Goal: Task Accomplishment & Management: Manage account settings

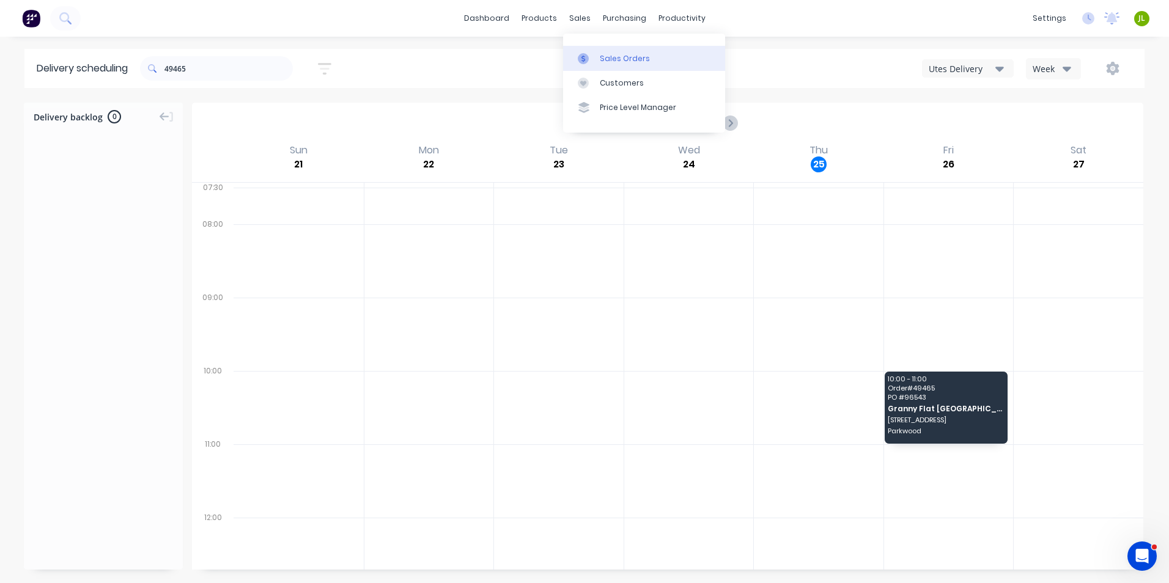
drag, startPoint x: 0, startPoint y: 0, endPoint x: 597, endPoint y: 56, distance: 599.2
click at [597, 56] on link "Sales Orders" at bounding box center [644, 58] width 162 height 24
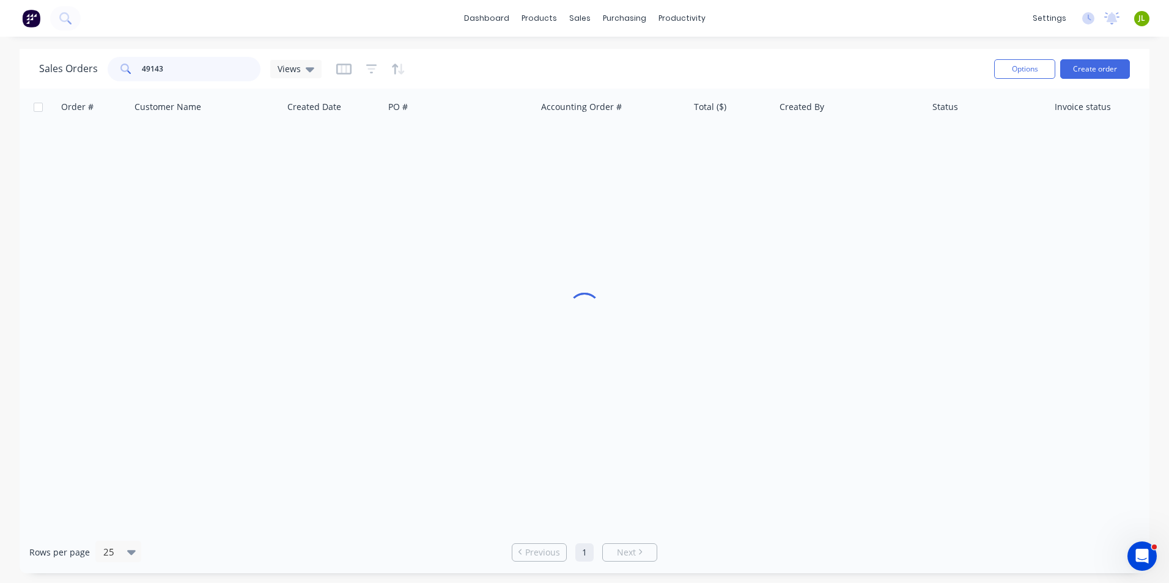
click at [219, 61] on input "49143" at bounding box center [201, 69] width 119 height 24
drag, startPoint x: 148, startPoint y: 68, endPoint x: 292, endPoint y: 86, distance: 144.7
click at [292, 86] on div "Sales Orders 49143 Views Options Create order" at bounding box center [585, 69] width 1130 height 40
type input "49302"
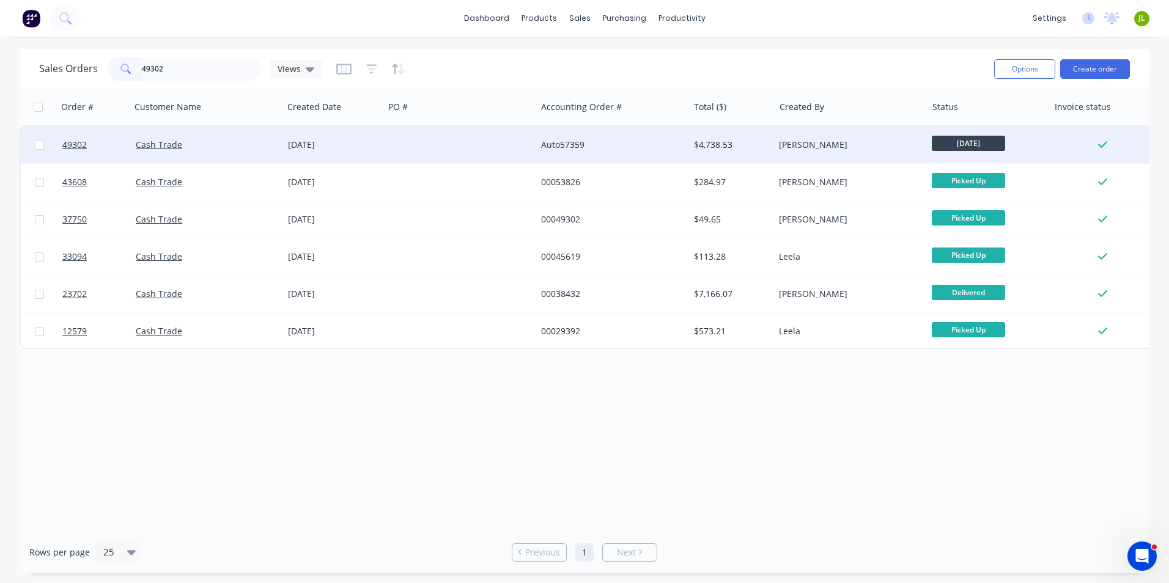
click at [237, 141] on div "Cash Trade" at bounding box center [204, 145] width 136 height 12
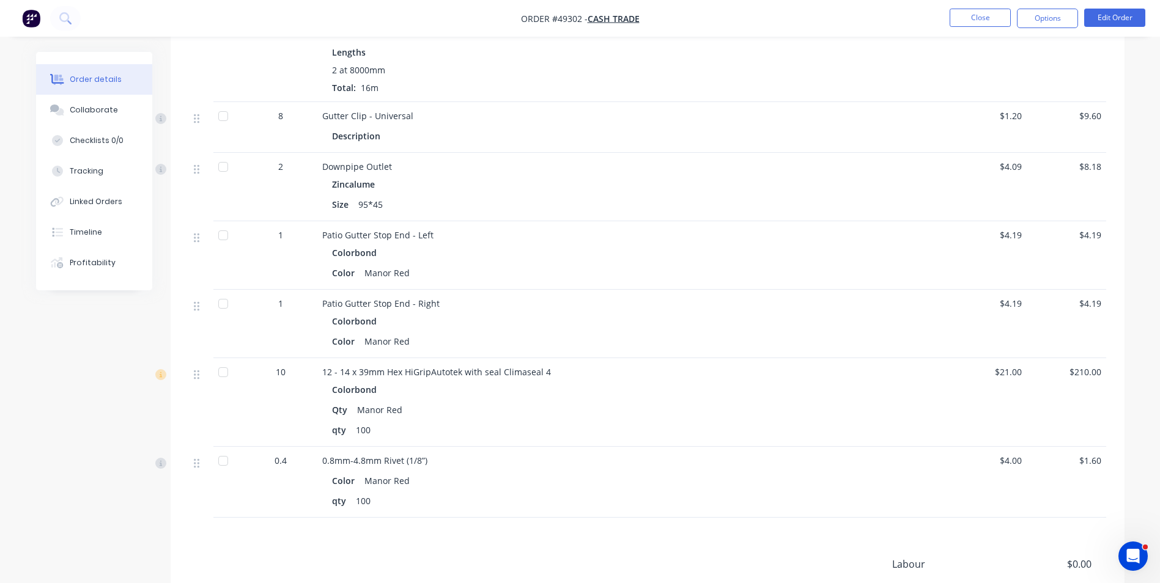
scroll to position [1161, 0]
drag, startPoint x: 372, startPoint y: 416, endPoint x: 335, endPoint y: 414, distance: 37.4
click at [335, 420] on div "qty 100" at bounding box center [592, 429] width 521 height 18
click at [384, 420] on div "qty 100" at bounding box center [592, 429] width 521 height 18
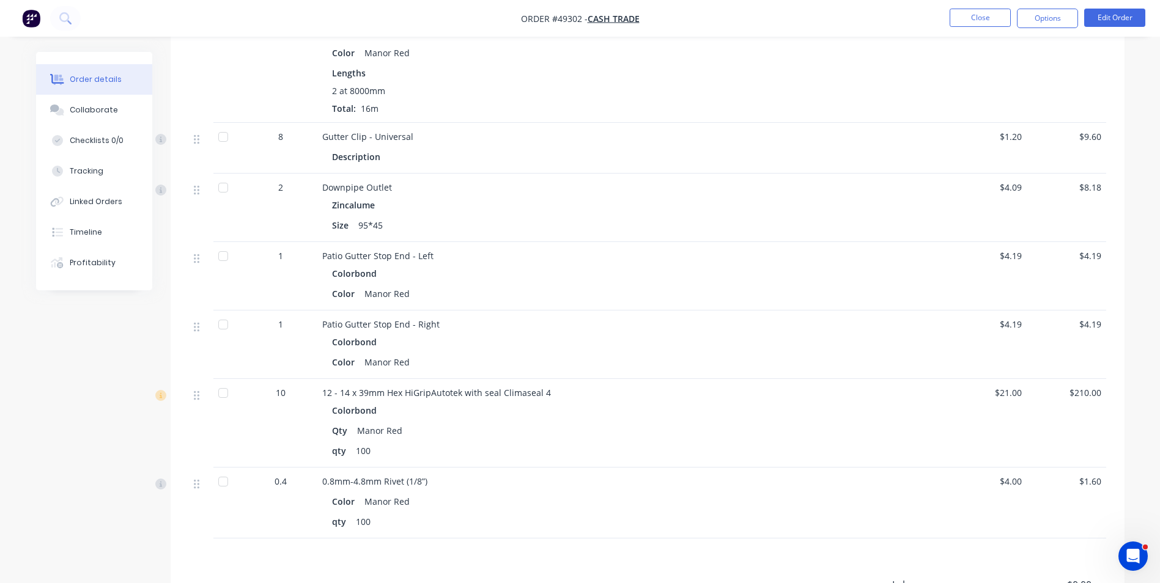
scroll to position [1268, 0]
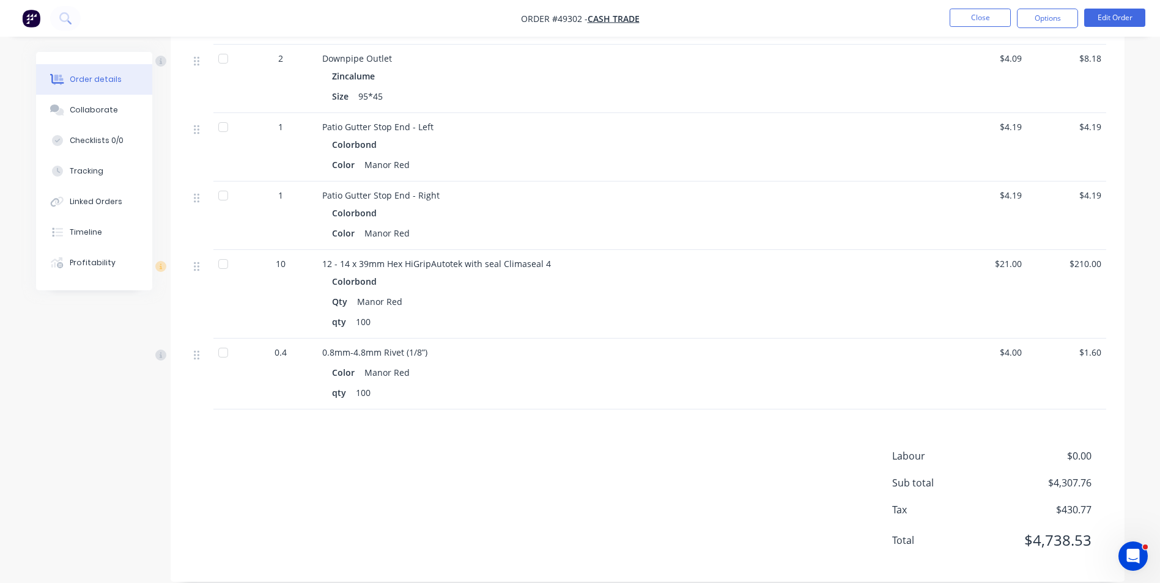
click at [667, 293] on div "Qty Manor Red" at bounding box center [592, 302] width 521 height 18
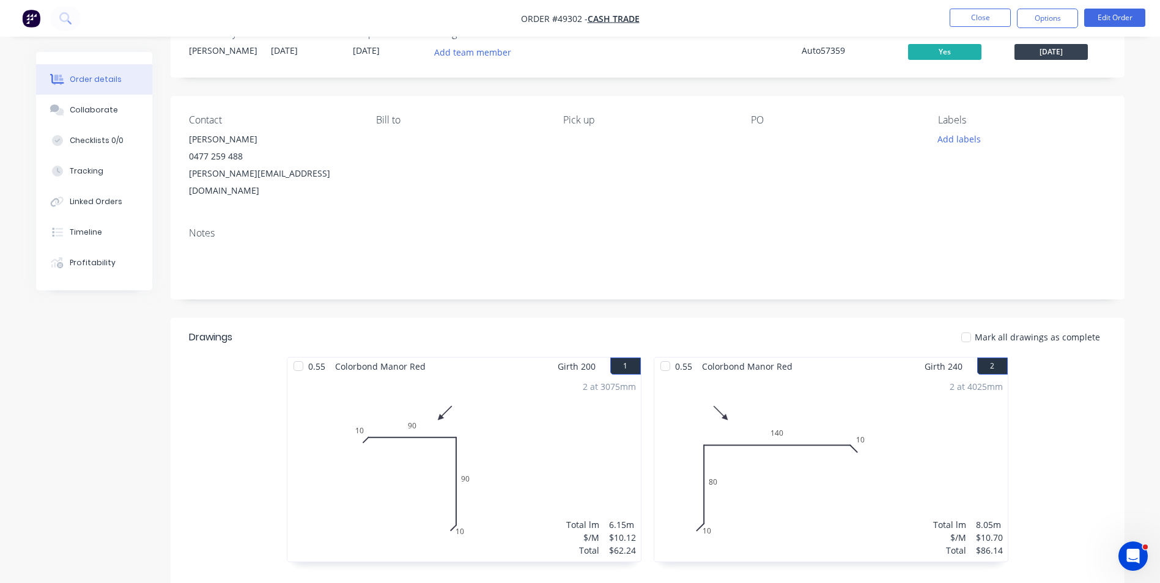
scroll to position [0, 0]
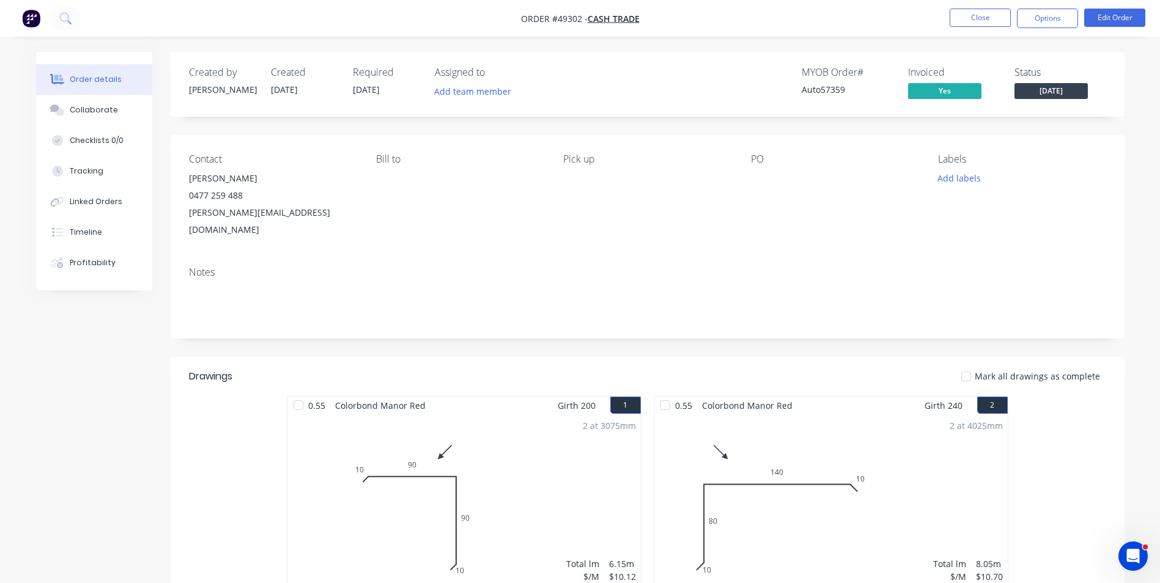
click at [359, 167] on div "Contact Steven Rooney 0477 259 488 s.rooney@maintaingroup.com.au Bill to Pick u…" at bounding box center [648, 196] width 954 height 122
click at [406, 195] on div "Contact Steven Rooney 0477 259 488 s.rooney@maintaingroup.com.au Bill to Pick u…" at bounding box center [648, 196] width 954 height 122
click at [493, 214] on div "Bill to" at bounding box center [459, 195] width 167 height 85
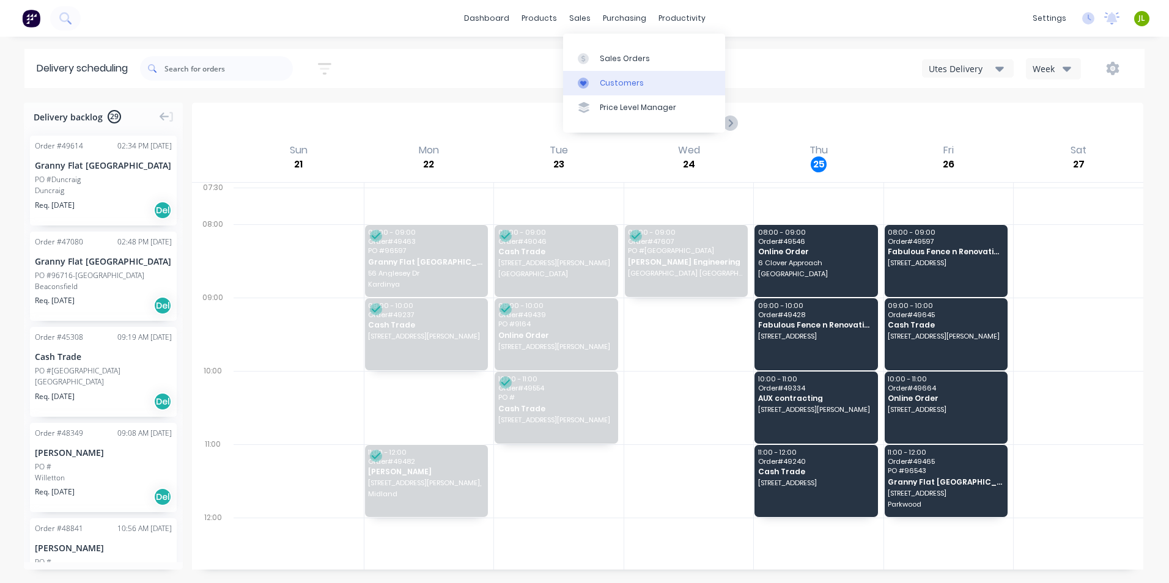
click at [592, 81] on div at bounding box center [587, 83] width 18 height 11
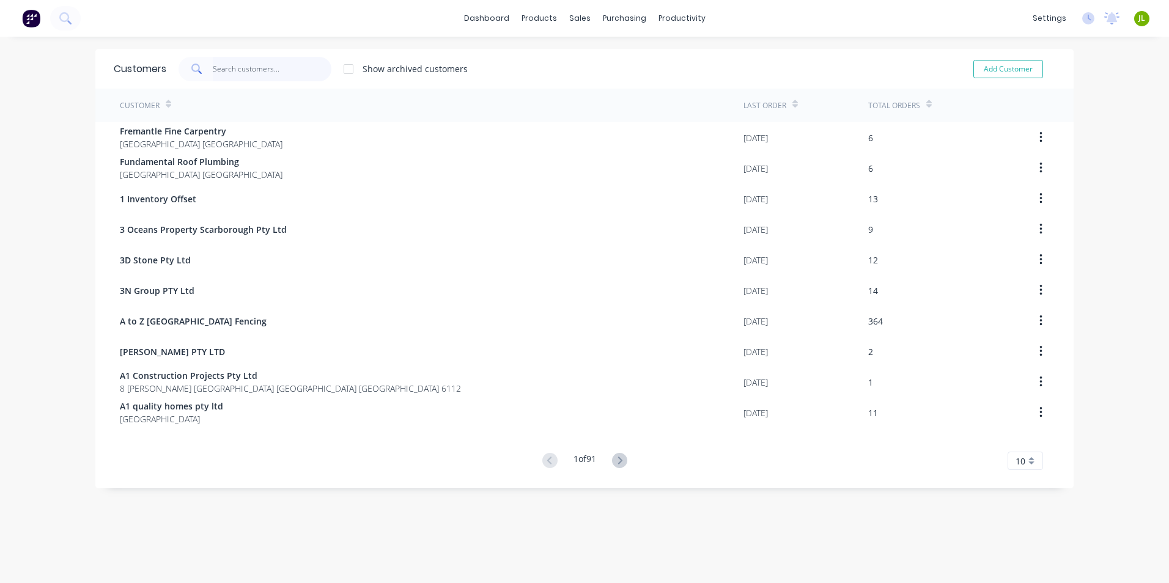
click at [226, 68] on input "text" at bounding box center [272, 69] width 119 height 24
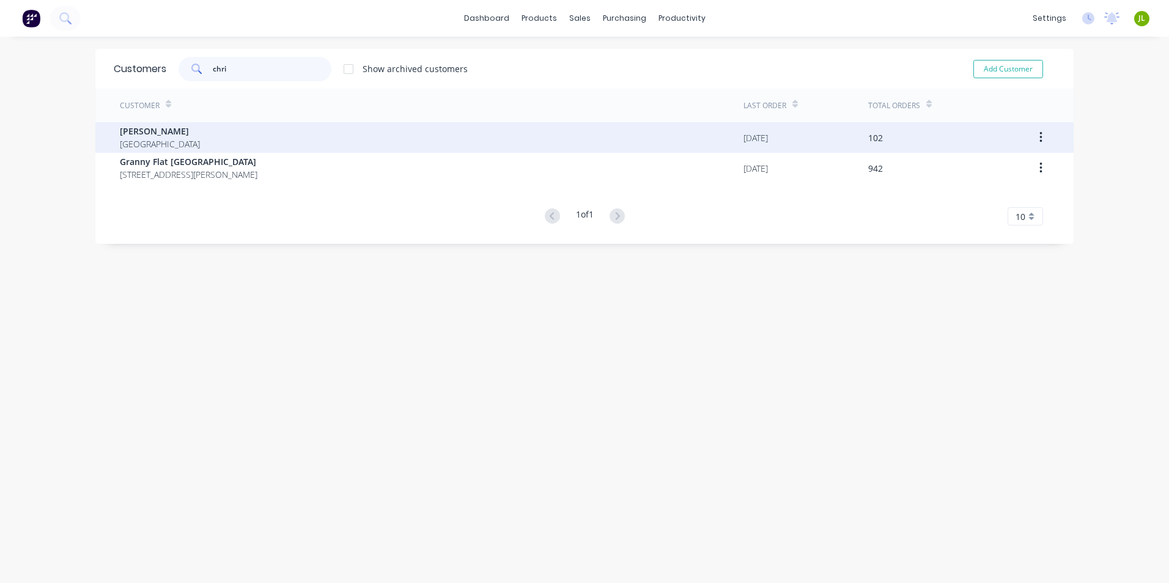
type input "chri"
click at [176, 138] on div "[PERSON_NAME] [GEOGRAPHIC_DATA]" at bounding box center [431, 137] width 623 height 31
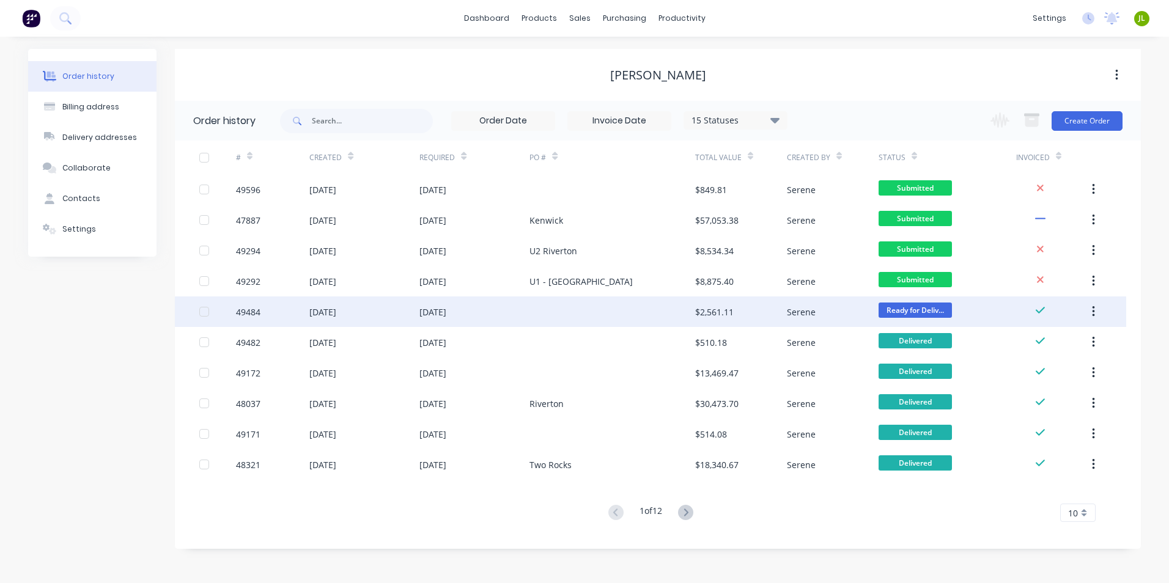
click at [658, 318] on div at bounding box center [611, 311] width 165 height 31
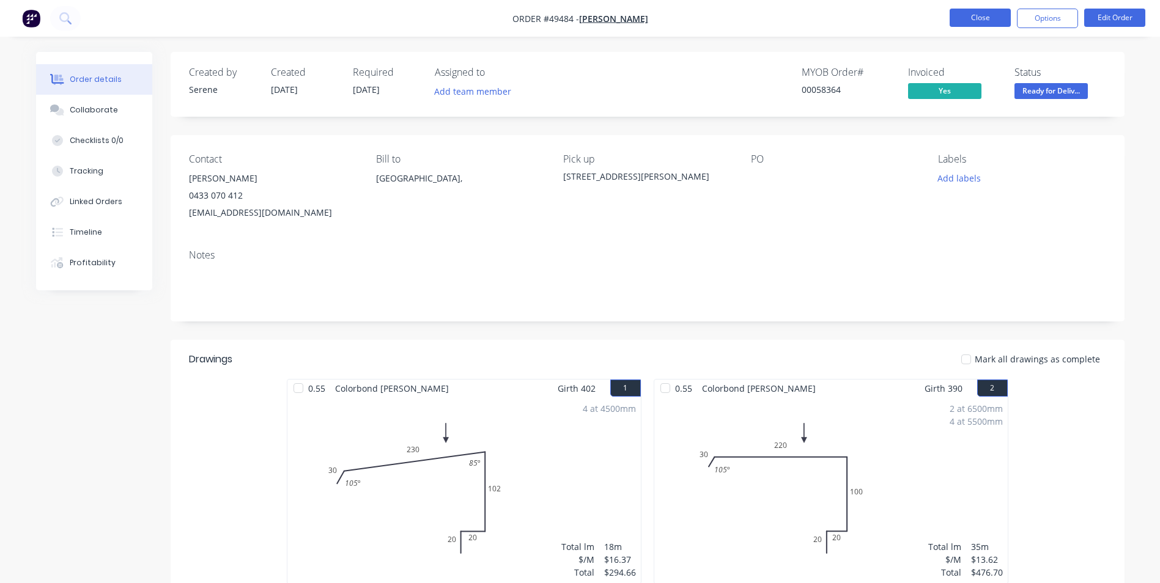
click at [976, 13] on button "Close" at bounding box center [979, 18] width 61 height 18
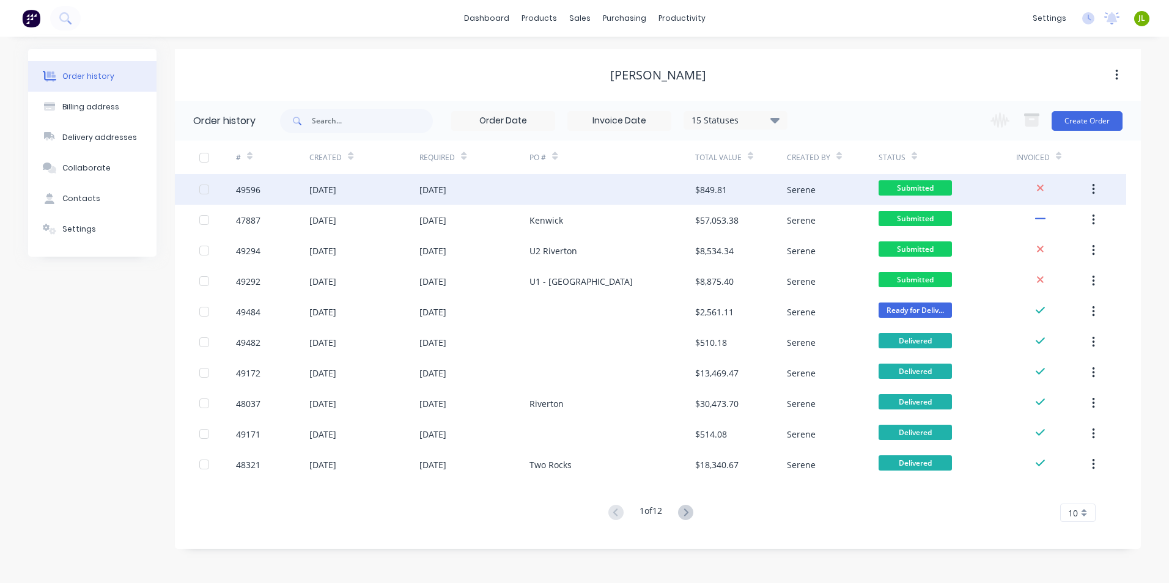
click at [610, 197] on div at bounding box center [611, 189] width 165 height 31
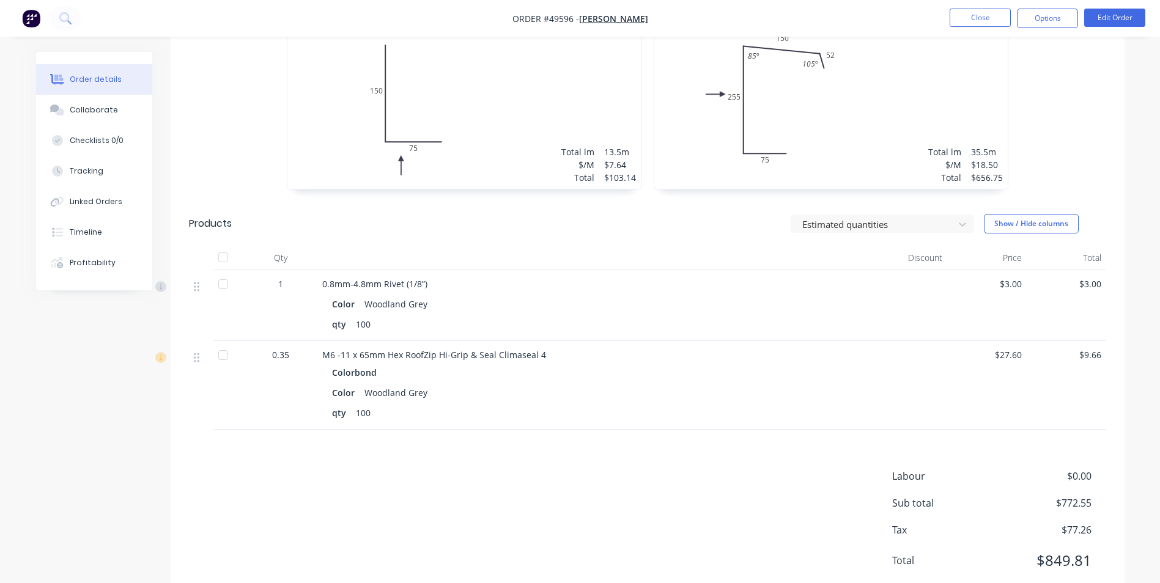
scroll to position [432, 0]
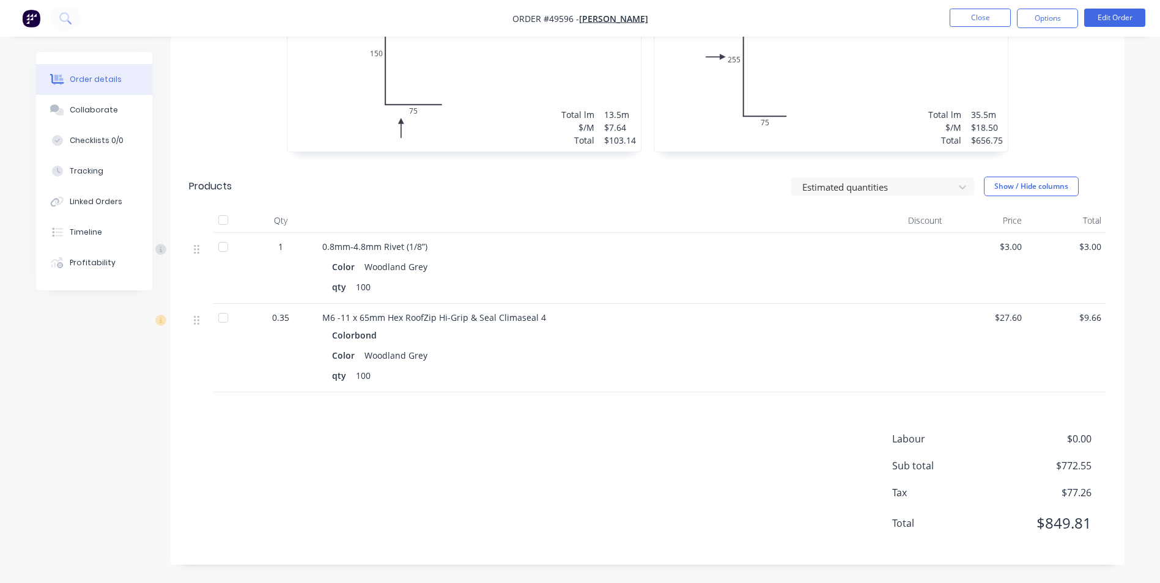
click at [963, 6] on nav "Order #49596 - [PERSON_NAME] Close Options Edit Order" at bounding box center [580, 18] width 1160 height 37
click at [962, 11] on button "Close" at bounding box center [979, 18] width 61 height 18
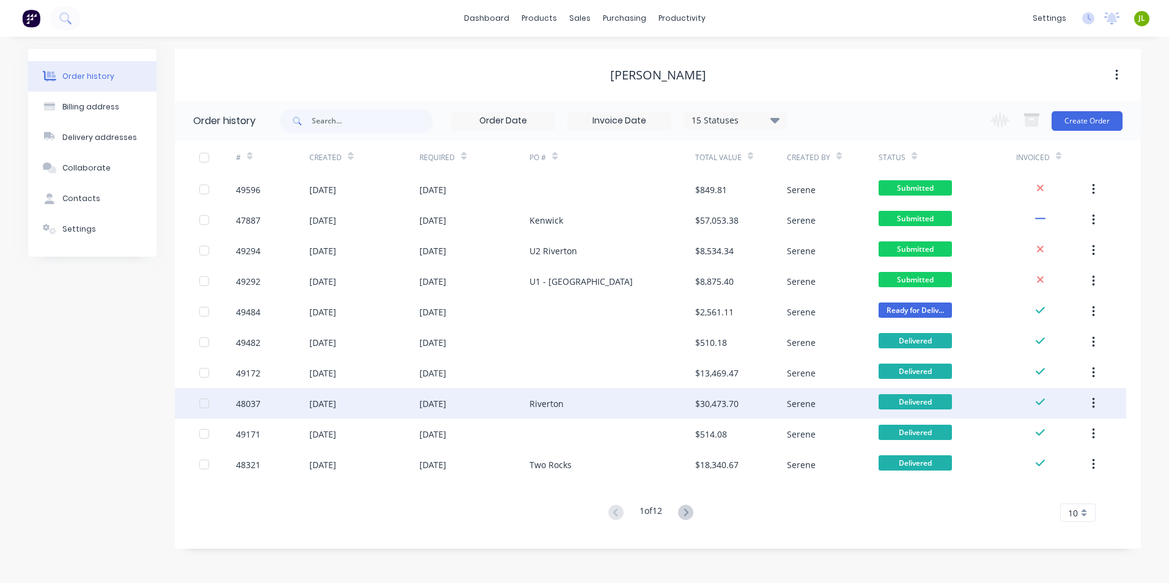
click at [638, 397] on div "Riverton" at bounding box center [611, 403] width 165 height 31
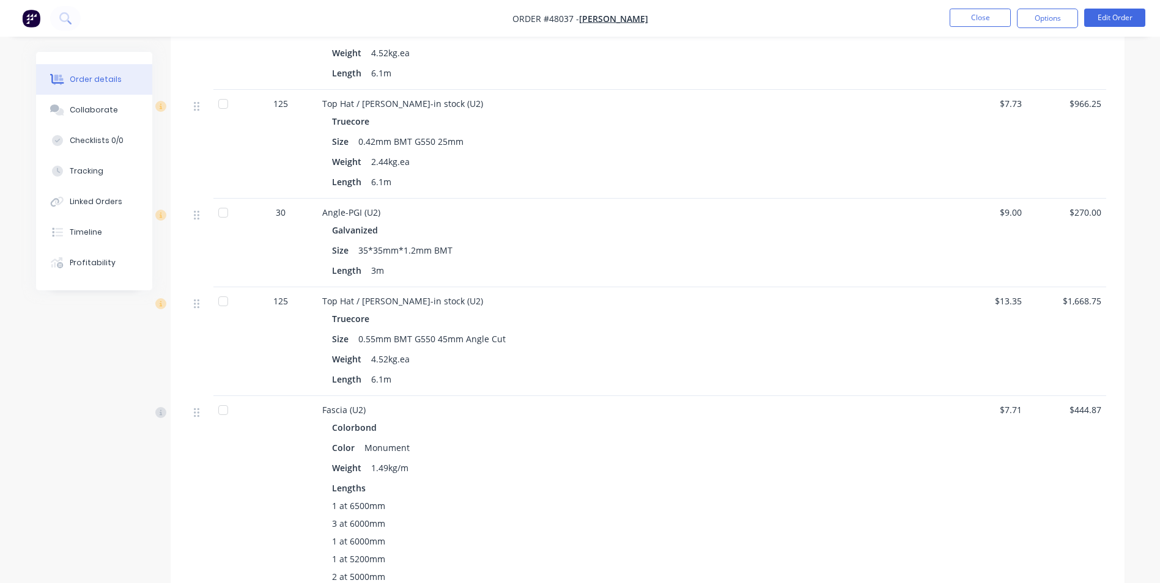
scroll to position [1773, 0]
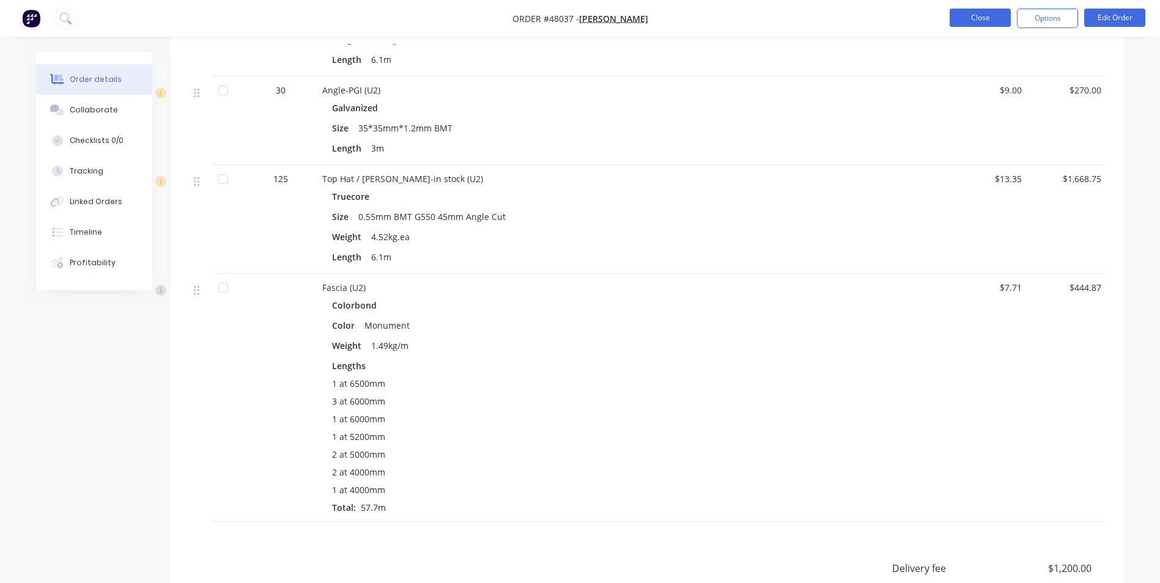
click at [976, 13] on button "Close" at bounding box center [979, 18] width 61 height 18
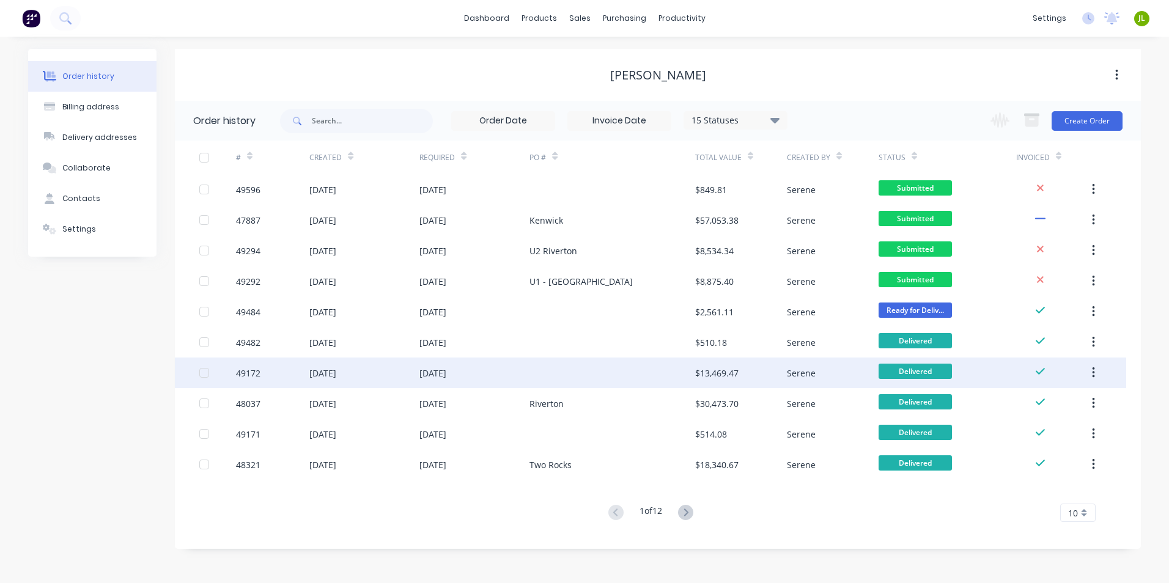
click at [696, 376] on div "$13,469.47" at bounding box center [716, 373] width 43 height 13
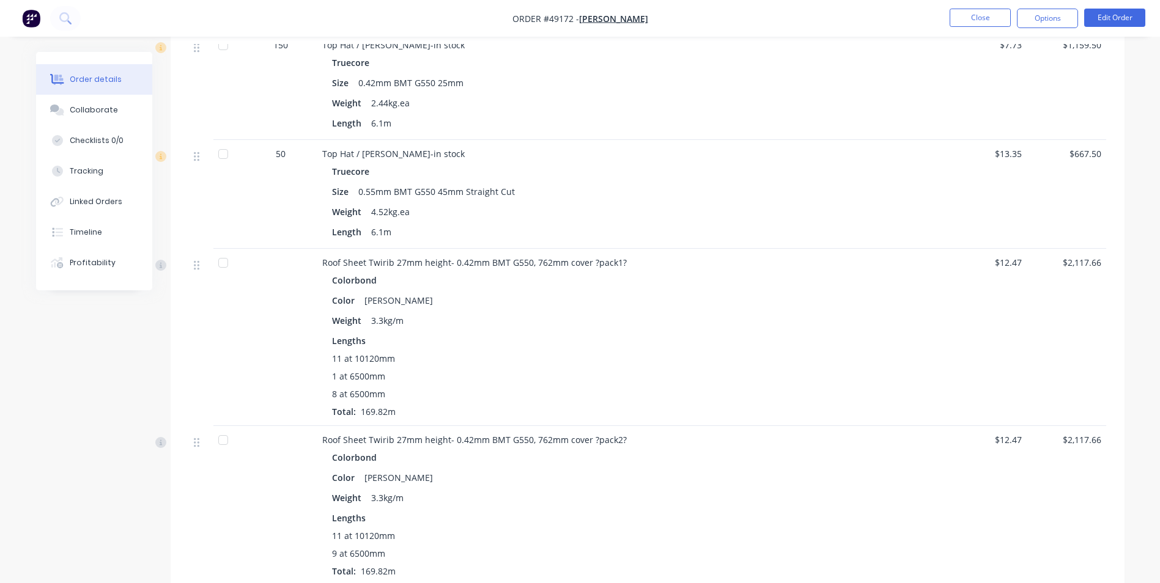
scroll to position [489, 0]
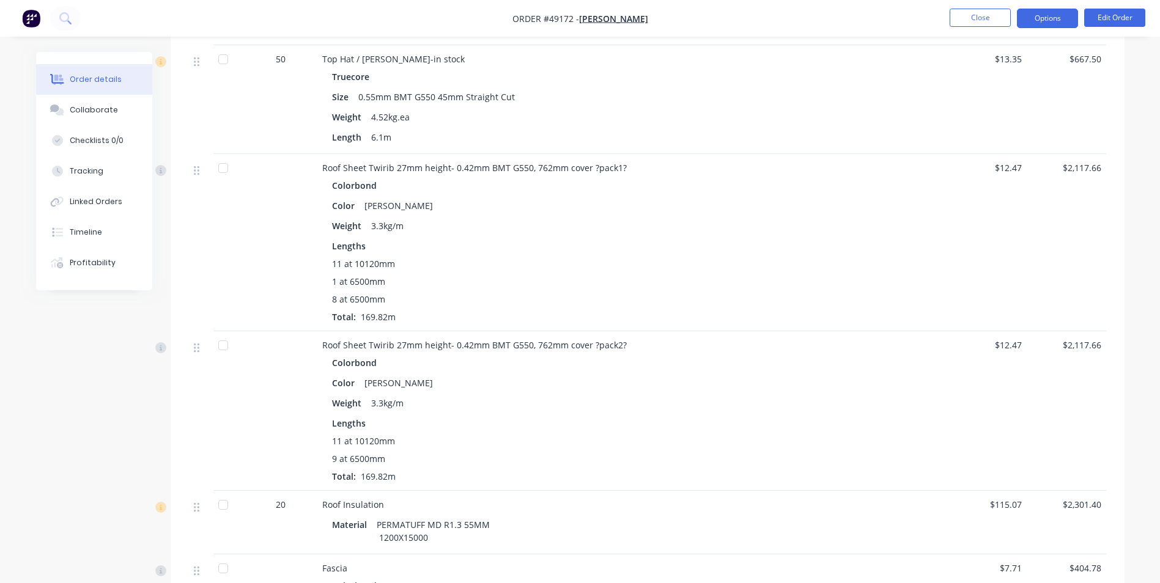
click at [1073, 20] on button "Options" at bounding box center [1046, 19] width 61 height 20
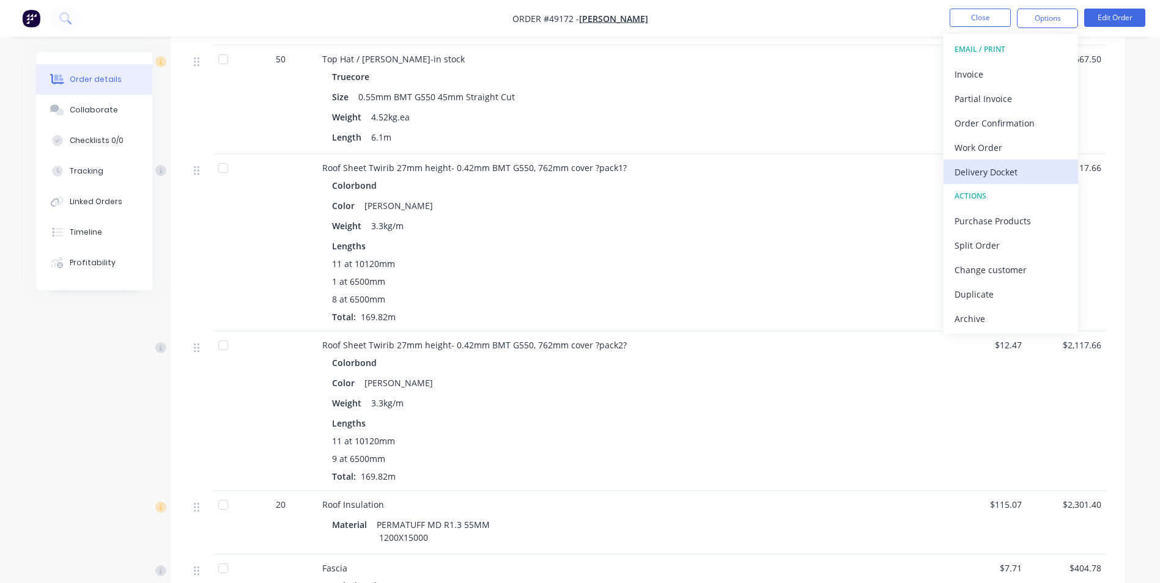
click at [1004, 168] on div "Delivery Docket" at bounding box center [1010, 172] width 112 height 18
click at [1002, 145] on div "Custom" at bounding box center [1010, 148] width 112 height 18
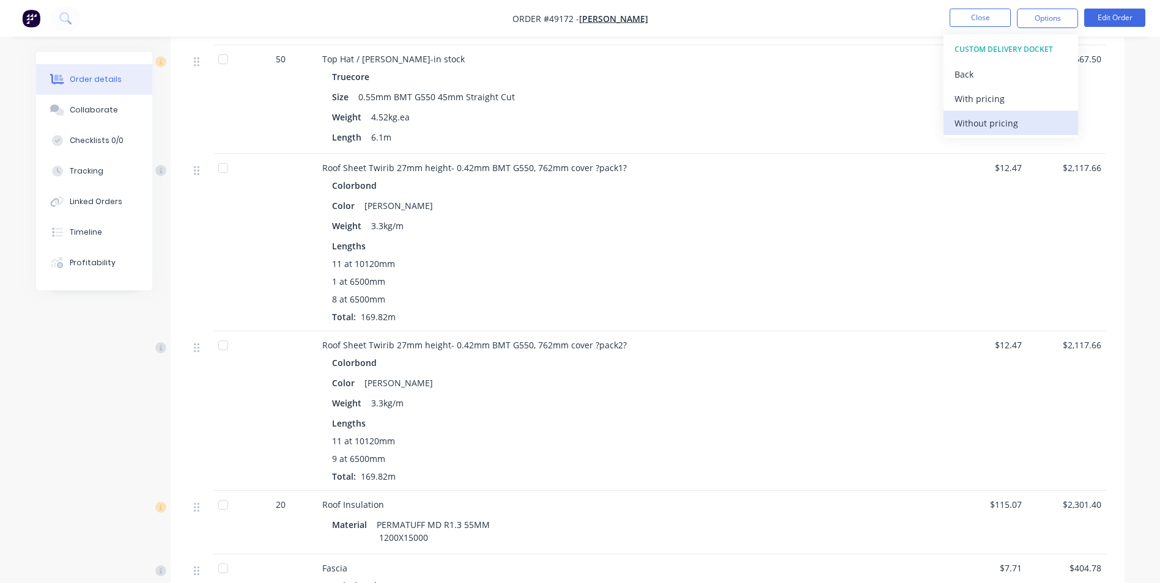
click at [1002, 124] on div "Without pricing" at bounding box center [1010, 123] width 112 height 18
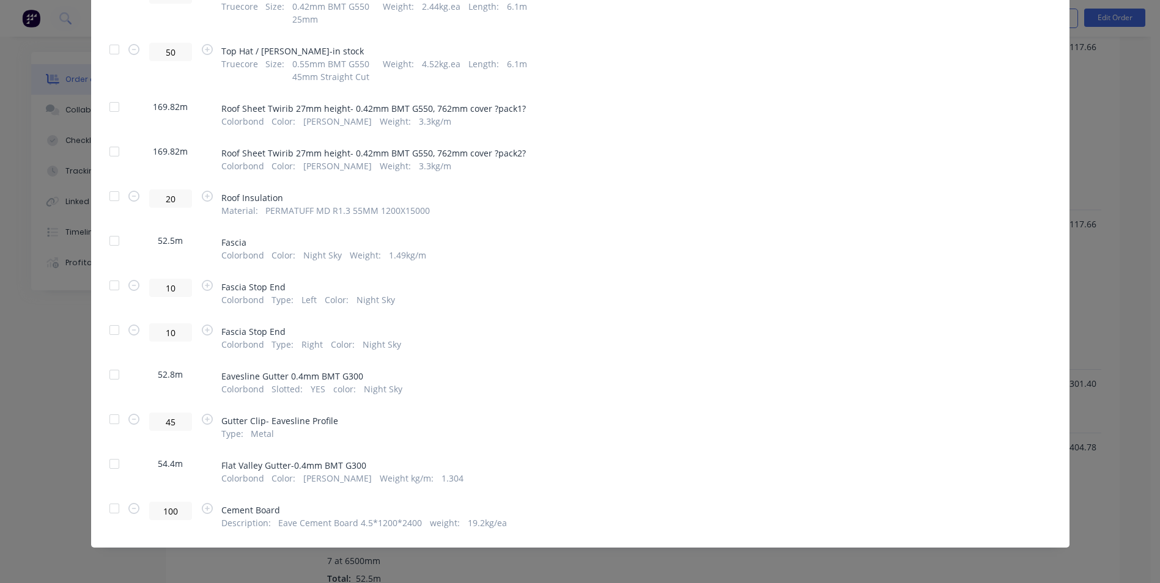
scroll to position [733, 0]
click at [116, 105] on div at bounding box center [114, 107] width 24 height 24
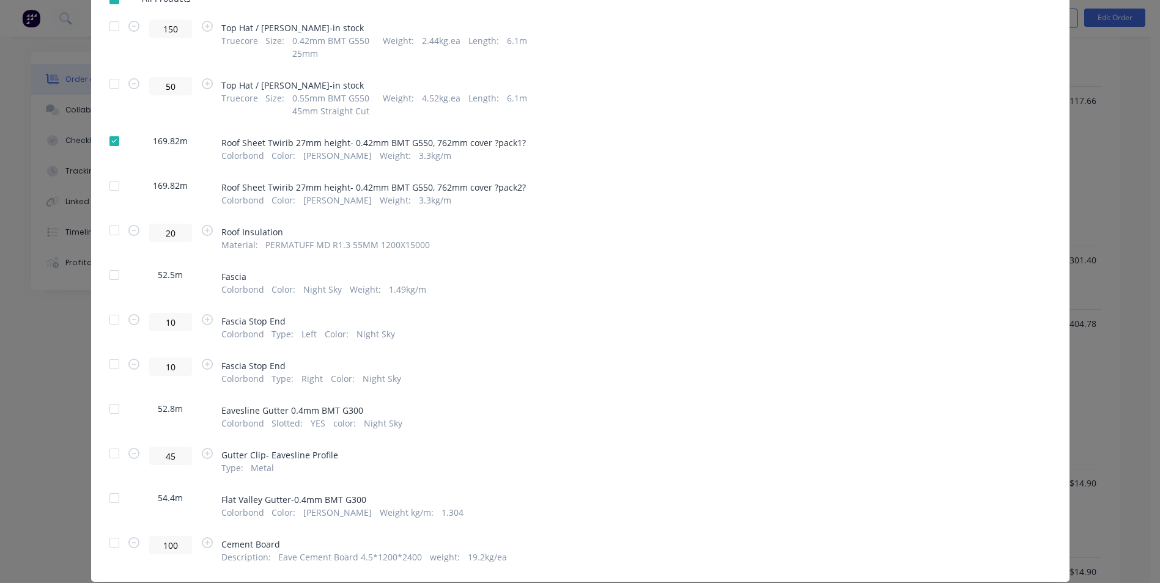
scroll to position [23, 0]
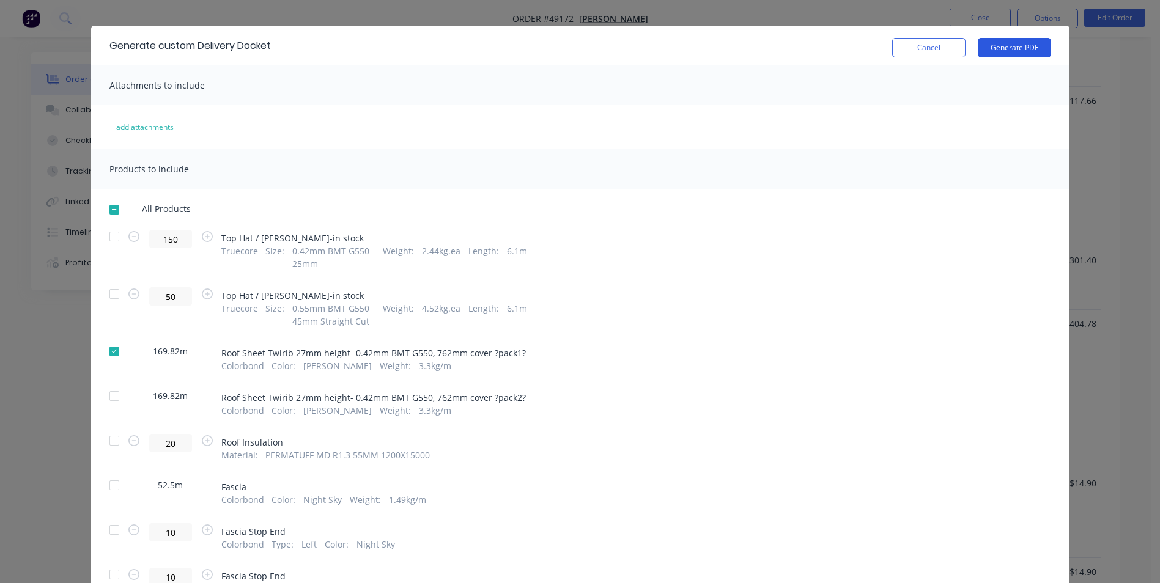
click at [1002, 46] on button "Generate PDF" at bounding box center [1013, 48] width 73 height 20
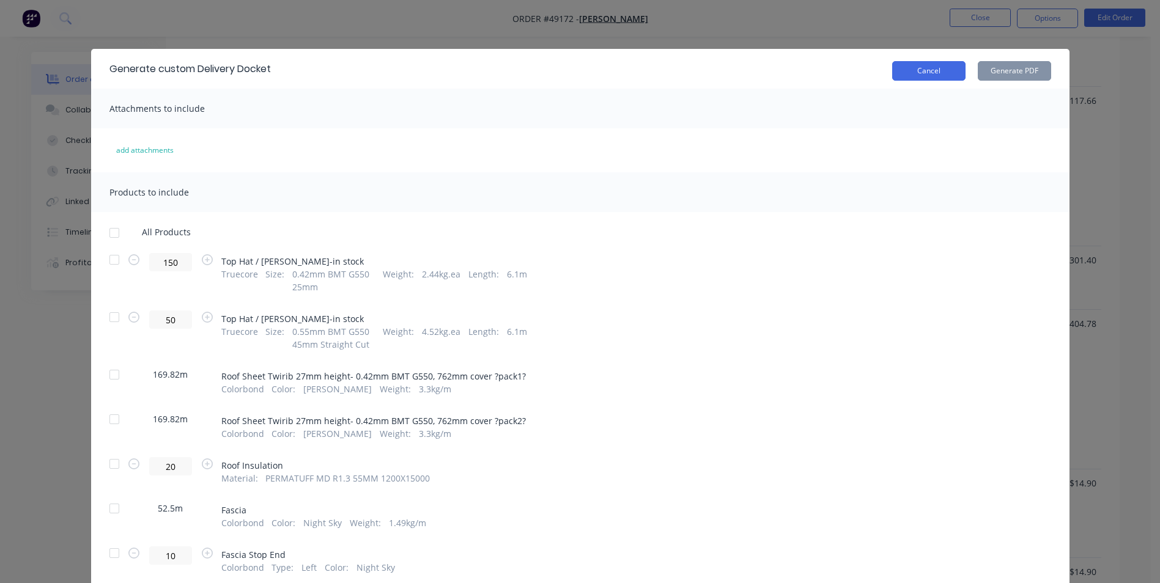
click at [913, 68] on button "Cancel" at bounding box center [928, 71] width 73 height 20
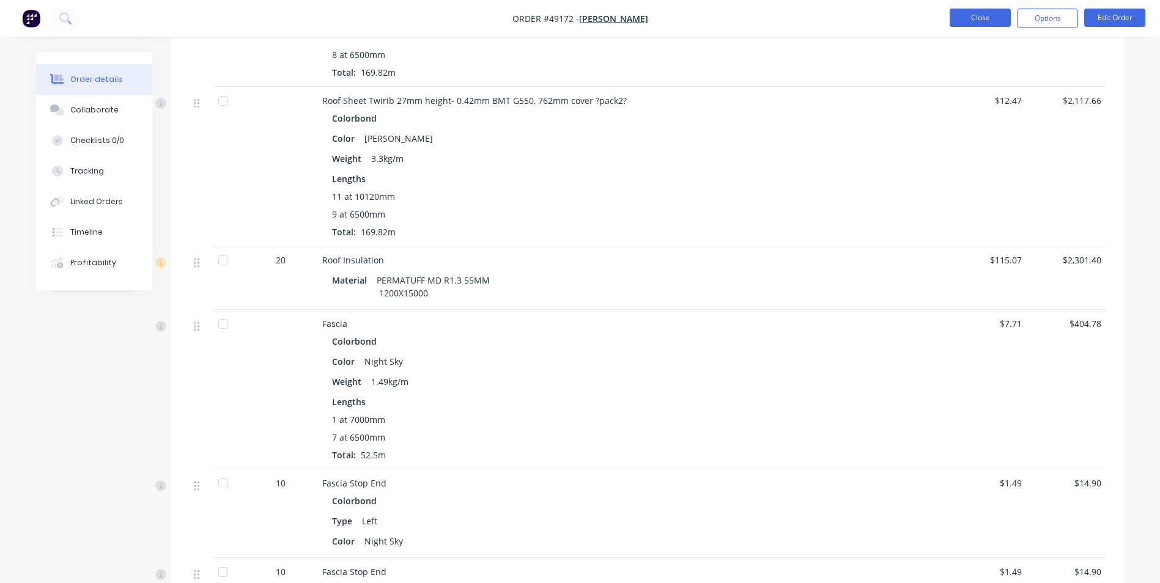
click at [975, 14] on button "Close" at bounding box center [979, 18] width 61 height 18
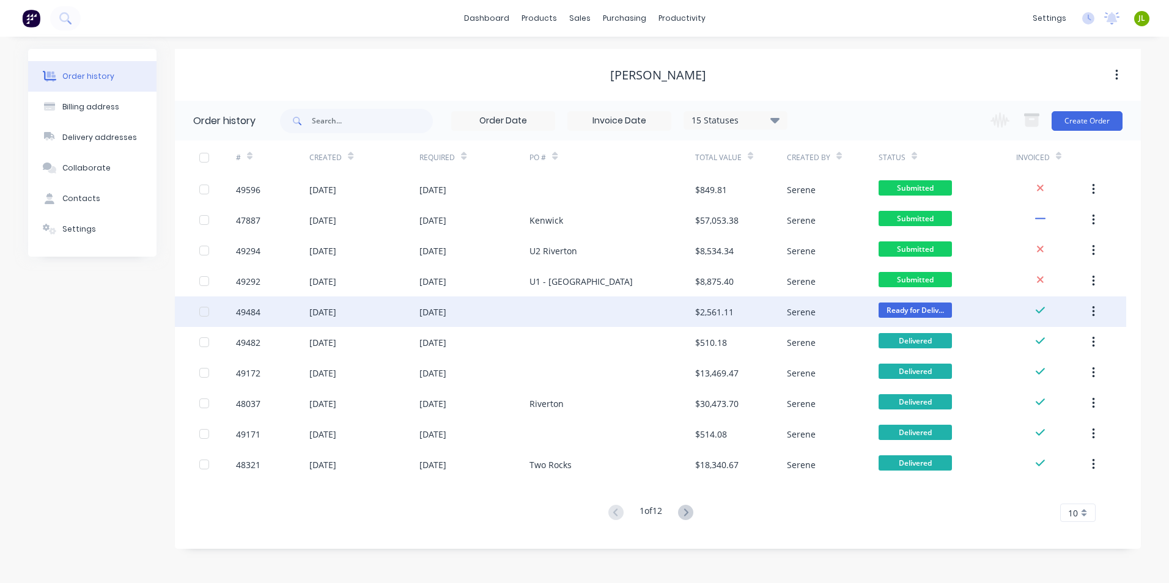
click at [626, 314] on div at bounding box center [611, 311] width 165 height 31
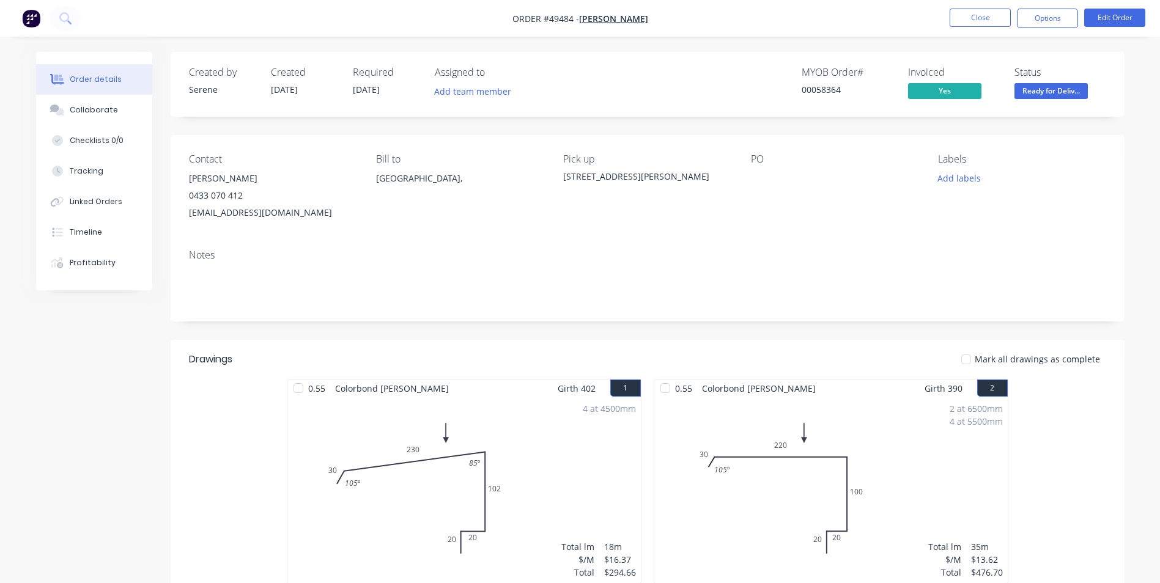
click at [1072, 87] on span "Ready for Deliv..." at bounding box center [1050, 90] width 73 height 15
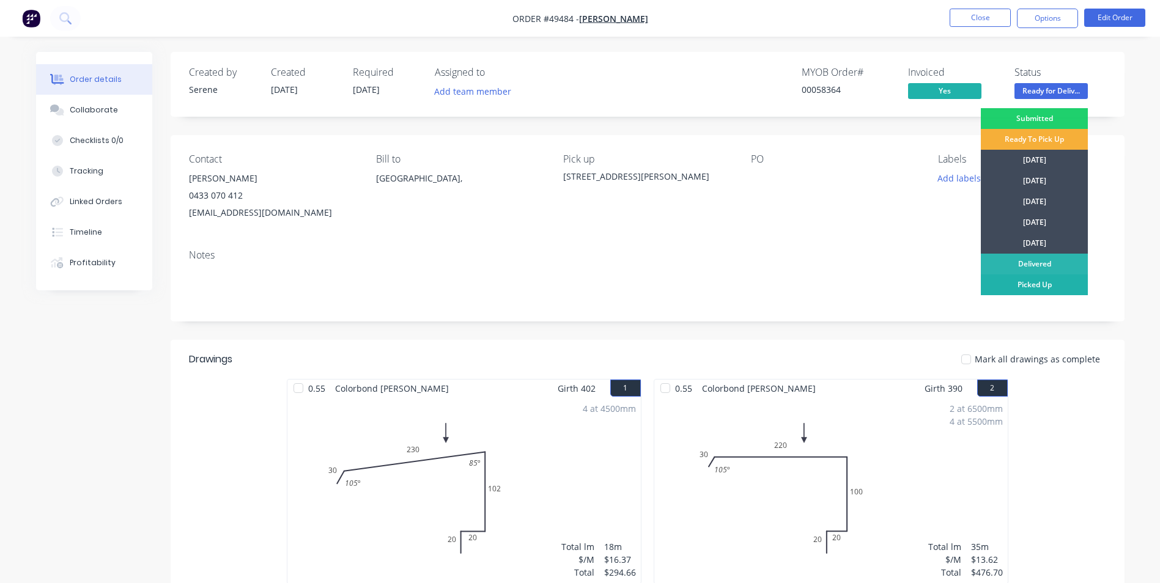
click at [1043, 293] on div "Picked Up" at bounding box center [1033, 284] width 107 height 21
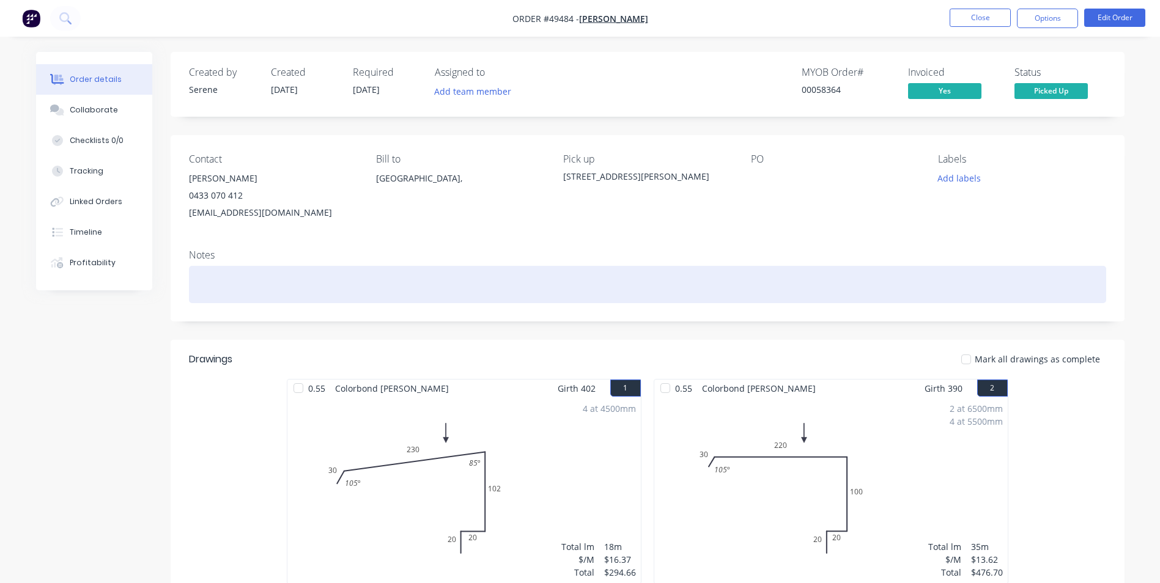
click at [1043, 293] on div at bounding box center [647, 284] width 917 height 37
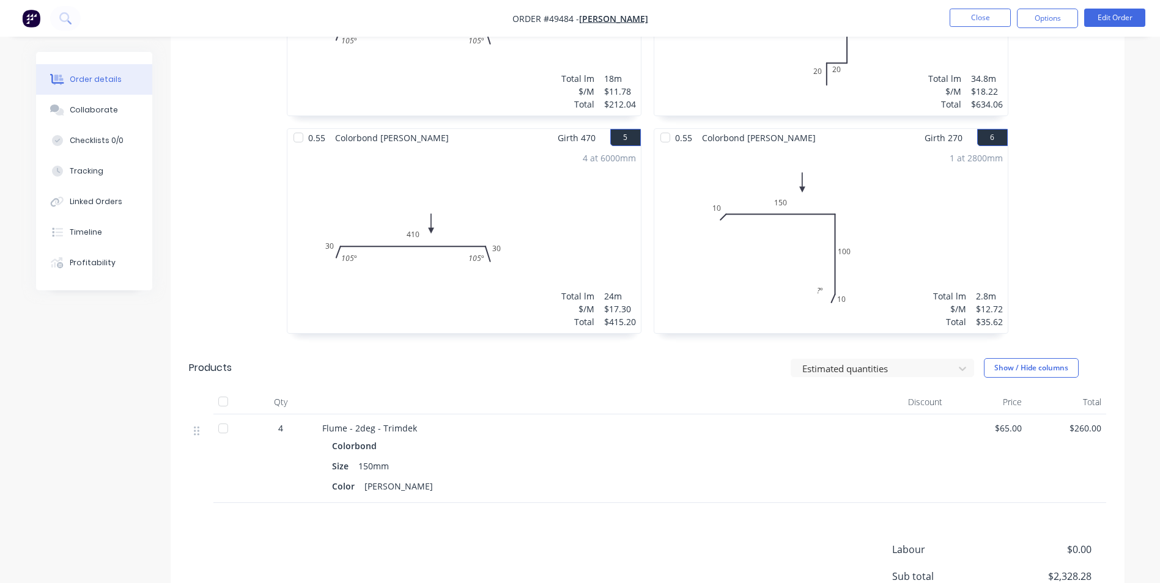
scroll to position [795, 0]
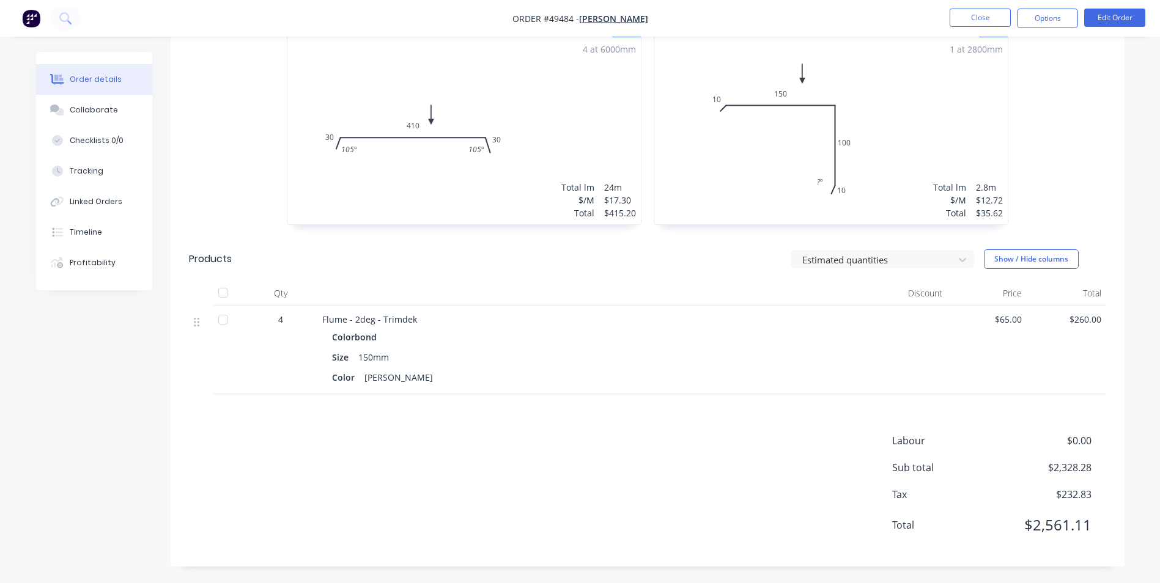
click at [213, 472] on div "Labour $0.00 Sub total $2,328.28 Tax $232.83 Total $2,561.11" at bounding box center [647, 490] width 917 height 115
click at [216, 498] on div "Labour $0.00 Sub total $2,328.28 Tax $232.83 Total $2,561.11" at bounding box center [647, 489] width 917 height 115
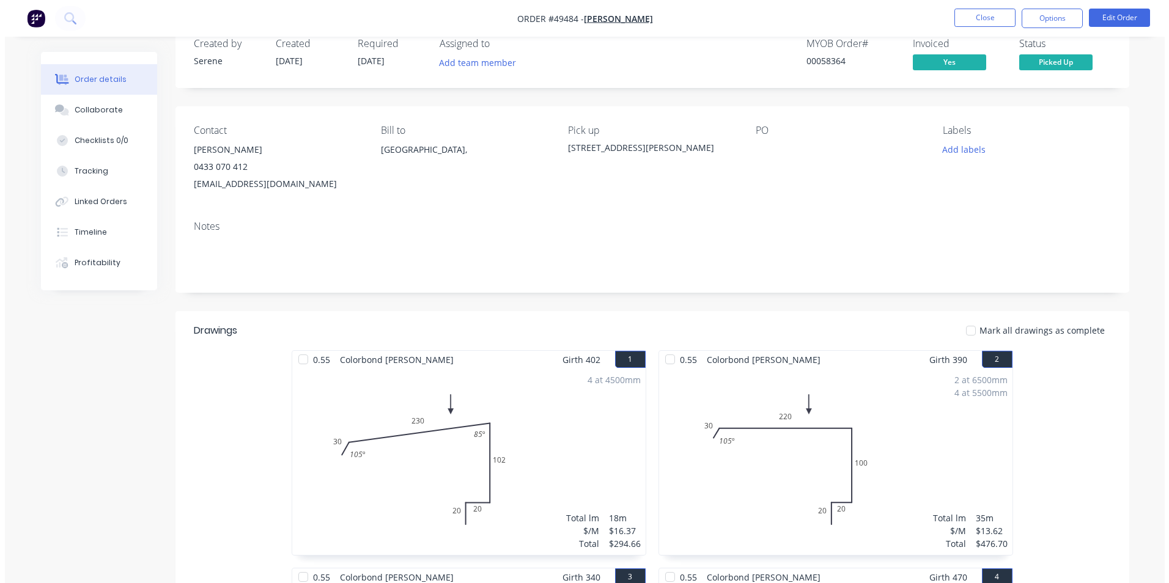
scroll to position [0, 0]
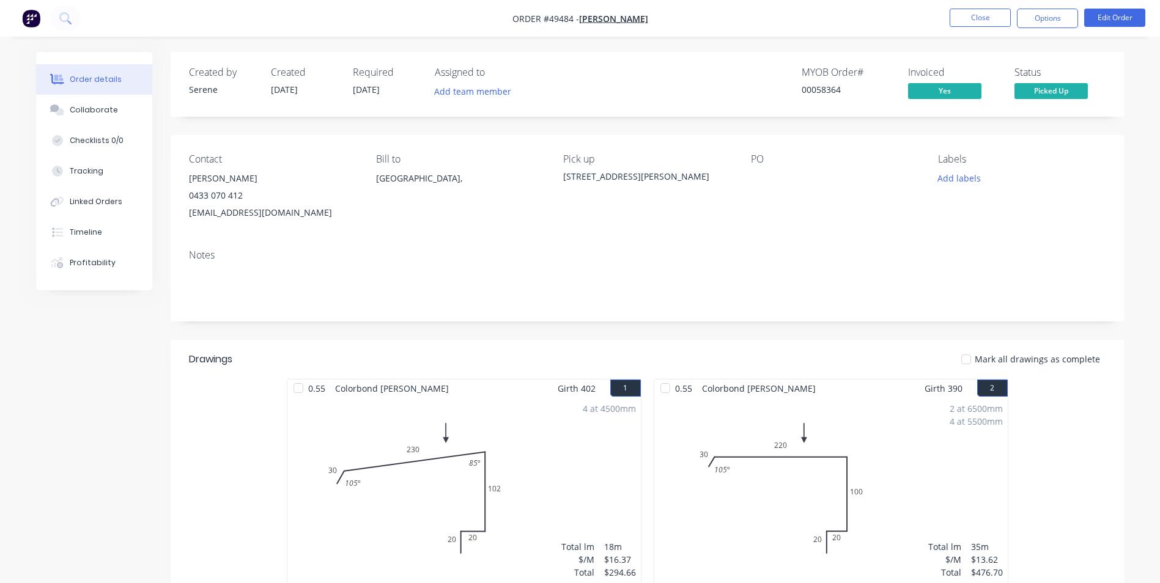
click at [971, 25] on button "Close" at bounding box center [979, 18] width 61 height 18
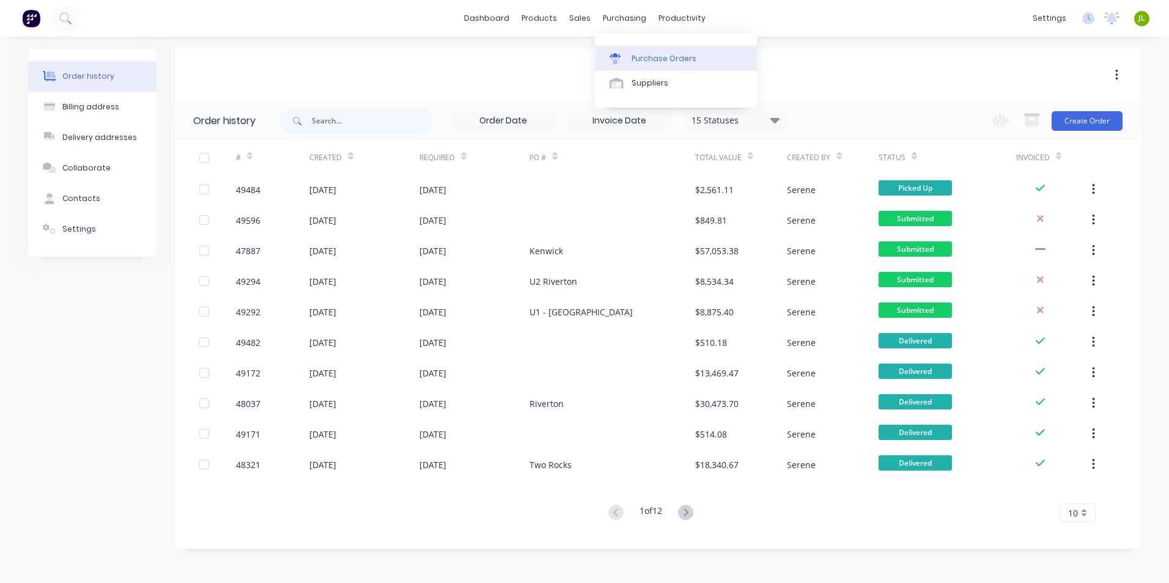
click at [635, 57] on div "Purchase Orders" at bounding box center [663, 58] width 65 height 11
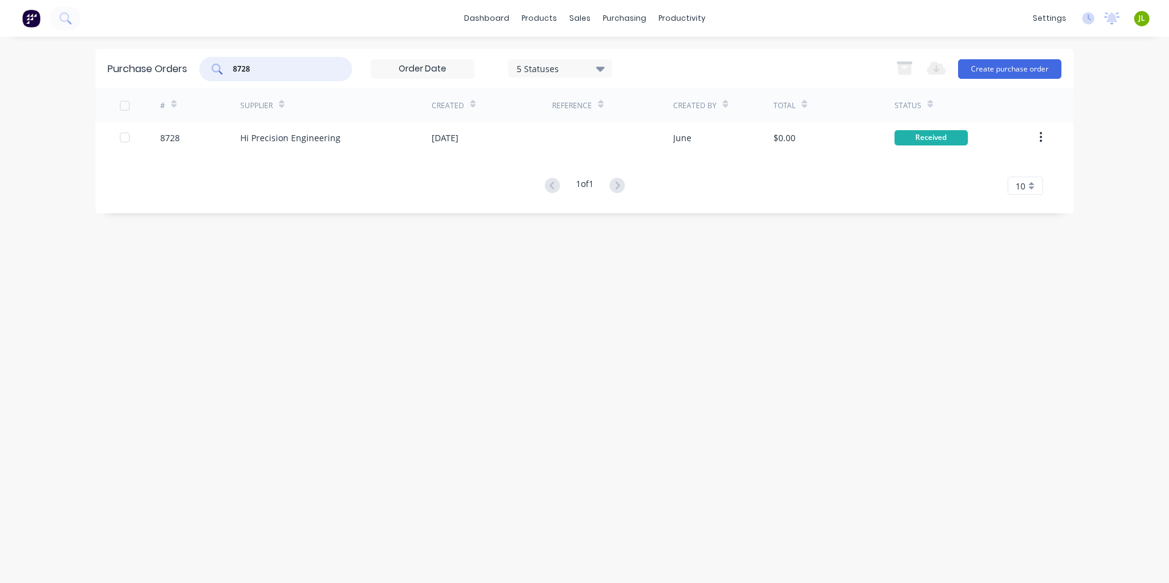
drag, startPoint x: 302, startPoint y: 62, endPoint x: 238, endPoint y: 75, distance: 65.5
click at [238, 75] on div "8728" at bounding box center [275, 69] width 153 height 24
type input "8766"
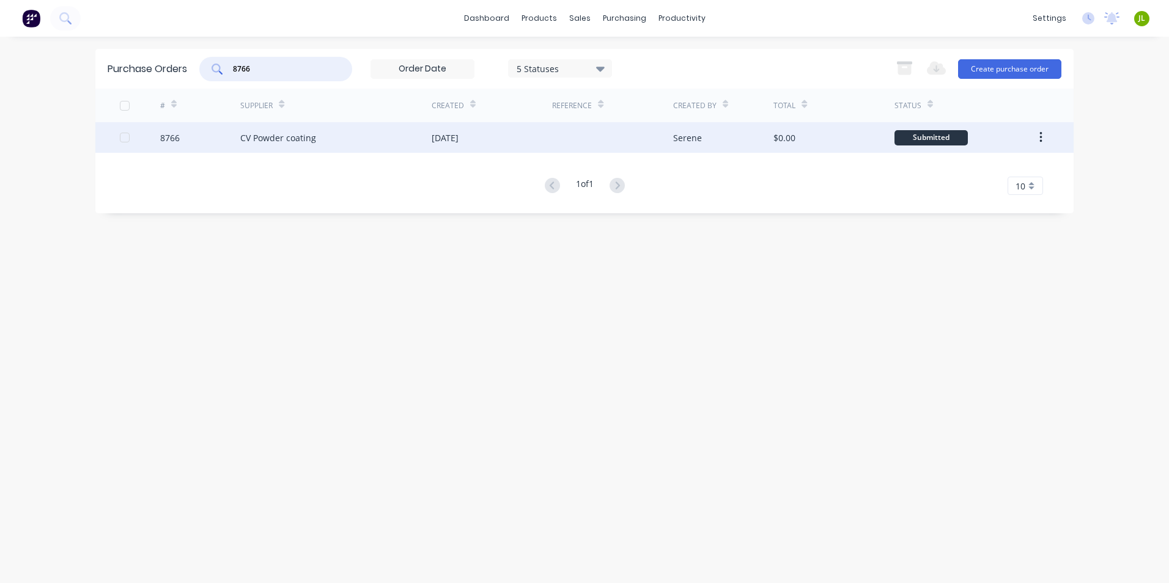
click at [575, 138] on div at bounding box center [612, 137] width 120 height 31
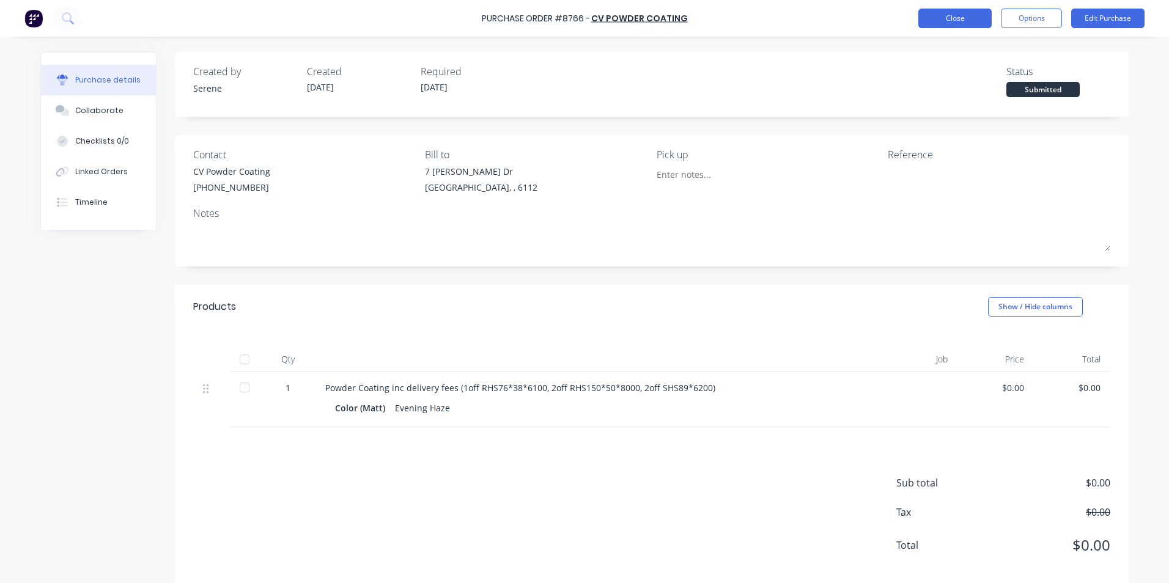
click at [947, 12] on button "Close" at bounding box center [954, 19] width 73 height 20
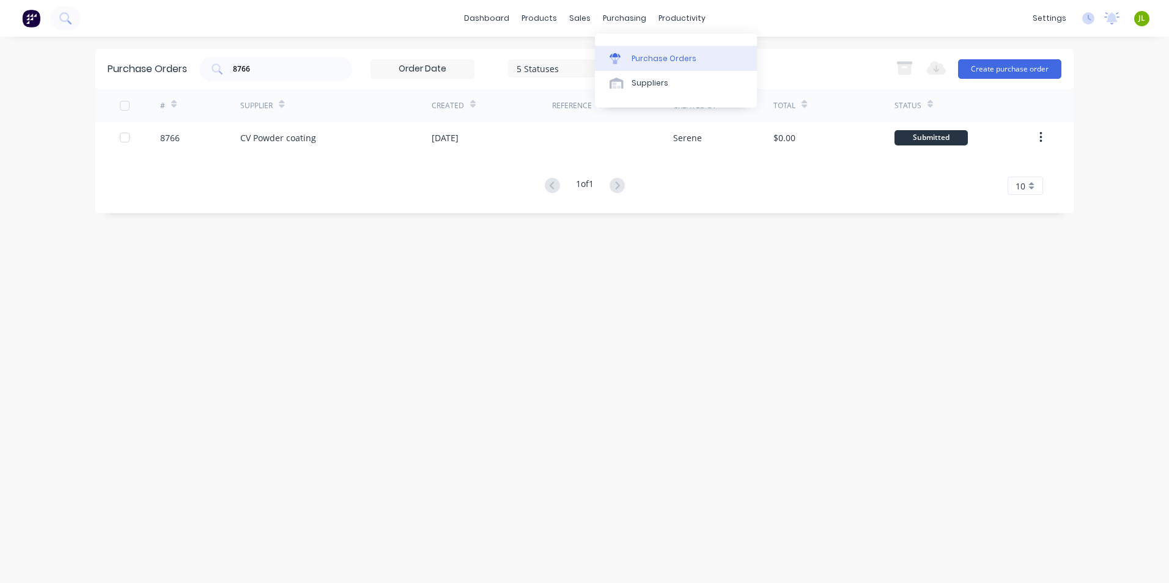
click at [642, 63] on div "Purchase Orders" at bounding box center [663, 58] width 65 height 11
drag, startPoint x: 273, startPoint y: 72, endPoint x: 230, endPoint y: 72, distance: 42.8
click at [230, 72] on div "8766" at bounding box center [275, 69] width 153 height 24
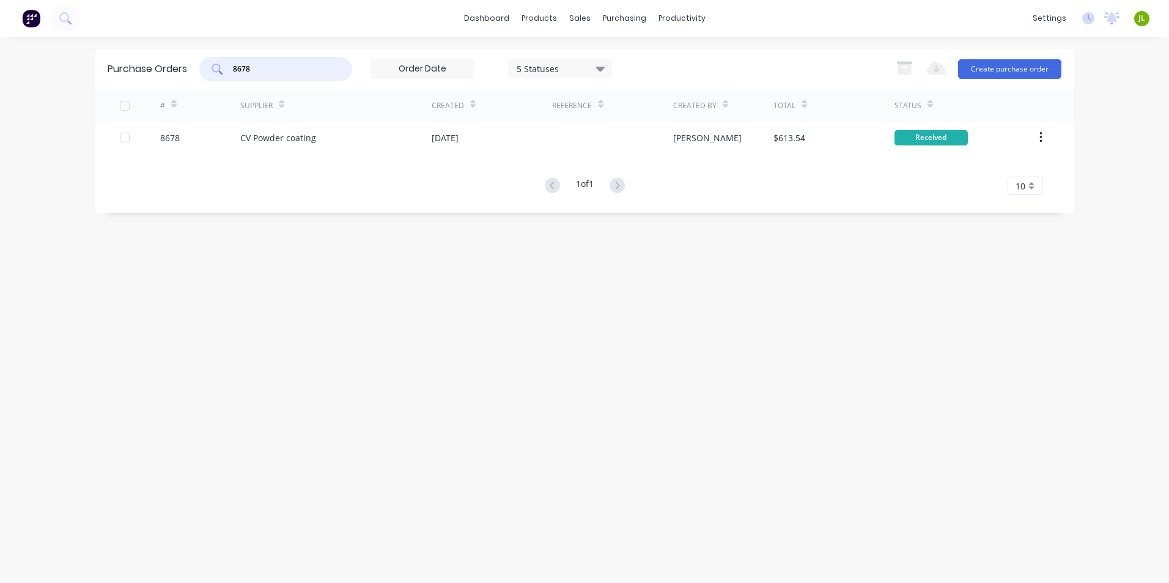
drag, startPoint x: 287, startPoint y: 72, endPoint x: 207, endPoint y: 79, distance: 81.0
click at [205, 78] on div "8678" at bounding box center [275, 69] width 153 height 24
drag, startPoint x: 310, startPoint y: 68, endPoint x: 216, endPoint y: 68, distance: 93.5
click at [216, 68] on div "8671" at bounding box center [275, 69] width 153 height 24
type input "8719"
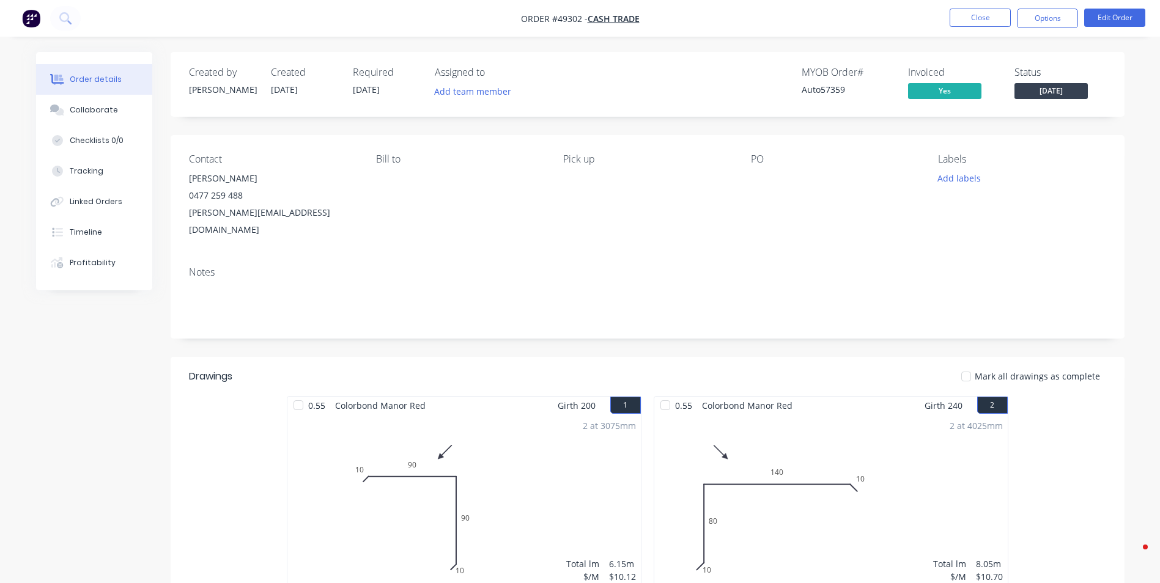
click at [973, 16] on button "Close" at bounding box center [979, 18] width 61 height 18
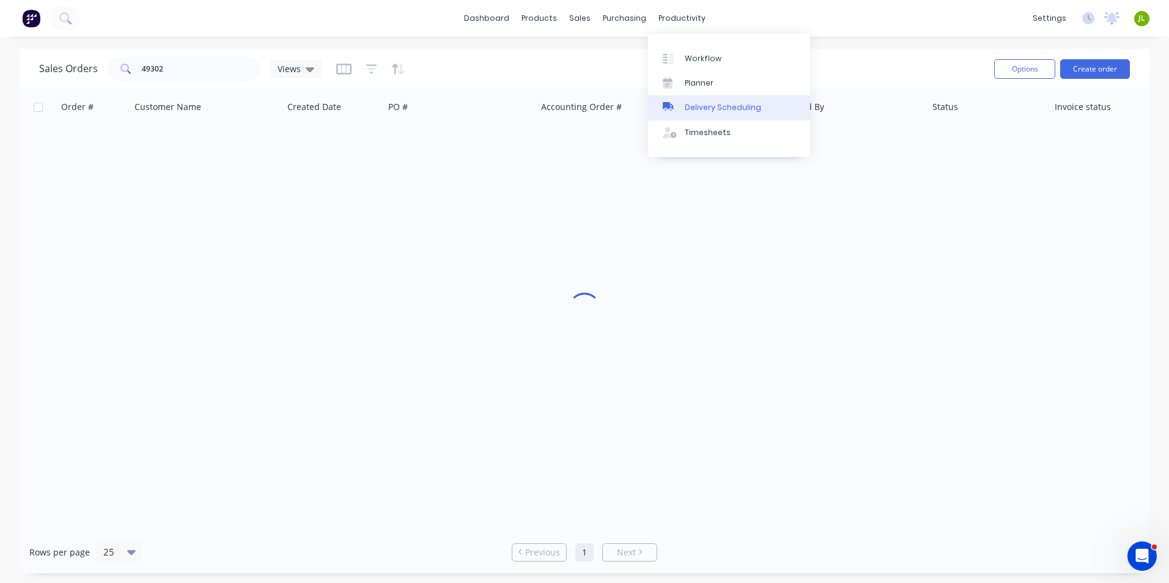
click at [696, 100] on link "Delivery Scheduling" at bounding box center [729, 107] width 162 height 24
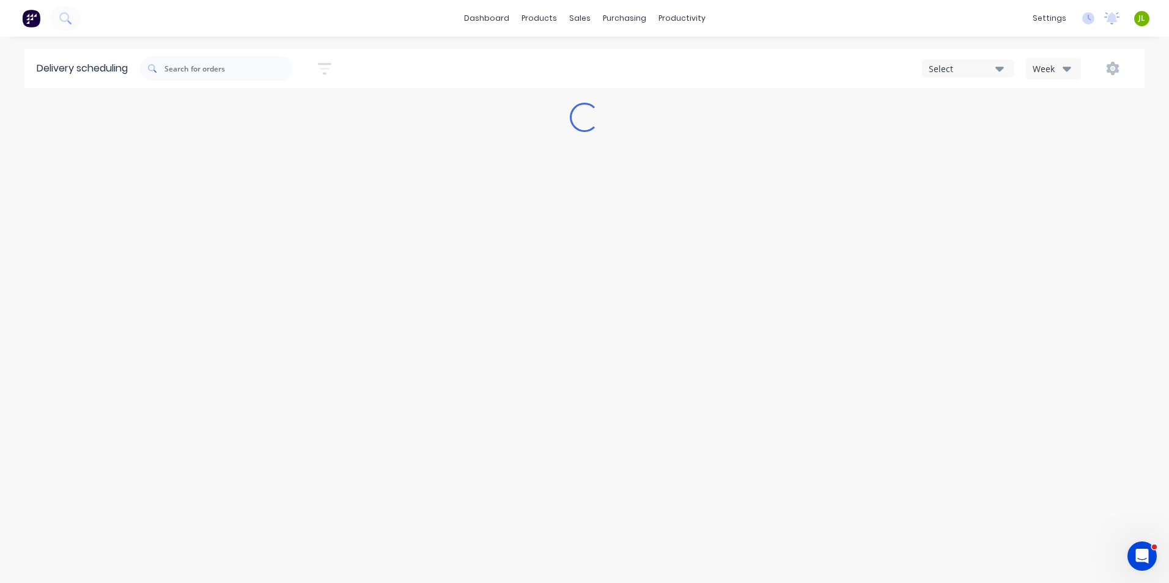
click at [999, 69] on icon "button" at bounding box center [999, 69] width 9 height 5
click at [727, 67] on div "Select No options... Week" at bounding box center [881, 68] width 502 height 22
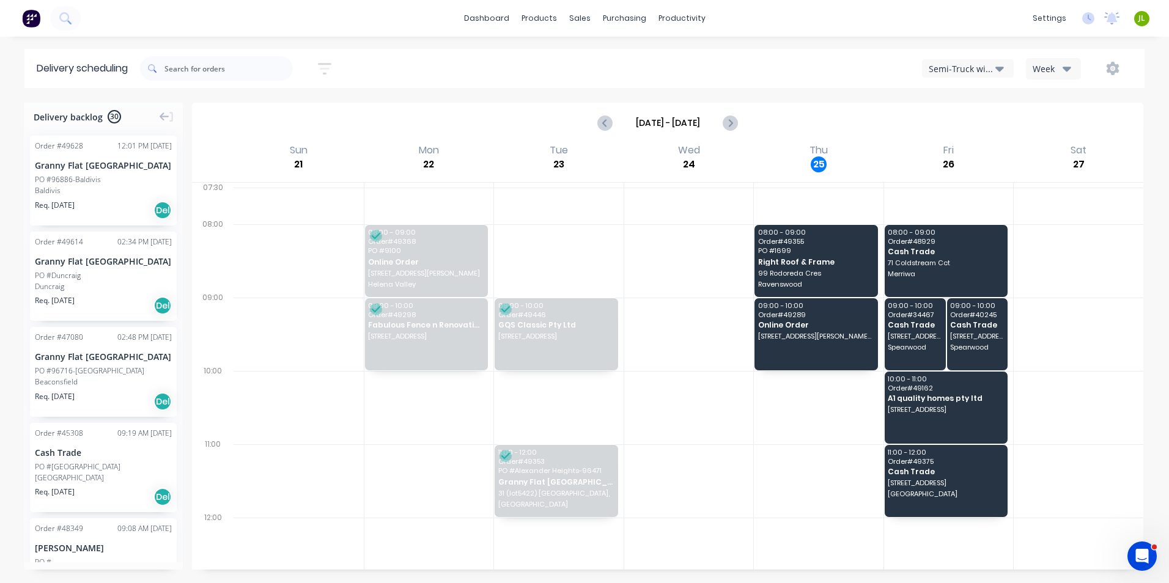
click at [978, 67] on div "Semi-Truck with Hiab" at bounding box center [961, 68] width 67 height 13
click at [964, 152] on div "Utes Delivery" at bounding box center [982, 148] width 121 height 24
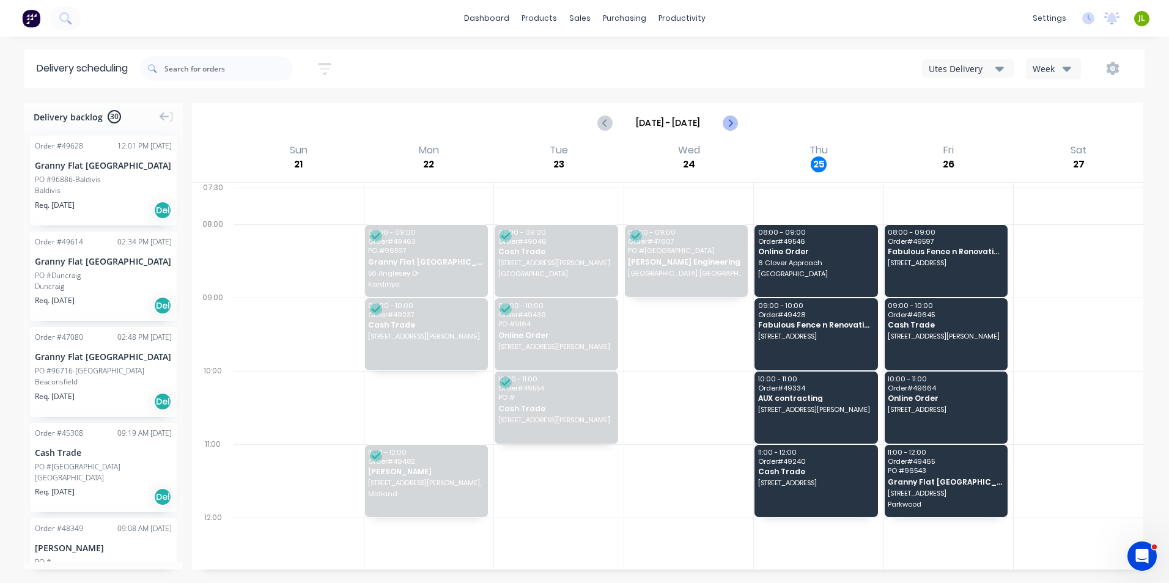
click at [733, 125] on icon "Next page" at bounding box center [729, 123] width 15 height 15
type input "Sep 28 - Oct 4"
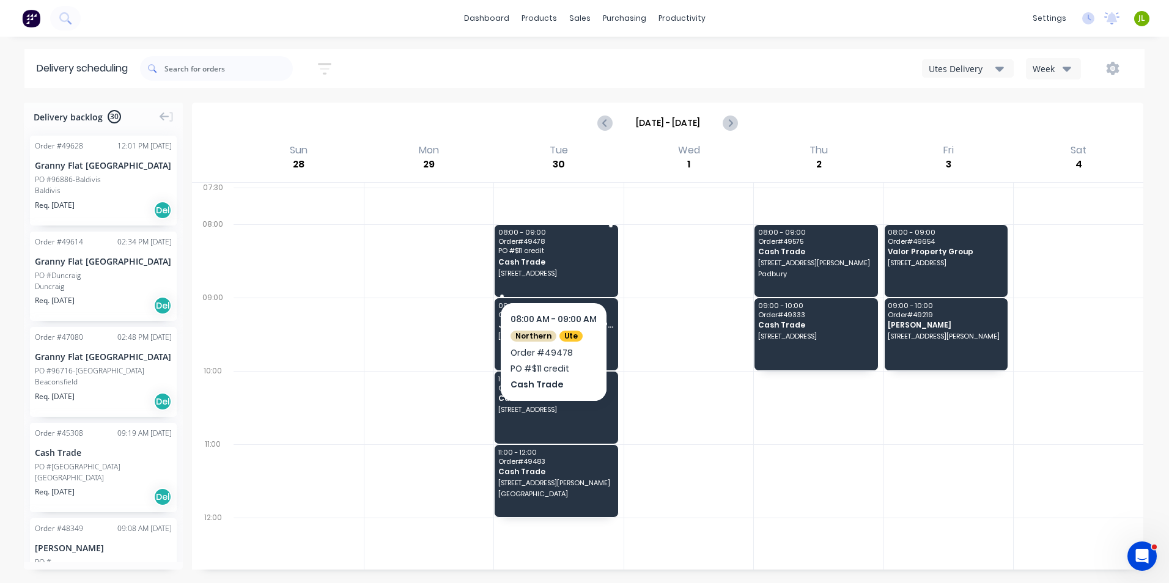
click at [600, 275] on span "15 River Fig Pl, Alexander Heights WA 6064" at bounding box center [555, 273] width 115 height 7
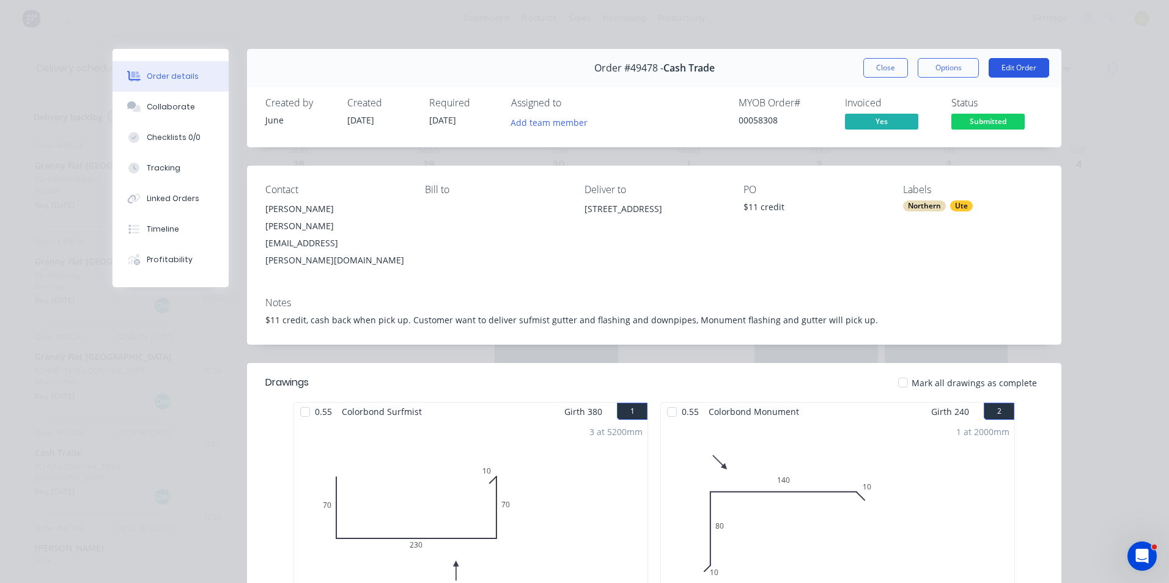
click at [1008, 71] on button "Edit Order" at bounding box center [1018, 68] width 61 height 20
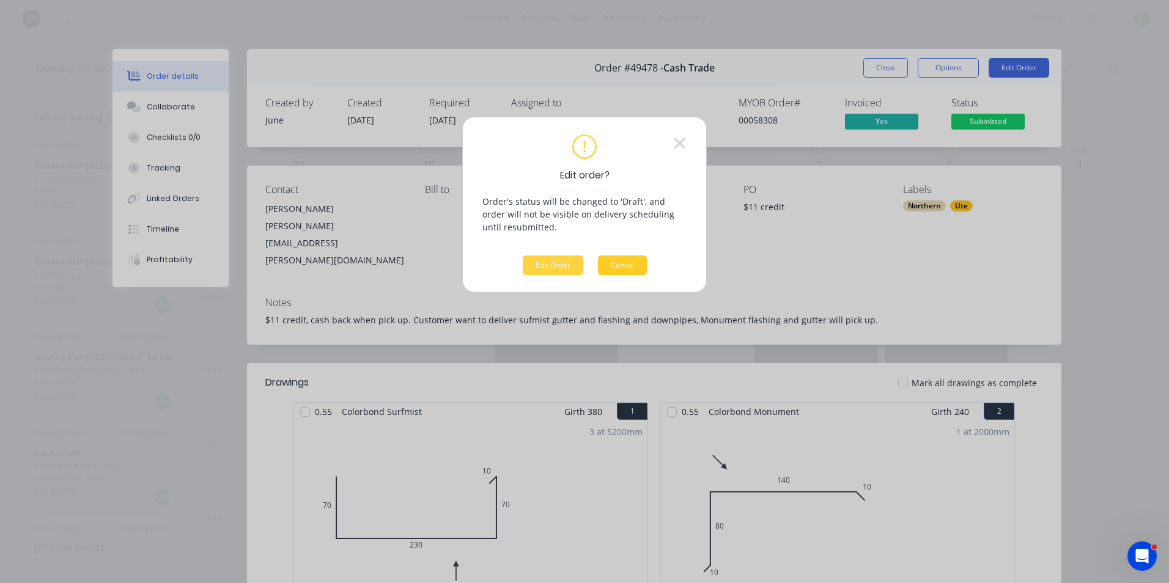
click at [623, 272] on button "Cancel" at bounding box center [622, 265] width 49 height 20
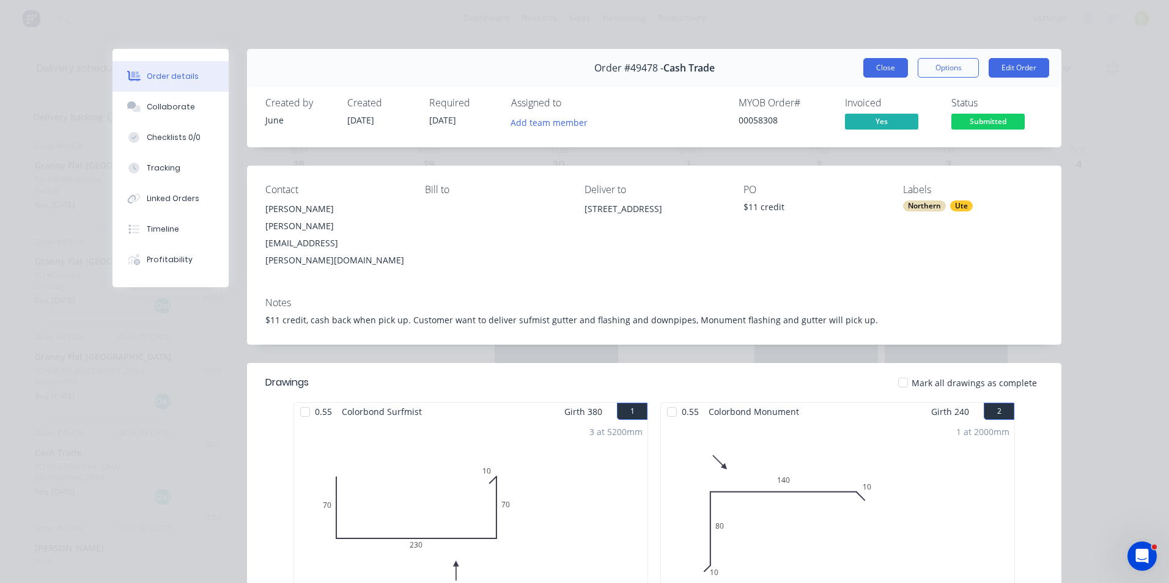
click at [888, 71] on button "Close" at bounding box center [885, 68] width 45 height 20
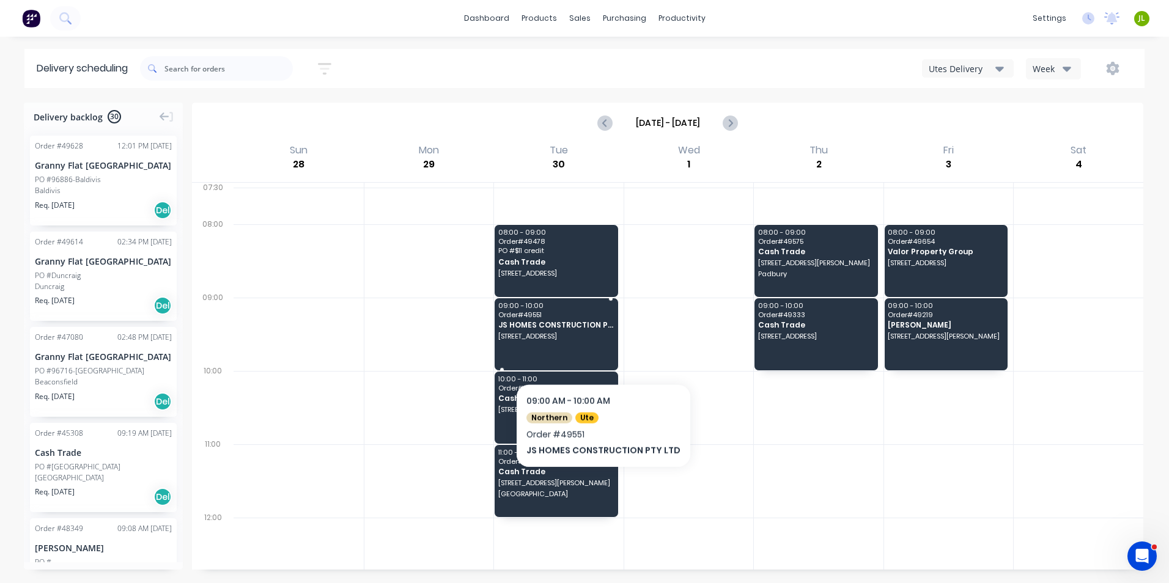
click at [598, 351] on div "09:00 - 10:00 Order # 49551 JS HOMES CONSTRUCTION PTY LTD 27 Earlston Pl, Boora…" at bounding box center [555, 334] width 123 height 72
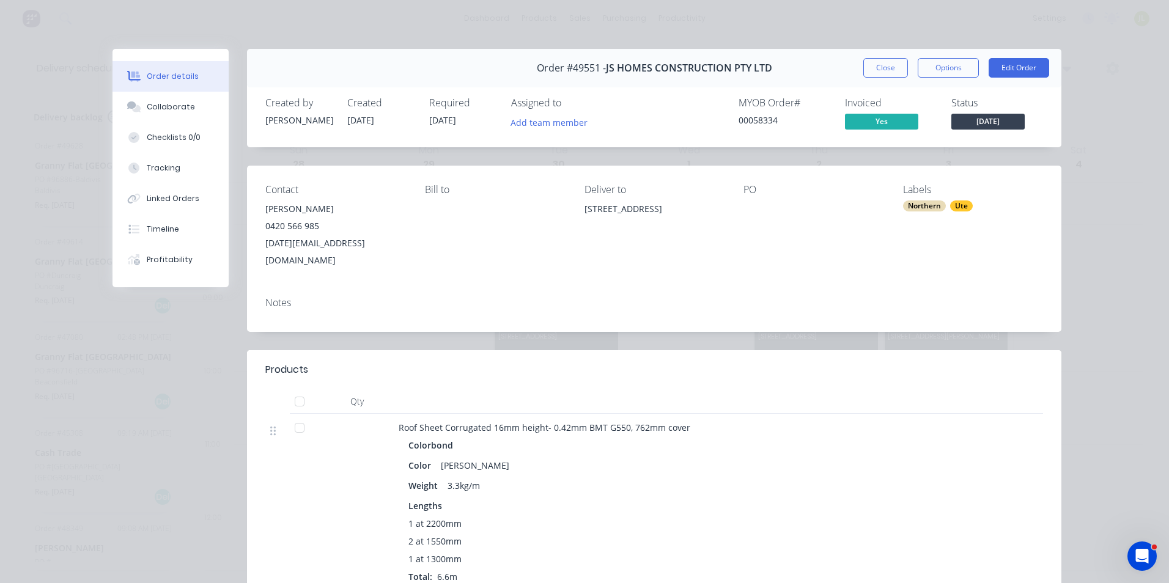
drag, startPoint x: 677, startPoint y: 210, endPoint x: 580, endPoint y: 212, distance: 96.6
click at [580, 212] on div "Contact Sun Yanwei 0420 566 985 sun990809@gmail.com Bill to Deliver to 27 Earls…" at bounding box center [654, 227] width 814 height 122
copy div "27 Earlston Pl, Booragoon WA 6154"
click at [882, 60] on button "Close" at bounding box center [885, 68] width 45 height 20
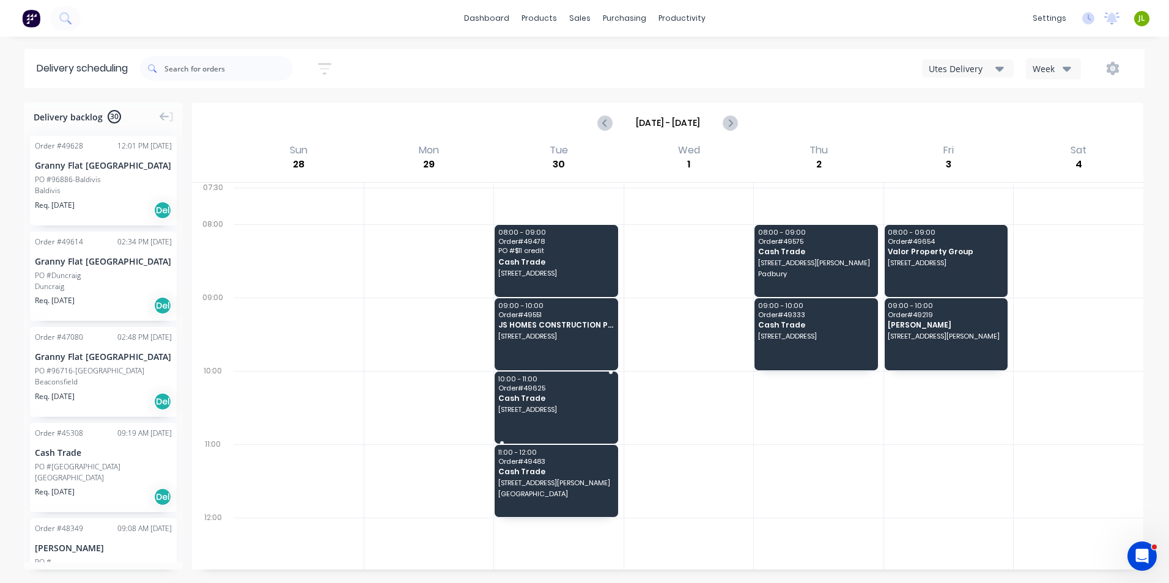
click at [580, 411] on span "123 Railway Av, Kelmscott WA 6111" at bounding box center [555, 409] width 115 height 7
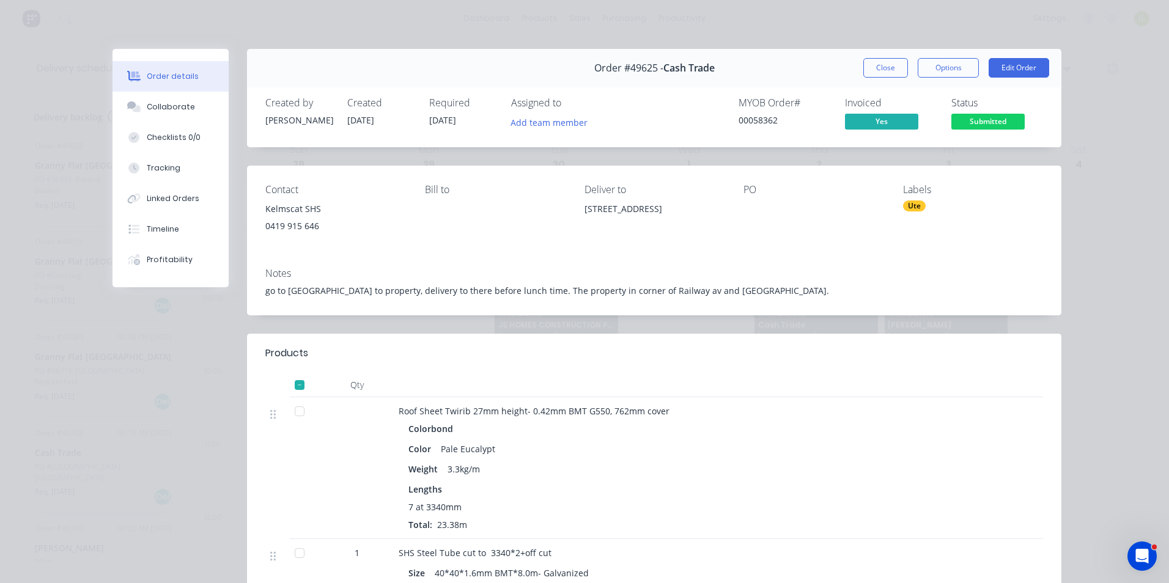
drag, startPoint x: 722, startPoint y: 210, endPoint x: 580, endPoint y: 215, distance: 142.5
click at [580, 215] on div "Contact Kelmscat SHS 0419 915 646 Bill to Deliver to 123 Railway Av, Kelmscott …" at bounding box center [654, 212] width 814 height 92
copy div "123 Railway Av, Kelmscott WA 6111"
click at [884, 73] on button "Close" at bounding box center [885, 68] width 45 height 20
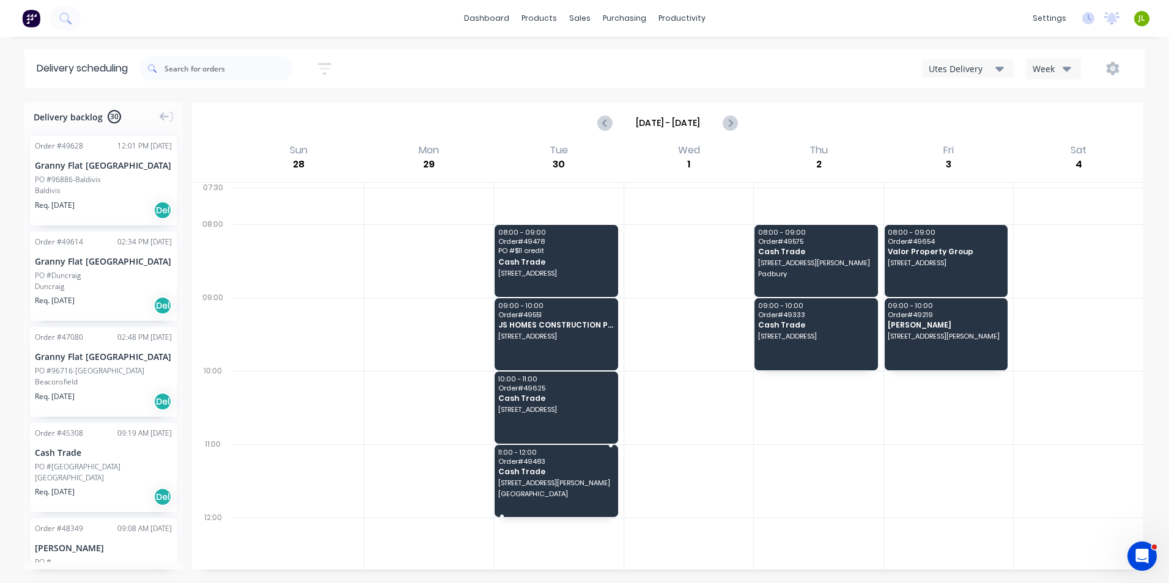
click at [542, 502] on div "11:00 - 12:00 Order # 49483 Cash Trade 6 Bailey Pl Beechboro" at bounding box center [555, 481] width 123 height 72
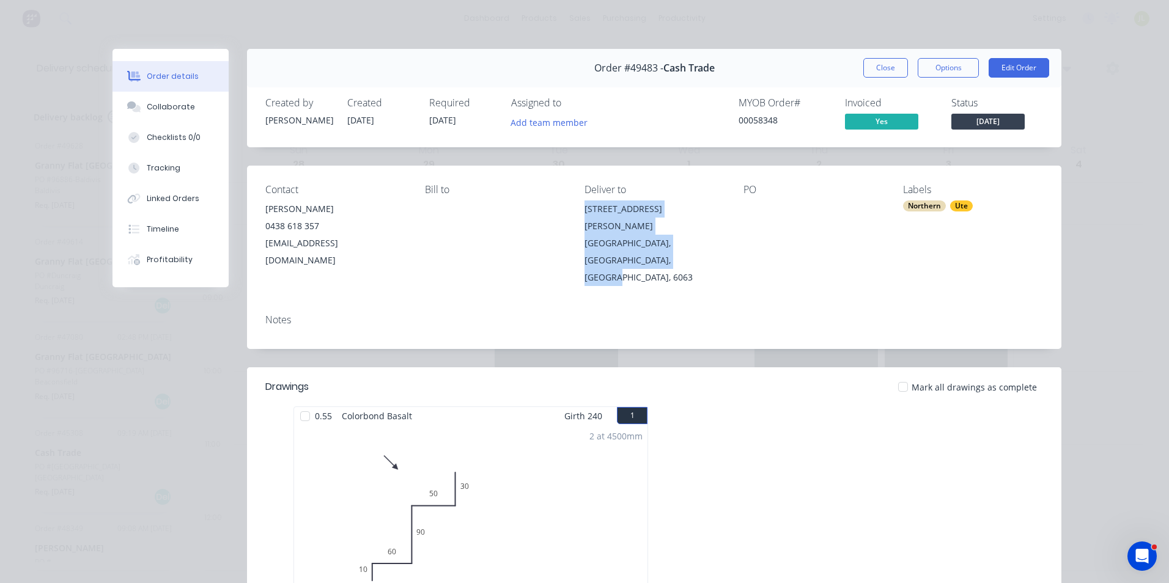
drag, startPoint x: 649, startPoint y: 246, endPoint x: 576, endPoint y: 215, distance: 79.4
click at [576, 215] on div "Contact Robert Hartley 0438 618 357 homeownerbuilders@outlook.com Bill to Deliv…" at bounding box center [654, 235] width 814 height 139
copy div "6 Bailey Pl Beechboro, Western Australia, Australia, 6063"
click at [876, 65] on button "Close" at bounding box center [885, 68] width 45 height 20
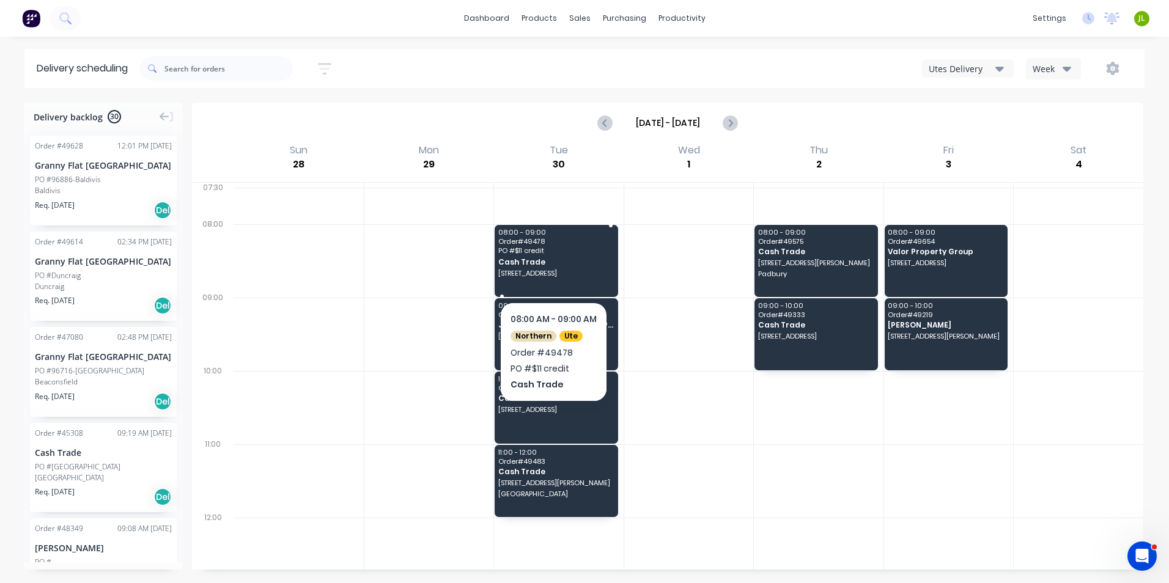
click at [578, 254] on span "PO # $11 credit" at bounding box center [555, 250] width 115 height 7
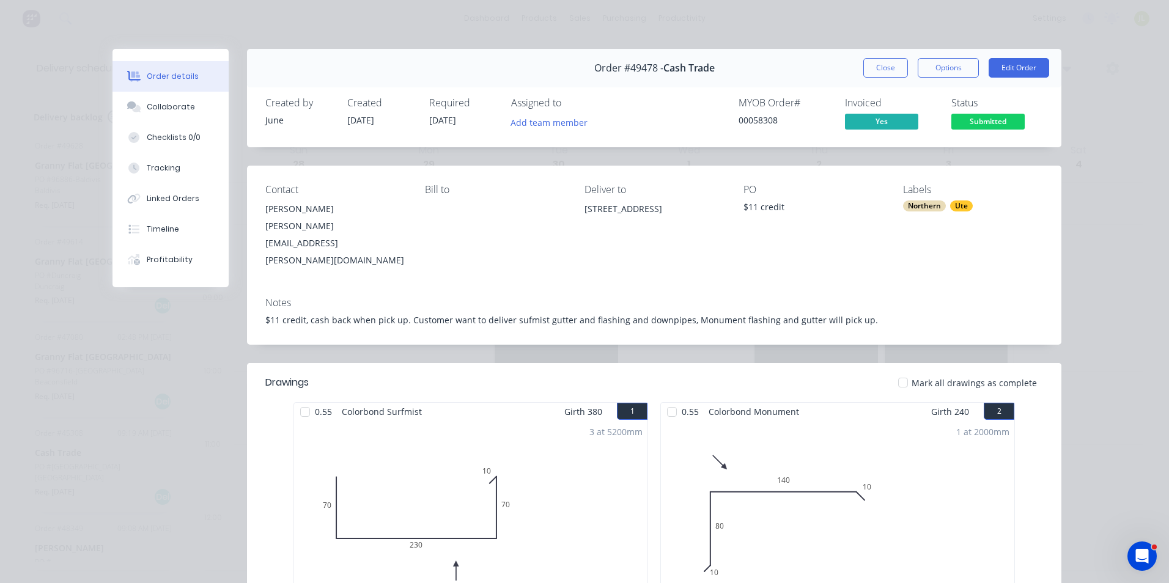
drag, startPoint x: 612, startPoint y: 227, endPoint x: 575, endPoint y: 209, distance: 41.0
click at [575, 209] on div "Contact Josh Josh.Reardon@proton.me Bill to Deliver to 15 River Fig Pl, Alexand…" at bounding box center [654, 227] width 814 height 122
copy div "15 River Fig Pl, Alexander Heights WA 6064"
click at [865, 73] on button "Close" at bounding box center [885, 68] width 45 height 20
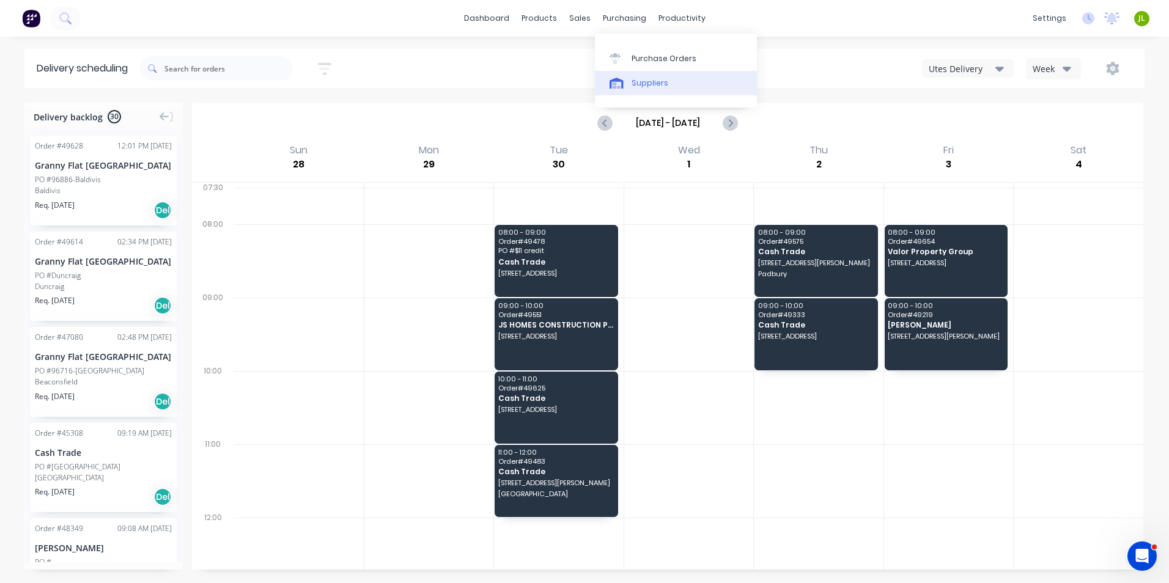
click at [661, 83] on div "Suppliers" at bounding box center [649, 83] width 37 height 11
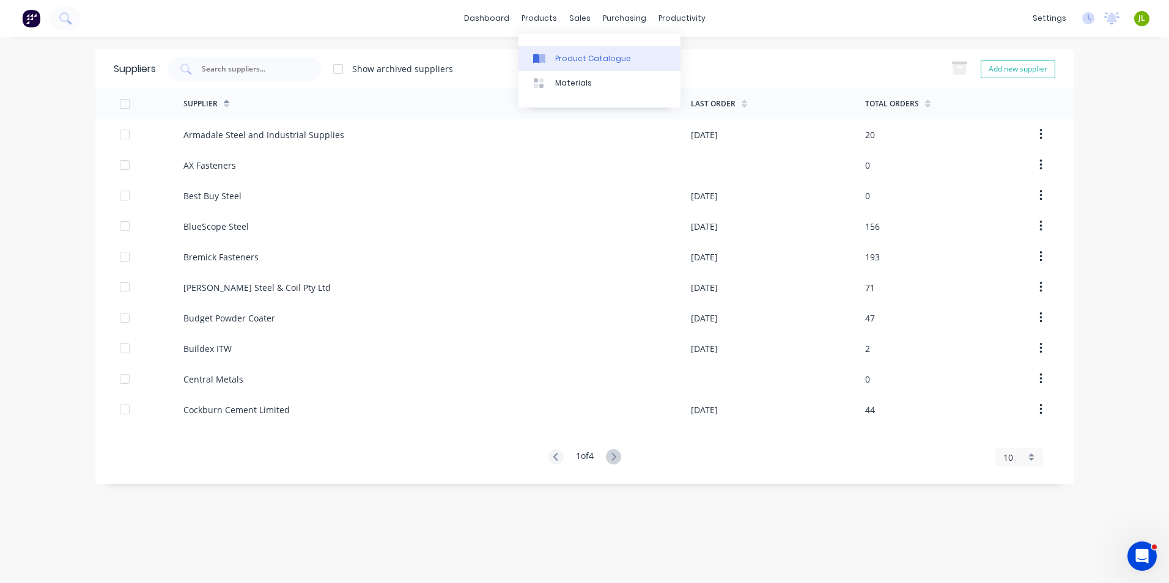
click at [573, 51] on link "Product Catalogue" at bounding box center [599, 58] width 162 height 24
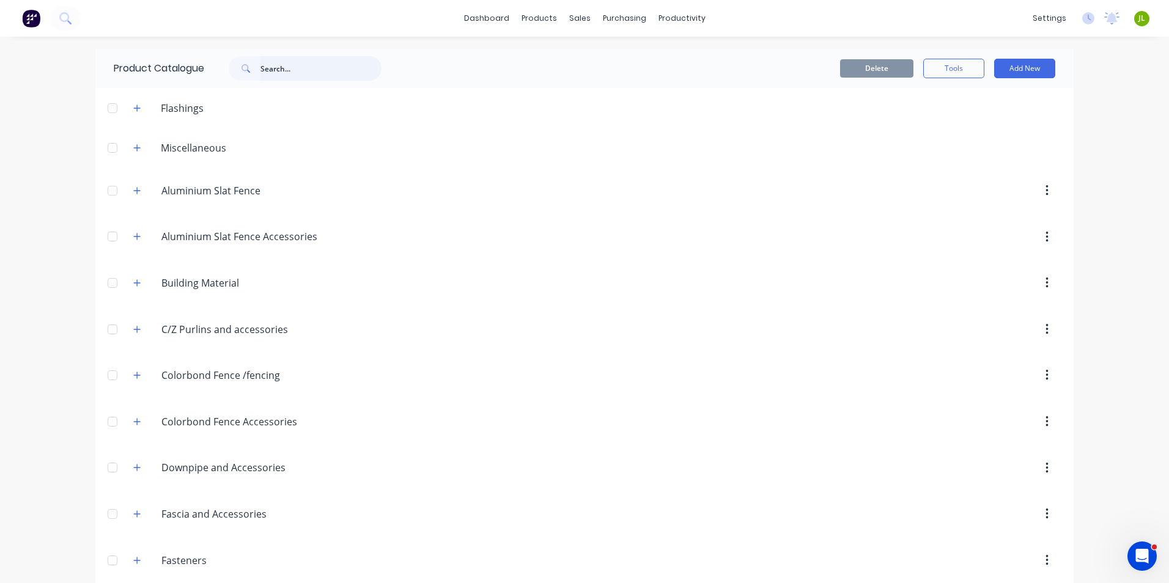
click at [340, 68] on input "text" at bounding box center [320, 68] width 121 height 24
type input "shs"
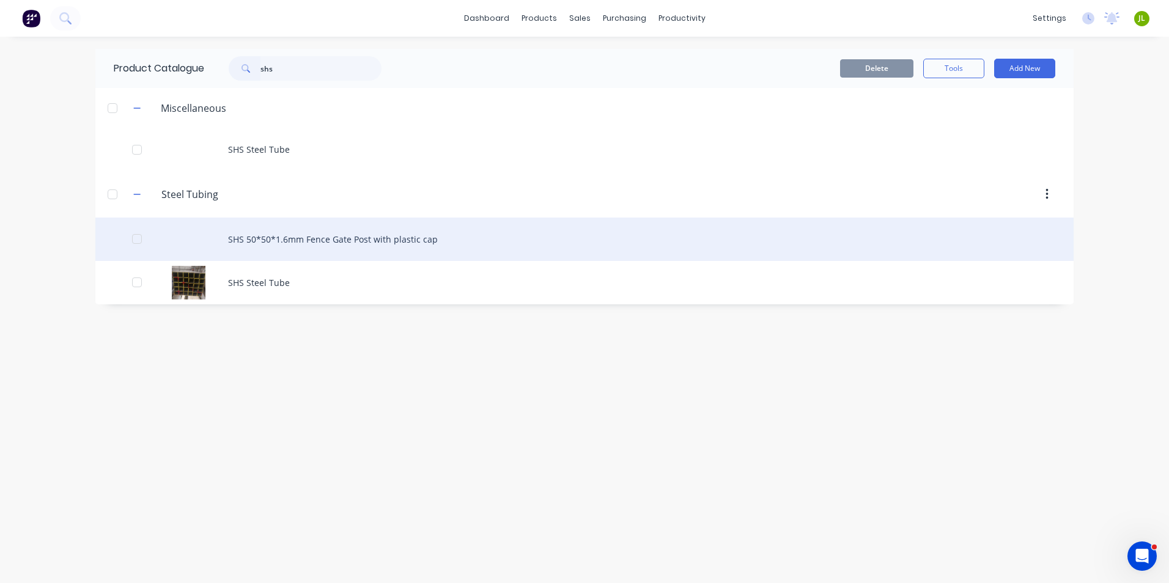
click at [368, 243] on div "SHS 50*50*1.6mm Fence Gate Post with plastic cap" at bounding box center [584, 239] width 978 height 43
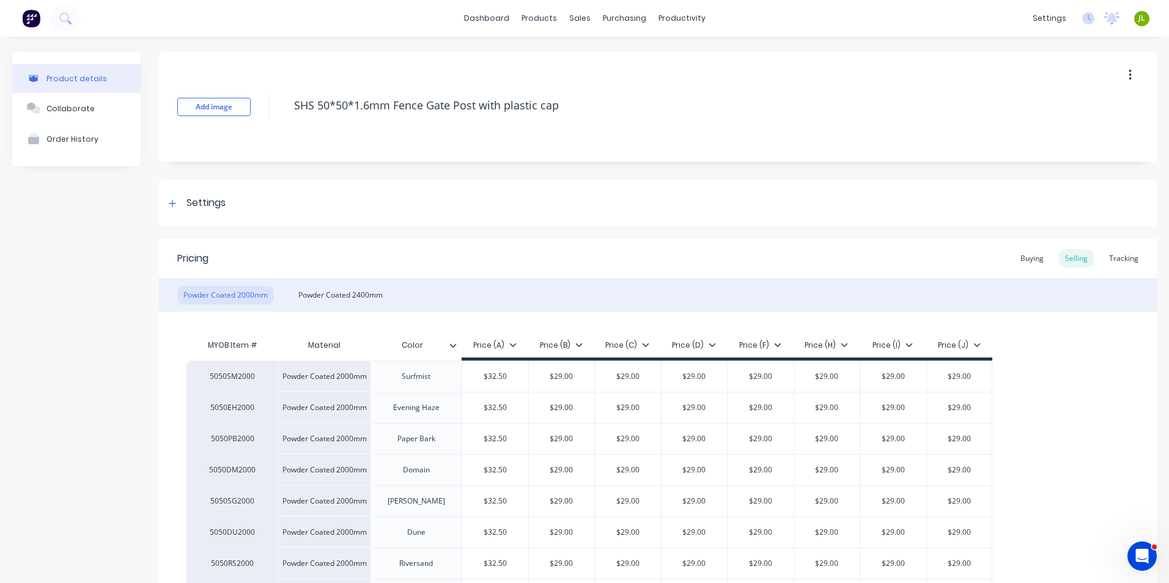
type textarea "x"
click at [1107, 257] on div "Tracking" at bounding box center [1124, 258] width 42 height 18
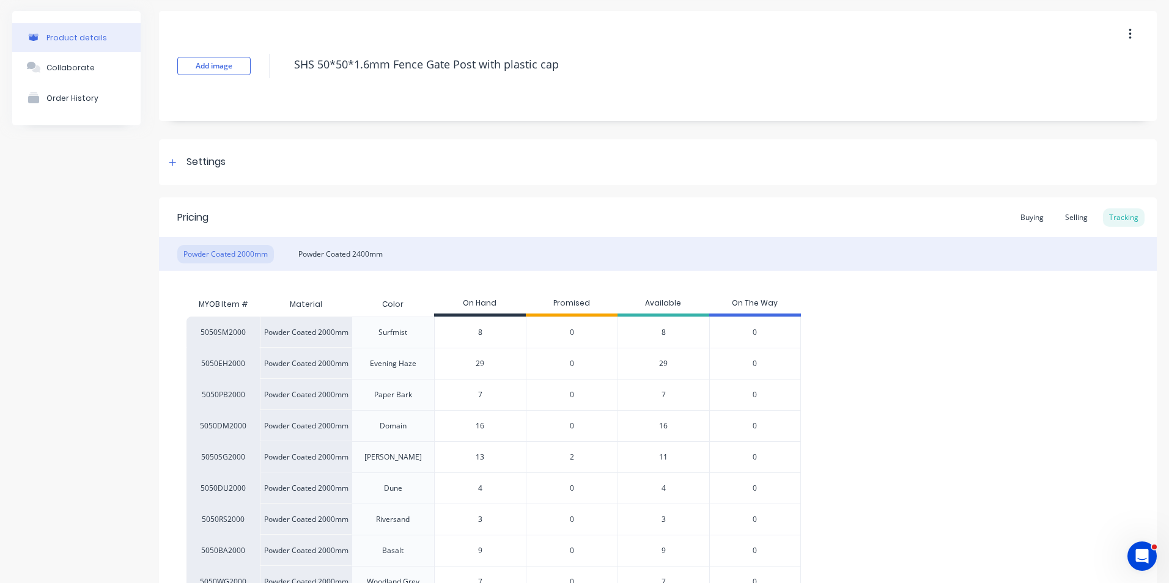
scroll to position [61, 0]
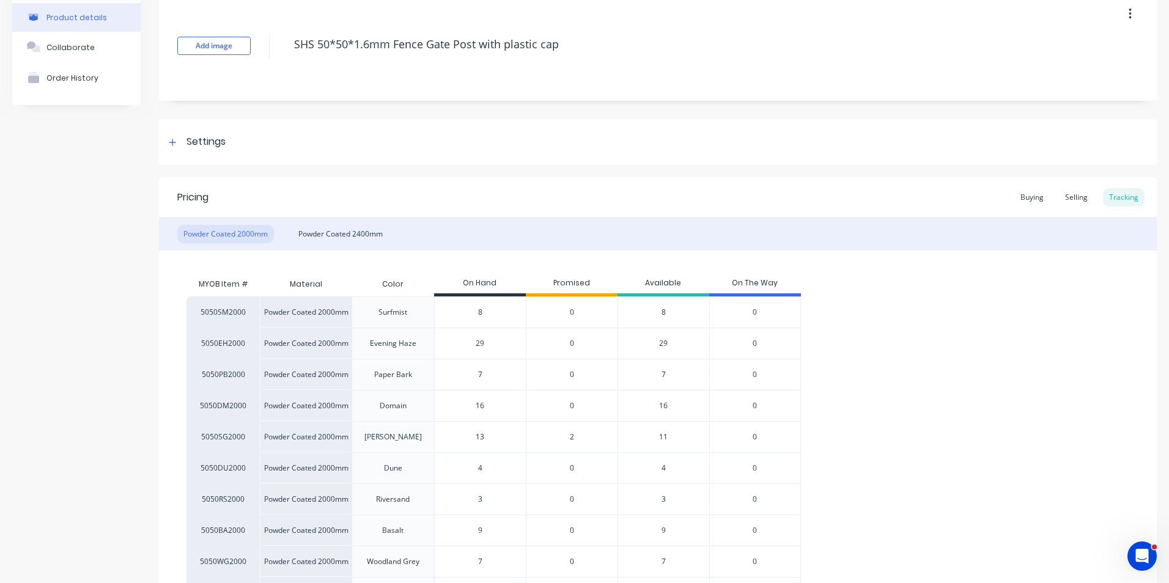
type input "8"
drag, startPoint x: 485, startPoint y: 311, endPoint x: 475, endPoint y: 312, distance: 10.5
click at [475, 312] on input "8" at bounding box center [480, 312] width 91 height 11
type input "29"
click at [494, 343] on input "29" at bounding box center [480, 343] width 91 height 11
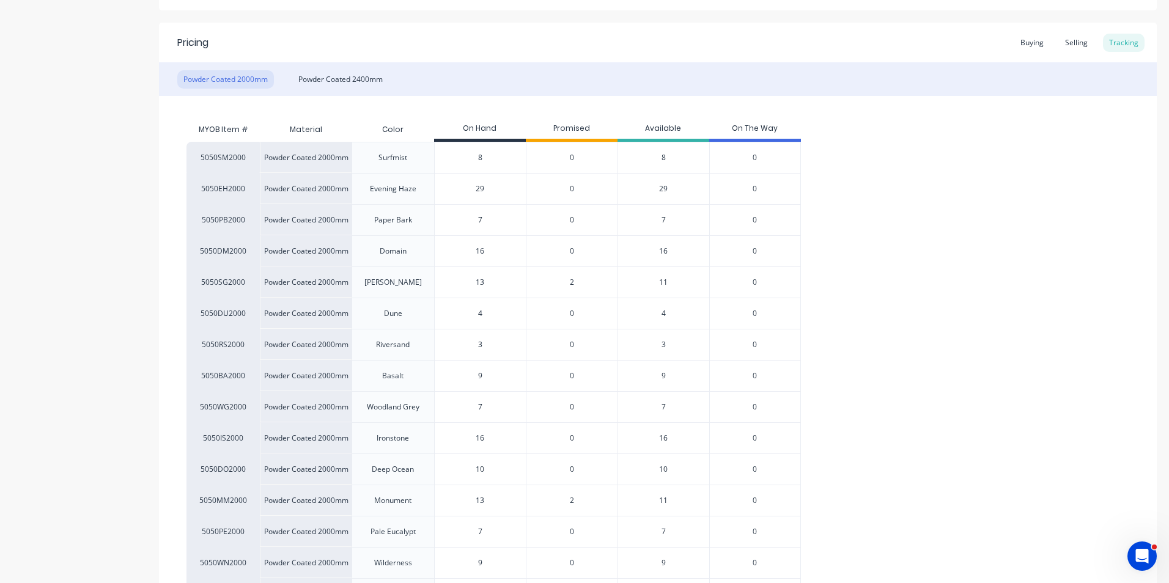
scroll to position [244, 0]
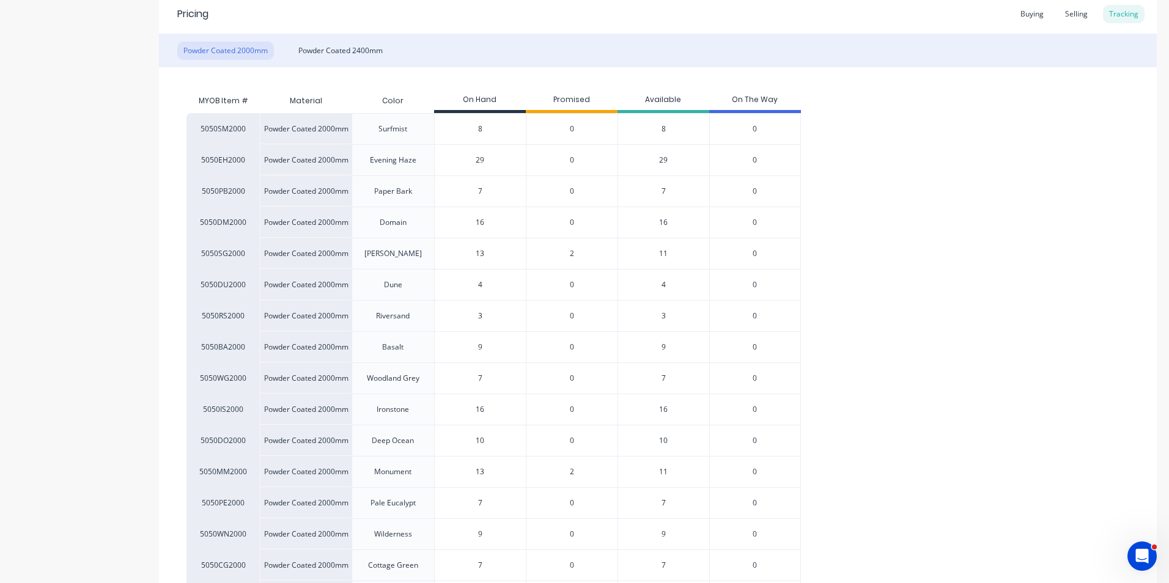
type input "7"
click at [483, 381] on input "7" at bounding box center [480, 378] width 91 height 11
click at [494, 469] on input "13" at bounding box center [480, 471] width 91 height 11
type input "12"
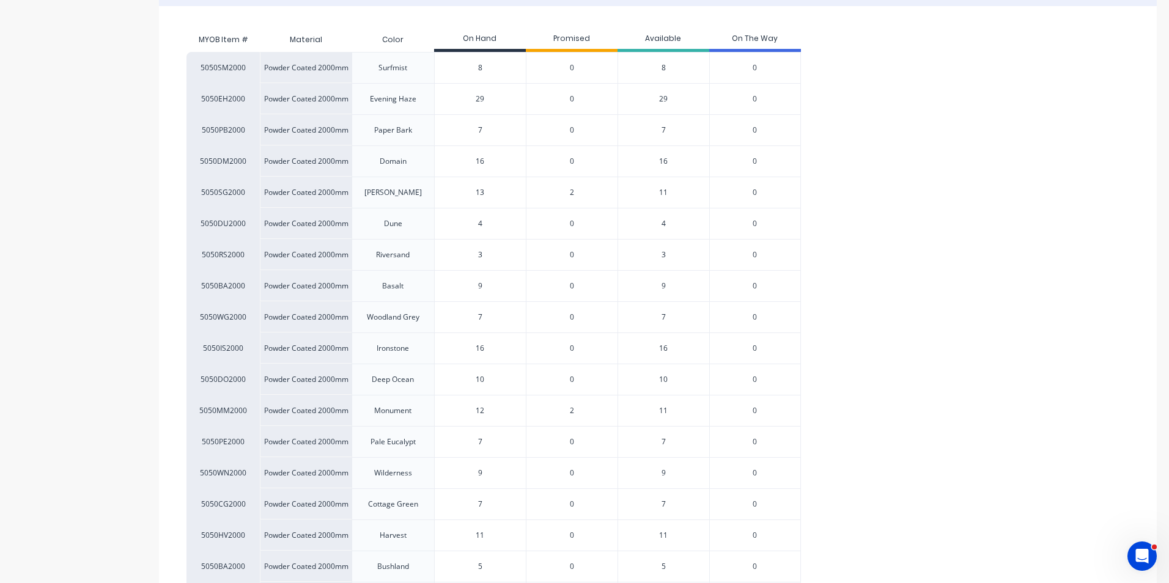
type textarea "x"
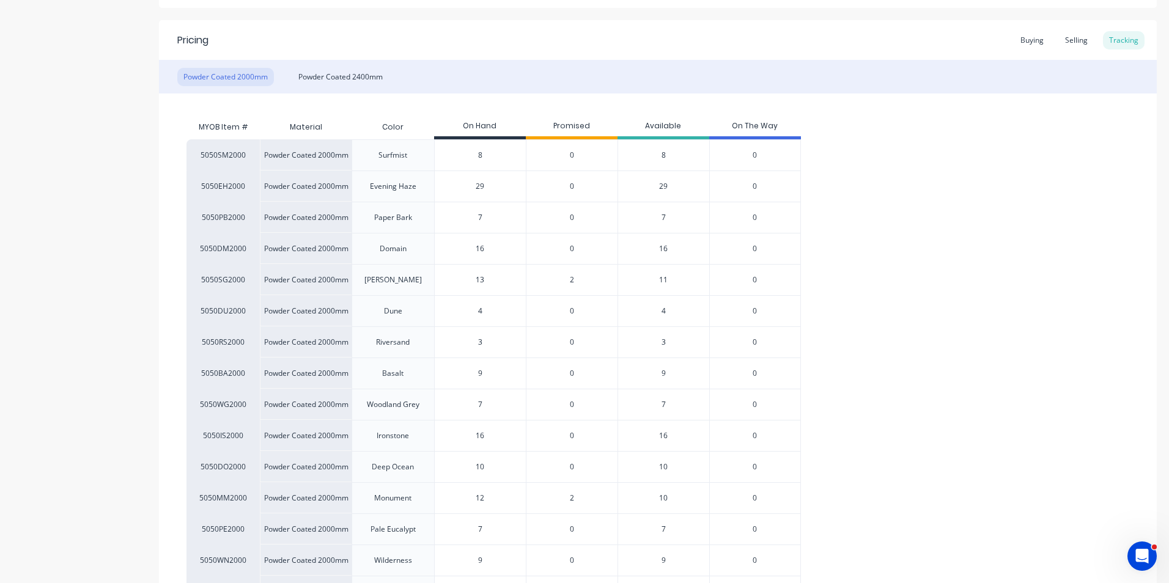
scroll to position [183, 0]
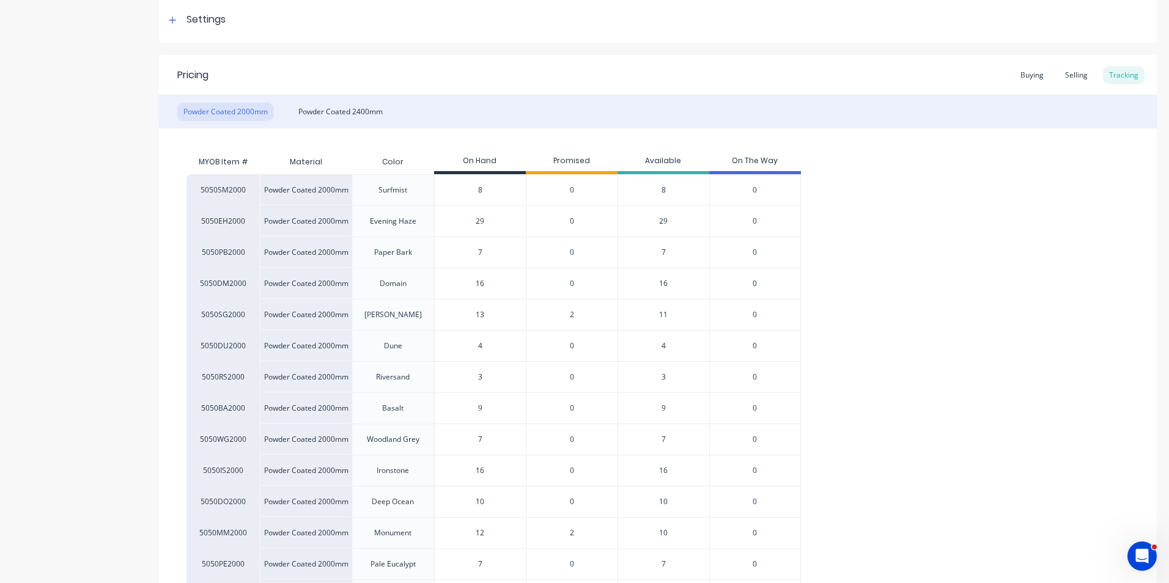
type input "12"
drag, startPoint x: 482, startPoint y: 287, endPoint x: 471, endPoint y: 282, distance: 11.8
click at [471, 282] on input "16" at bounding box center [480, 283] width 91 height 11
type input "14"
type textarea "x"
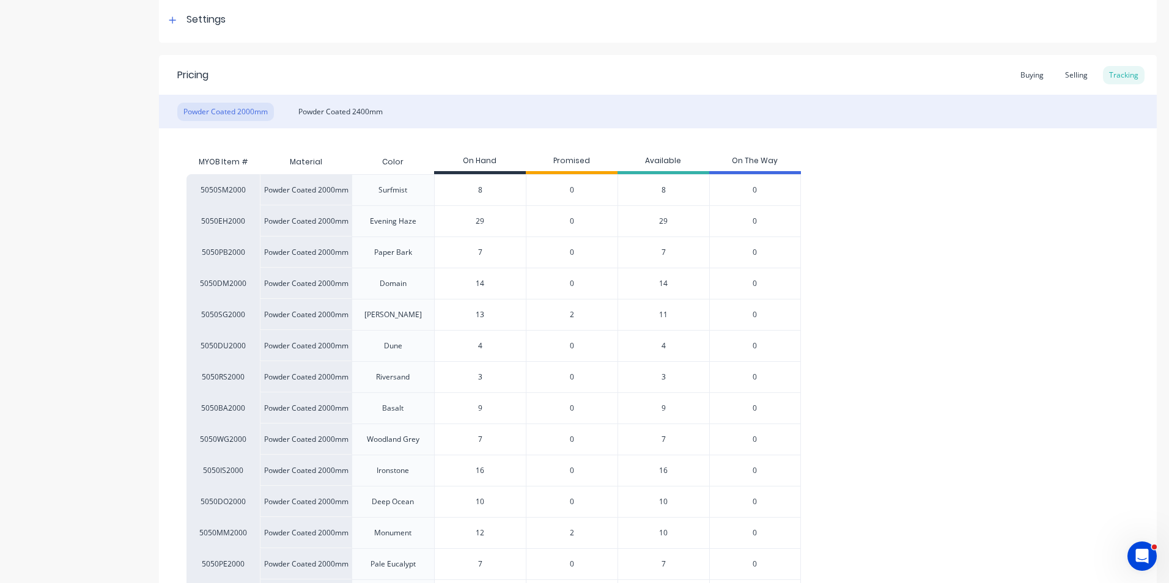
click at [504, 287] on input "14" at bounding box center [480, 283] width 91 height 11
type input "14"
click at [496, 219] on input "29" at bounding box center [480, 221] width 91 height 11
drag, startPoint x: 490, startPoint y: 190, endPoint x: 475, endPoint y: 186, distance: 15.9
click at [475, 186] on input "8" at bounding box center [480, 190] width 91 height 11
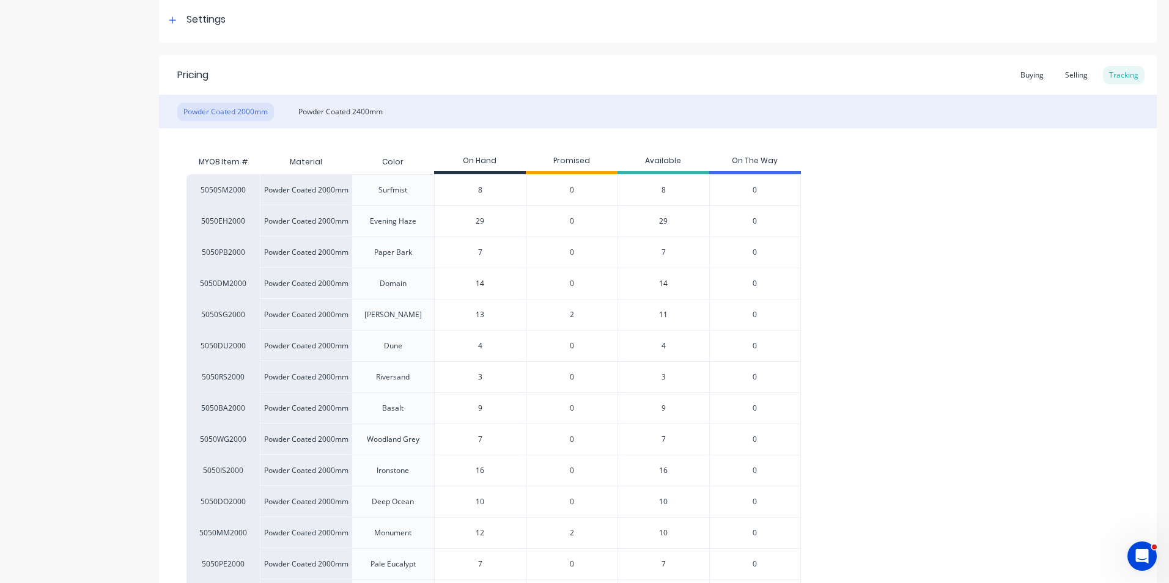
type input "7"
type textarea "x"
type input "7"
drag, startPoint x: 489, startPoint y: 535, endPoint x: 466, endPoint y: 532, distance: 23.4
click at [466, 532] on input "12" at bounding box center [480, 532] width 91 height 11
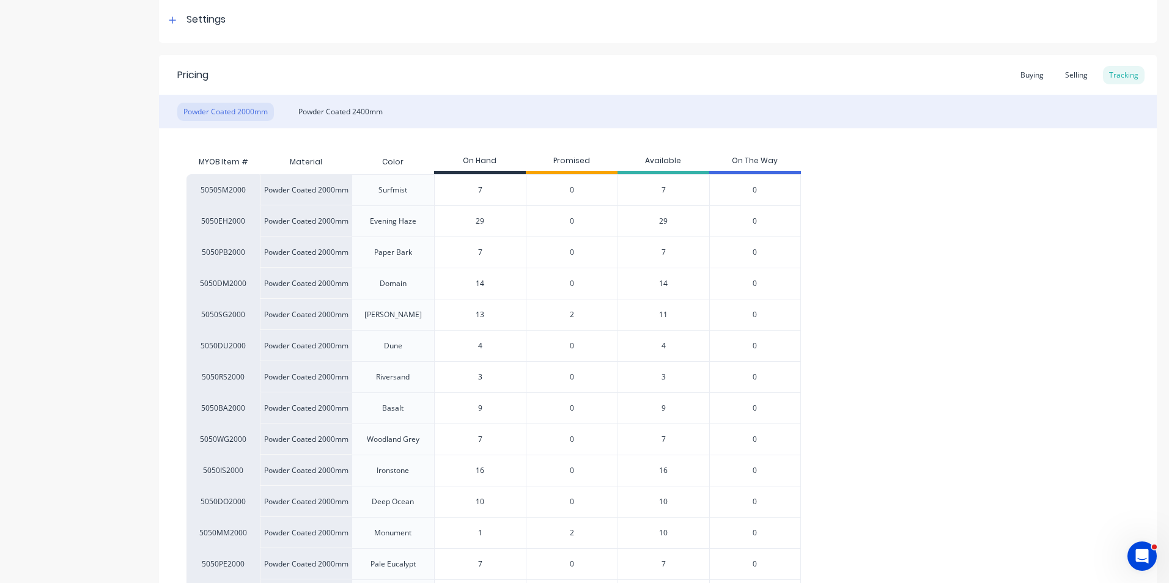
type input "11"
type textarea "x"
type input "11"
type input "10"
click at [482, 498] on input "10" at bounding box center [480, 501] width 91 height 11
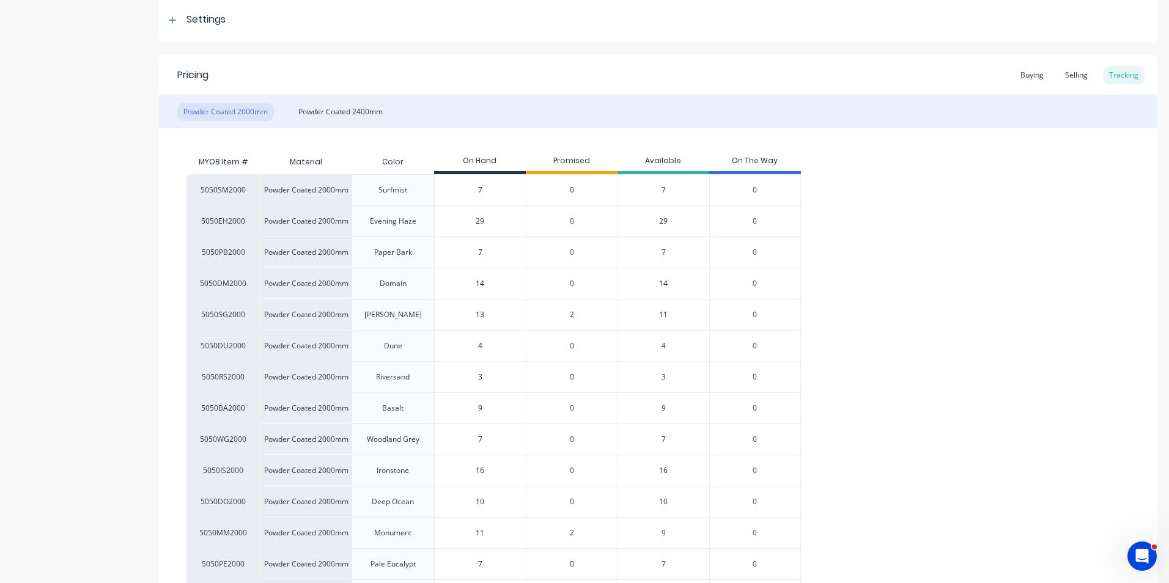
drag, startPoint x: 485, startPoint y: 440, endPoint x: 462, endPoint y: 443, distance: 22.7
click at [462, 443] on input "7" at bounding box center [480, 439] width 91 height 11
type input "8"
type textarea "x"
type input "8"
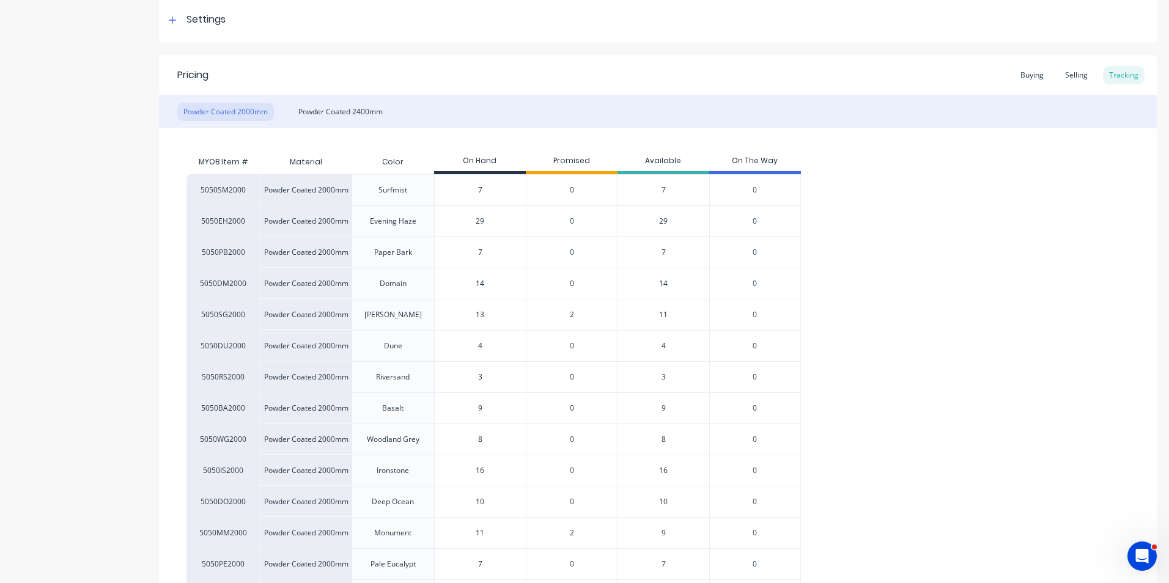
drag, startPoint x: 487, startPoint y: 317, endPoint x: 454, endPoint y: 327, distance: 34.4
click at [454, 327] on div "13 13" at bounding box center [480, 315] width 91 height 31
type input "3"
type textarea "x"
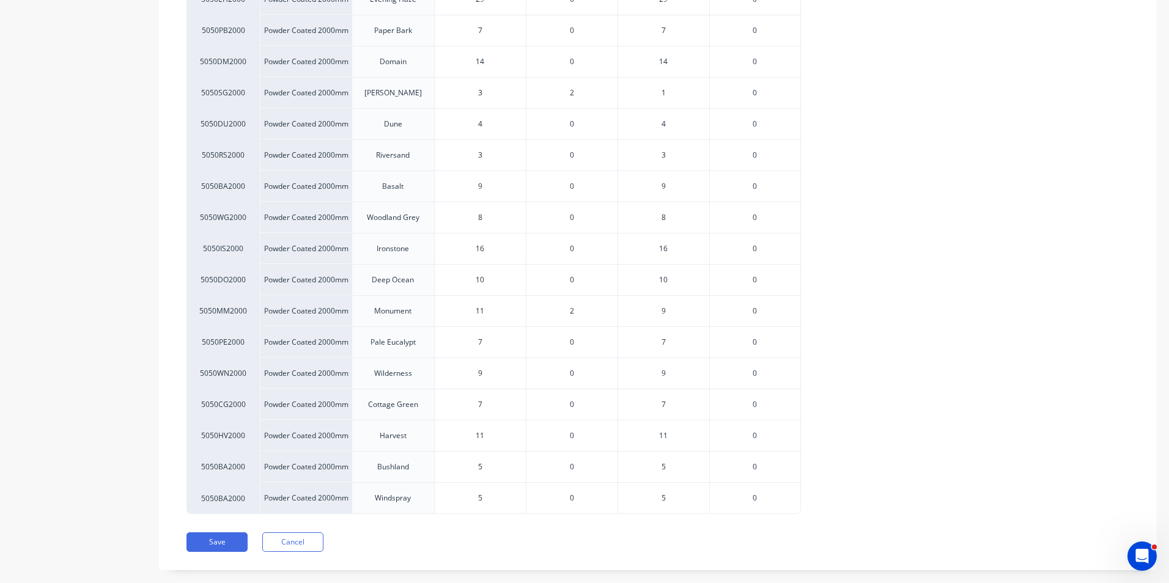
scroll to position [426, 0]
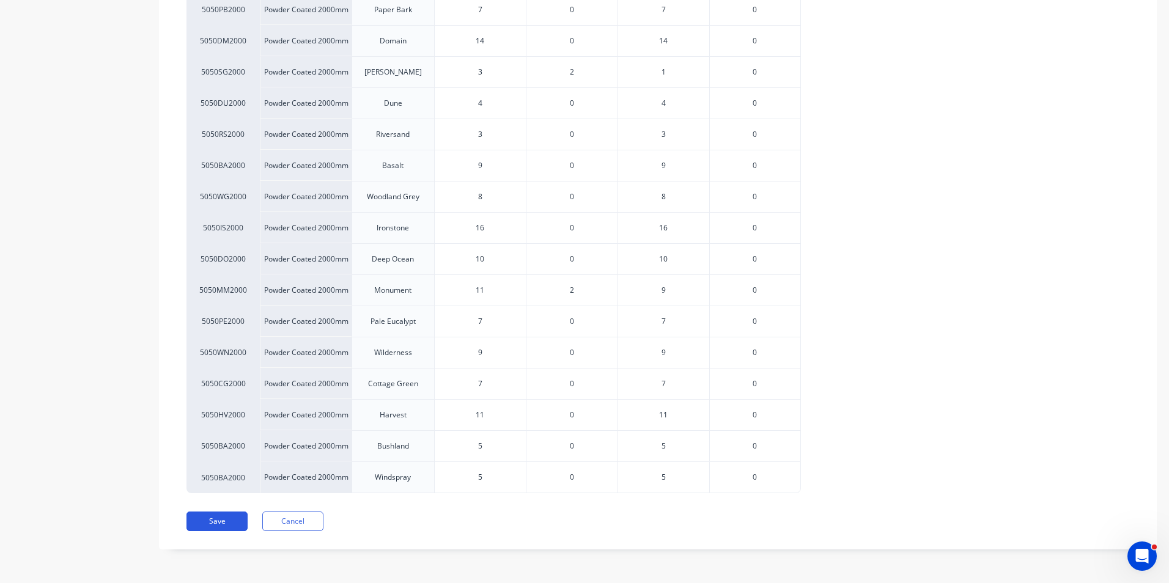
type input "3"
click at [216, 524] on button "Save" at bounding box center [216, 522] width 61 height 20
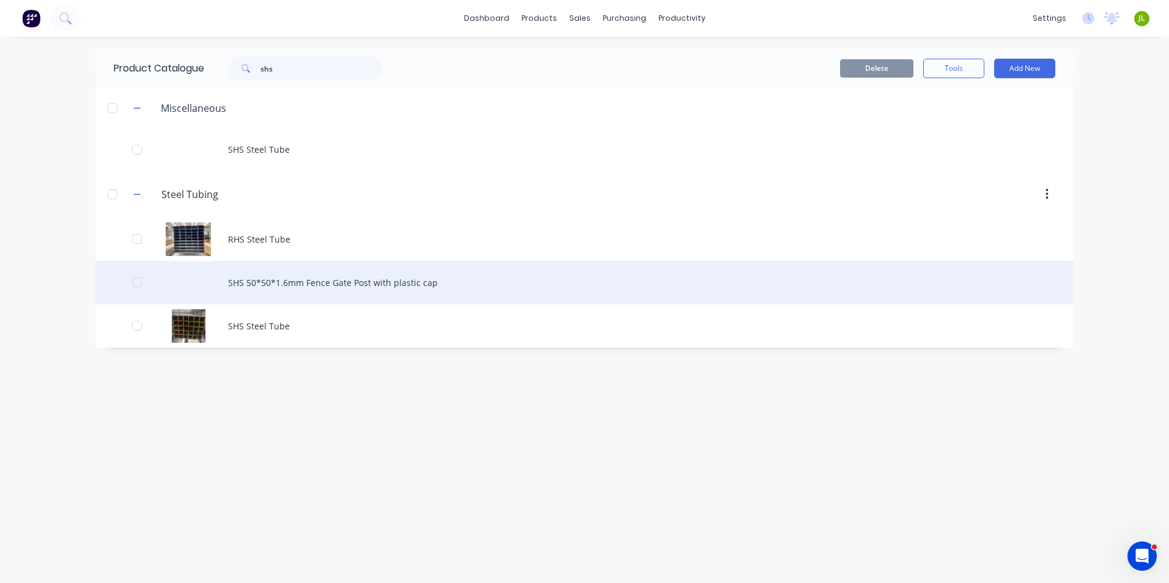
click at [427, 272] on div "SHS 50*50*1.6mm Fence Gate Post with plastic cap" at bounding box center [584, 282] width 978 height 43
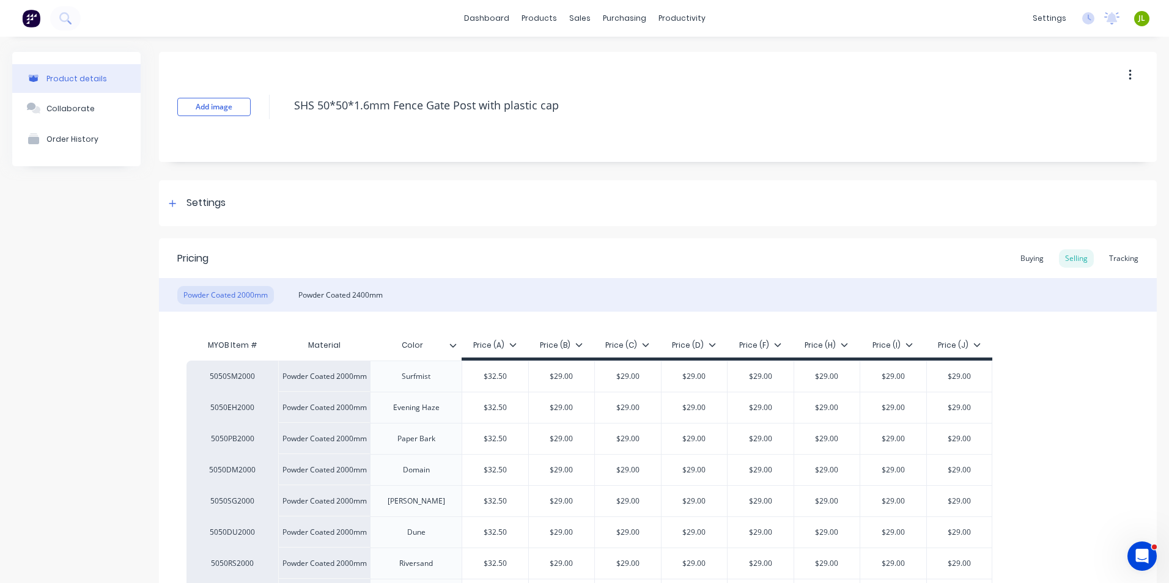
type textarea "x"
click at [342, 292] on div "Powder Coated 2400mm" at bounding box center [340, 295] width 97 height 18
click at [1126, 259] on div "Tracking" at bounding box center [1124, 258] width 42 height 18
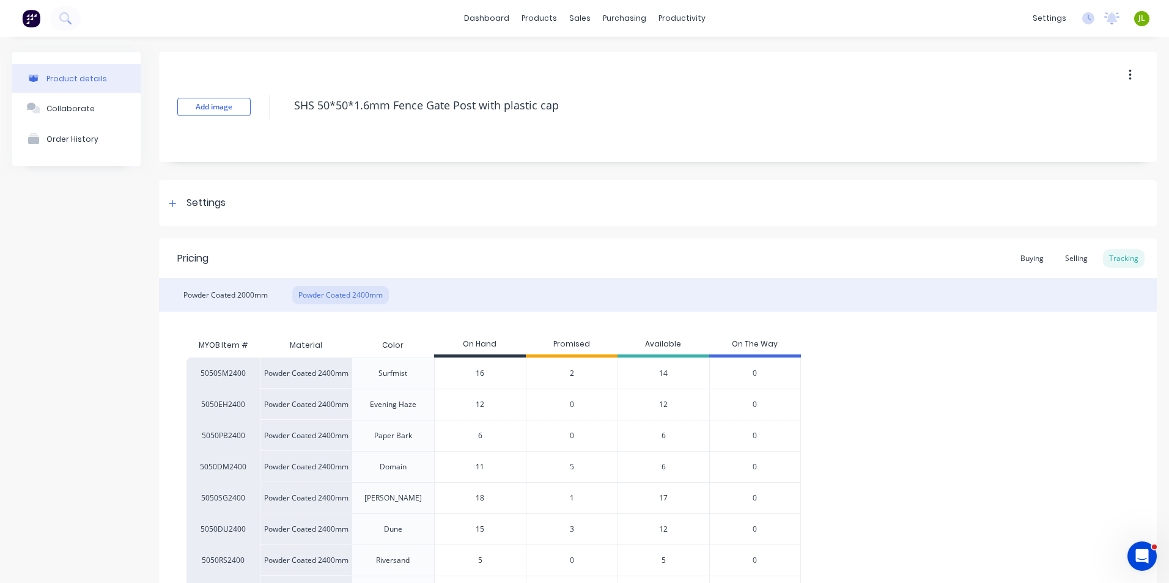
drag, startPoint x: 494, startPoint y: 499, endPoint x: 471, endPoint y: 503, distance: 23.6
click at [471, 503] on input "18" at bounding box center [480, 498] width 91 height 11
type input "14"
type textarea "x"
drag, startPoint x: 487, startPoint y: 499, endPoint x: 460, endPoint y: 502, distance: 27.1
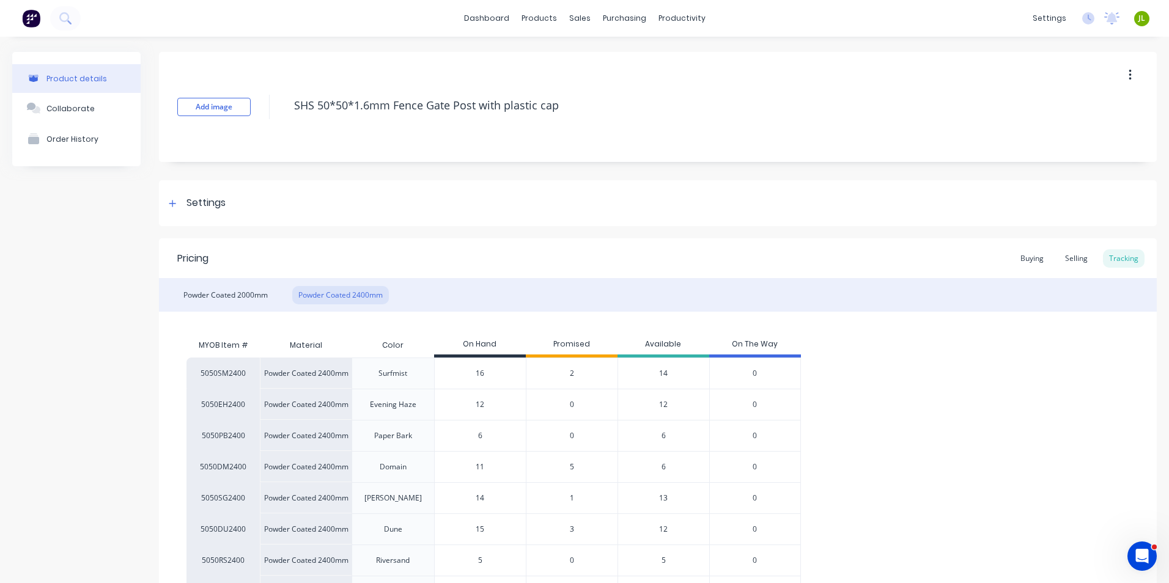
click at [460, 502] on input "14" at bounding box center [480, 498] width 91 height 11
type input "13"
type textarea "x"
click at [496, 496] on input "13" at bounding box center [480, 498] width 91 height 11
type input "13"
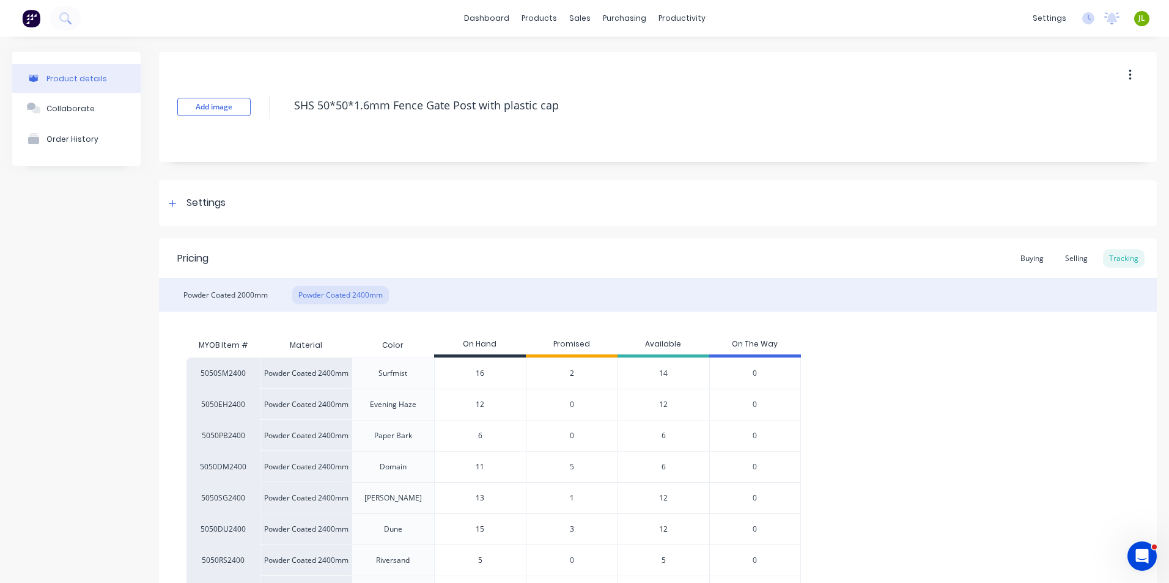
type input "11"
click at [498, 469] on input "11" at bounding box center [480, 466] width 91 height 11
type input "16"
drag, startPoint x: 496, startPoint y: 377, endPoint x: 477, endPoint y: 379, distance: 19.6
click at [477, 379] on div "16 16" at bounding box center [480, 373] width 91 height 31
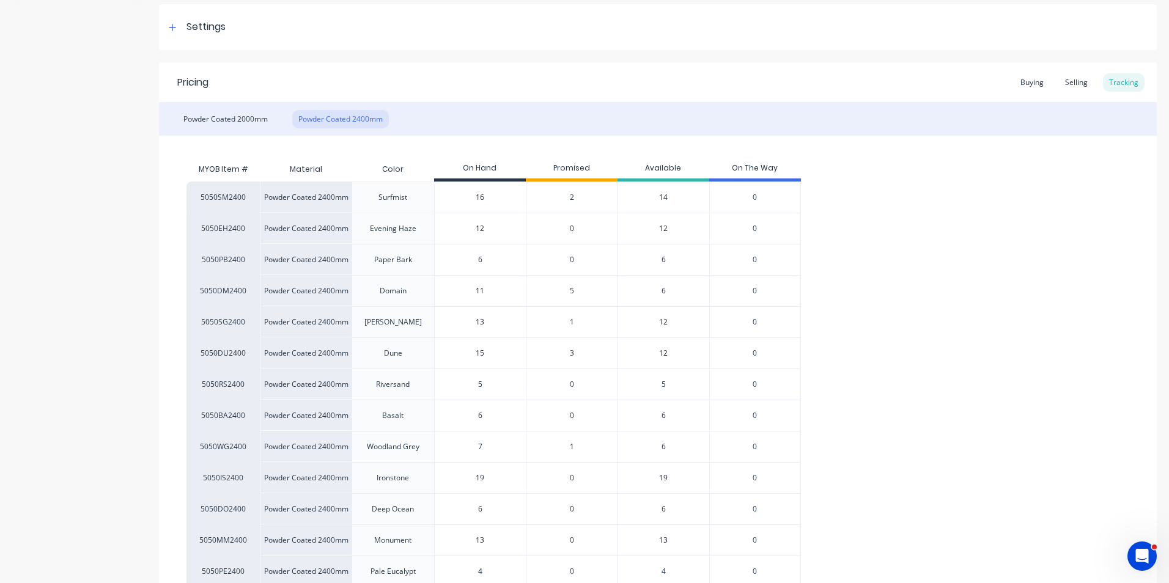
scroll to position [183, 0]
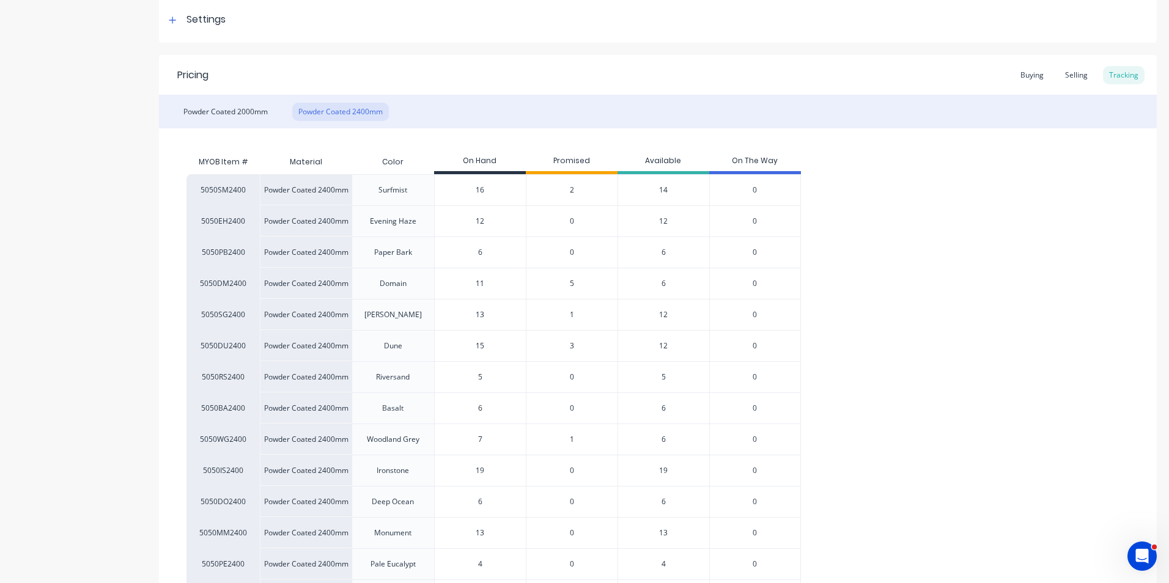
drag, startPoint x: 485, startPoint y: 532, endPoint x: 466, endPoint y: 532, distance: 19.6
click at [466, 532] on input "13" at bounding box center [480, 532] width 91 height 11
type input "10"
type textarea "x"
click at [463, 532] on input "10" at bounding box center [480, 532] width 91 height 11
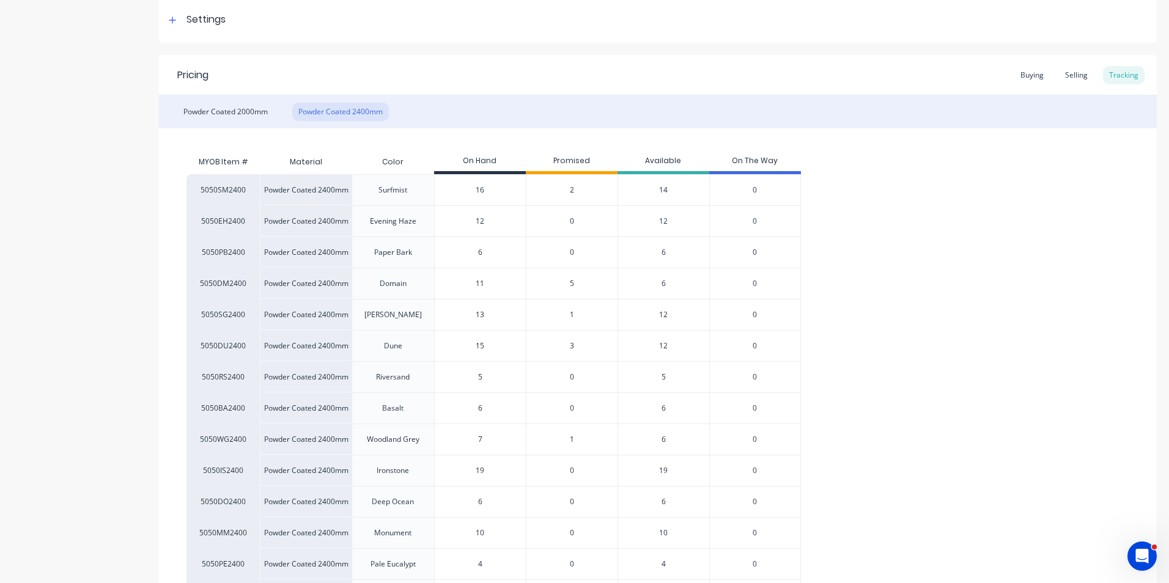
type input "10"
drag, startPoint x: 486, startPoint y: 191, endPoint x: 467, endPoint y: 197, distance: 19.9
click at [467, 197] on div "16 16" at bounding box center [480, 190] width 91 height 31
type input "13"
type textarea "x"
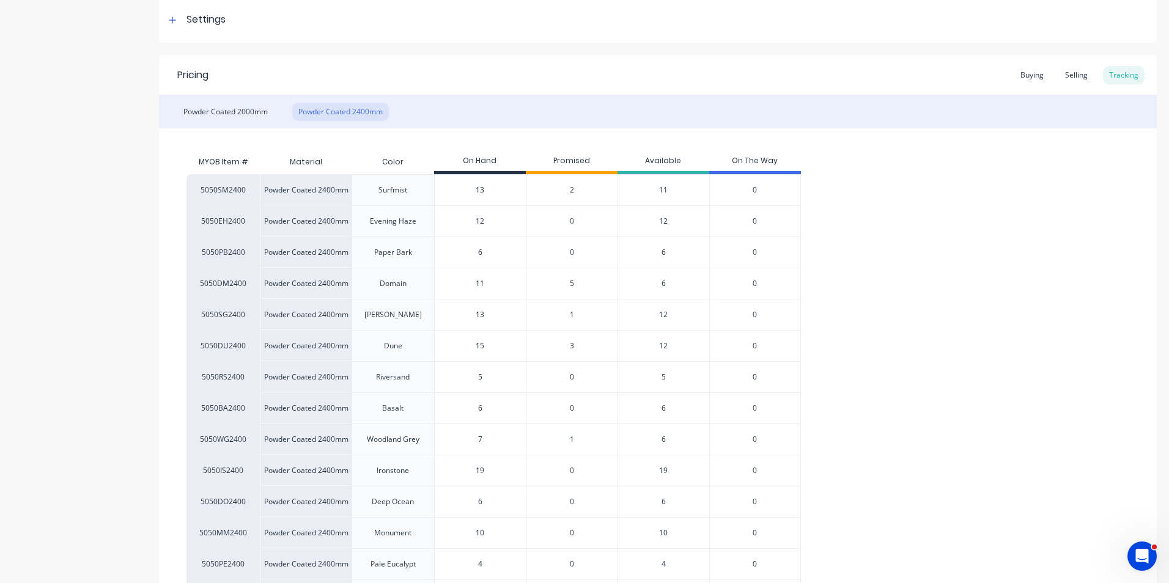
click at [499, 195] on input "13" at bounding box center [480, 190] width 91 height 11
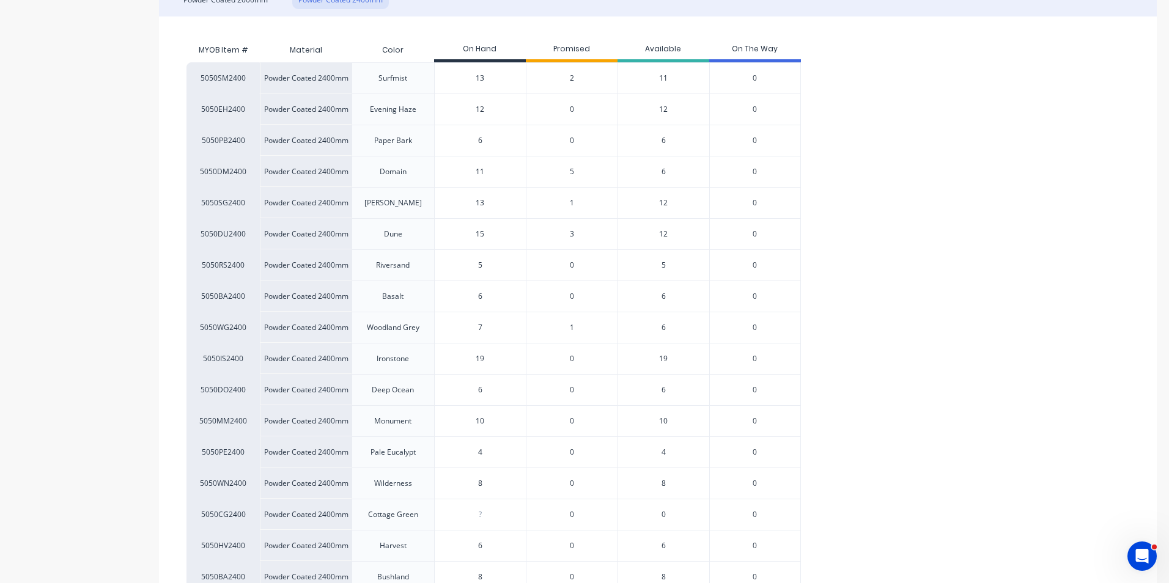
scroll to position [426, 0]
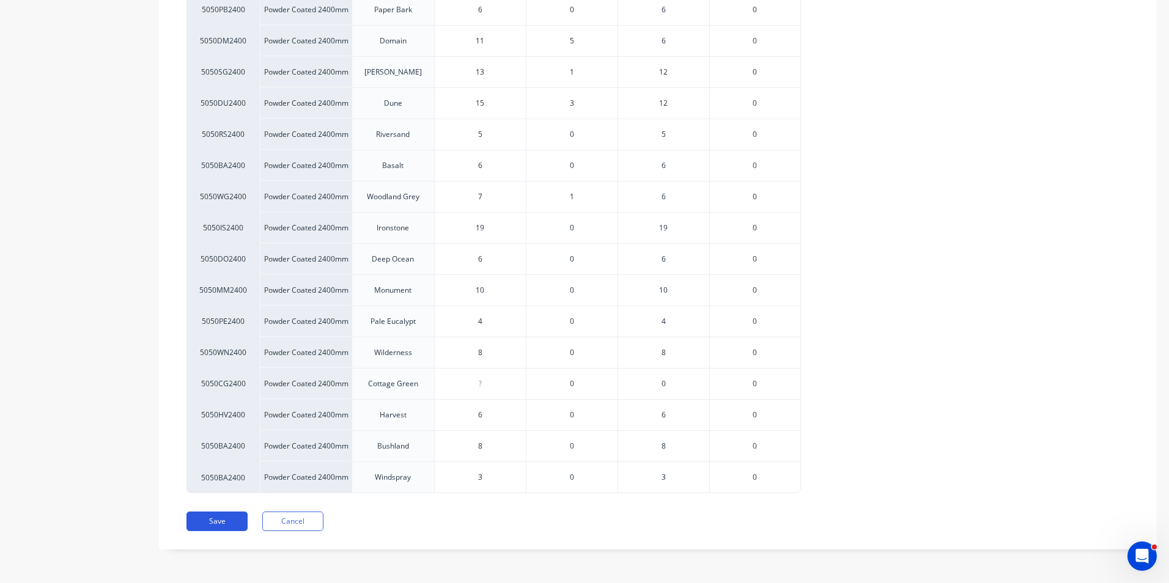
type input "13"
click at [221, 529] on button "Save" at bounding box center [216, 522] width 61 height 20
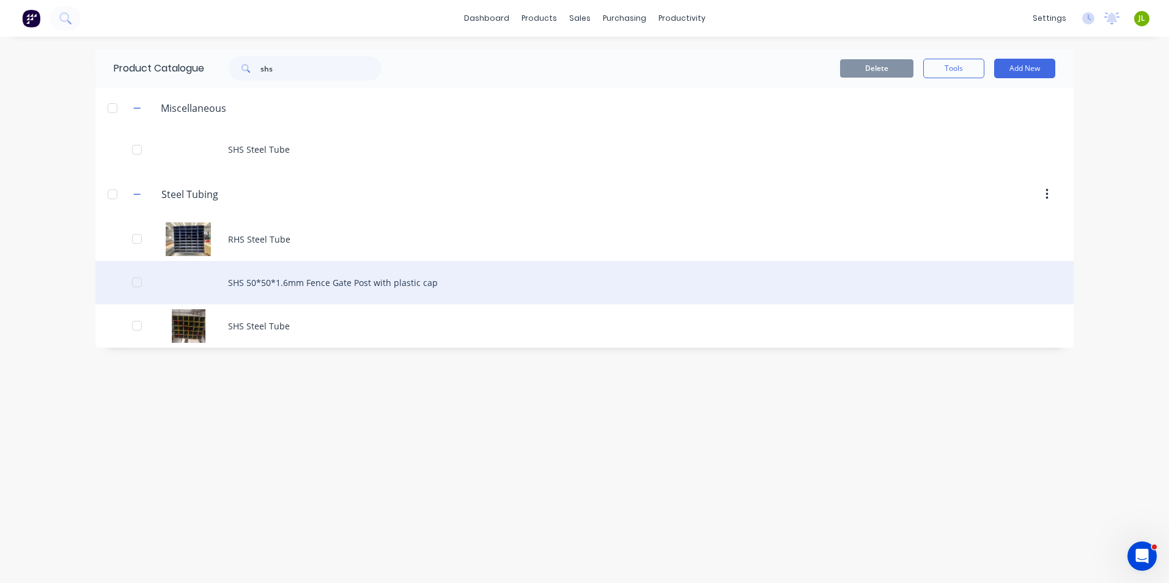
click at [308, 288] on div "SHS 50*50*1.6mm Fence Gate Post with plastic cap" at bounding box center [584, 282] width 978 height 43
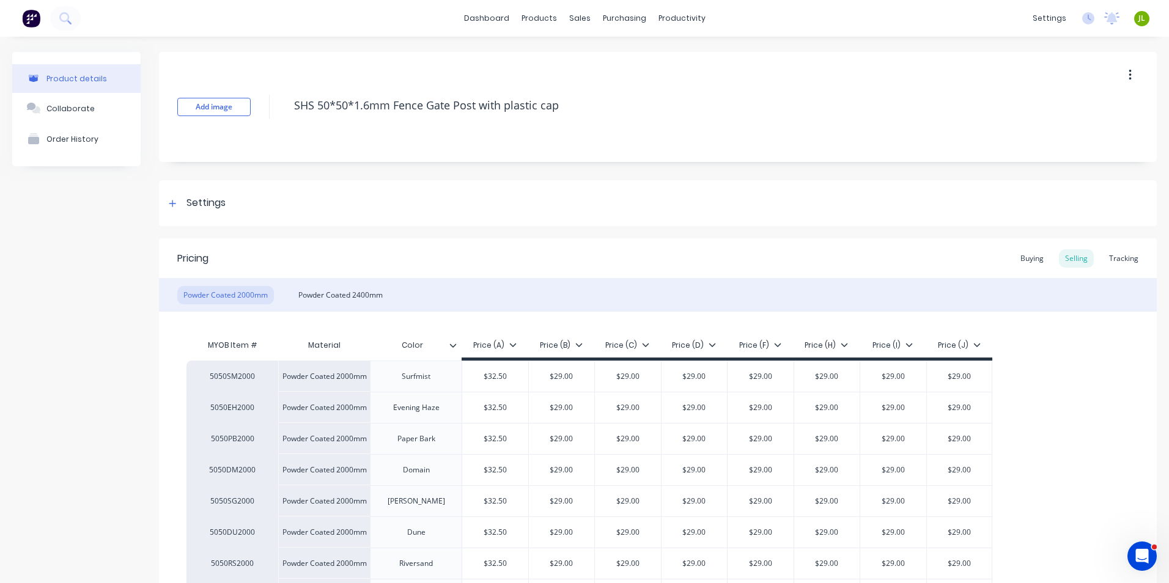
scroll to position [122, 0]
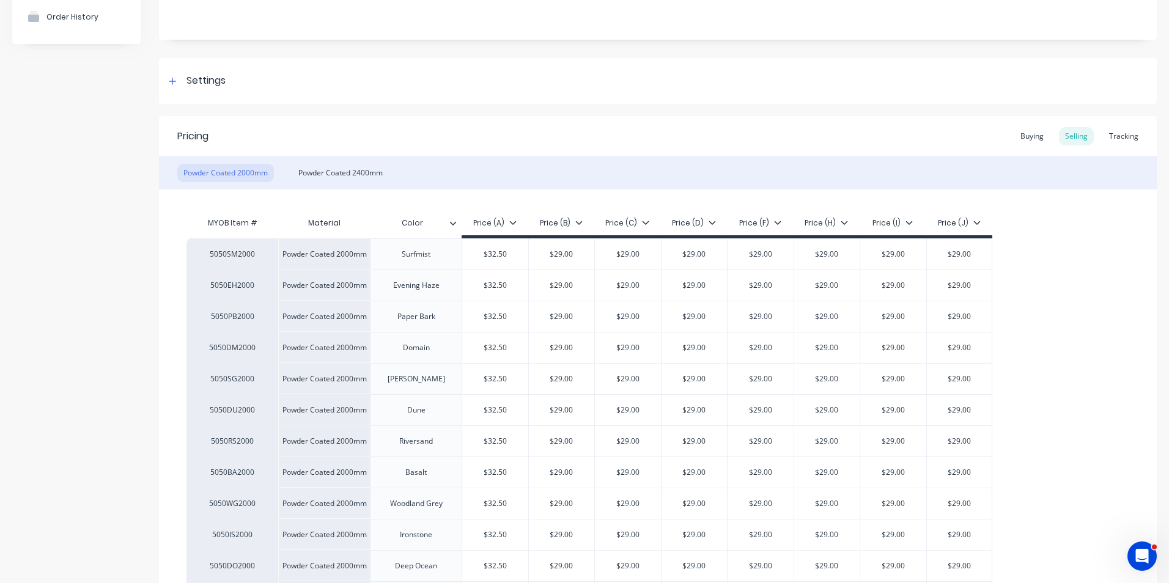
type textarea "x"
click at [1108, 133] on div "Tracking" at bounding box center [1124, 136] width 42 height 18
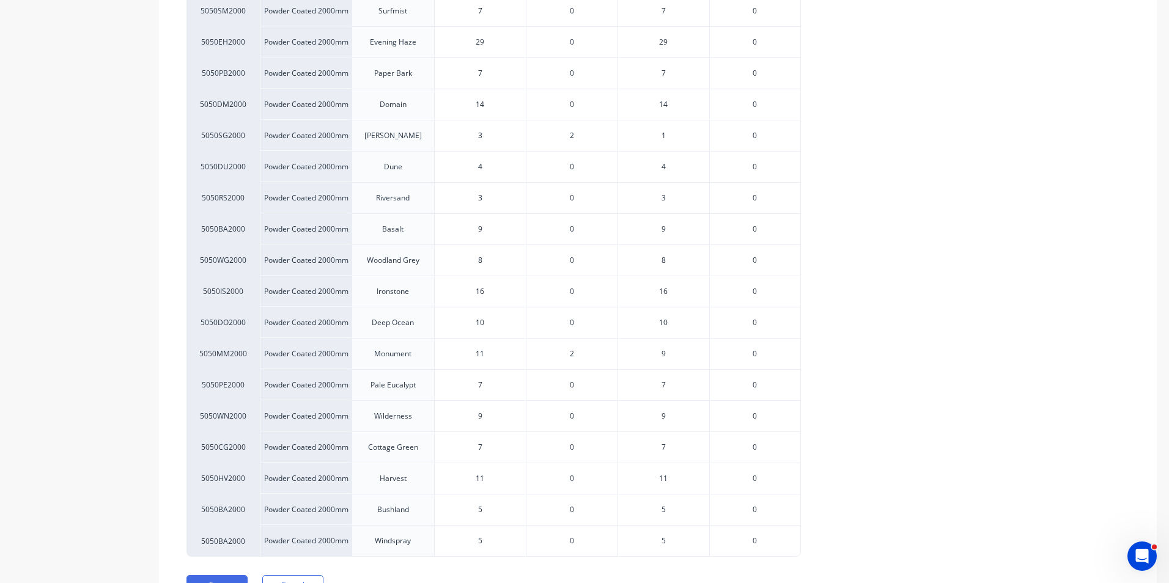
scroll to position [182, 0]
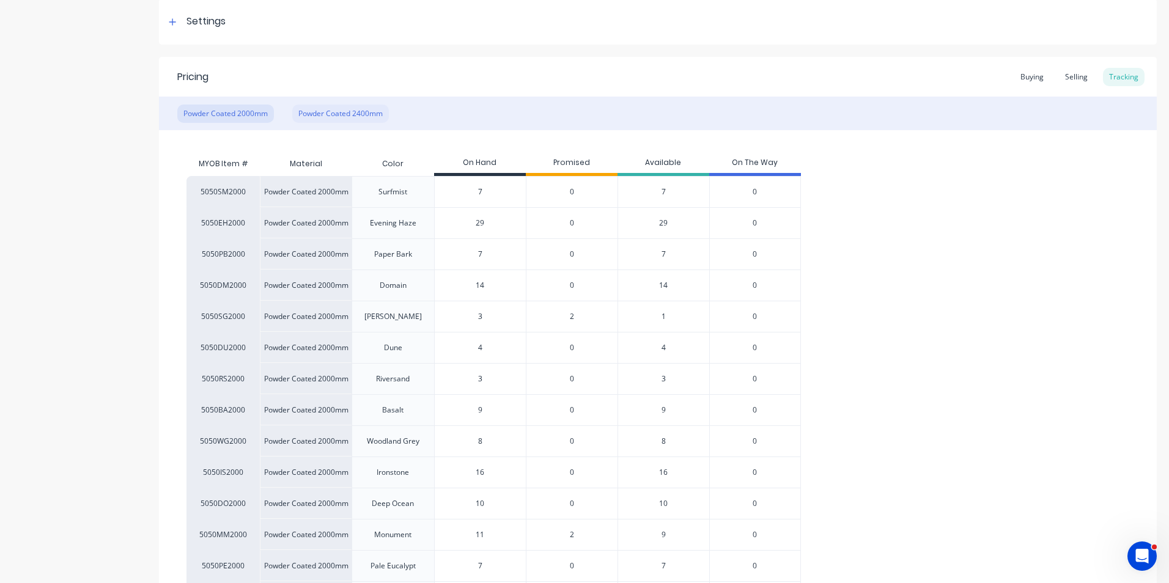
click at [339, 110] on div "Powder Coated 2400mm" at bounding box center [340, 114] width 97 height 18
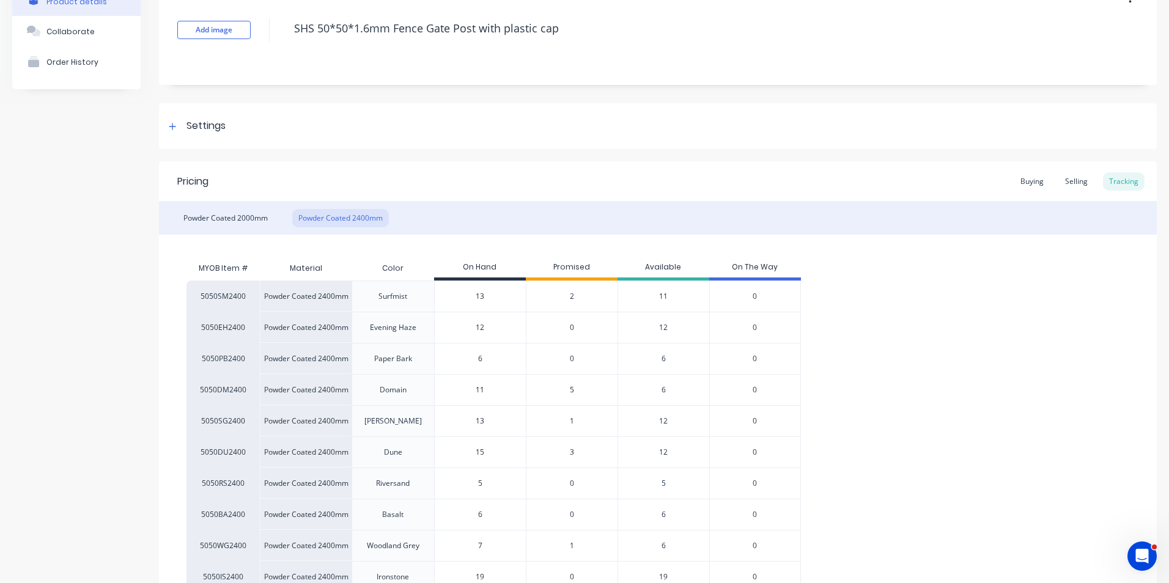
scroll to position [0, 0]
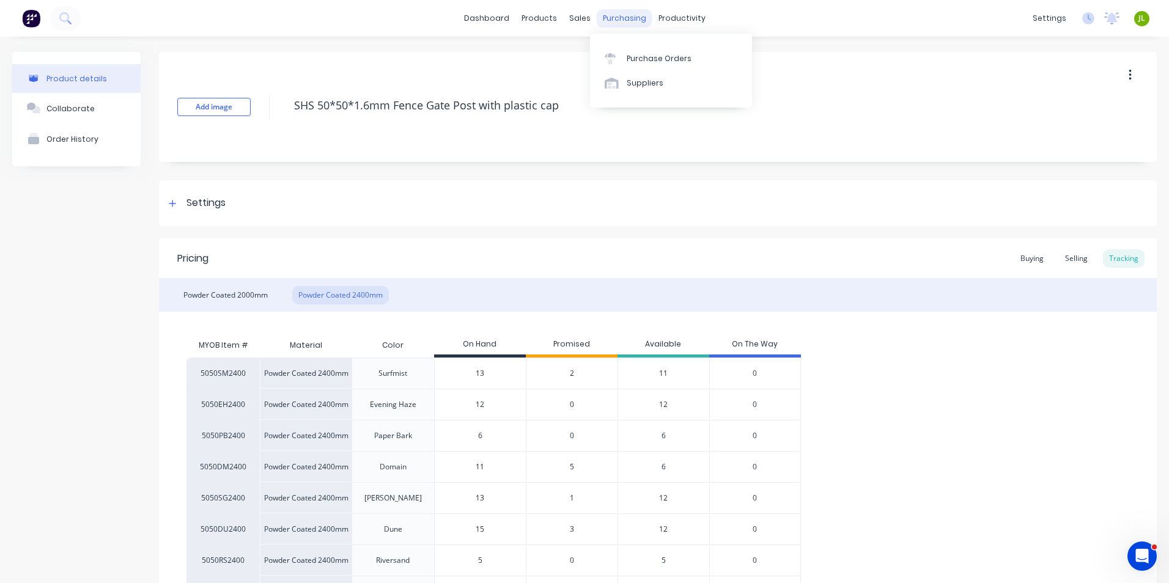
click at [610, 26] on div "purchasing" at bounding box center [625, 18] width 56 height 18
click at [603, 83] on div "Customers" at bounding box center [617, 83] width 44 height 11
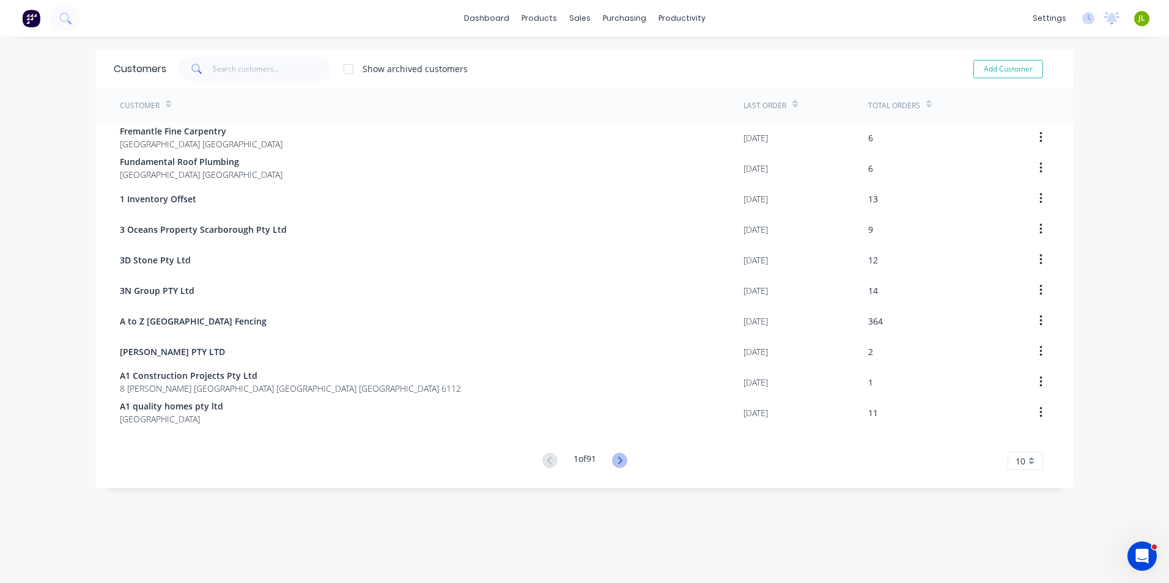
click at [617, 458] on icon at bounding box center [619, 460] width 4 height 7
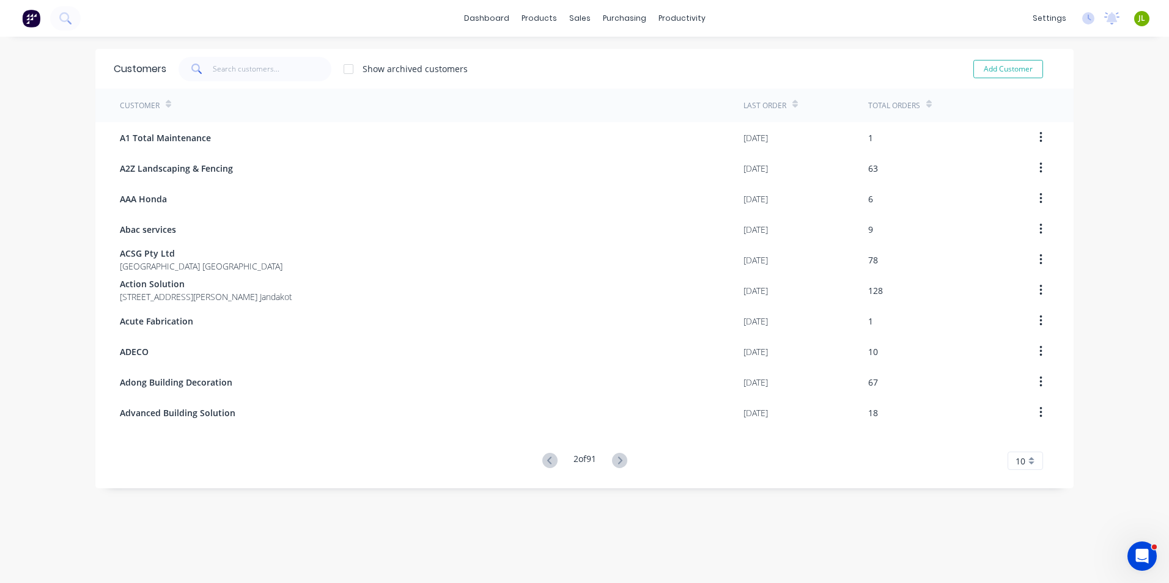
click at [617, 458] on icon at bounding box center [619, 460] width 4 height 7
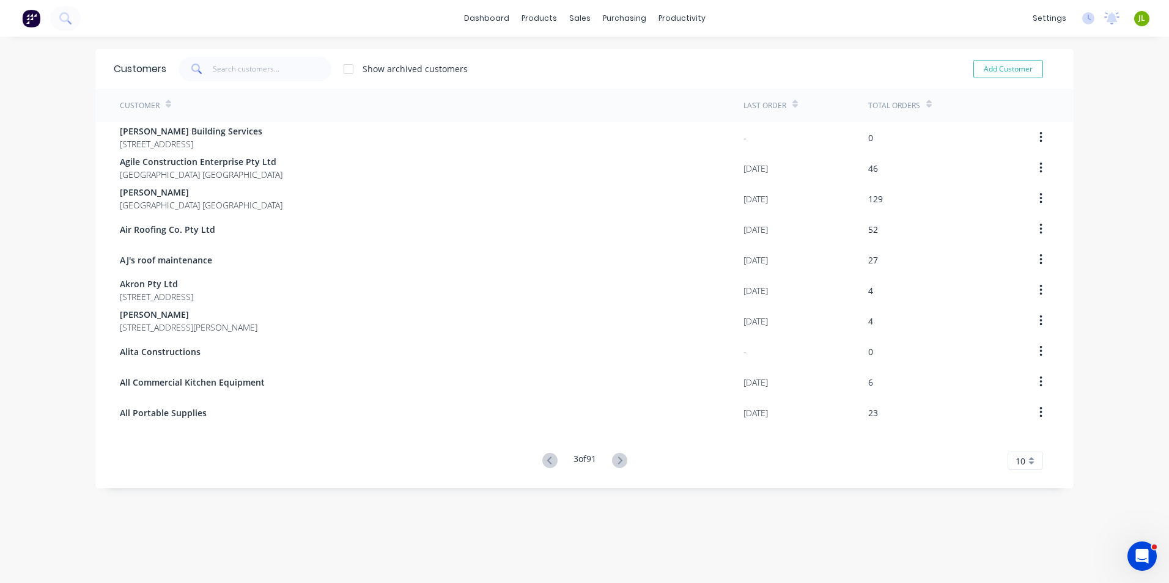
click at [617, 458] on icon at bounding box center [619, 460] width 4 height 7
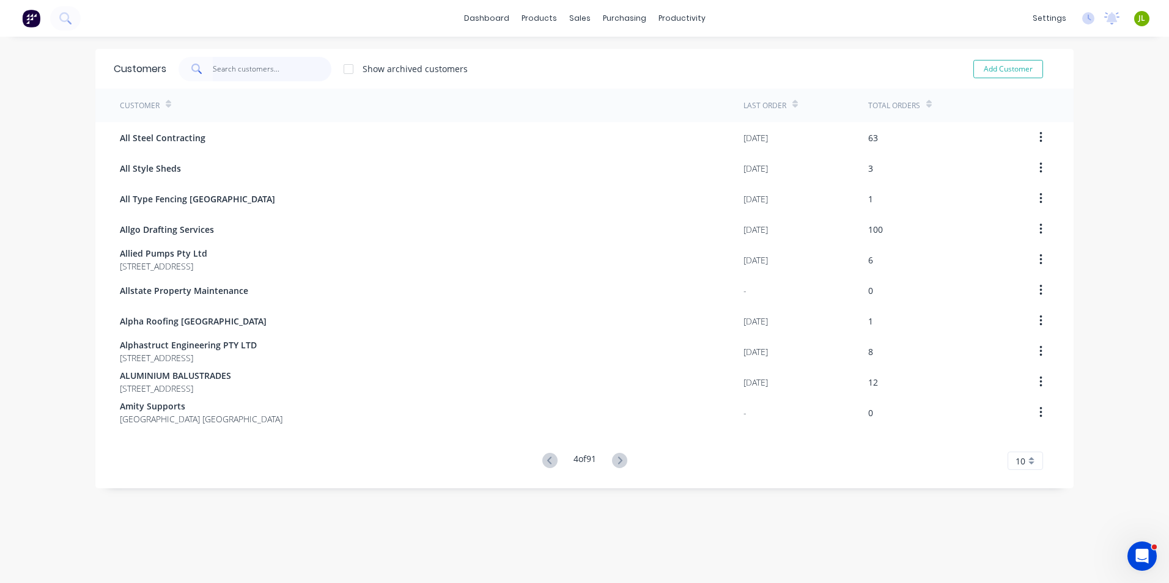
click at [248, 62] on input "text" at bounding box center [272, 69] width 119 height 24
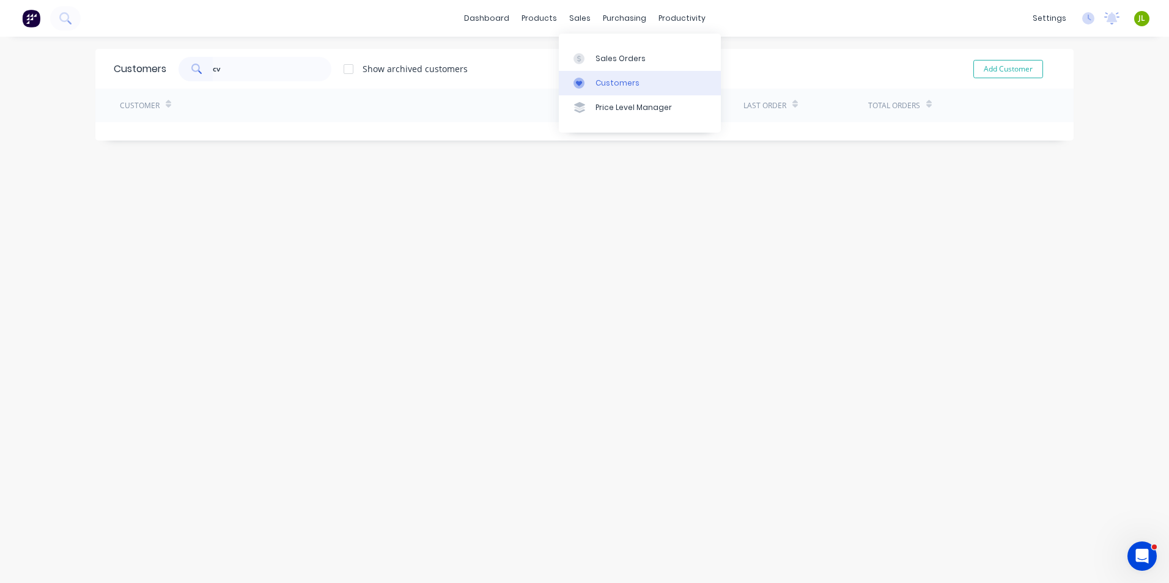
click at [622, 85] on div "Customers" at bounding box center [617, 83] width 44 height 11
drag, startPoint x: 281, startPoint y: 71, endPoint x: 134, endPoint y: 68, distance: 146.1
click at [134, 68] on div "Customers cv Show archived customers Add Customer" at bounding box center [584, 69] width 978 height 40
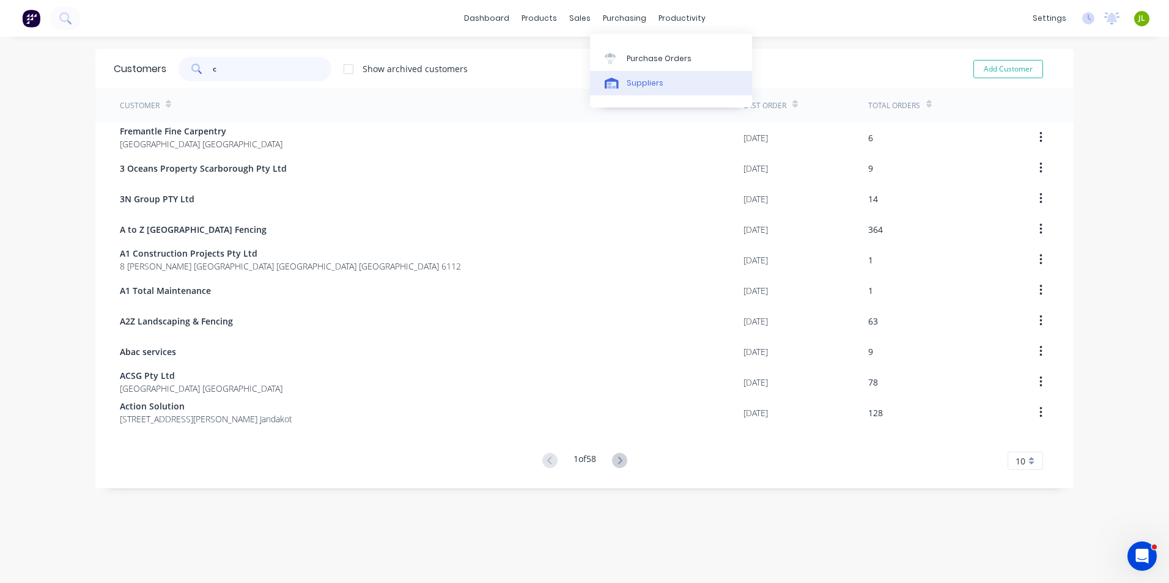
type input "c"
click at [632, 75] on link "Suppliers" at bounding box center [671, 83] width 162 height 24
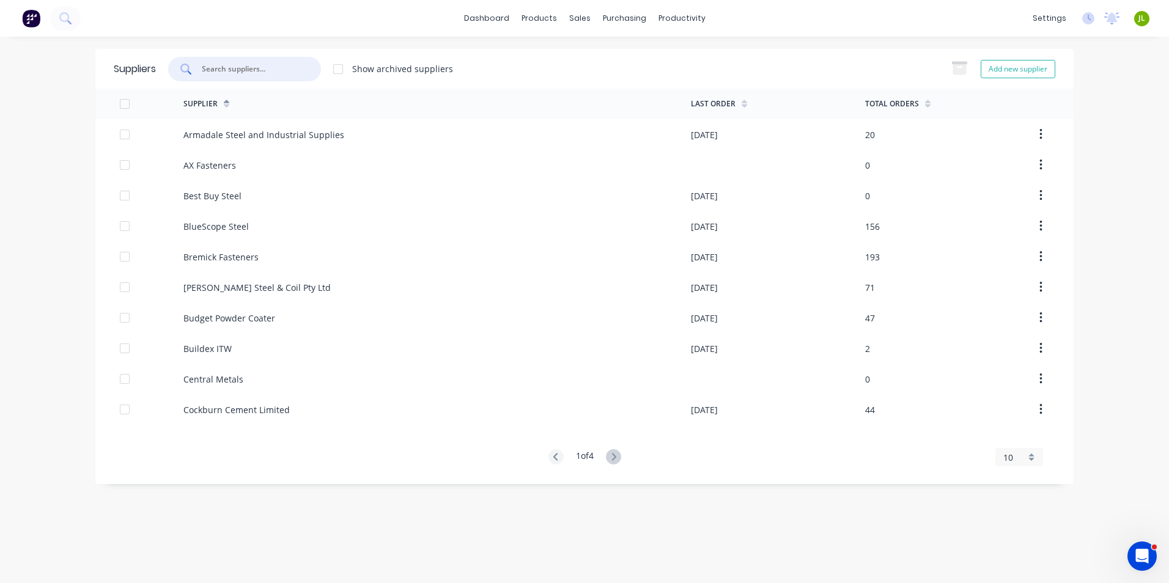
click at [259, 68] on input "text" at bounding box center [250, 69] width 101 height 12
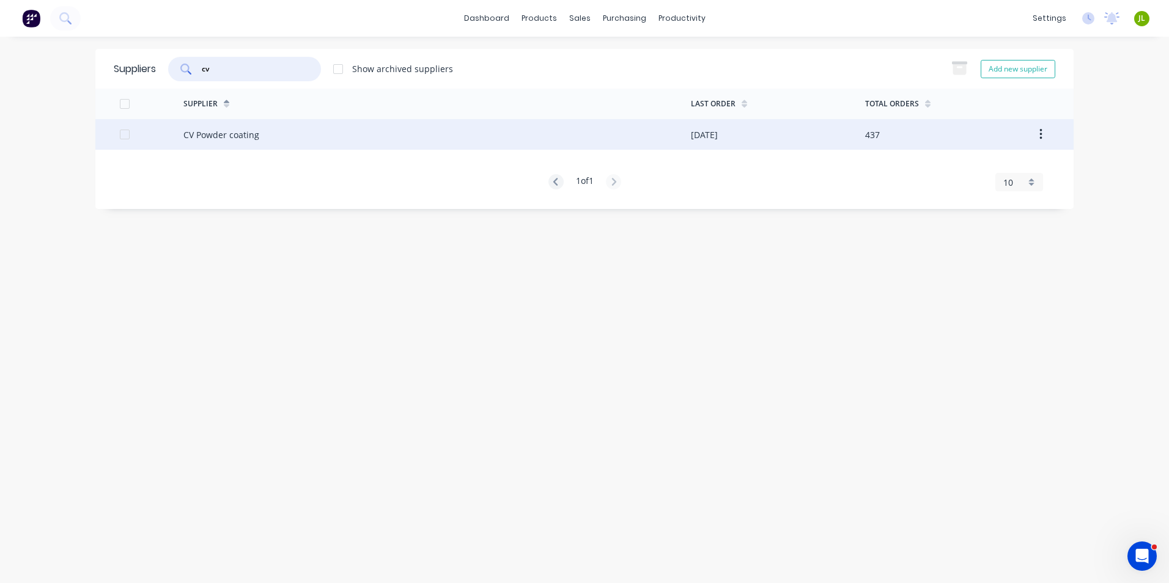
type input "cv"
click at [244, 133] on div "CV Powder coating" at bounding box center [221, 134] width 76 height 13
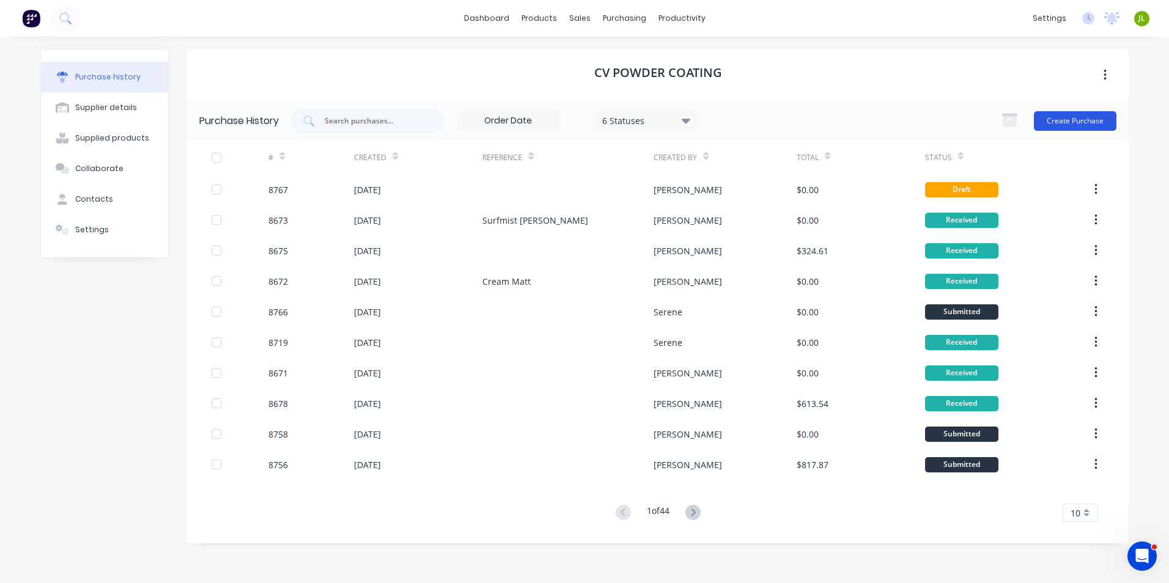
click at [1068, 120] on button "Create Purchase" at bounding box center [1075, 121] width 83 height 20
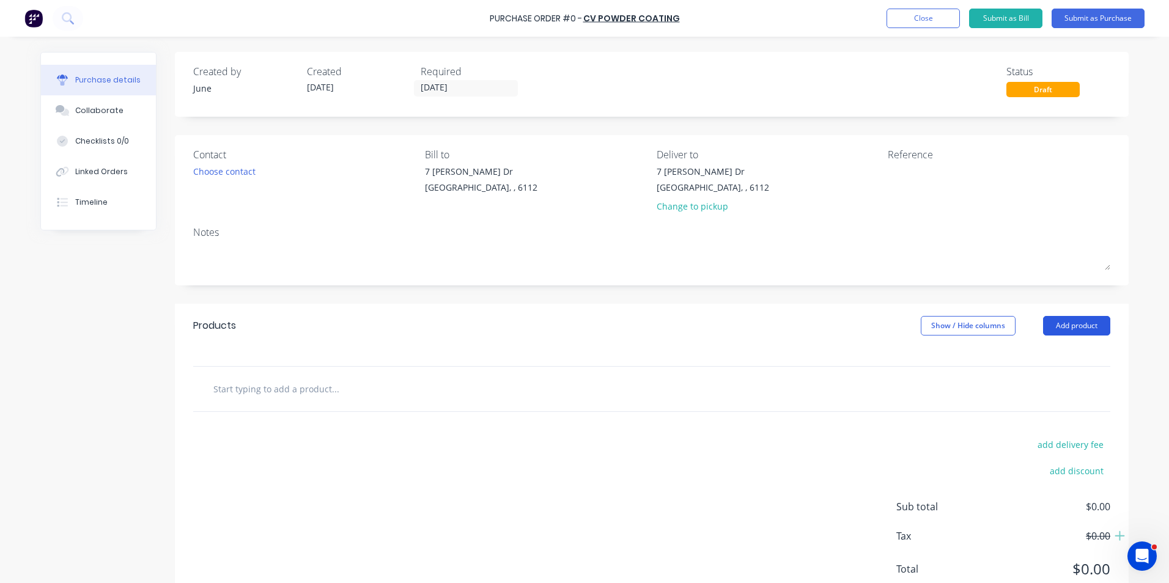
click at [1096, 323] on button "Add product" at bounding box center [1076, 326] width 67 height 20
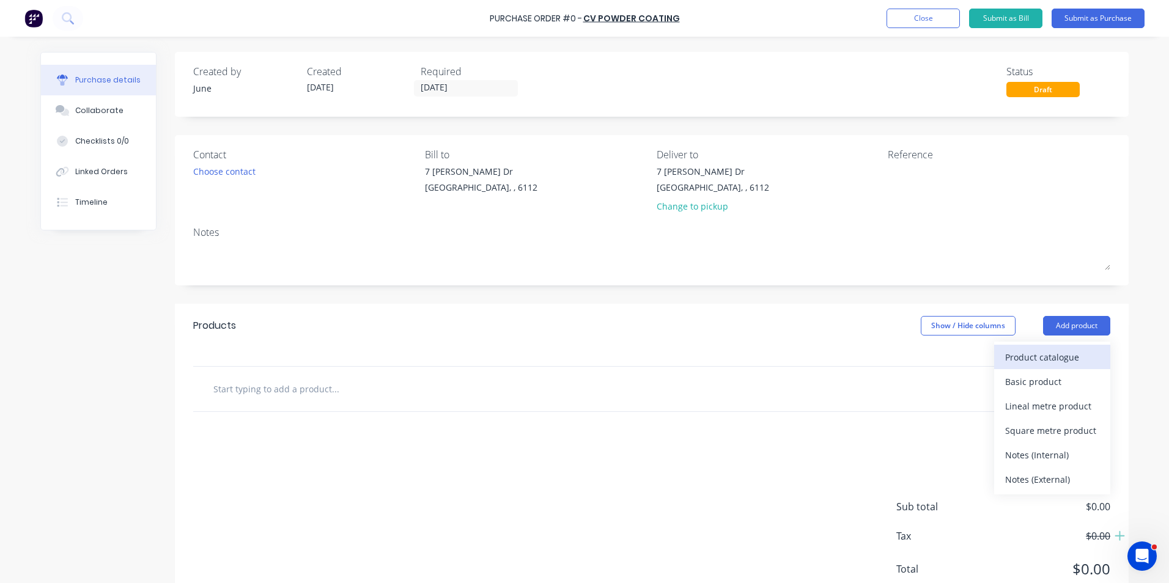
click at [1057, 355] on div "Product catalogue" at bounding box center [1052, 357] width 94 height 18
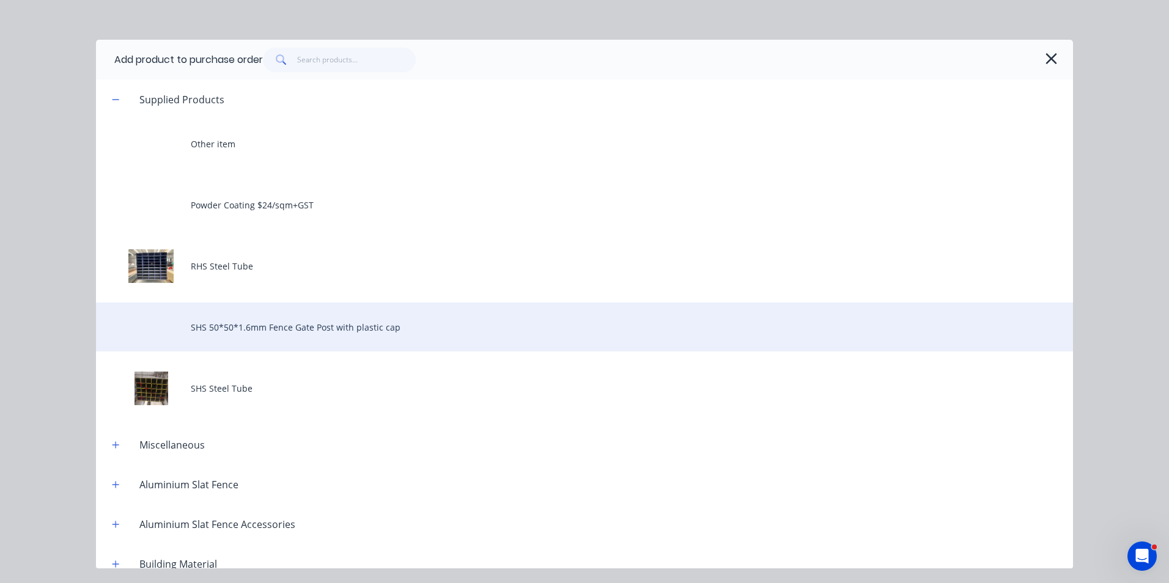
click at [430, 326] on div "SHS 50*50*1.6mm Fence Gate Post with plastic cap" at bounding box center [584, 327] width 977 height 49
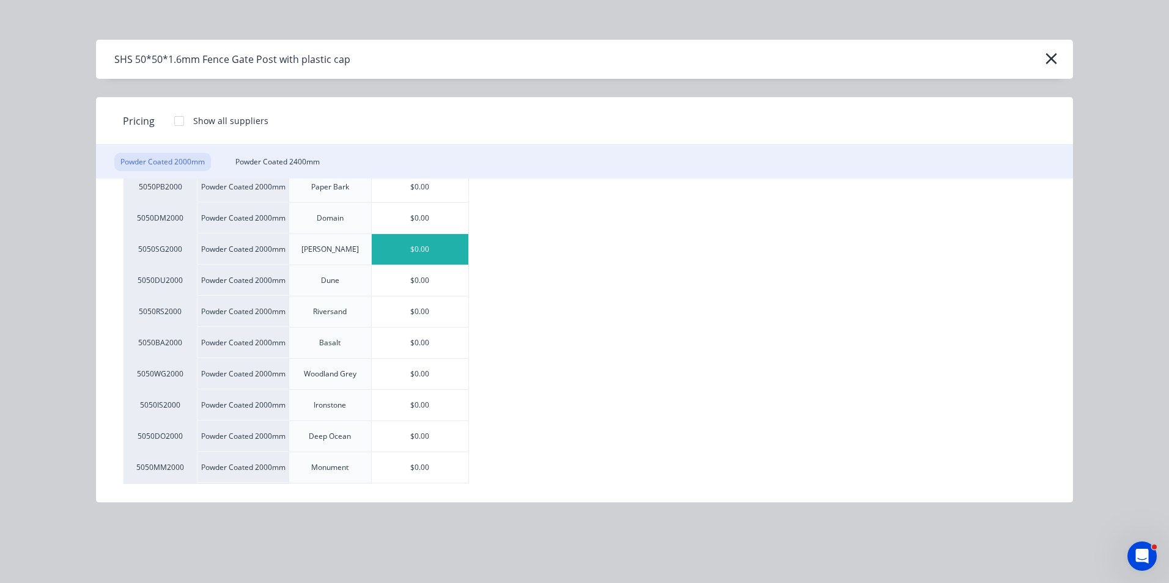
scroll to position [122, 0]
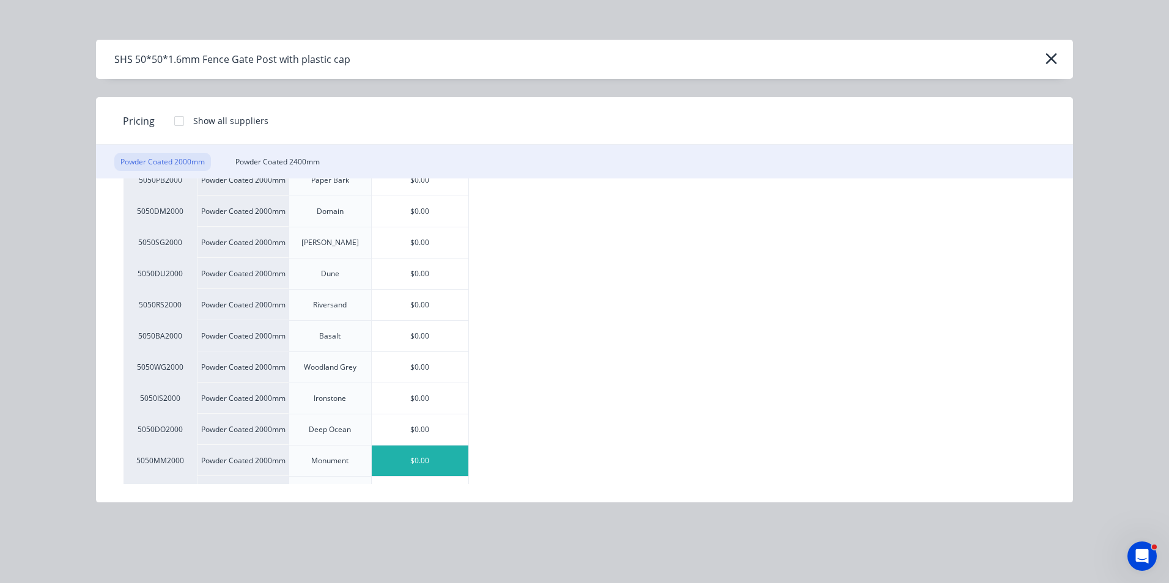
click at [417, 461] on div "$0.00" at bounding box center [420, 461] width 97 height 31
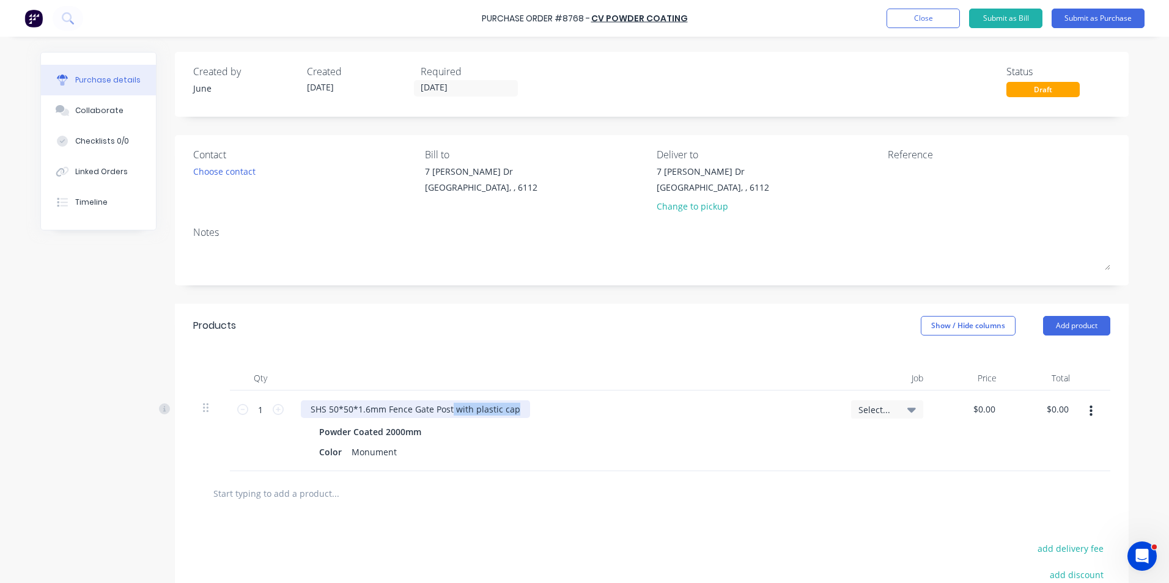
drag, startPoint x: 446, startPoint y: 412, endPoint x: 751, endPoint y: 399, distance: 305.3
click at [748, 410] on div "SHS 50*50*1.6mm Fence Gate Post with plastic cap" at bounding box center [566, 409] width 531 height 18
click at [901, 180] on textarea at bounding box center [964, 179] width 153 height 28
type textarea "MO-2"
type textarea "x"
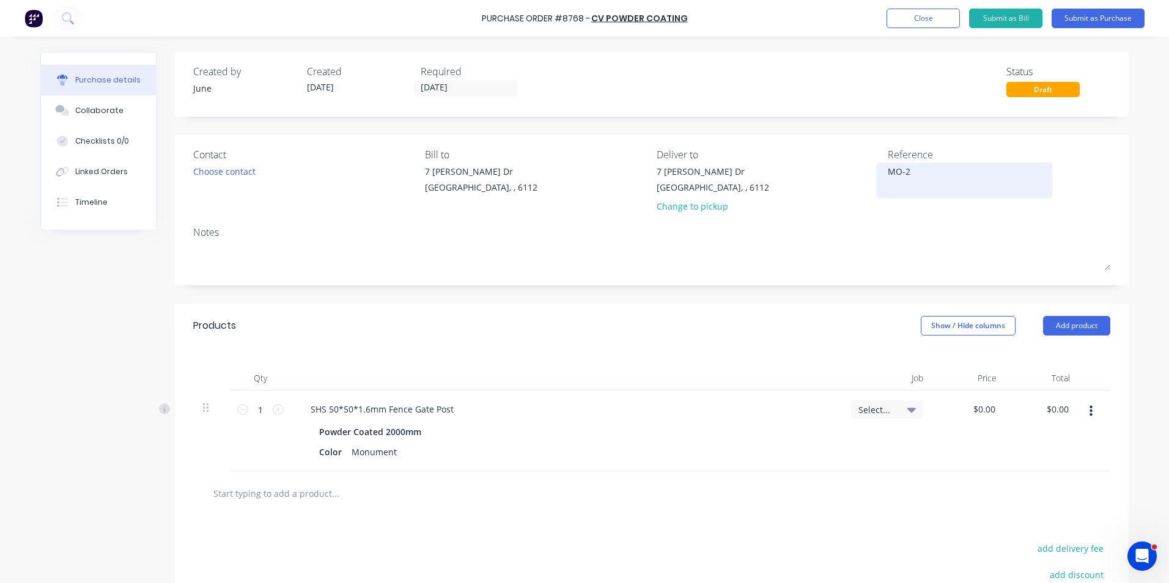
type textarea "MO-25"
type textarea "x"
type textarea "MO-25/"
type textarea "x"
type textarea "MO-25/0"
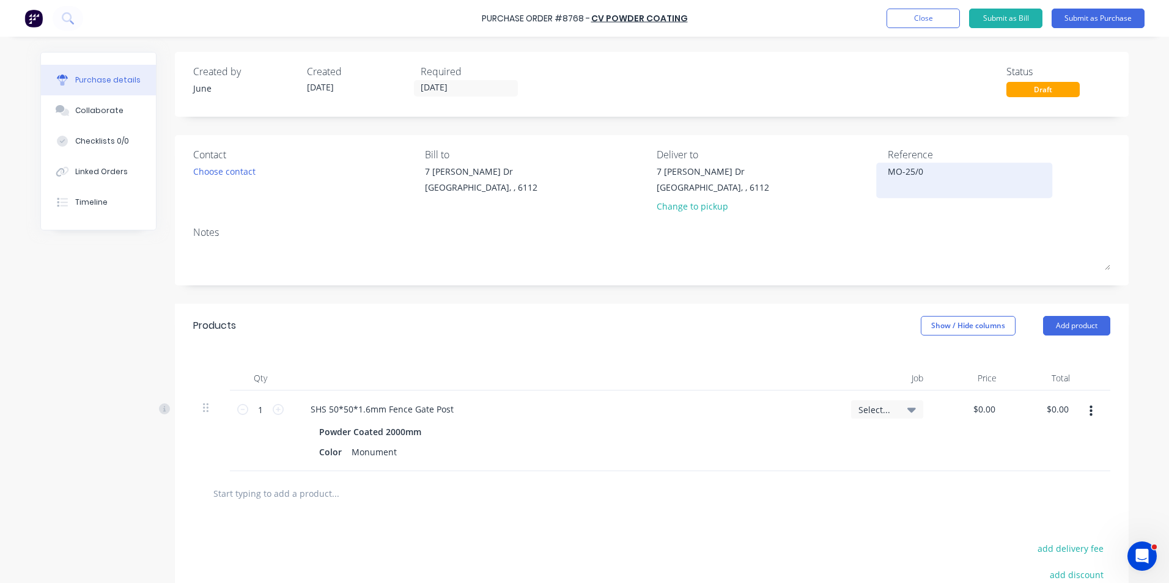
type textarea "x"
type textarea "MO-25/09"
type textarea "x"
type textarea "MO-25/09"
click at [836, 221] on div "Contact Choose contact Bill to 7 Cartwright Dr Forrestdale, , 6112 Deliver to 7…" at bounding box center [652, 210] width 954 height 150
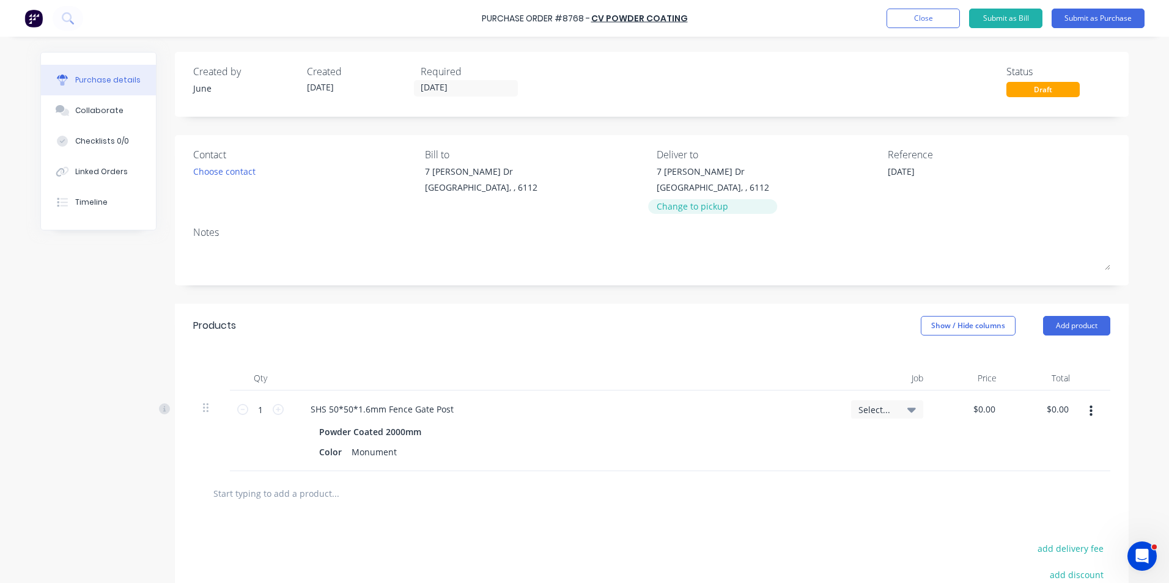
click at [677, 208] on div "Change to pickup" at bounding box center [712, 206] width 112 height 13
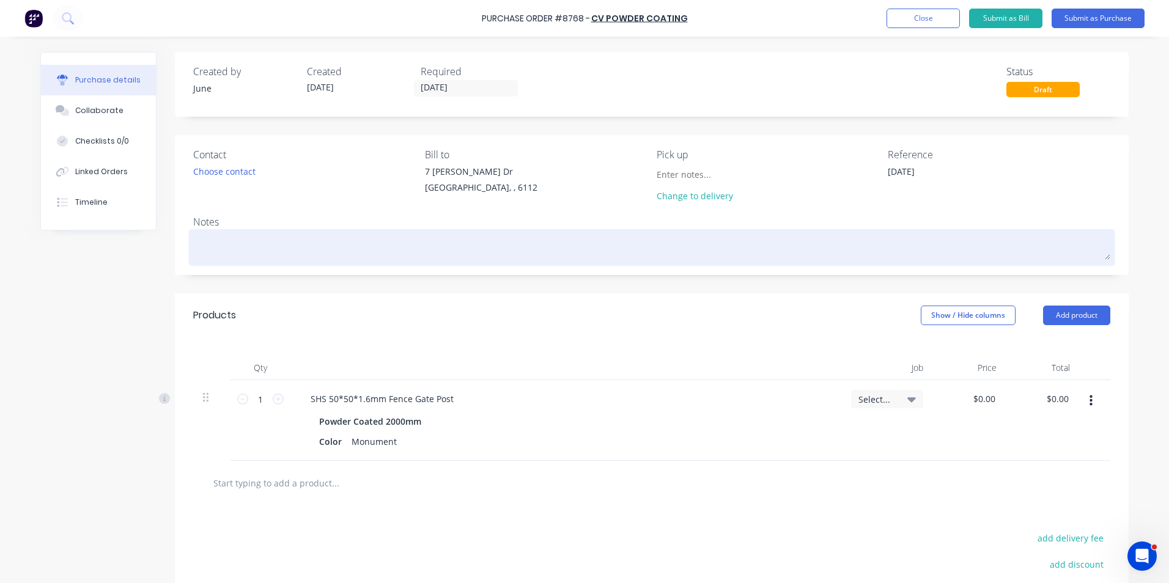
click at [524, 237] on textarea at bounding box center [651, 246] width 917 height 28
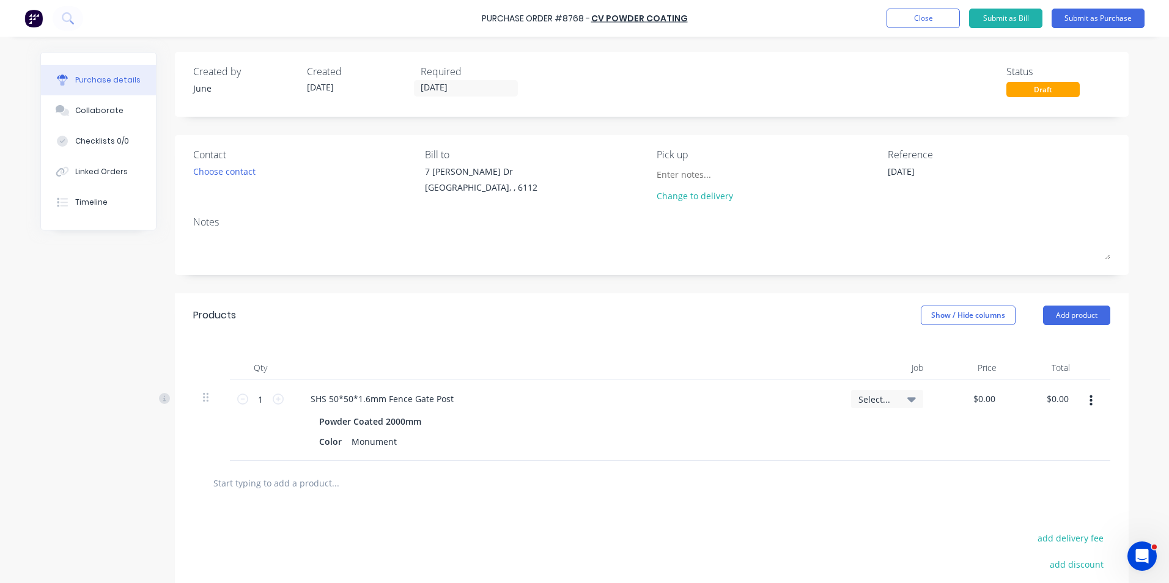
click at [525, 215] on div "Notes" at bounding box center [651, 222] width 917 height 15
type textarea "x"
click at [254, 400] on input "1" at bounding box center [260, 399] width 24 height 18
type input "8"
type textarea "x"
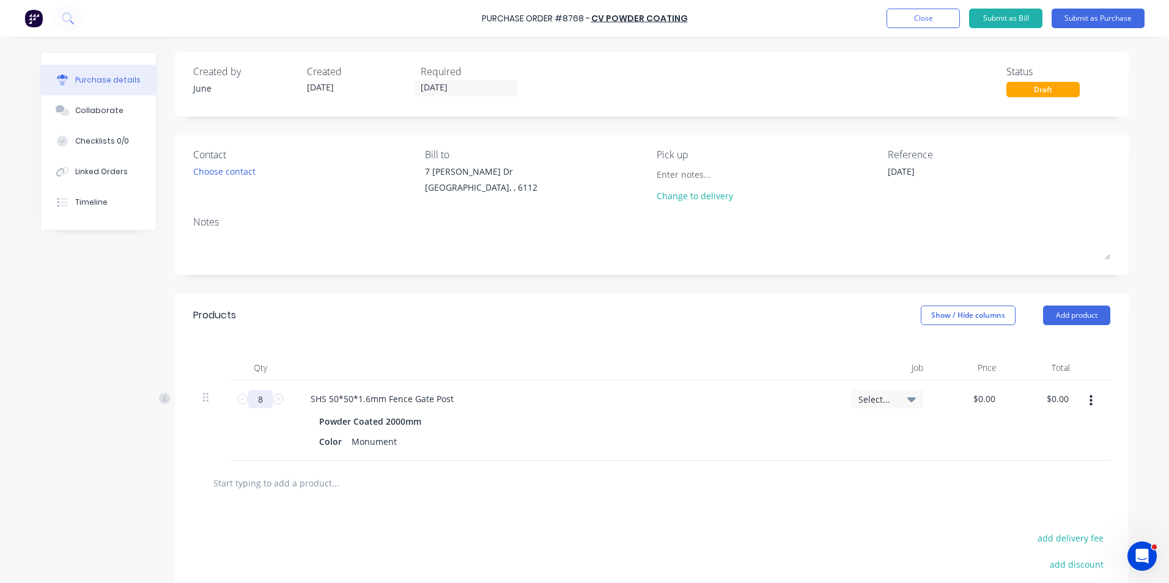
type input "8"
click at [542, 436] on div "Color Monument" at bounding box center [563, 442] width 499 height 18
click at [1089, 406] on icon "button" at bounding box center [1090, 400] width 3 height 13
click at [1077, 453] on button "Duplicate" at bounding box center [1053, 458] width 104 height 24
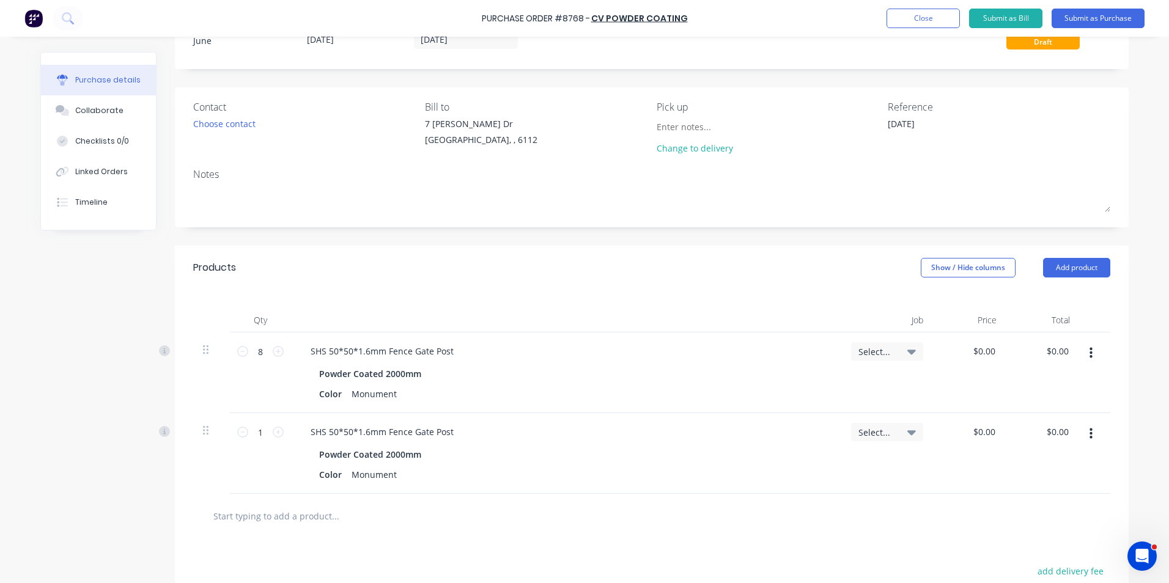
scroll to position [122, 0]
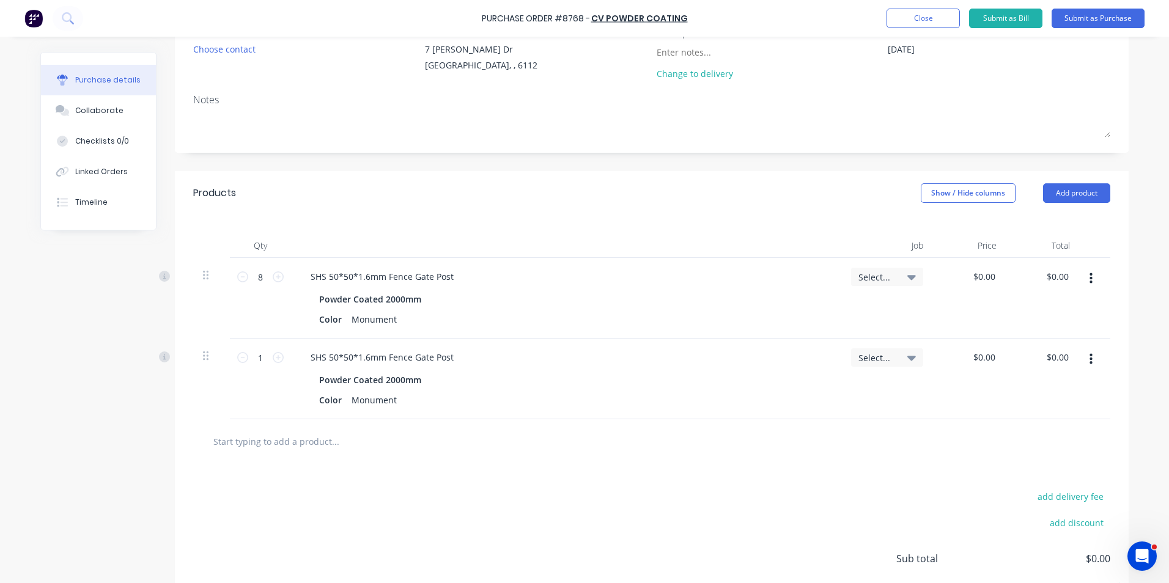
drag, startPoint x: 1092, startPoint y: 340, endPoint x: 1086, endPoint y: 364, distance: 24.8
click at [1087, 355] on div at bounding box center [1094, 379] width 31 height 81
click at [1089, 364] on icon "button" at bounding box center [1090, 359] width 3 height 11
click at [1074, 389] on button "Edit" at bounding box center [1053, 392] width 104 height 24
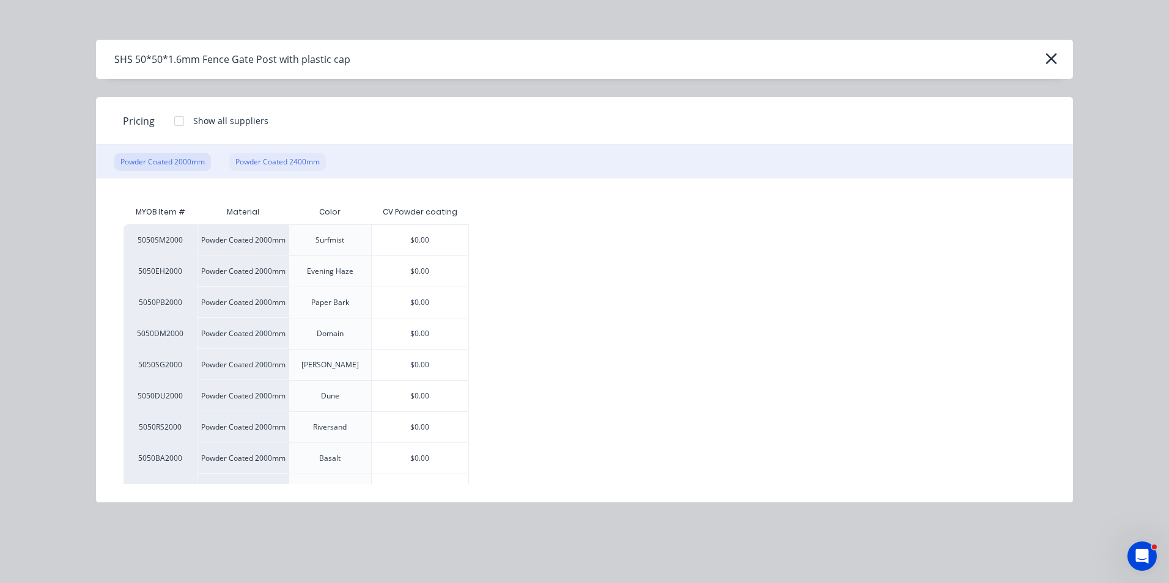
click at [293, 171] on div "Powder Coated 2400mm" at bounding box center [277, 162] width 97 height 18
click at [296, 166] on div "Powder Coated 2400mm" at bounding box center [277, 162] width 97 height 18
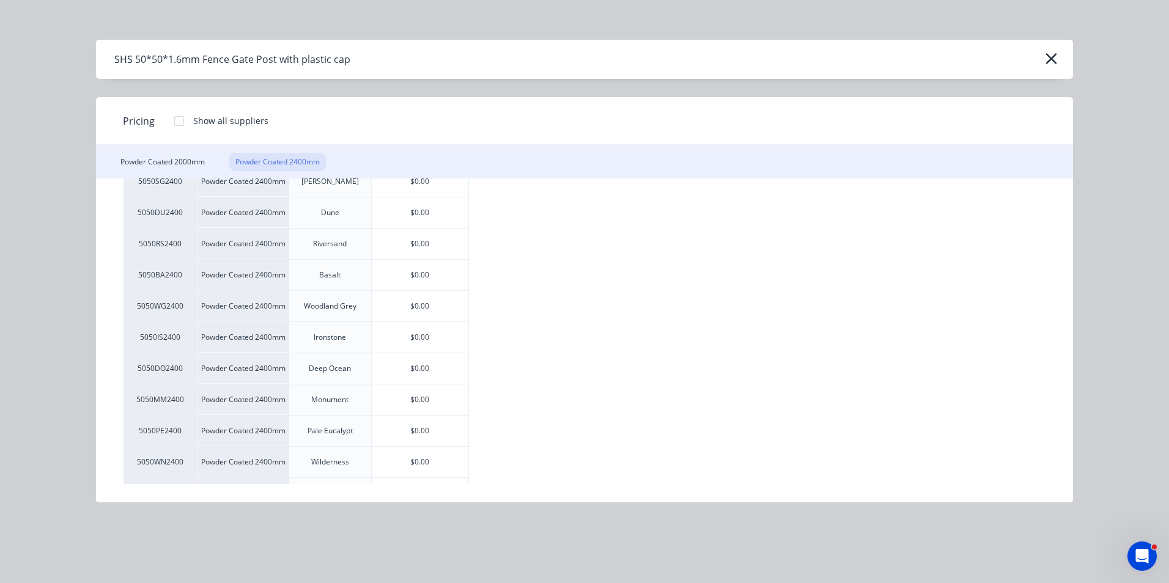
scroll to position [244, 0]
click at [424, 348] on div "$0.00" at bounding box center [420, 338] width 97 height 31
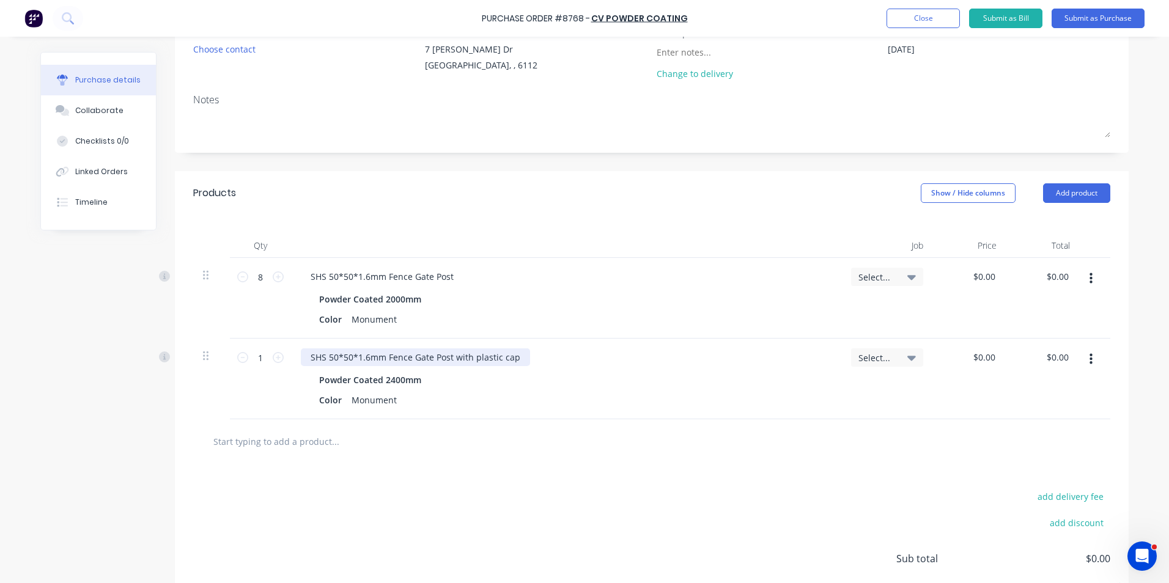
type textarea "x"
drag, startPoint x: 446, startPoint y: 359, endPoint x: 626, endPoint y: 353, distance: 180.4
click at [626, 353] on div "SHS 50*50*1.6mm Fence Gate Post with plastic cap" at bounding box center [566, 357] width 531 height 18
type textarea "x"
click at [399, 320] on div "Color Monument" at bounding box center [563, 320] width 499 height 18
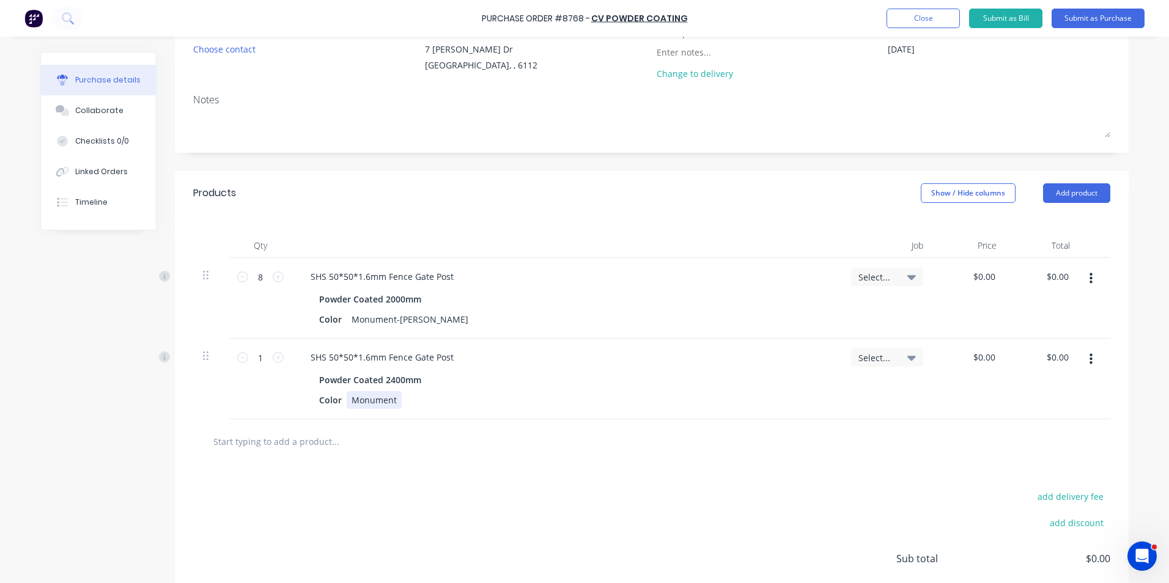
type textarea "x"
click at [397, 402] on div "Color Monument" at bounding box center [563, 400] width 499 height 18
drag, startPoint x: 295, startPoint y: 452, endPoint x: 259, endPoint y: 366, distance: 93.7
click at [295, 451] on input "text" at bounding box center [335, 441] width 244 height 24
click at [257, 352] on input "1" at bounding box center [260, 357] width 24 height 18
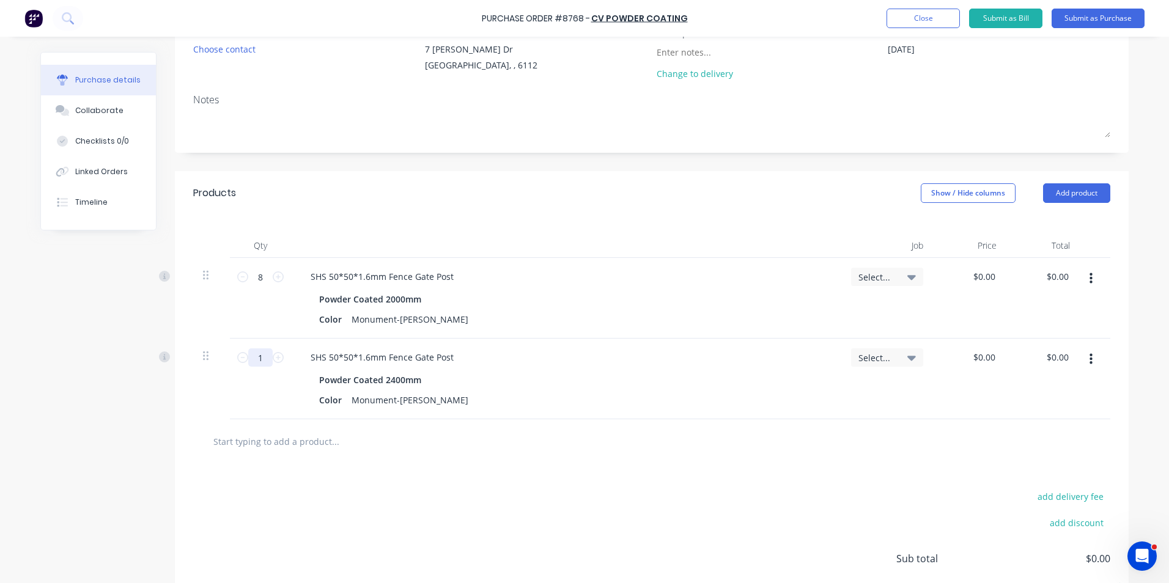
type textarea "x"
type input "9"
type textarea "x"
type input "9"
click at [561, 373] on div "Powder Coated 2400mm" at bounding box center [566, 380] width 494 height 18
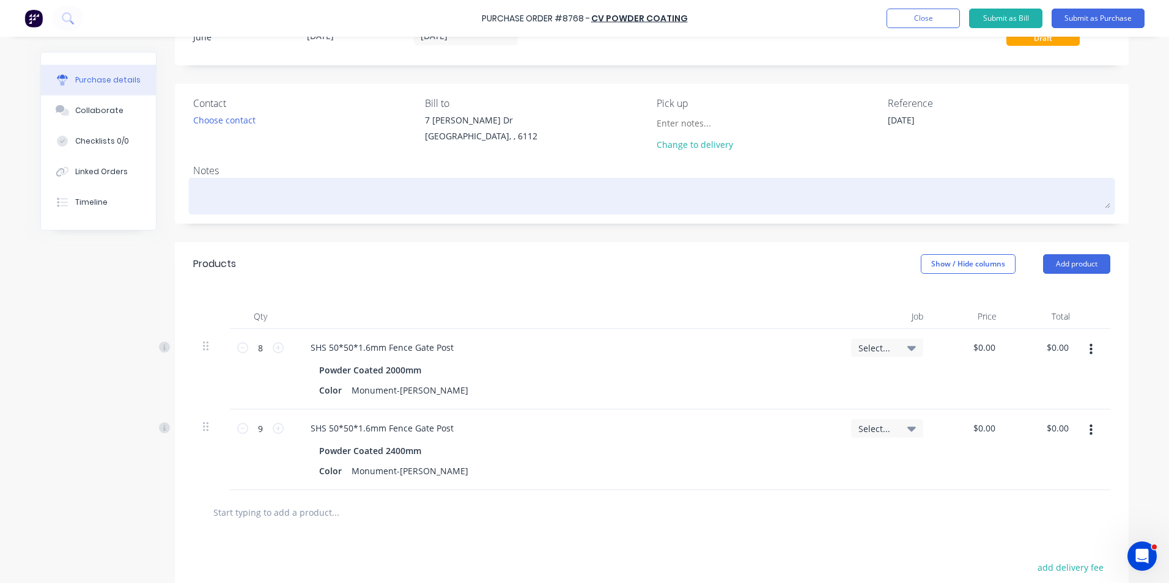
scroll to position [0, 0]
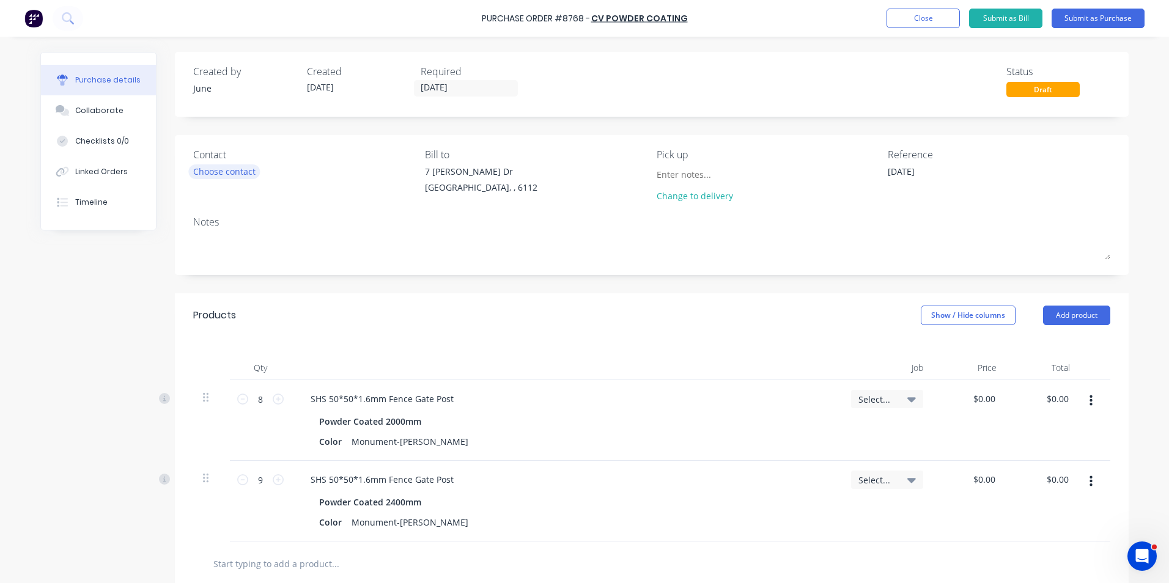
click at [210, 177] on div "Choose contact" at bounding box center [224, 171] width 62 height 13
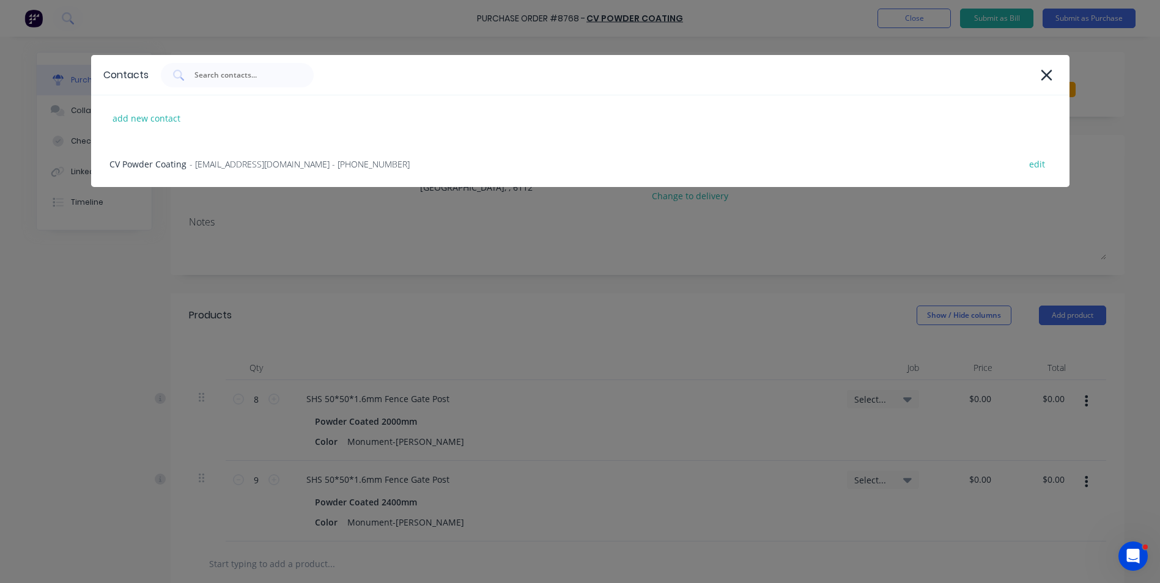
click at [210, 177] on div "CV Powder Coating - admin@cvpc.au - (08) 9455 3669 edit" at bounding box center [580, 164] width 978 height 46
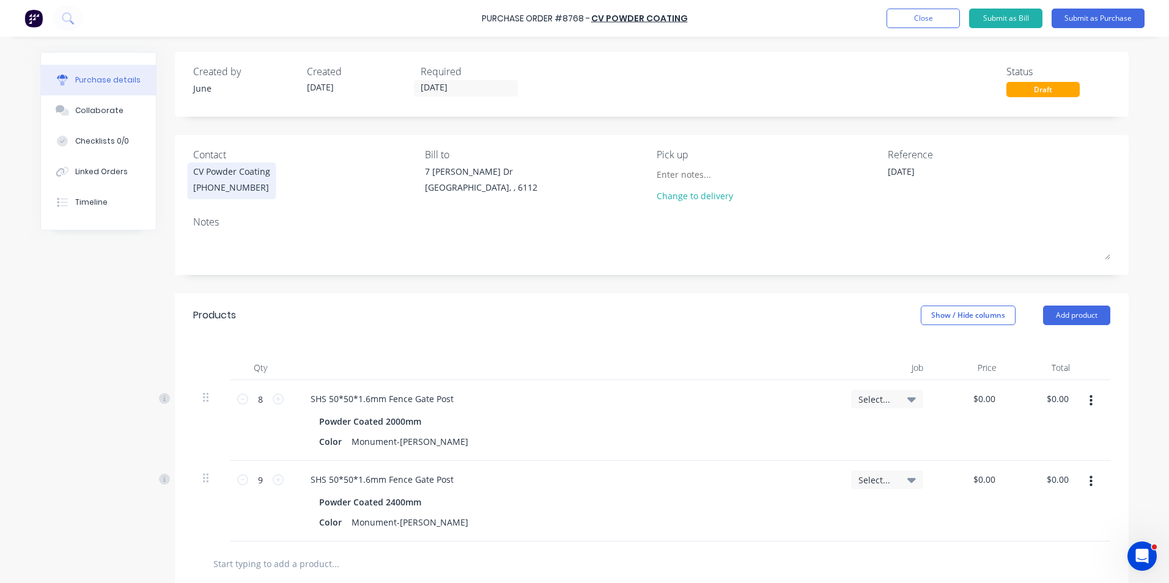
click at [315, 149] on div "Contact" at bounding box center [304, 154] width 222 height 15
click at [907, 22] on button "Close" at bounding box center [922, 19] width 73 height 20
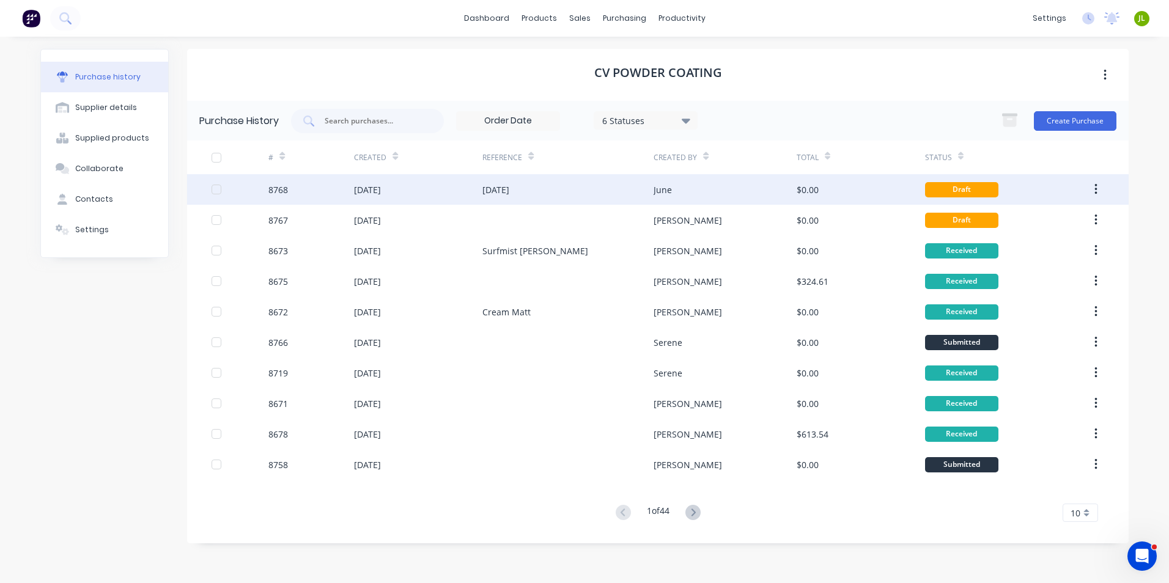
click at [701, 190] on div "June" at bounding box center [724, 189] width 142 height 31
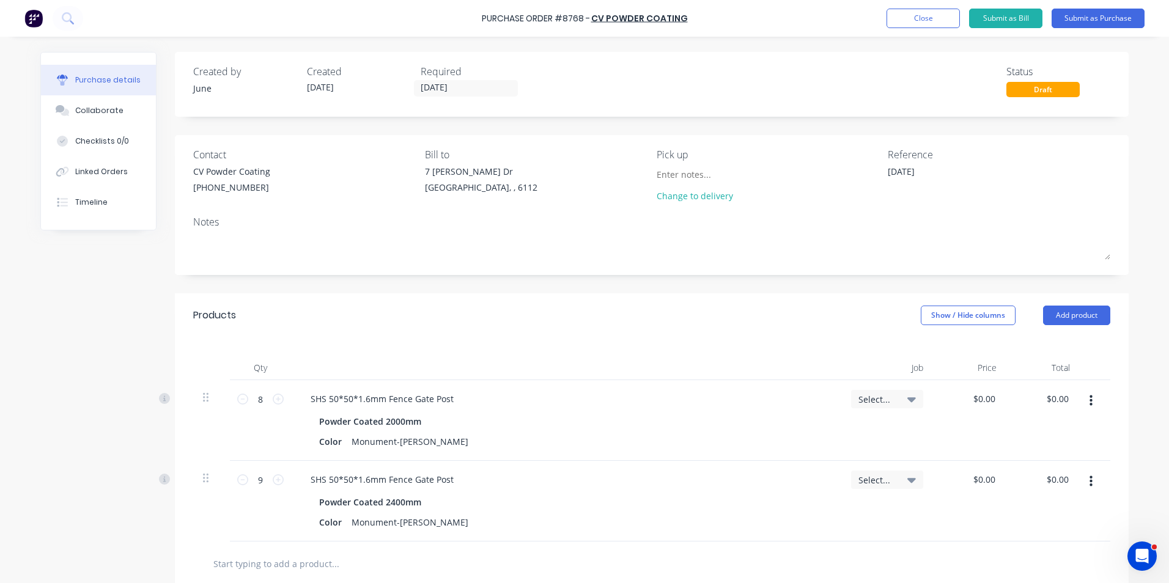
click at [1082, 21] on button "Submit as Purchase" at bounding box center [1097, 19] width 93 height 20
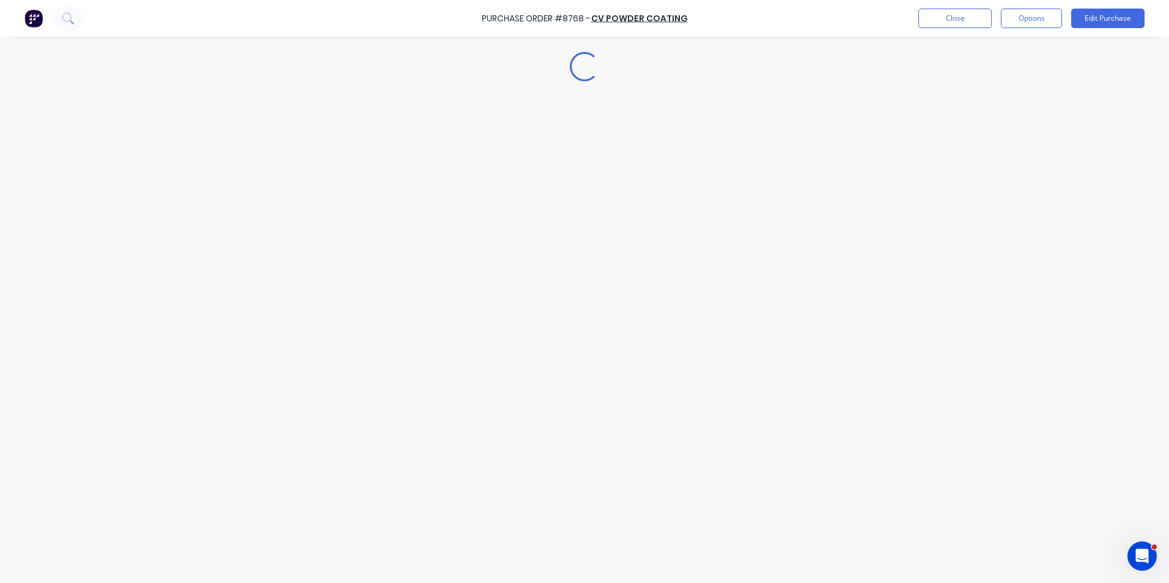
type textarea "x"
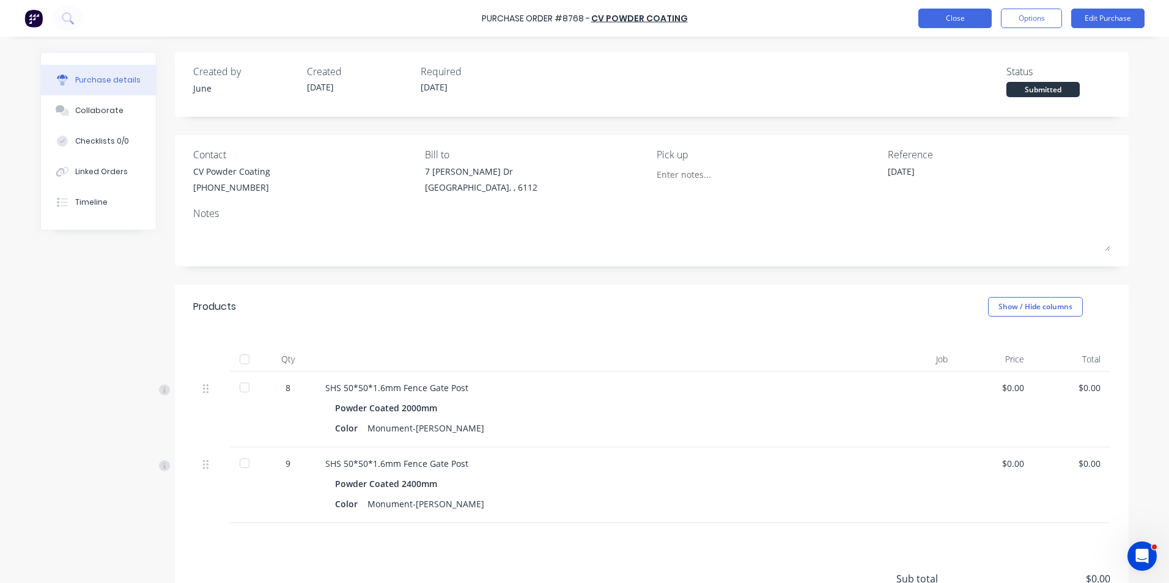
click at [945, 20] on button "Close" at bounding box center [954, 19] width 73 height 20
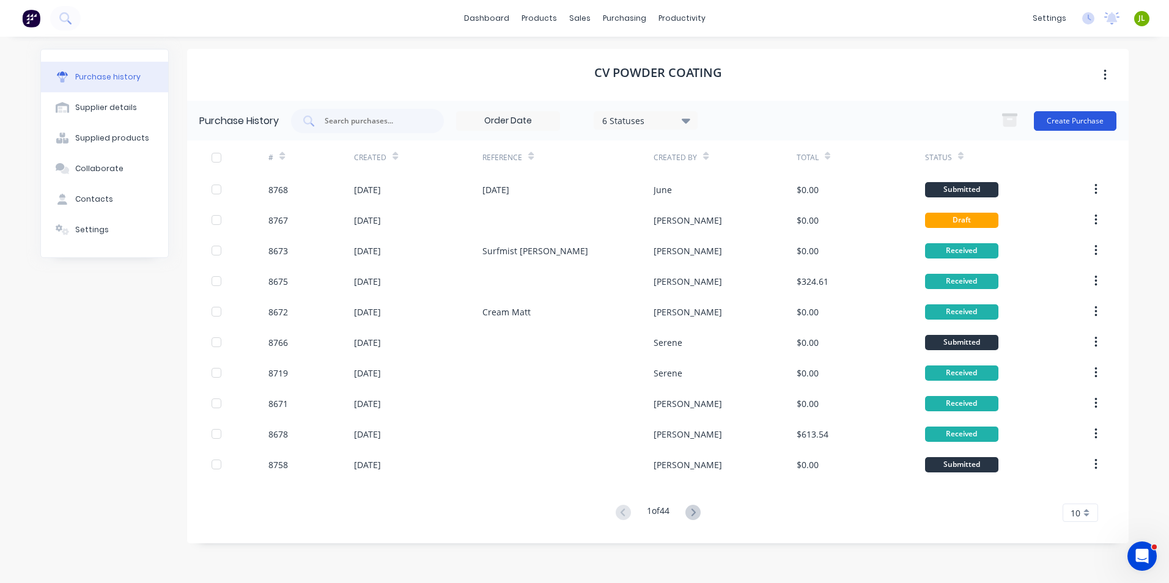
click at [1046, 119] on button "Create Purchase" at bounding box center [1075, 121] width 83 height 20
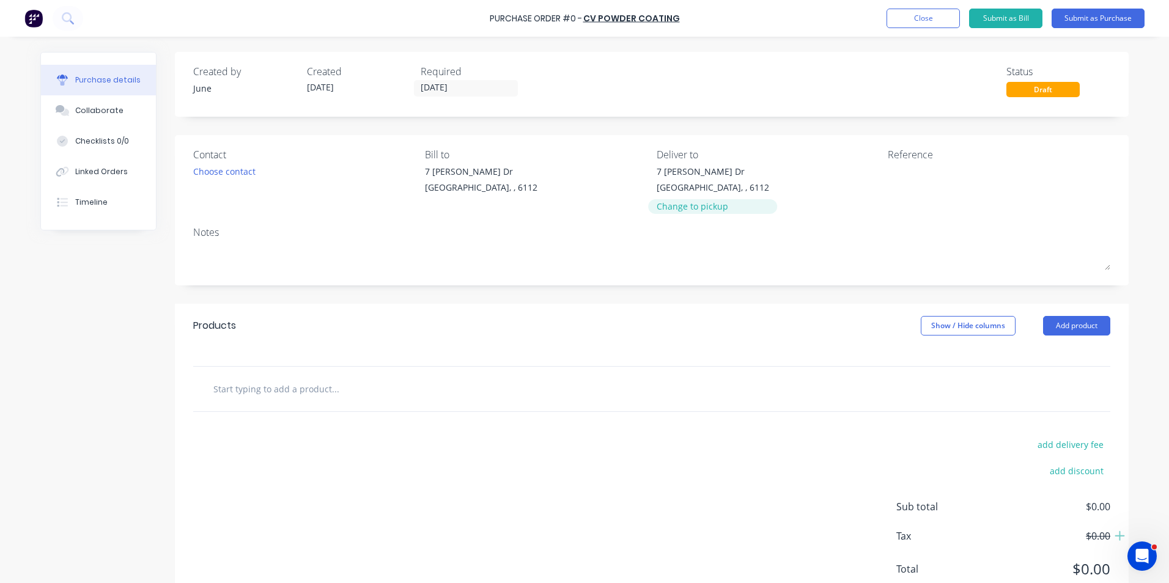
click at [692, 204] on div "Change to pickup" at bounding box center [712, 206] width 112 height 13
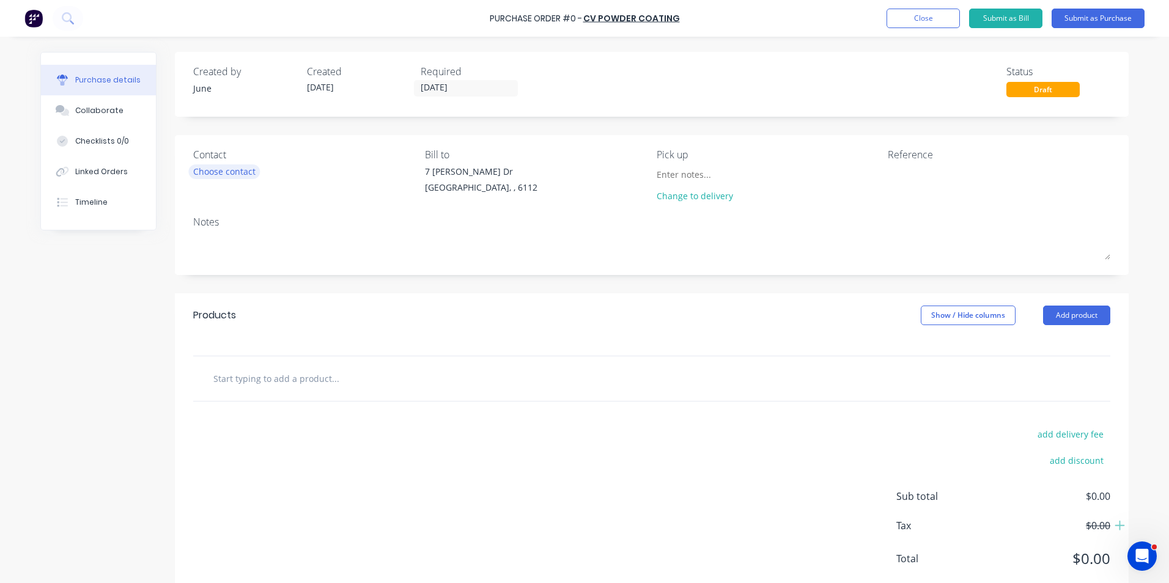
click at [227, 176] on div "Choose contact" at bounding box center [224, 171] width 62 height 13
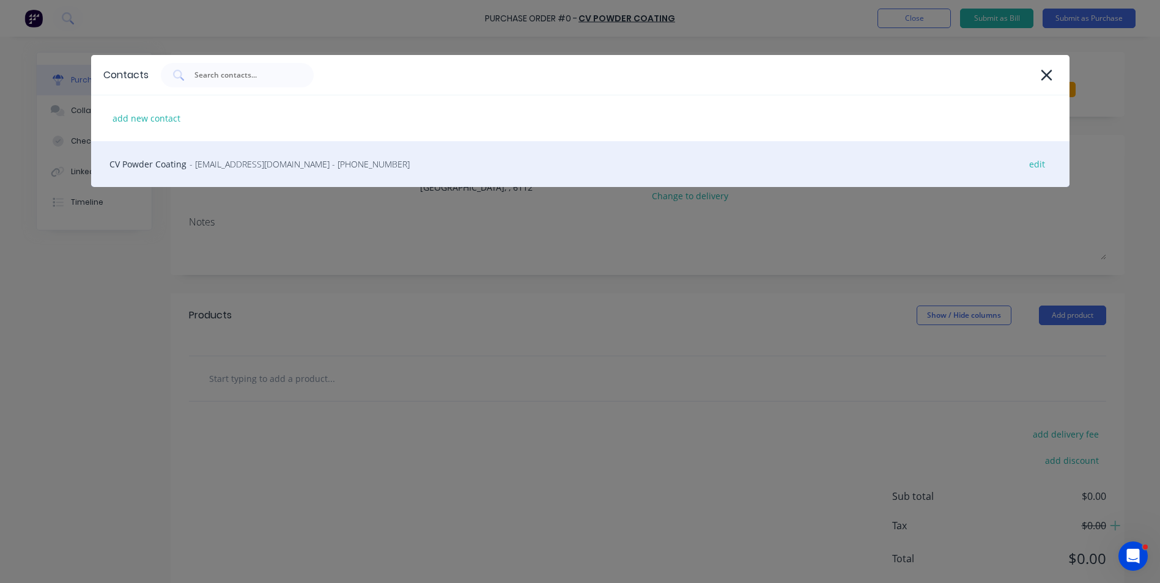
click at [225, 171] on div "CV Powder Coating - admin@cvpc.au - (08) 9455 3669 edit" at bounding box center [580, 164] width 978 height 46
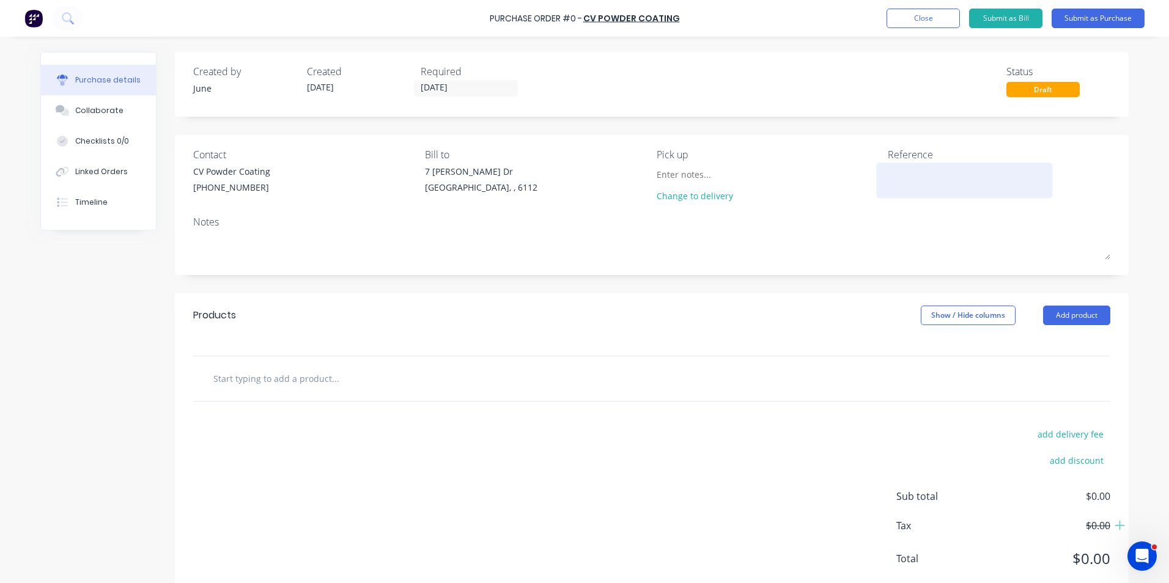
click at [899, 173] on textarea at bounding box center [964, 179] width 153 height 28
type textarea "wlg-25/09"
type textarea "x"
drag, startPoint x: 898, startPoint y: 168, endPoint x: 862, endPoint y: 175, distance: 36.7
click at [862, 175] on div "Contact CV Powder Coating (08) 9455 3669 Bill to 7 Cartwright Dr Forrestdale, ,…" at bounding box center [651, 177] width 917 height 61
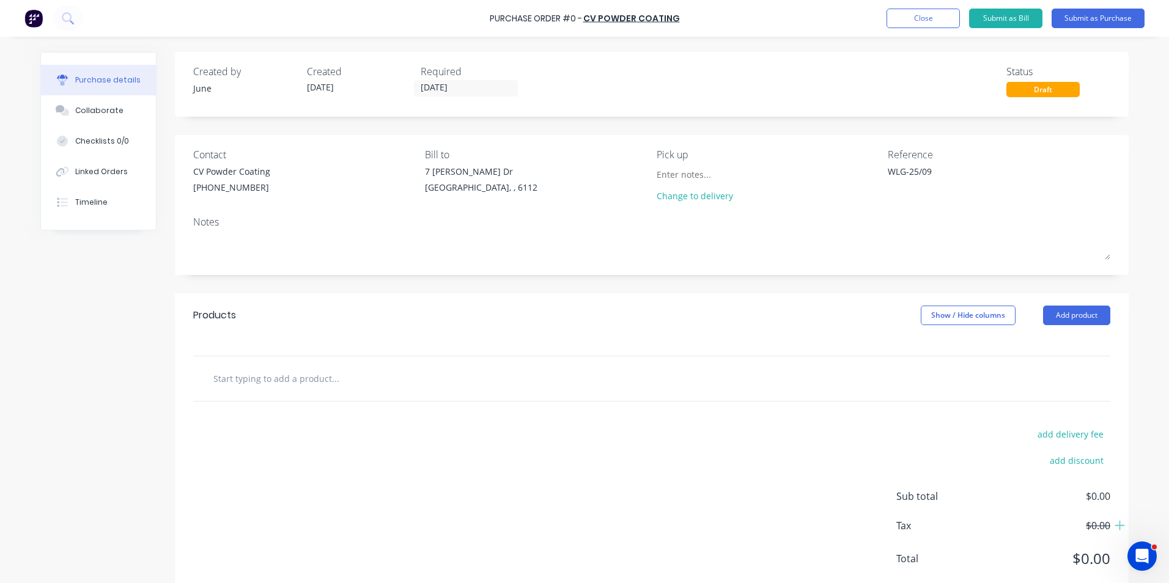
type textarea "WLG-25/09"
type textarea "x"
type textarea "WLG-25/09"
click at [1070, 325] on div "Products Show / Hide columns Add product" at bounding box center [652, 315] width 954 height 44
click at [1066, 322] on button "Add product" at bounding box center [1076, 316] width 67 height 20
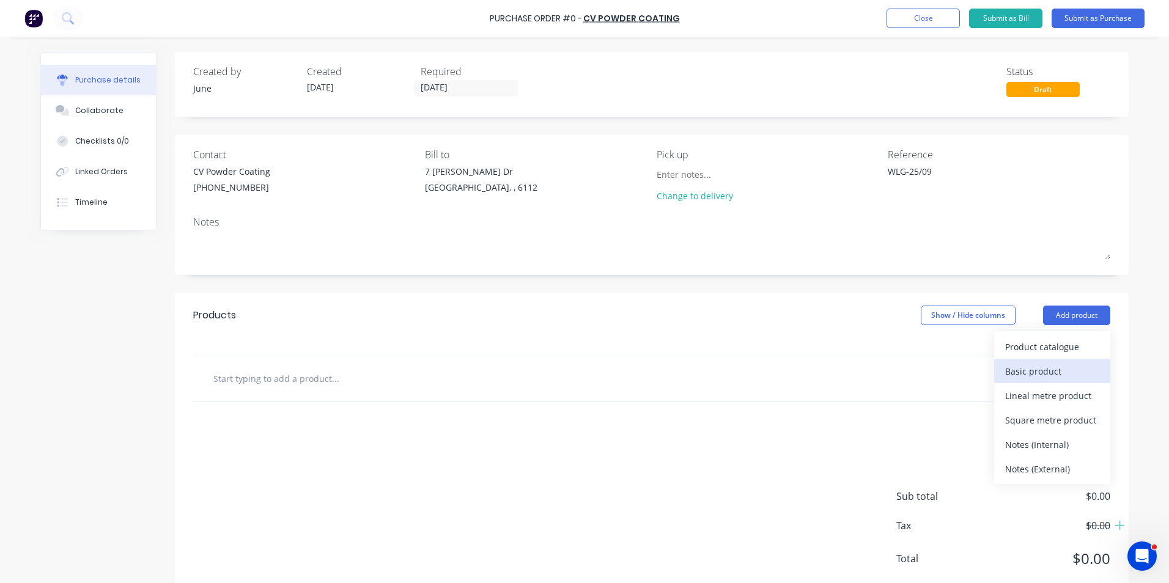
click at [994, 359] on button "Basic product" at bounding box center [1052, 371] width 116 height 24
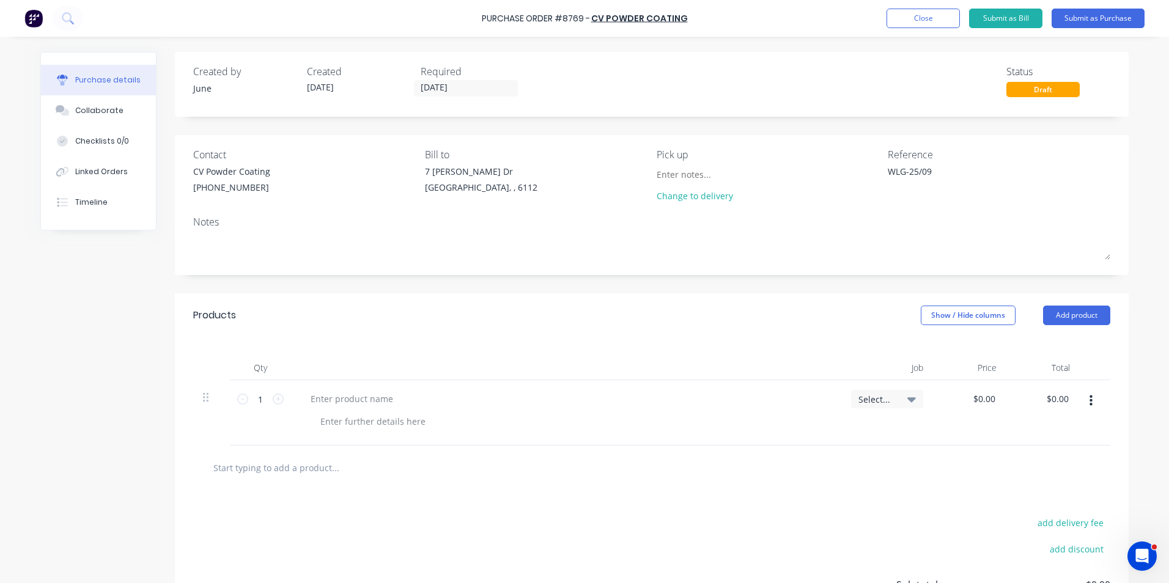
click at [1078, 395] on button "button" at bounding box center [1090, 401] width 29 height 22
drag, startPoint x: 1046, startPoint y: 504, endPoint x: 1098, endPoint y: 325, distance: 186.9
click at [1046, 503] on button "Delete" at bounding box center [1053, 506] width 104 height 24
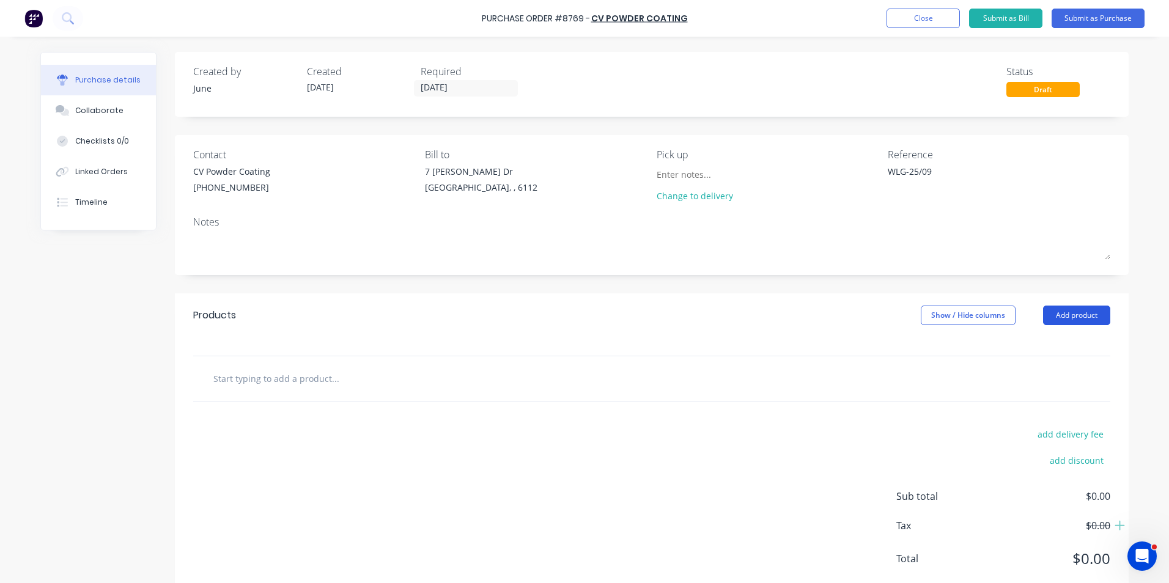
click at [1096, 306] on button "Add product" at bounding box center [1076, 316] width 67 height 20
click at [1076, 344] on div "Product catalogue" at bounding box center [1052, 347] width 94 height 18
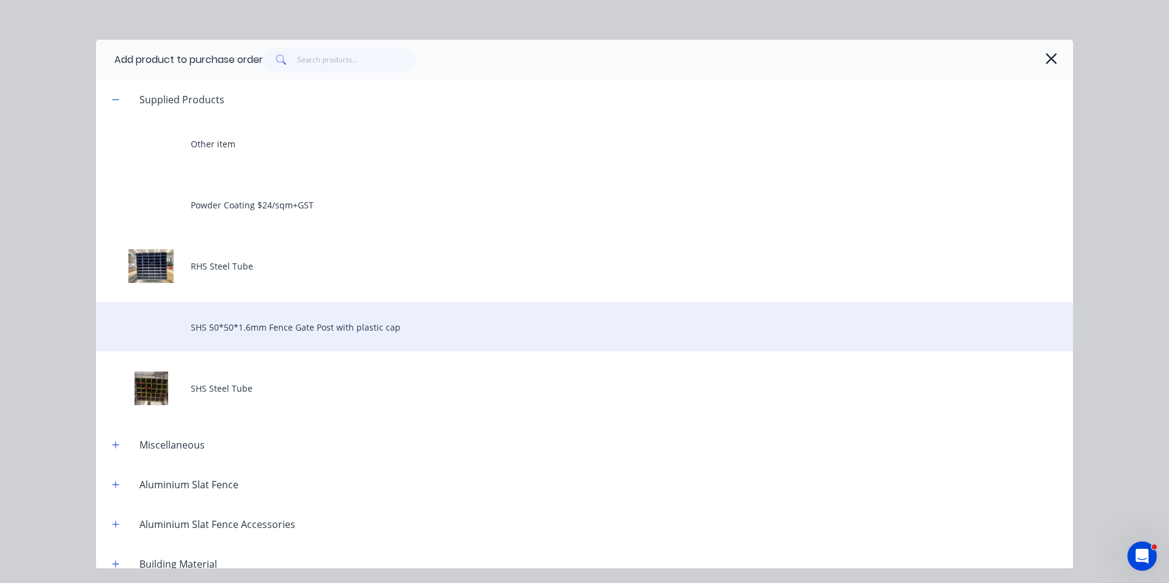
click at [334, 324] on div "SHS 50*50*1.6mm Fence Gate Post with plastic cap" at bounding box center [584, 327] width 977 height 49
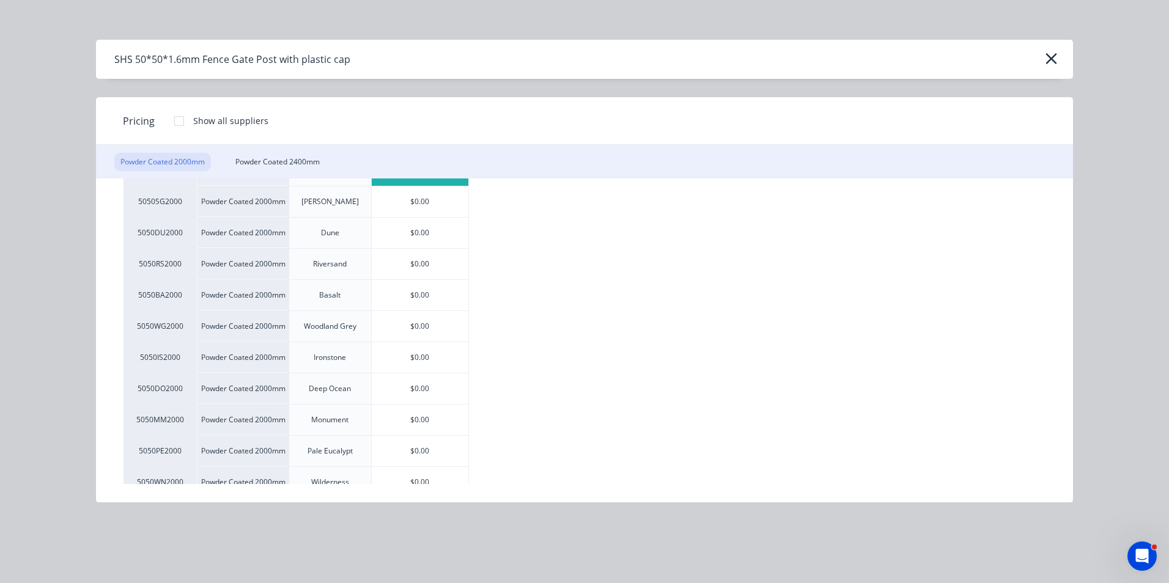
scroll to position [183, 0]
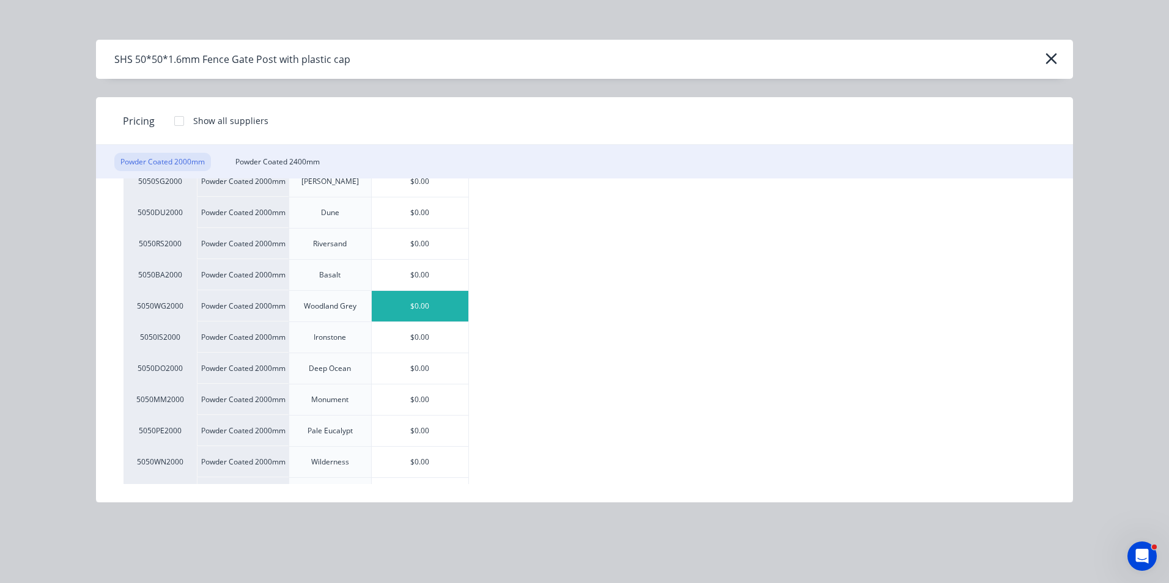
click at [416, 303] on div "$0.00" at bounding box center [420, 306] width 97 height 31
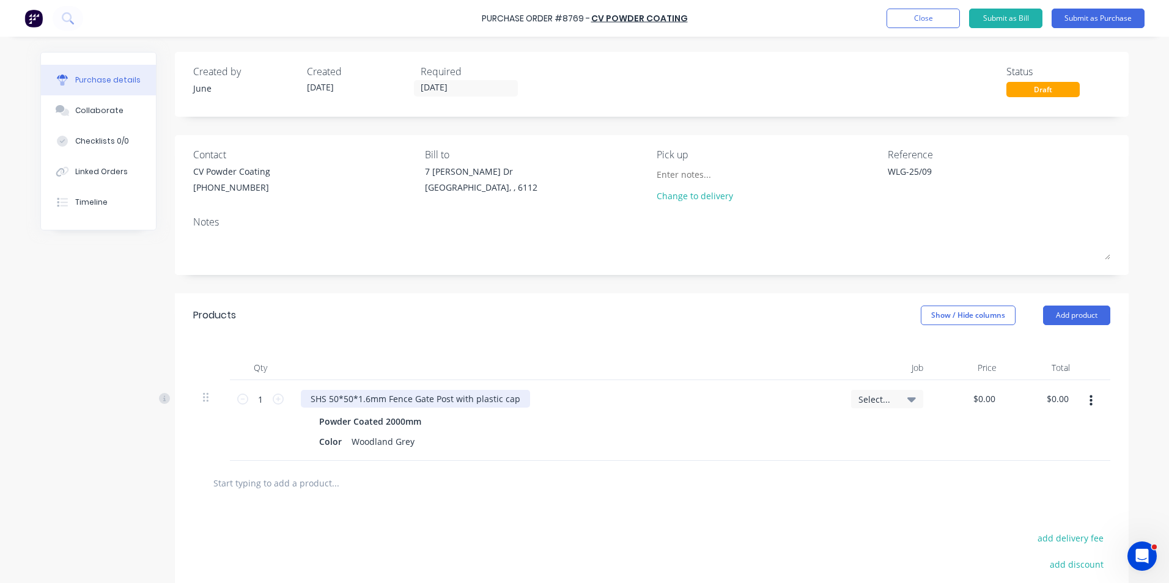
type textarea "x"
drag, startPoint x: 446, startPoint y: 400, endPoint x: 732, endPoint y: 400, distance: 285.4
click at [732, 400] on div "SHS 50*50*1.6mm Fence Gate Post with plastic cap" at bounding box center [566, 399] width 531 height 18
type textarea "x"
click at [415, 444] on div "Color Woodland Grey" at bounding box center [563, 442] width 499 height 18
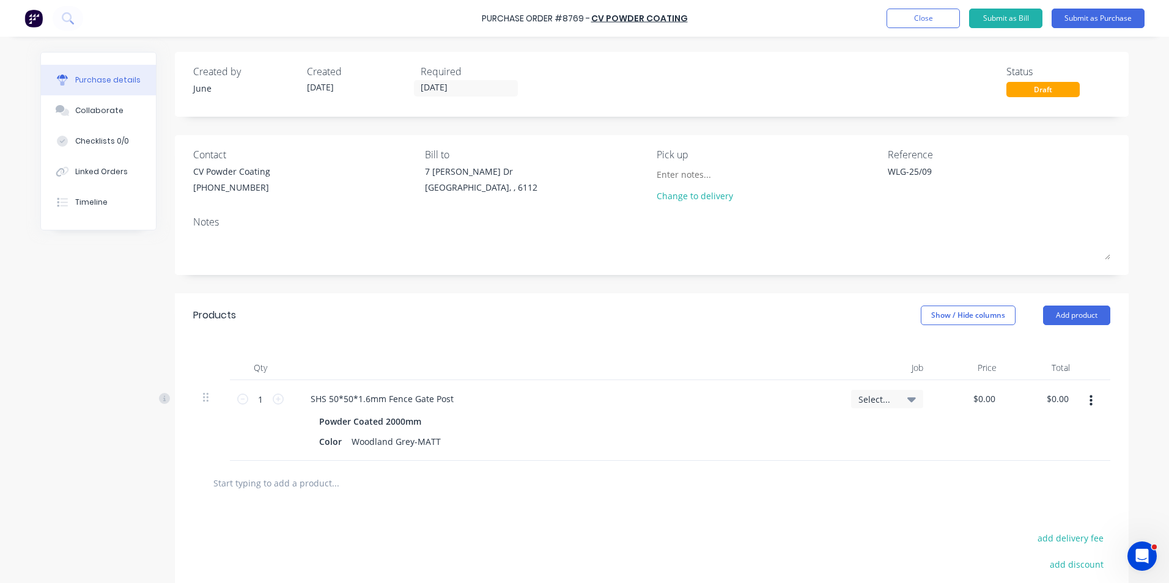
click at [619, 460] on div "SHS 50*50*1.6mm Fence Gate Post Powder Coated 2000mm Color Woodland Grey-MATT" at bounding box center [566, 420] width 550 height 81
click at [257, 397] on input "1" at bounding box center [260, 399] width 24 height 18
type textarea "x"
type input "8"
type textarea "x"
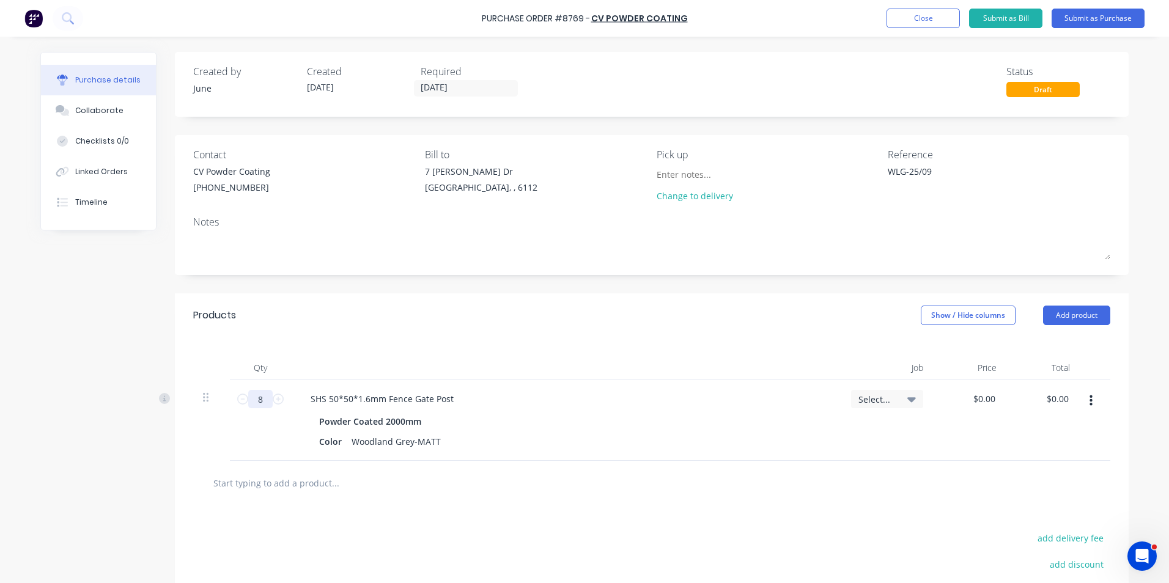
type input "8"
drag, startPoint x: 1086, startPoint y: 402, endPoint x: 1084, endPoint y: 413, distance: 10.7
click at [1089, 403] on icon "button" at bounding box center [1090, 400] width 3 height 13
click at [1068, 460] on button "Duplicate" at bounding box center [1053, 458] width 104 height 24
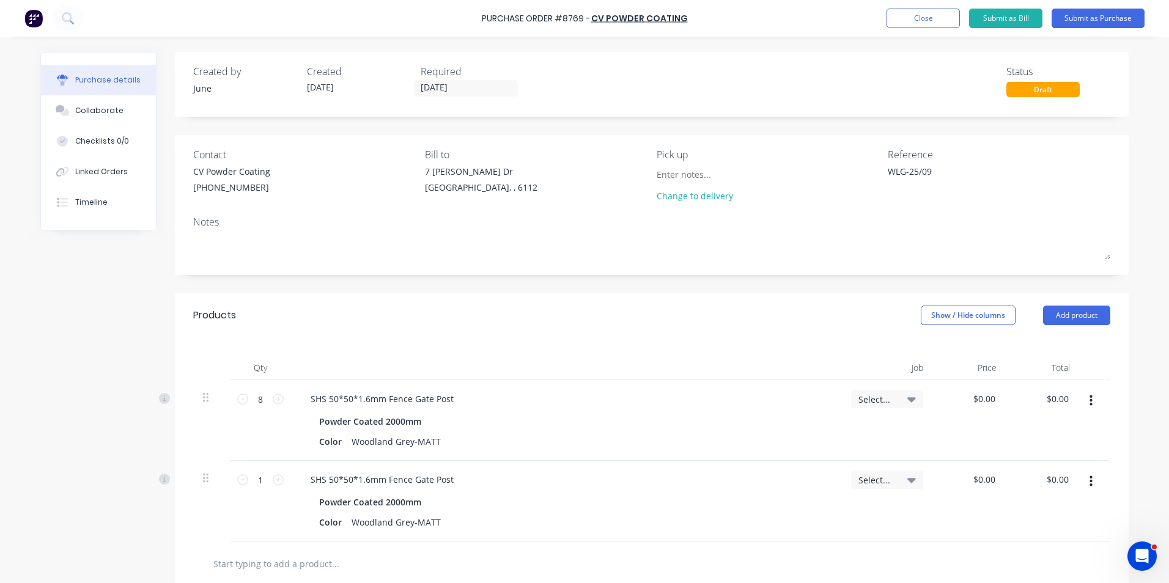
drag, startPoint x: 1089, startPoint y: 472, endPoint x: 1078, endPoint y: 496, distance: 26.6
click at [1089, 472] on button "button" at bounding box center [1090, 482] width 29 height 22
click at [1076, 501] on div "Edit Duplicate Exclude from tax Delete" at bounding box center [1053, 551] width 104 height 104
click at [1075, 504] on button "Edit" at bounding box center [1053, 514] width 104 height 24
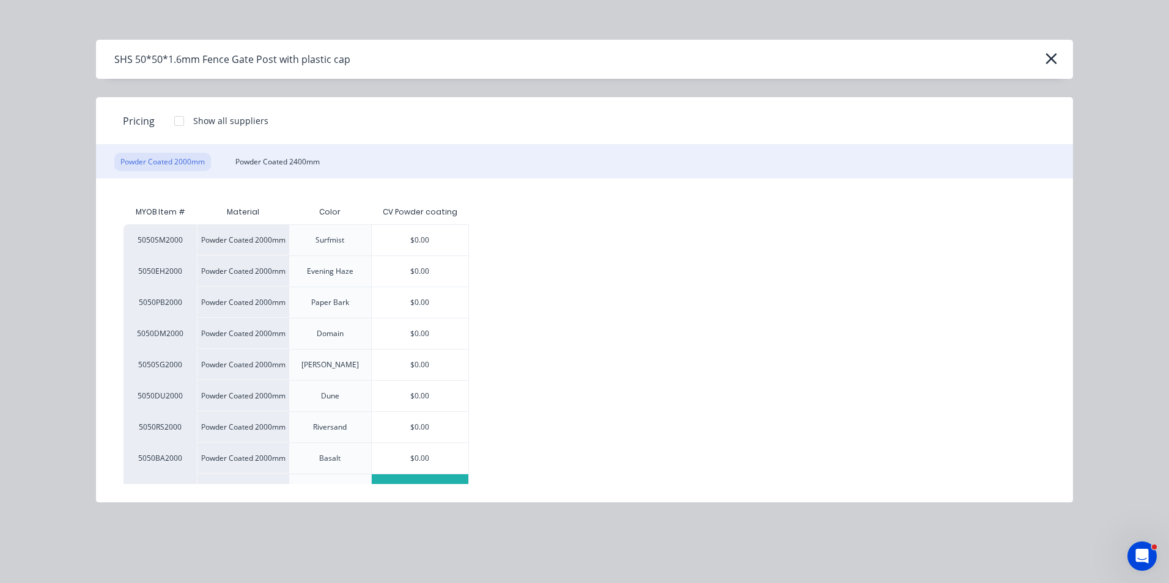
click at [268, 149] on div "Powder Coated 2000mm Powder Coated 2400mm" at bounding box center [584, 162] width 977 height 34
click at [268, 153] on div "Powder Coated 2400mm" at bounding box center [277, 162] width 97 height 18
click at [303, 159] on div "Powder Coated 2400mm" at bounding box center [277, 162] width 97 height 18
click at [312, 158] on div "Powder Coated 2400mm" at bounding box center [277, 162] width 97 height 18
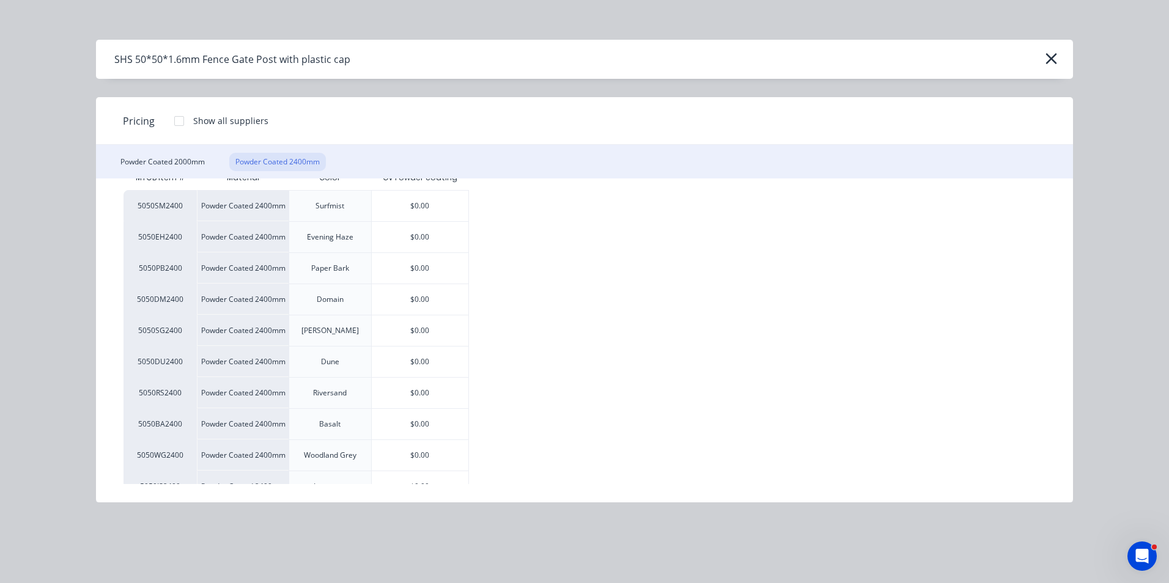
scroll to position [61, 0]
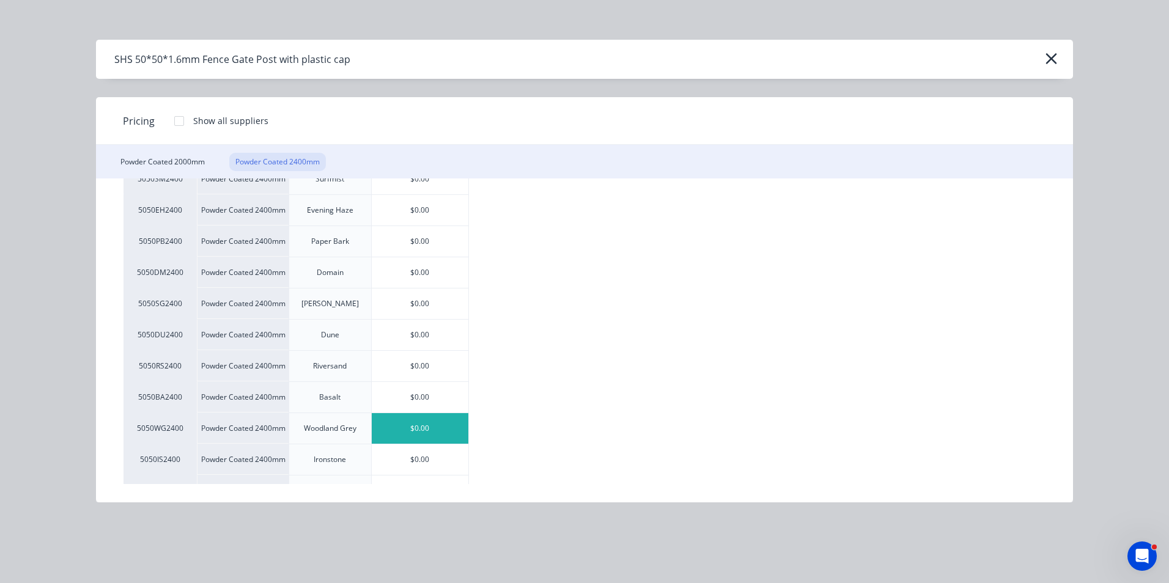
click at [424, 419] on div "$0.00" at bounding box center [420, 428] width 97 height 31
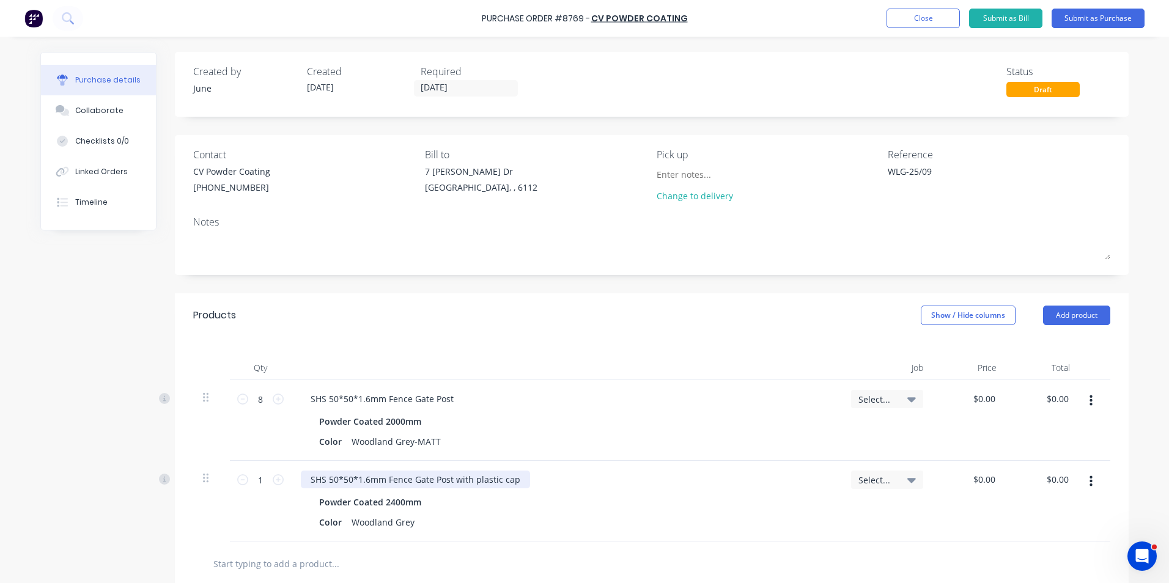
type textarea "x"
drag, startPoint x: 447, startPoint y: 480, endPoint x: 630, endPoint y: 493, distance: 183.2
click at [630, 493] on div "SHS 50*50*1.6mm Fence Gate Post with plastic cap Powder Coated 2400mm Color Woo…" at bounding box center [566, 501] width 550 height 81
click at [252, 476] on input "1" at bounding box center [260, 480] width 24 height 18
type textarea "x"
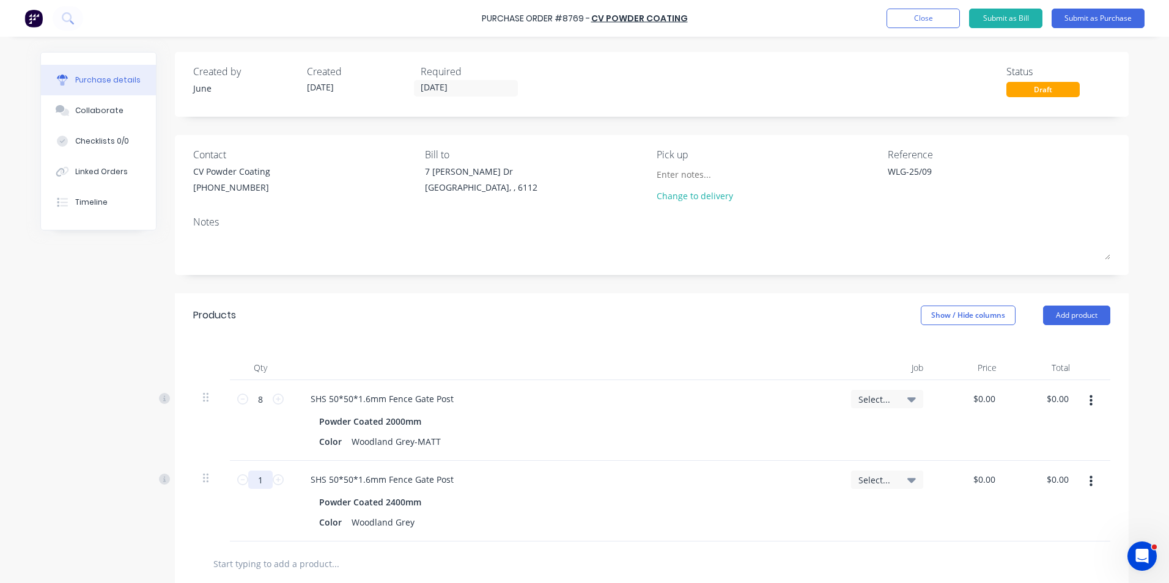
type input "12"
type textarea "x"
type input "12"
click at [609, 531] on div "Color Woodland Grey" at bounding box center [563, 522] width 499 height 18
click at [632, 527] on div "Color Woodland Grey" at bounding box center [563, 522] width 499 height 18
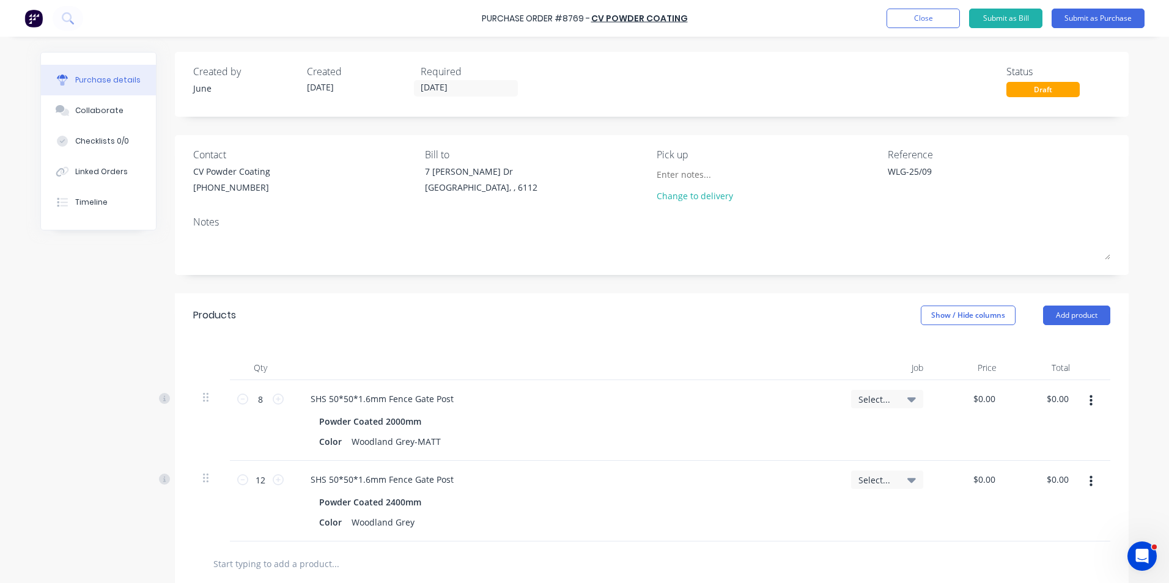
click at [642, 493] on div "SHS 50*50*1.6mm Fence Gate Post Powder Coated 2400mm Color Woodland Grey" at bounding box center [566, 501] width 550 height 81
click at [645, 476] on div "SHS 50*50*1.6mm Fence Gate Post" at bounding box center [566, 480] width 531 height 18
type textarea "x"
click at [411, 524] on div "Woodland Grey" at bounding box center [383, 522] width 73 height 18
click at [566, 488] on div "SHS 50*50*1.6mm Fence Gate Post" at bounding box center [566, 480] width 531 height 18
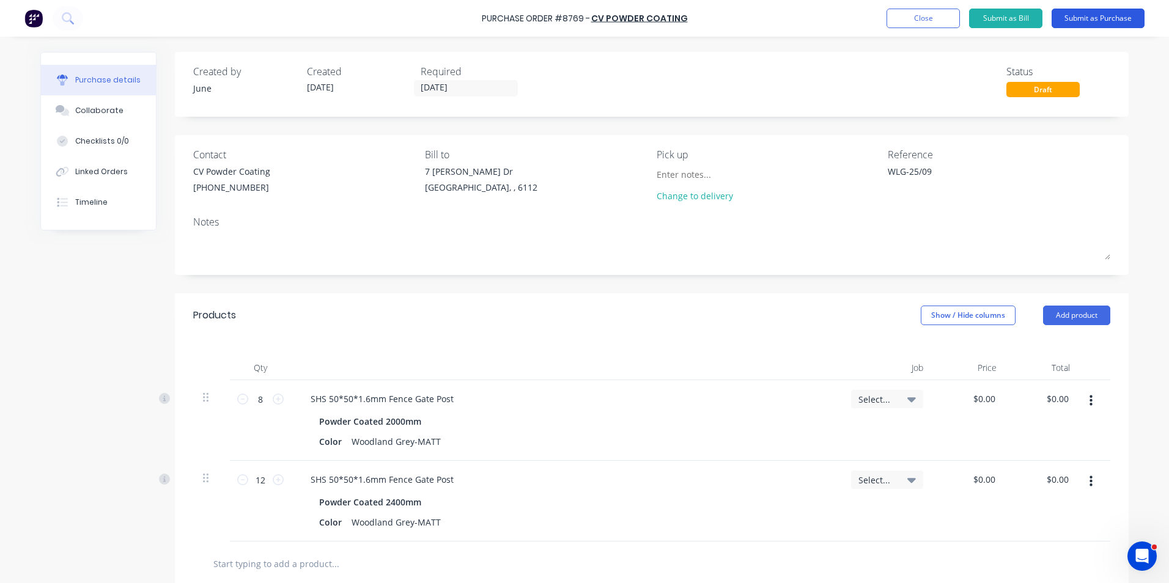
click at [1082, 24] on button "Submit as Purchase" at bounding box center [1097, 19] width 93 height 20
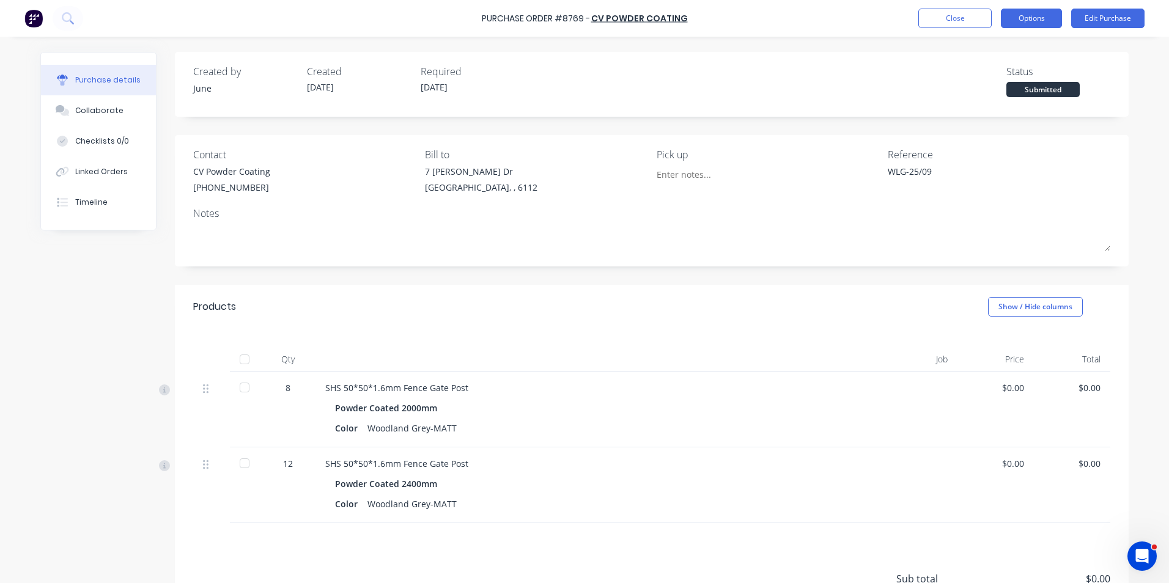
click at [1033, 26] on button "Options" at bounding box center [1031, 19] width 61 height 20
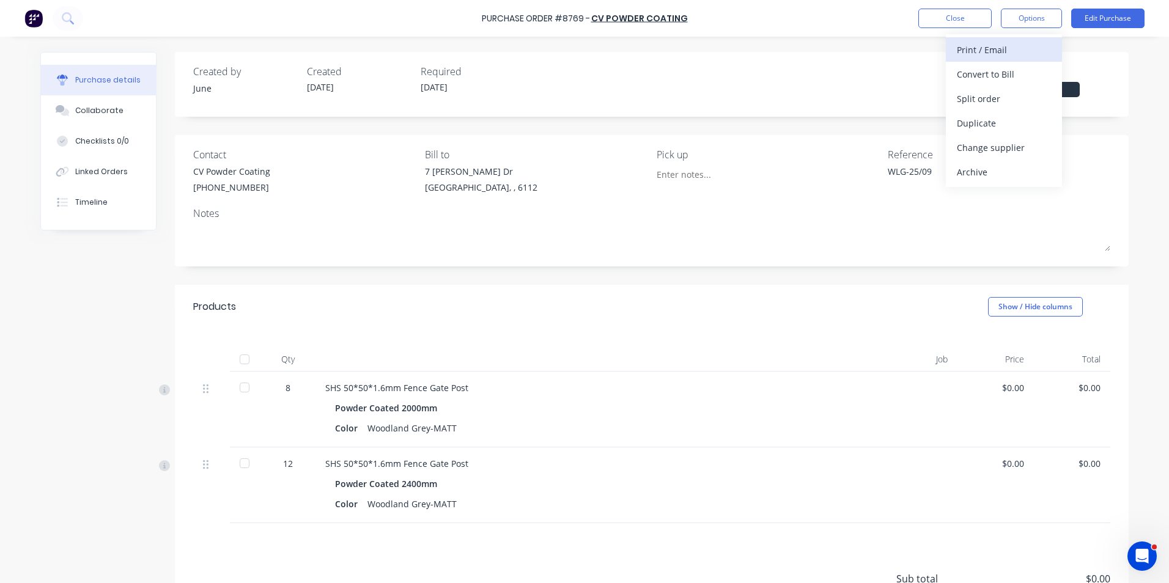
click at [1021, 54] on div "Print / Email" at bounding box center [1004, 50] width 94 height 18
click at [991, 108] on button "Without pricing" at bounding box center [1004, 98] width 116 height 24
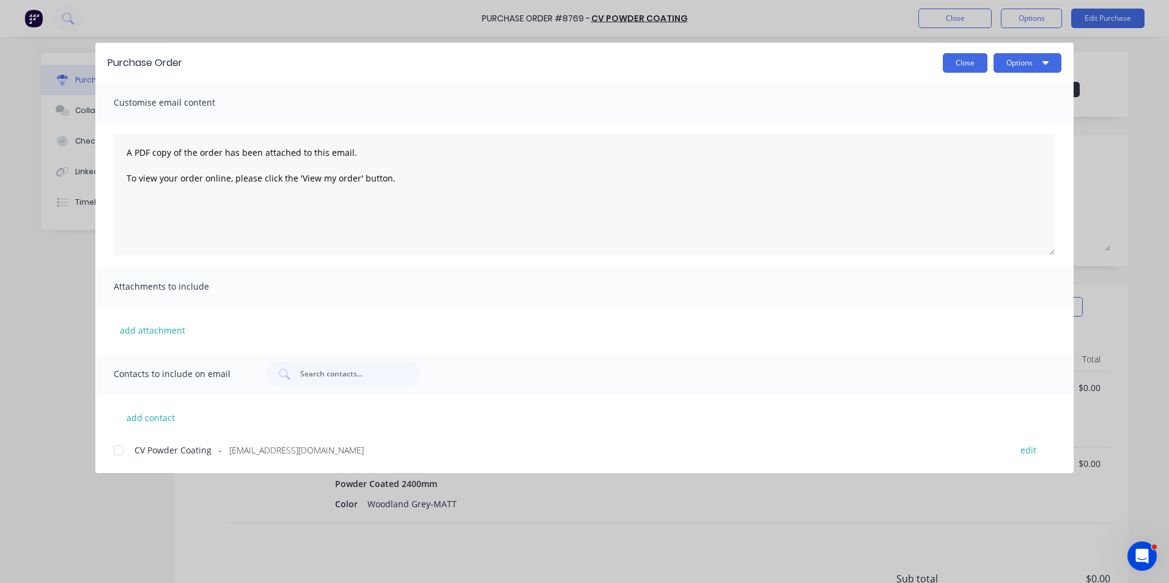
click at [972, 72] on button "Close" at bounding box center [965, 63] width 45 height 20
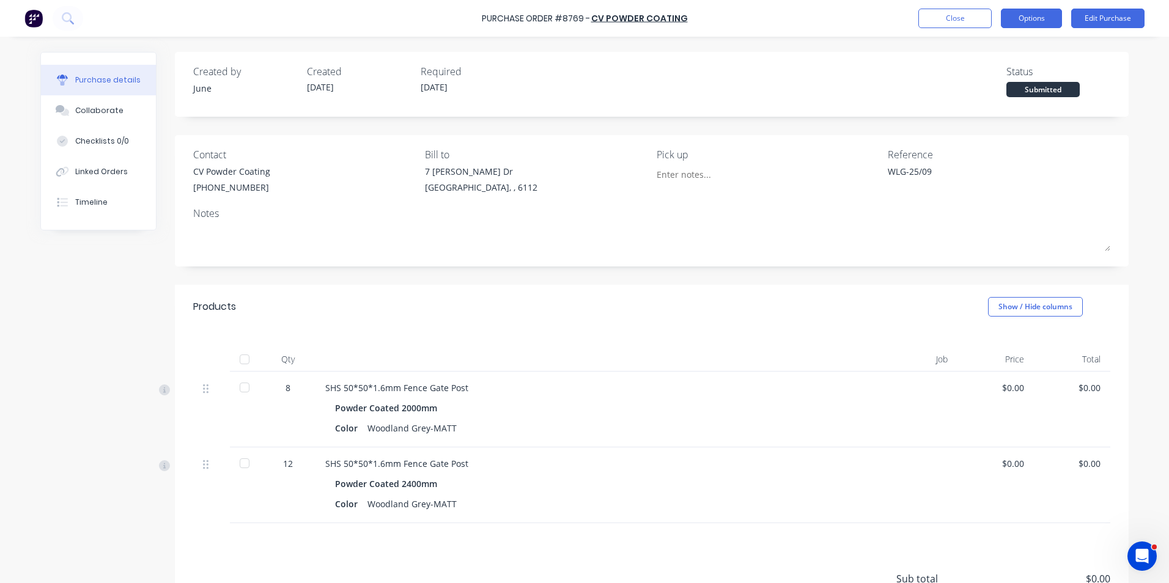
click at [1035, 18] on button "Options" at bounding box center [1031, 19] width 61 height 20
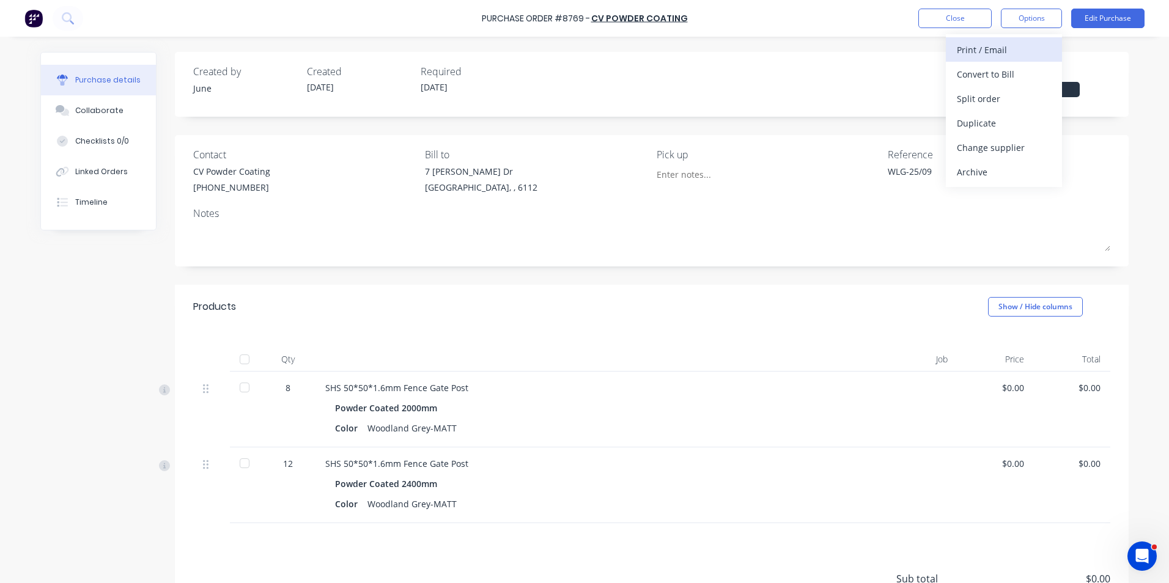
click at [988, 58] on div "Print / Email" at bounding box center [1004, 50] width 94 height 18
click at [991, 97] on div "Without pricing" at bounding box center [1004, 99] width 94 height 18
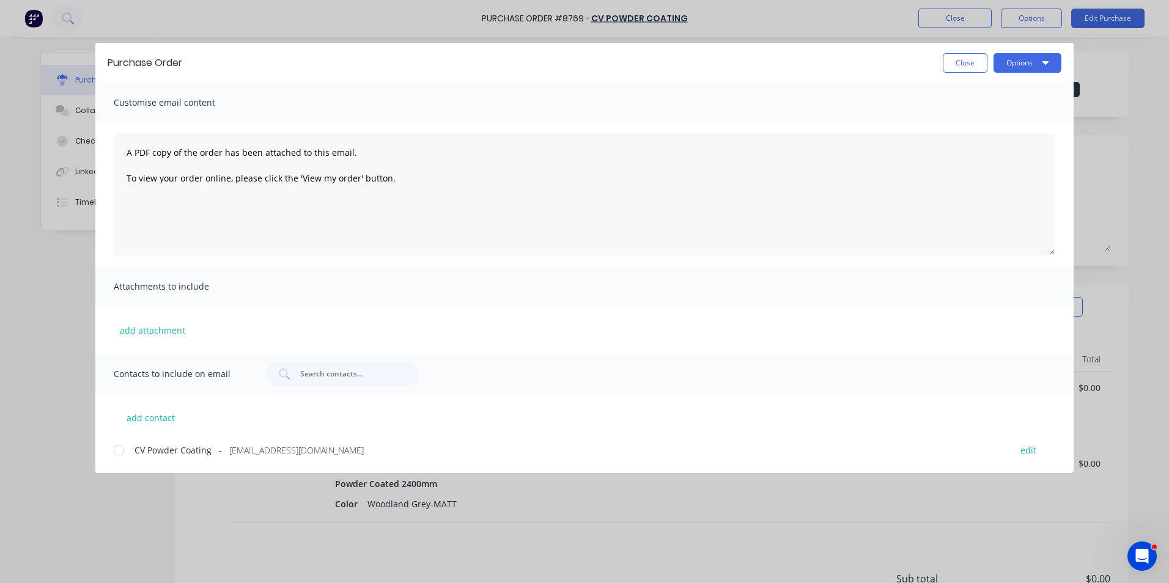
click at [117, 441] on div at bounding box center [118, 450] width 24 height 24
click at [1040, 70] on button "Options" at bounding box center [1027, 63] width 68 height 20
click at [1015, 137] on div "Email" at bounding box center [1003, 143] width 94 height 18
click at [987, 59] on div "Close Options" at bounding box center [1002, 63] width 119 height 20
click at [969, 65] on button "Close" at bounding box center [965, 63] width 45 height 20
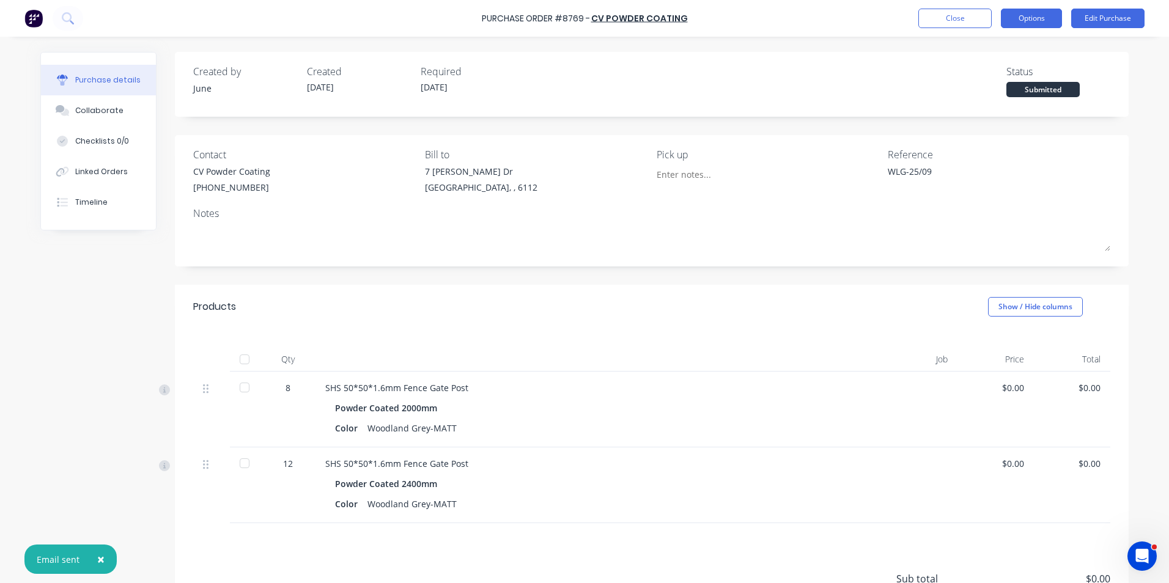
click at [1038, 15] on button "Options" at bounding box center [1031, 19] width 61 height 20
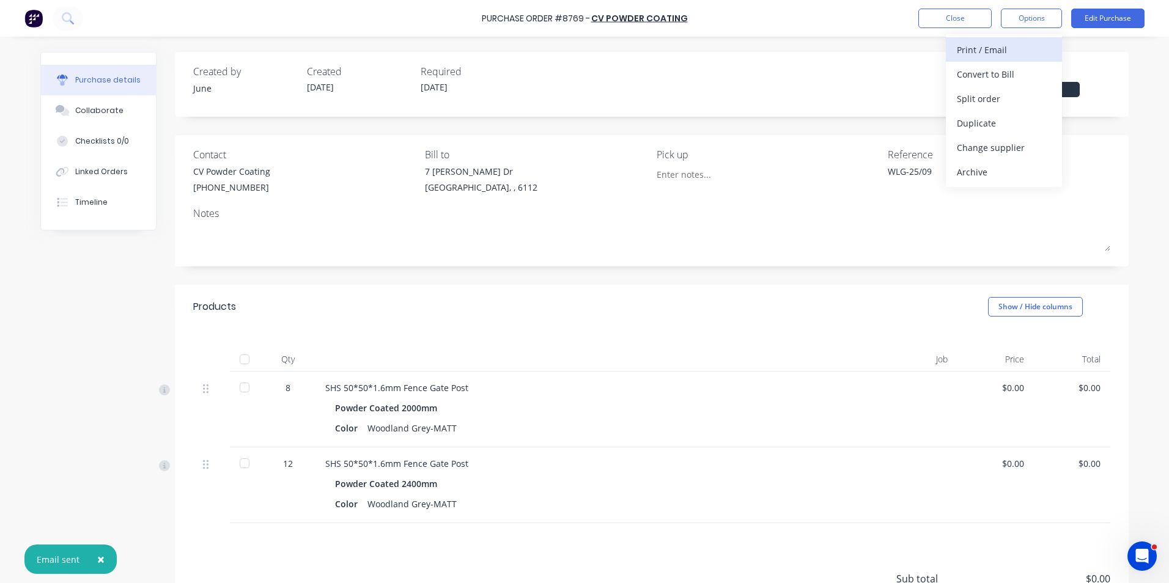
click at [976, 39] on button "Print / Email" at bounding box center [1004, 49] width 116 height 24
click at [982, 98] on div "Without pricing" at bounding box center [1004, 99] width 94 height 18
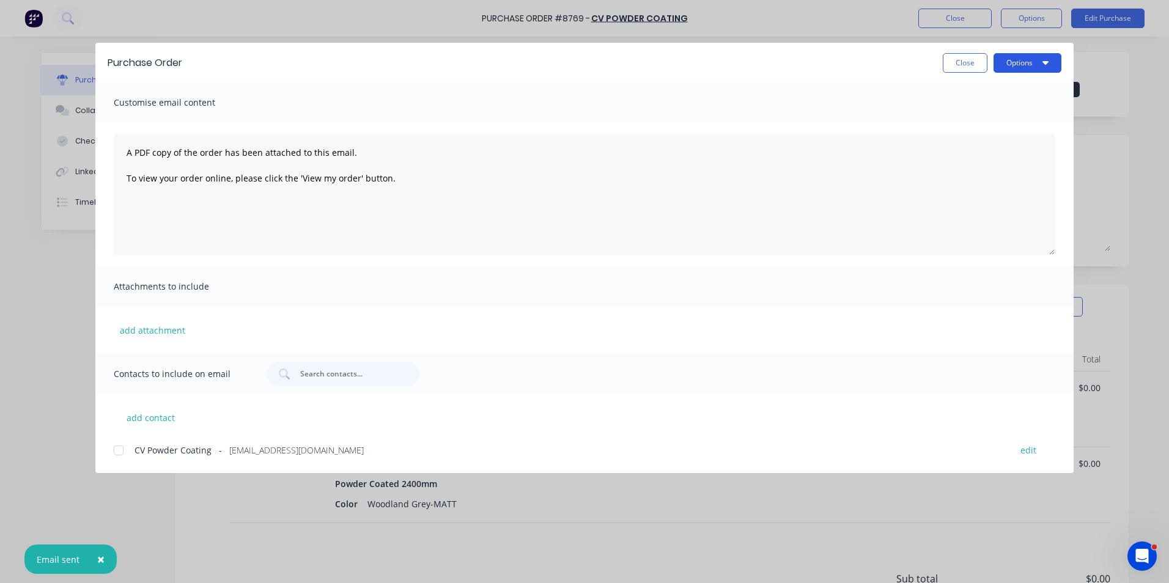
drag, startPoint x: 1025, startPoint y: 54, endPoint x: 1026, endPoint y: 75, distance: 21.4
click at [1024, 56] on button "Options" at bounding box center [1027, 63] width 68 height 20
click at [1021, 116] on div "Print" at bounding box center [1003, 118] width 94 height 18
drag, startPoint x: 965, startPoint y: 50, endPoint x: 961, endPoint y: 64, distance: 15.0
click at [963, 54] on div "Purchase Order Close Options" at bounding box center [584, 63] width 978 height 40
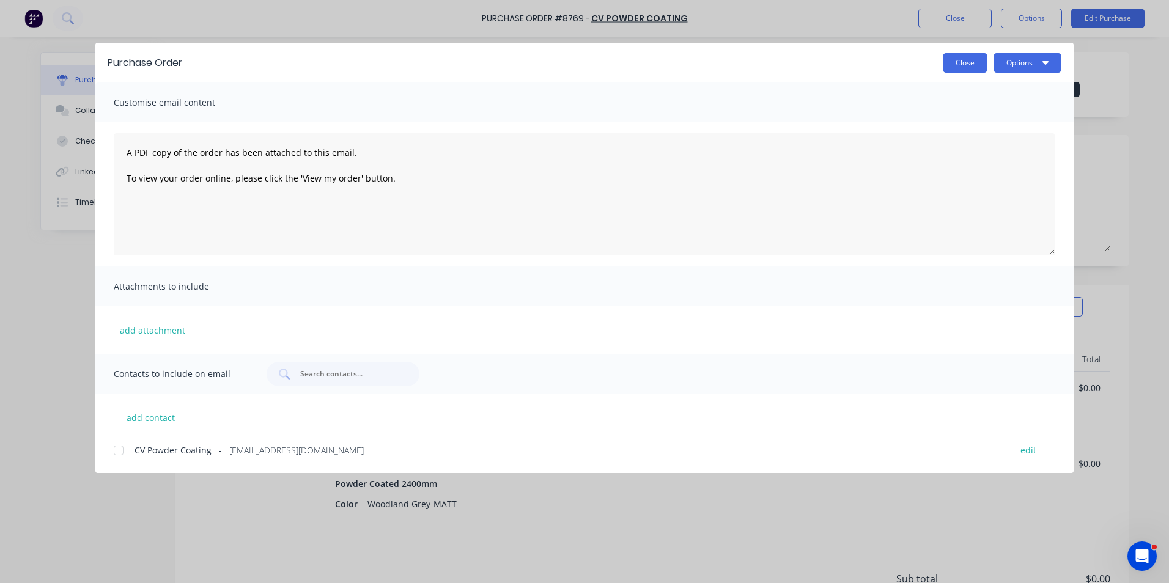
click at [961, 64] on button "Close" at bounding box center [965, 63] width 45 height 20
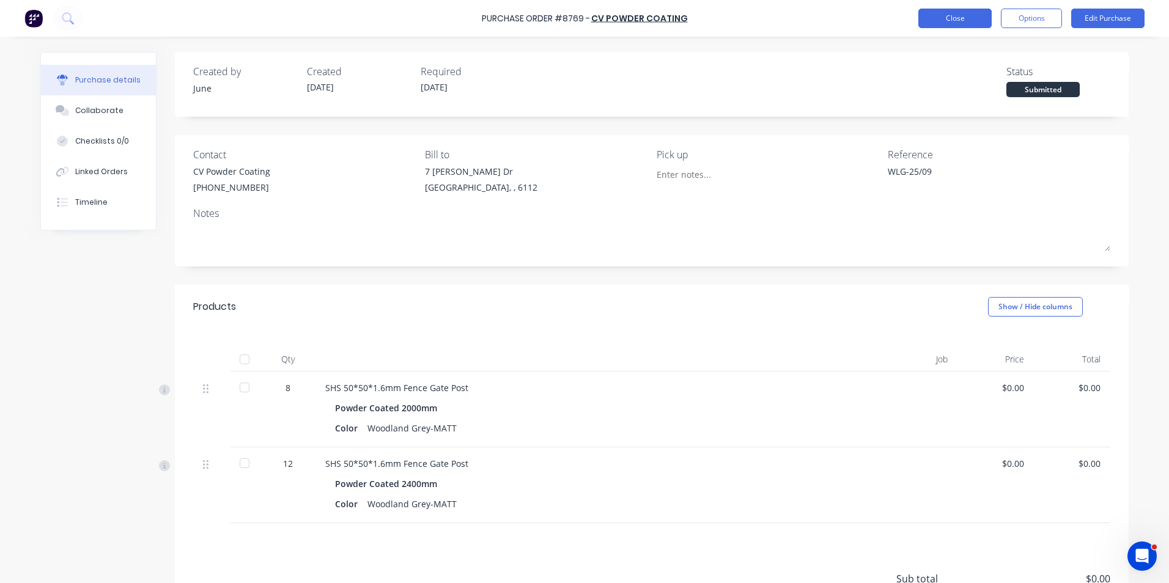
click at [965, 26] on button "Close" at bounding box center [954, 19] width 73 height 20
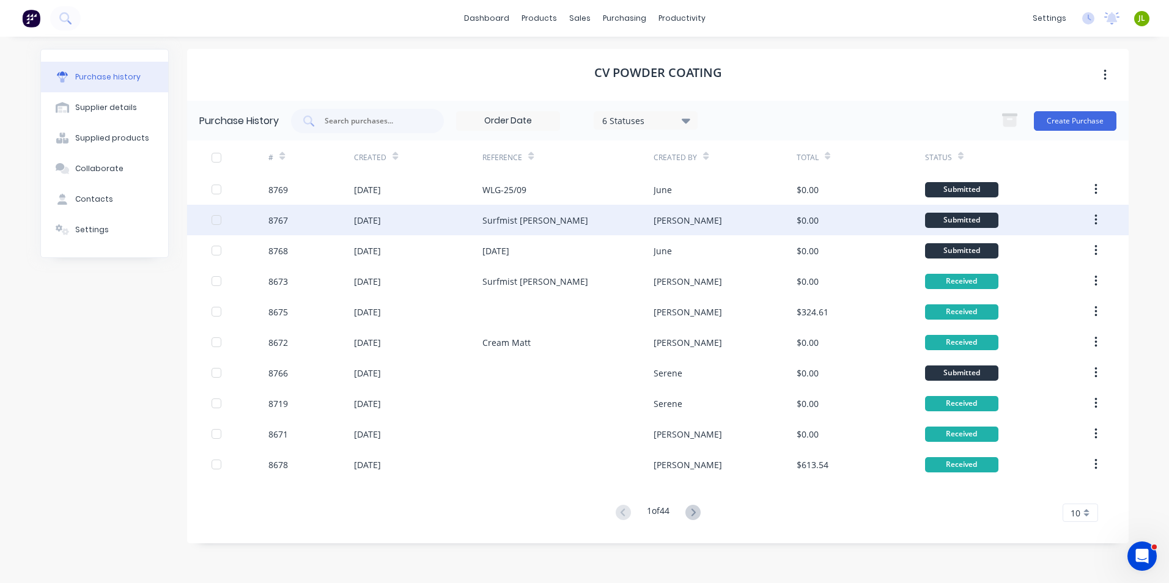
click at [746, 223] on div "[PERSON_NAME]" at bounding box center [724, 220] width 142 height 31
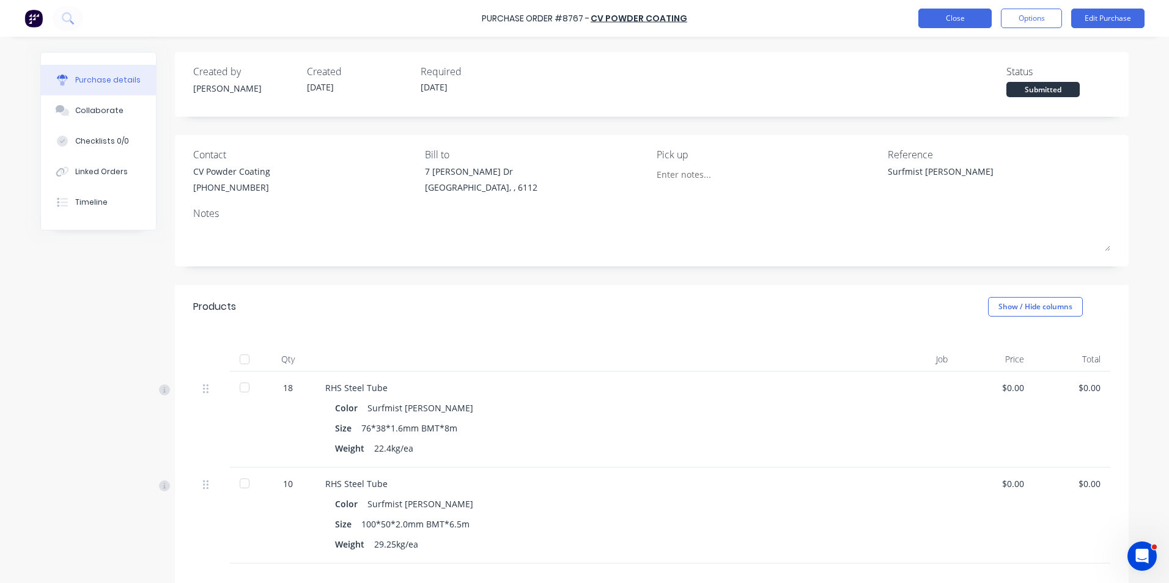
click at [919, 23] on button "Close" at bounding box center [954, 19] width 73 height 20
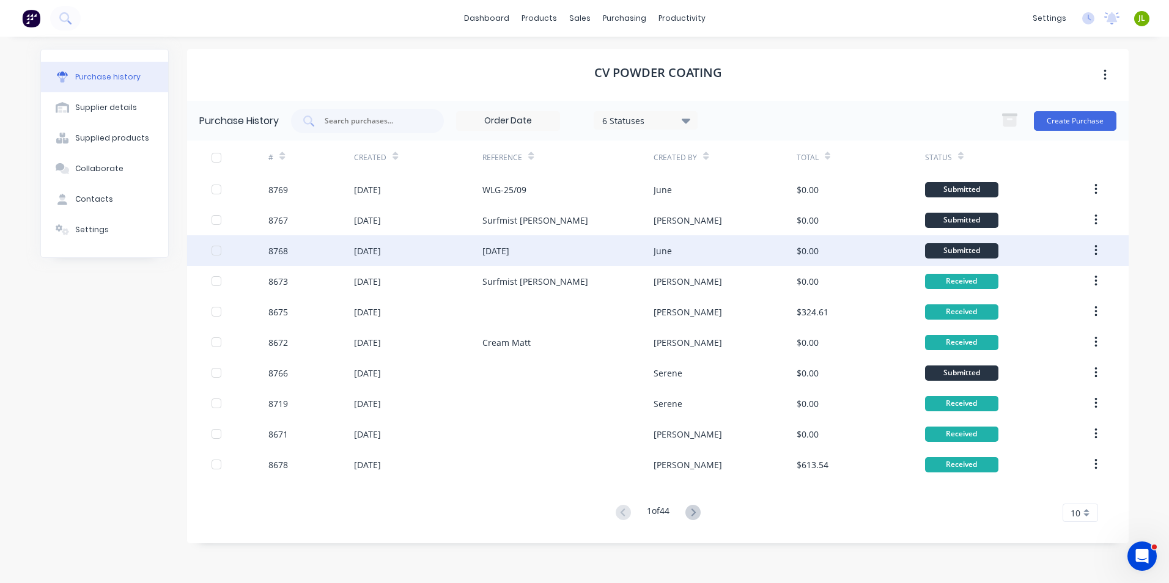
click at [606, 243] on div "MO-25/09" at bounding box center [567, 250] width 171 height 31
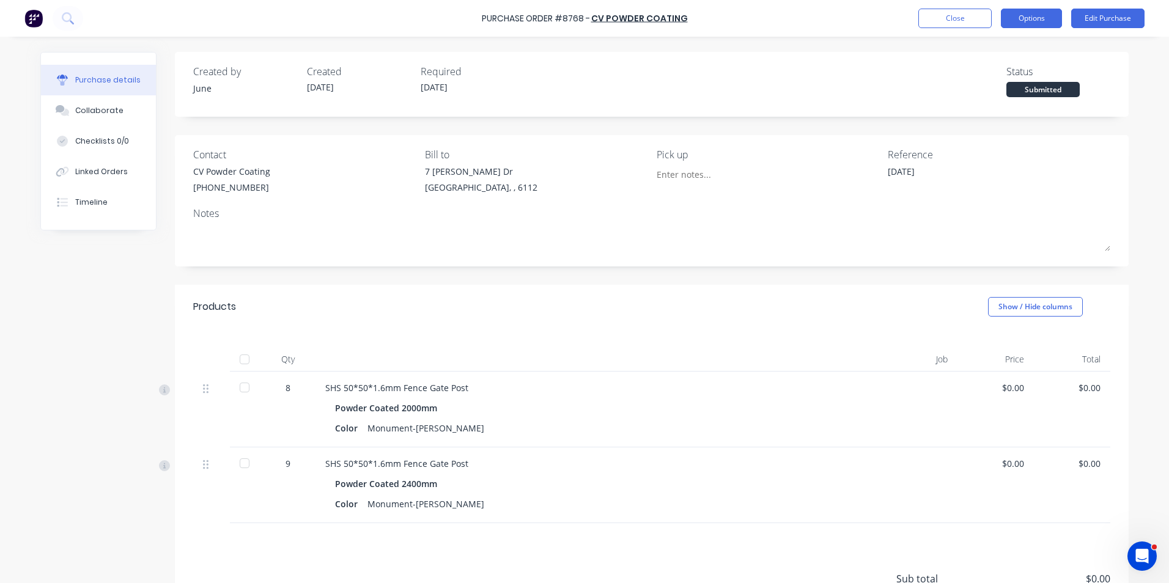
click at [1035, 22] on button "Options" at bounding box center [1031, 19] width 61 height 20
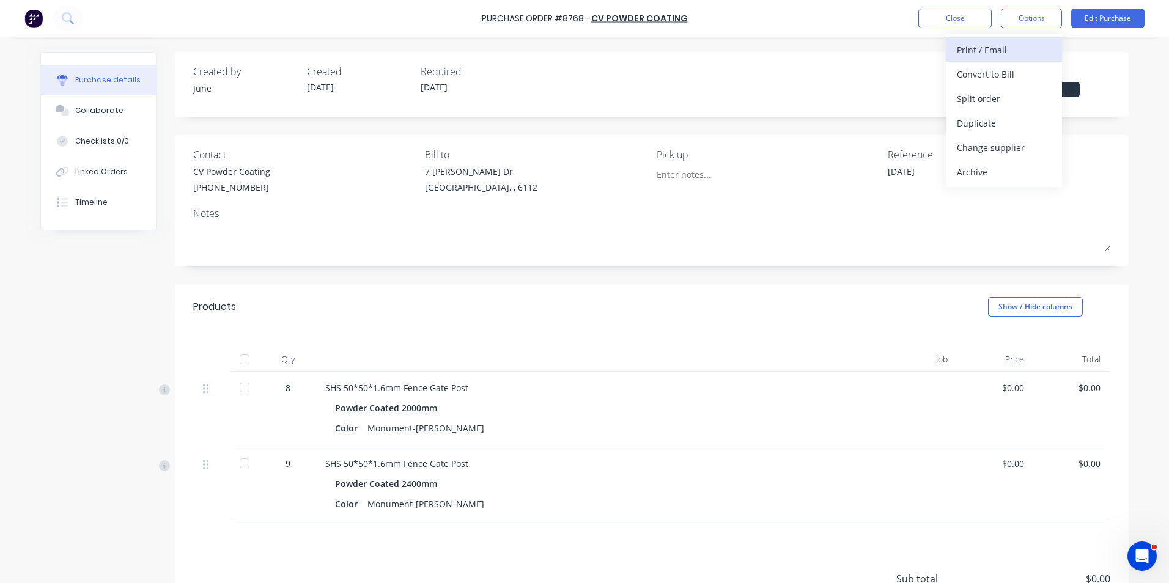
click at [1008, 52] on div "Print / Email" at bounding box center [1004, 50] width 94 height 18
click at [999, 92] on div "Without pricing" at bounding box center [1004, 99] width 94 height 18
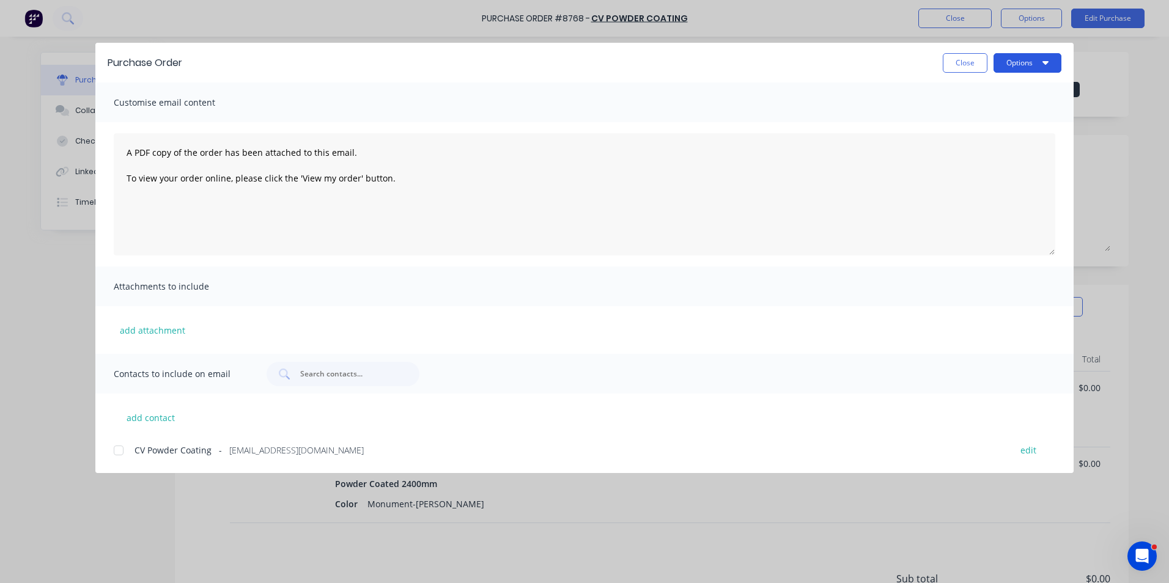
click at [1019, 63] on button "Options" at bounding box center [1027, 63] width 68 height 20
click at [125, 454] on div at bounding box center [118, 450] width 24 height 24
click at [1024, 68] on button "Options" at bounding box center [1027, 63] width 68 height 20
click at [1020, 134] on div "Email" at bounding box center [1003, 143] width 94 height 18
click at [970, 62] on button "Close" at bounding box center [965, 63] width 45 height 20
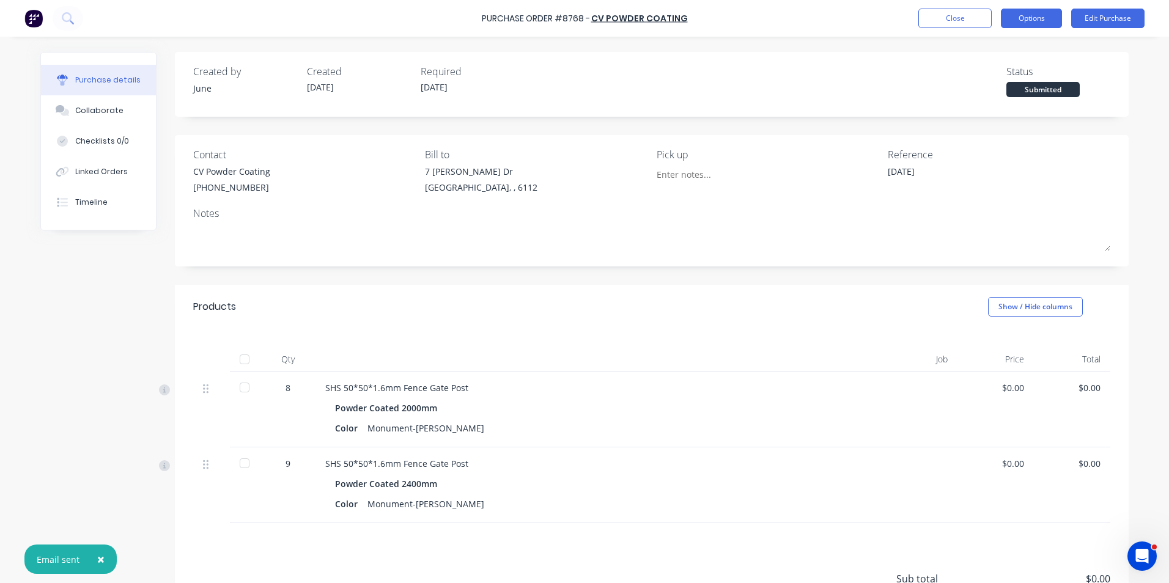
click at [1017, 27] on button "Options" at bounding box center [1031, 19] width 61 height 20
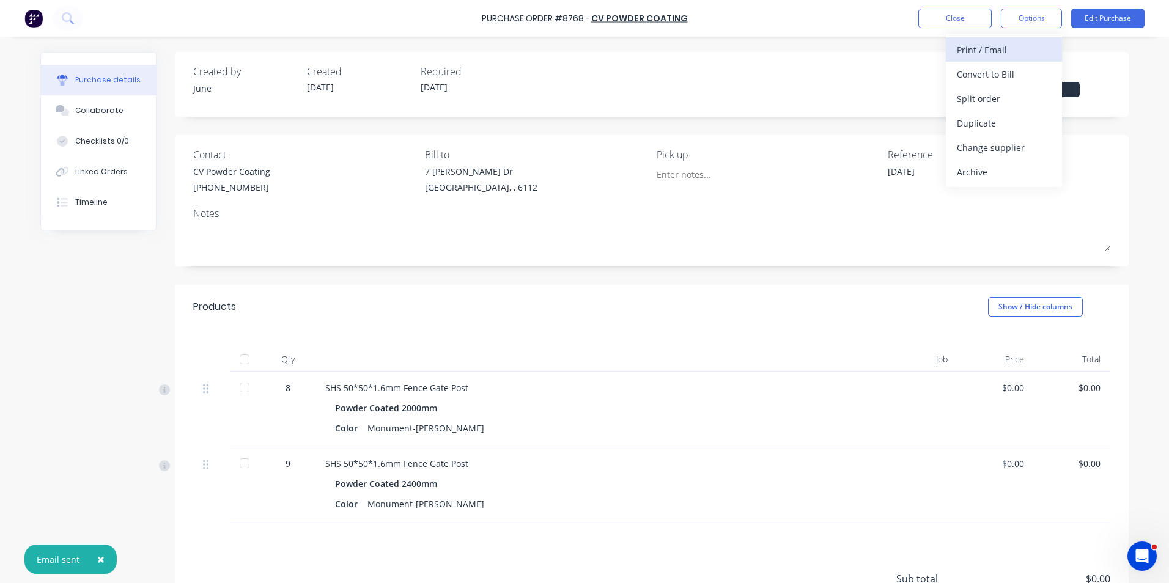
click at [1014, 59] on button "Print / Email" at bounding box center [1004, 49] width 116 height 24
click at [1006, 95] on div "Without pricing" at bounding box center [1004, 99] width 94 height 18
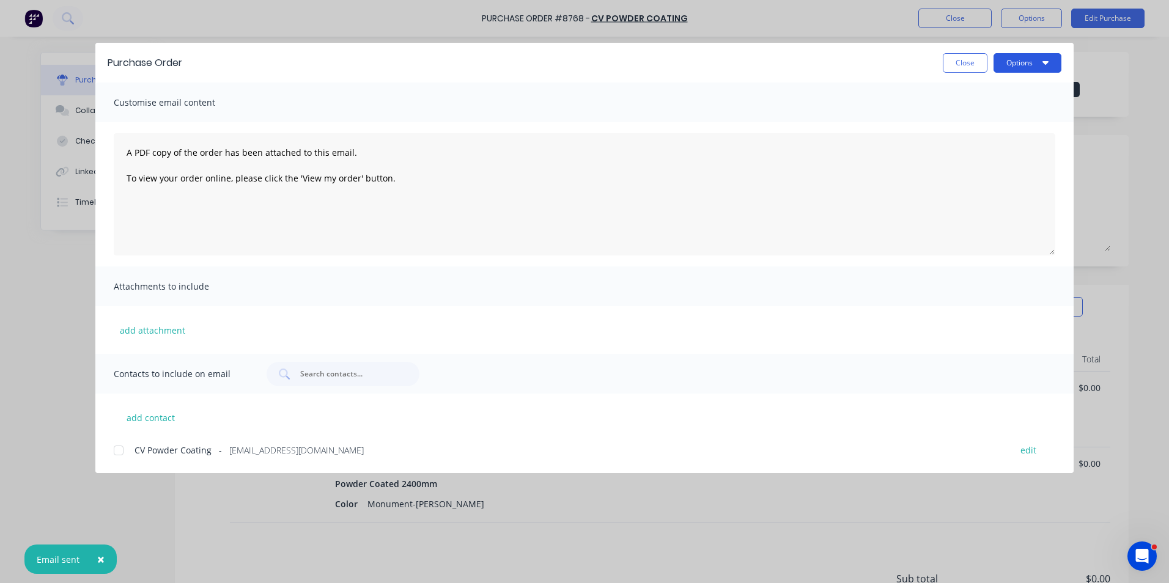
click at [1014, 57] on button "Options" at bounding box center [1027, 63] width 68 height 20
click at [1011, 109] on div "Print" at bounding box center [1003, 118] width 94 height 18
drag, startPoint x: 985, startPoint y: 62, endPoint x: 974, endPoint y: 64, distance: 10.5
click at [979, 66] on button "Close" at bounding box center [965, 63] width 45 height 20
type textarea "x"
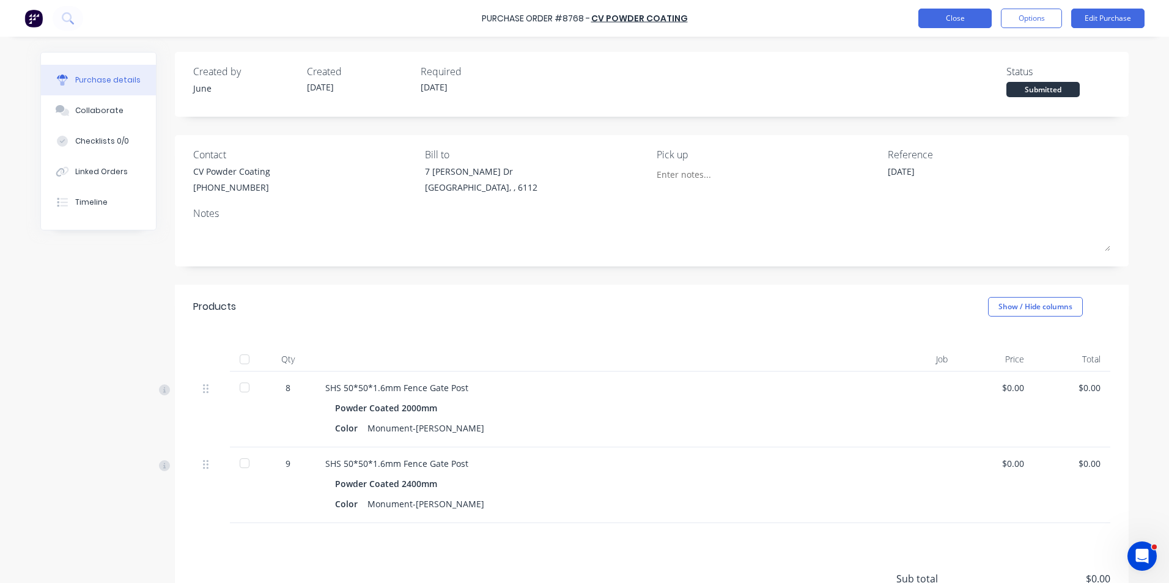
click at [960, 14] on button "Close" at bounding box center [954, 19] width 73 height 20
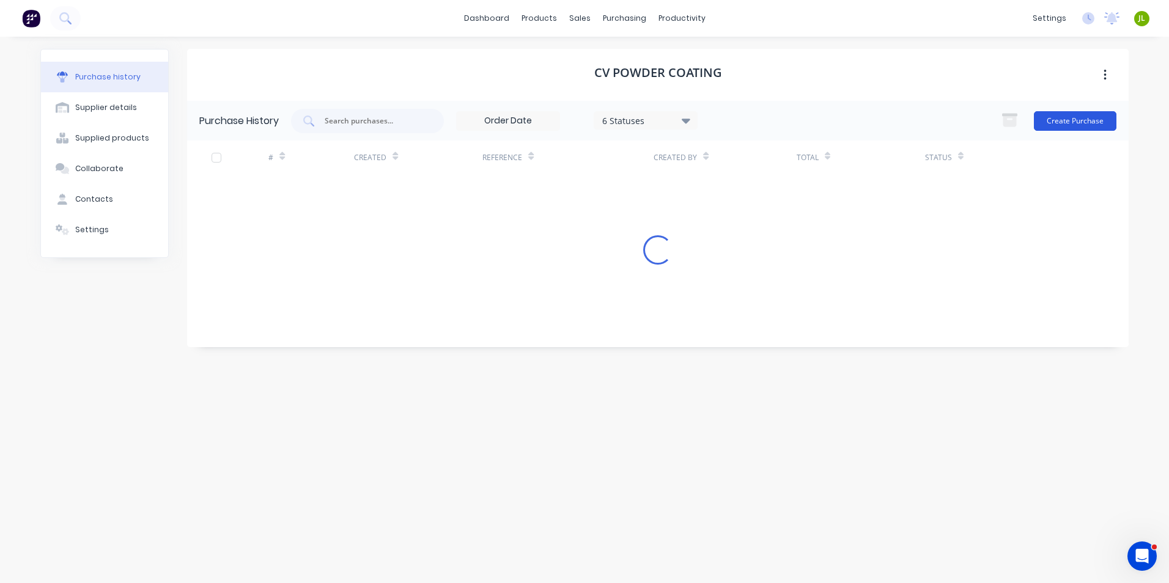
click at [1077, 119] on button "Create Purchase" at bounding box center [1075, 121] width 83 height 20
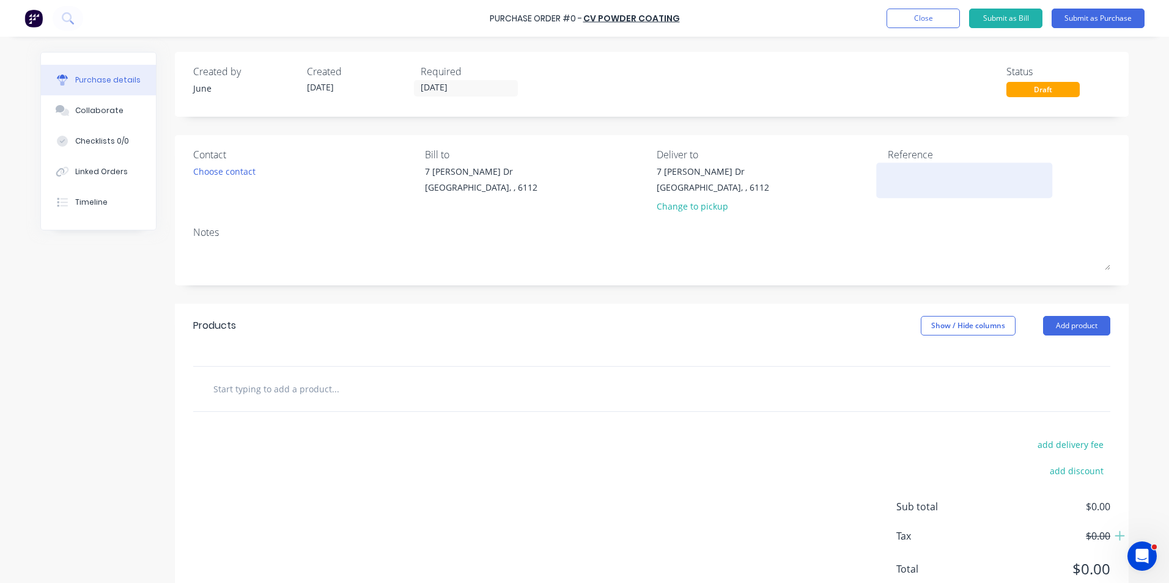
click at [888, 173] on textarea at bounding box center [964, 179] width 153 height 28
type textarea "c"
type textarea "C"
type textarea "CC-25/09"
type textarea "x"
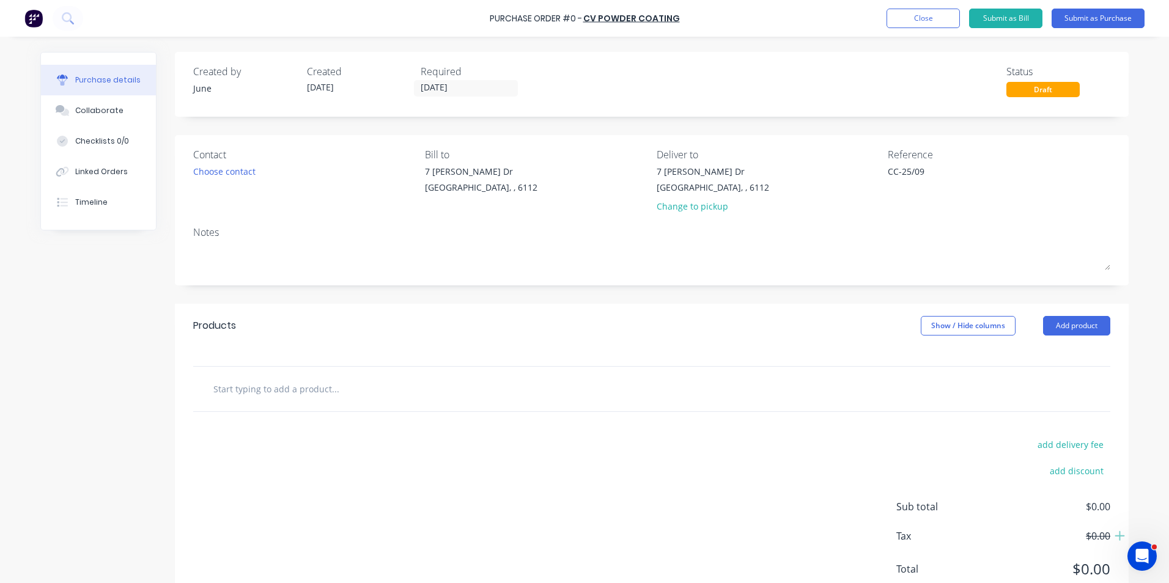
type textarea "CC-25/09"
click at [702, 215] on div "7 Cartwright Dr Forrestdale, , 6112 Change to pickup" at bounding box center [712, 192] width 112 height 54
click at [702, 210] on div "Change to pickup" at bounding box center [712, 206] width 112 height 13
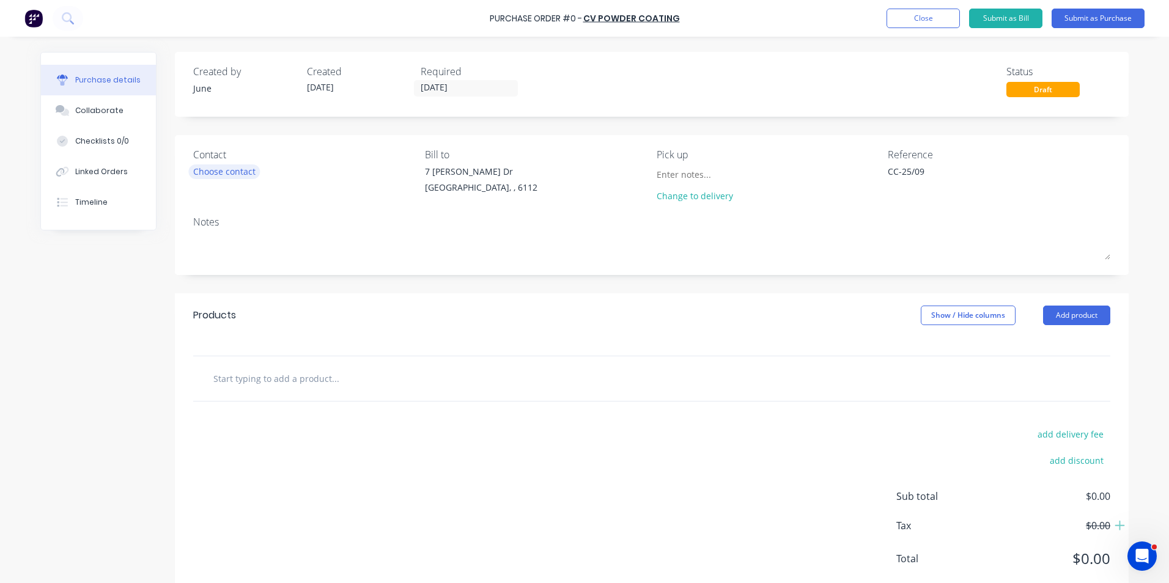
click at [209, 174] on div "Choose contact" at bounding box center [224, 171] width 62 height 13
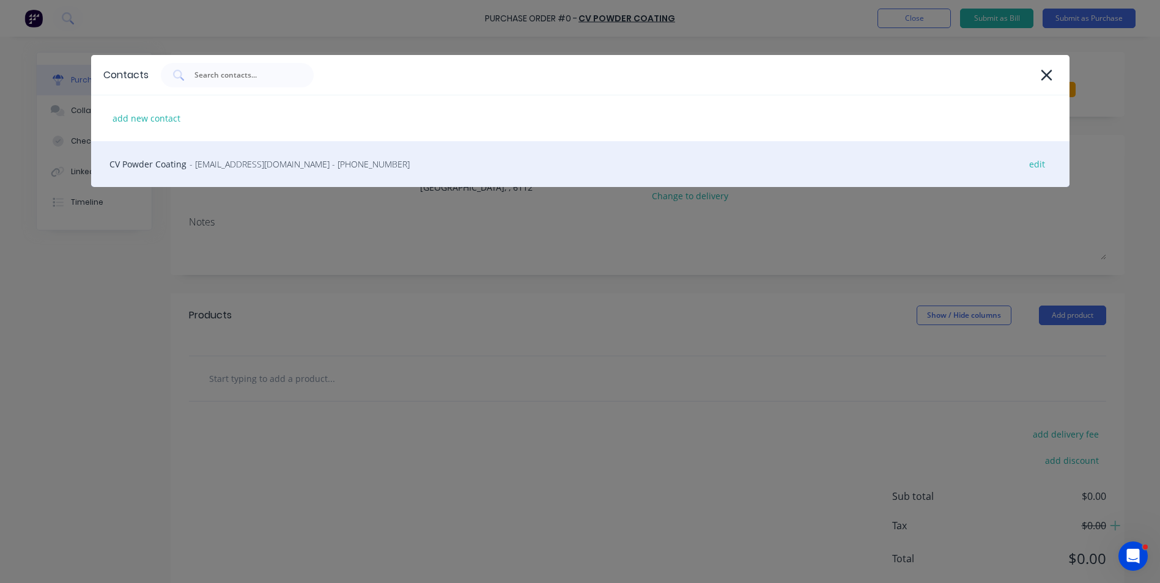
click at [229, 166] on span "- admin@cvpc.au - (08) 9455 3669" at bounding box center [299, 164] width 220 height 13
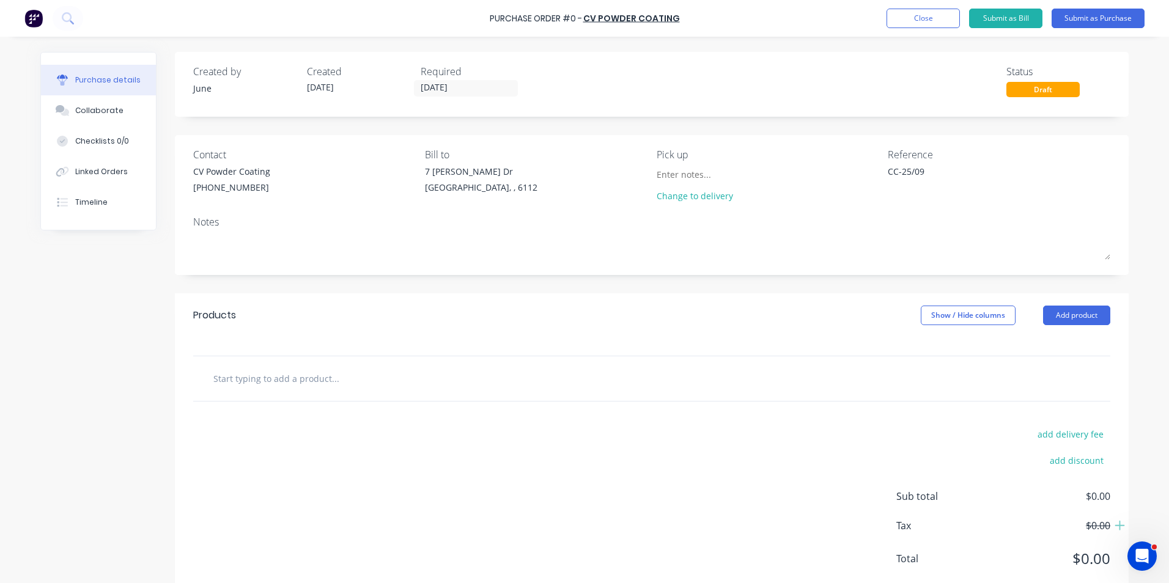
drag, startPoint x: 1070, startPoint y: 315, endPoint x: 1065, endPoint y: 325, distance: 10.7
click at [1069, 315] on button "Add product" at bounding box center [1076, 316] width 67 height 20
click at [1056, 340] on div "Product catalogue" at bounding box center [1052, 347] width 94 height 18
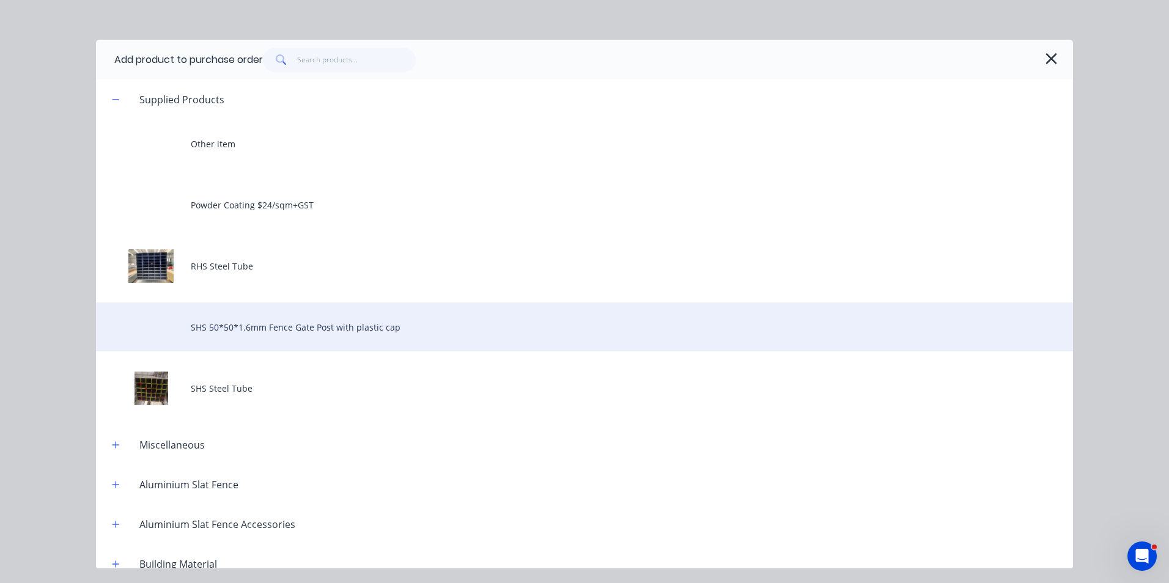
click at [251, 318] on div "SHS 50*50*1.6mm Fence Gate Post with plastic cap" at bounding box center [584, 327] width 977 height 49
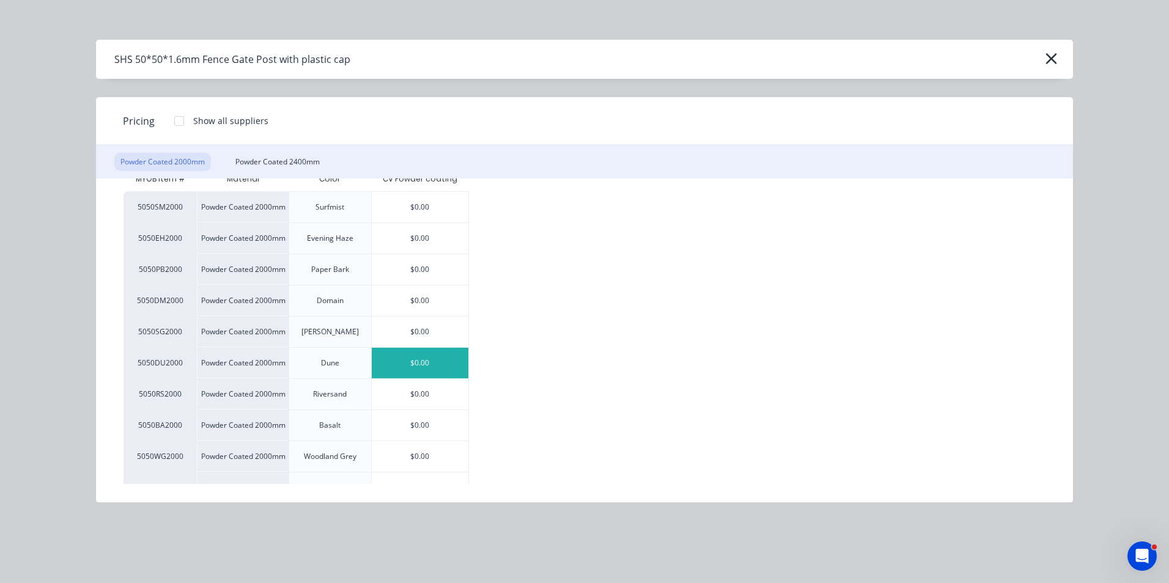
scroll to position [61, 0]
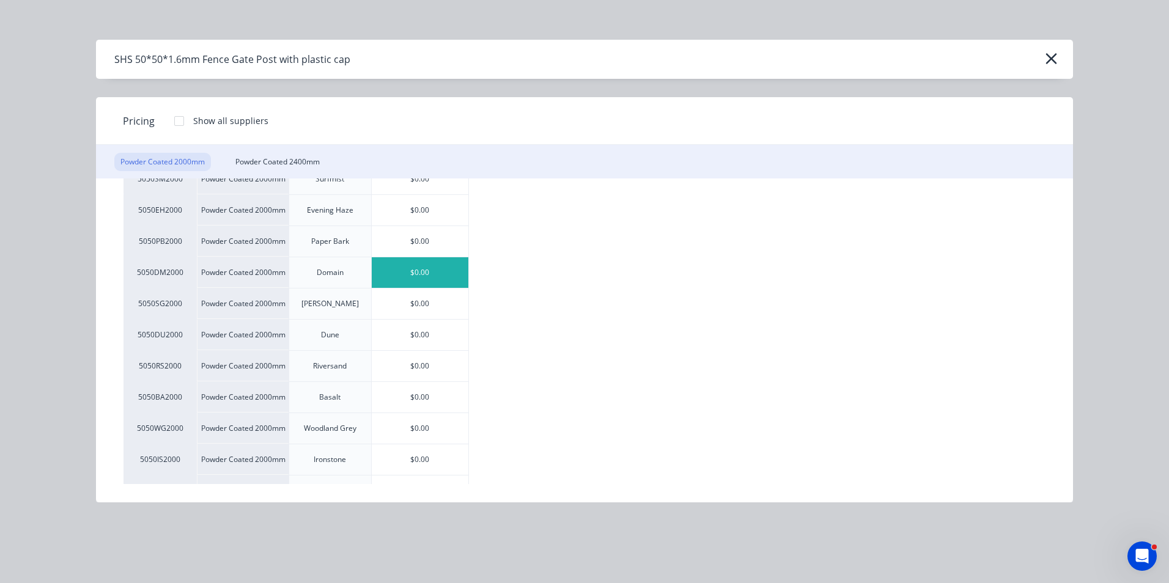
click at [404, 273] on div "$0.00" at bounding box center [420, 272] width 97 height 31
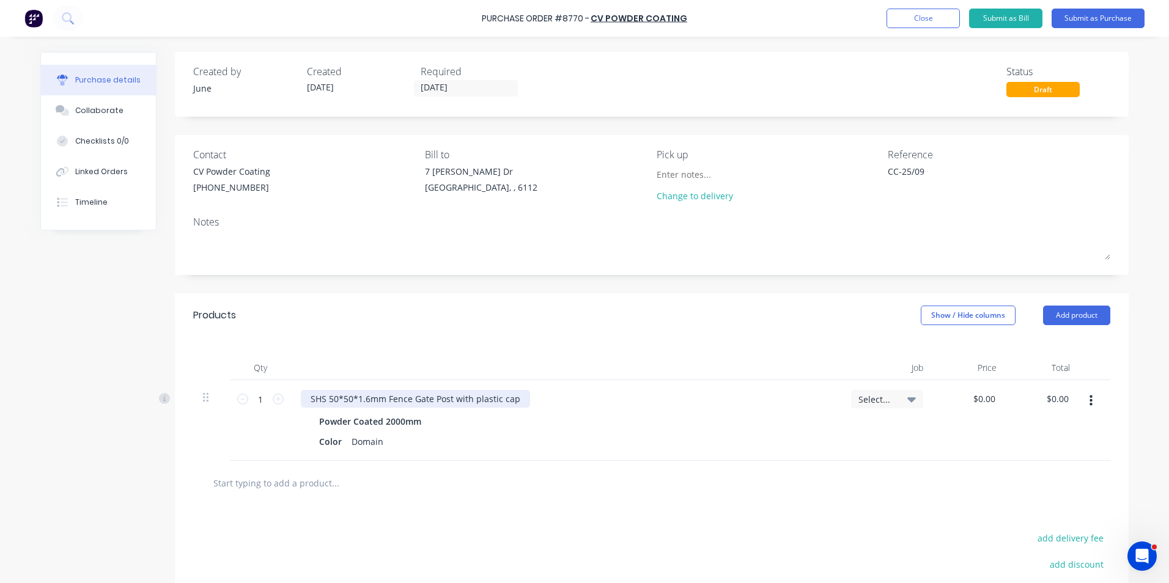
type textarea "x"
drag, startPoint x: 447, startPoint y: 401, endPoint x: 667, endPoint y: 394, distance: 219.6
click at [658, 397] on div "SHS 50*50*1.6mm Fence Gate Post with plastic cap" at bounding box center [566, 399] width 531 height 18
type textarea "x"
click at [386, 443] on div "Color Domain" at bounding box center [563, 442] width 499 height 18
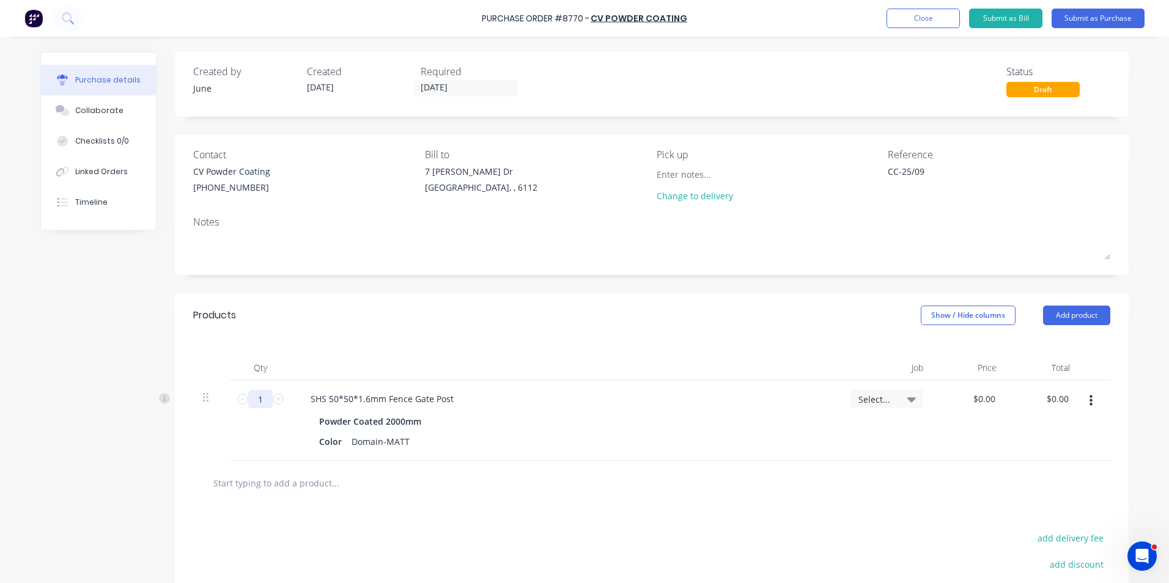
drag, startPoint x: 253, startPoint y: 395, endPoint x: 259, endPoint y: 394, distance: 6.2
click at [259, 394] on input "1" at bounding box center [260, 399] width 24 height 18
type textarea "x"
type input "4"
type textarea "x"
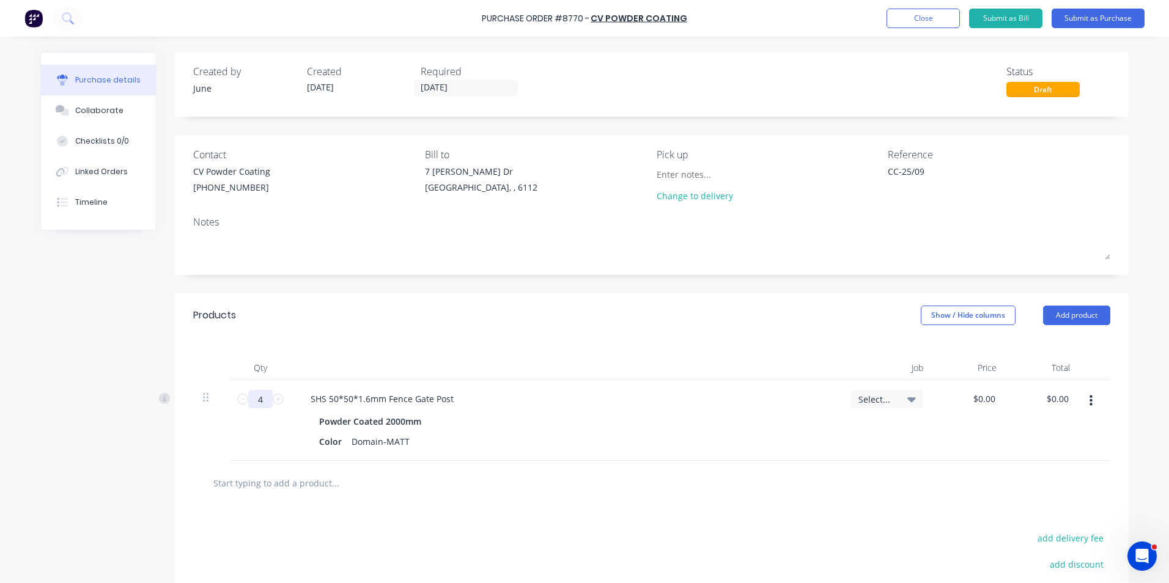
type input "4"
click at [496, 443] on div "Color Domain-MATT" at bounding box center [563, 442] width 499 height 18
click at [1090, 401] on button "button" at bounding box center [1090, 401] width 29 height 22
click at [1068, 452] on button "Duplicate" at bounding box center [1053, 458] width 104 height 24
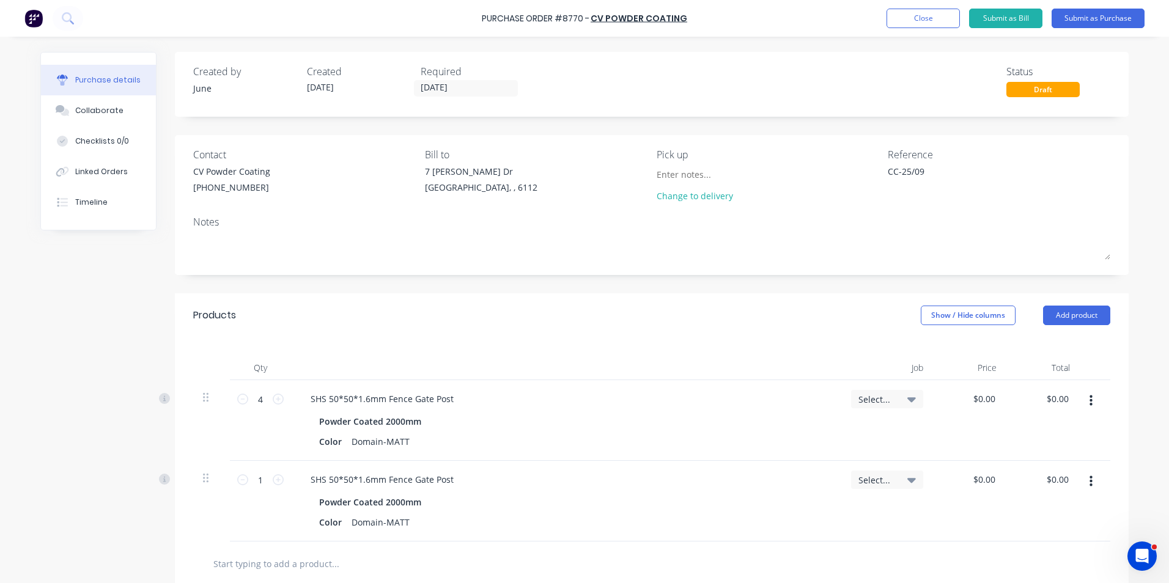
click at [1089, 485] on icon "button" at bounding box center [1090, 481] width 3 height 13
click at [1078, 509] on button "Edit" at bounding box center [1053, 514] width 104 height 24
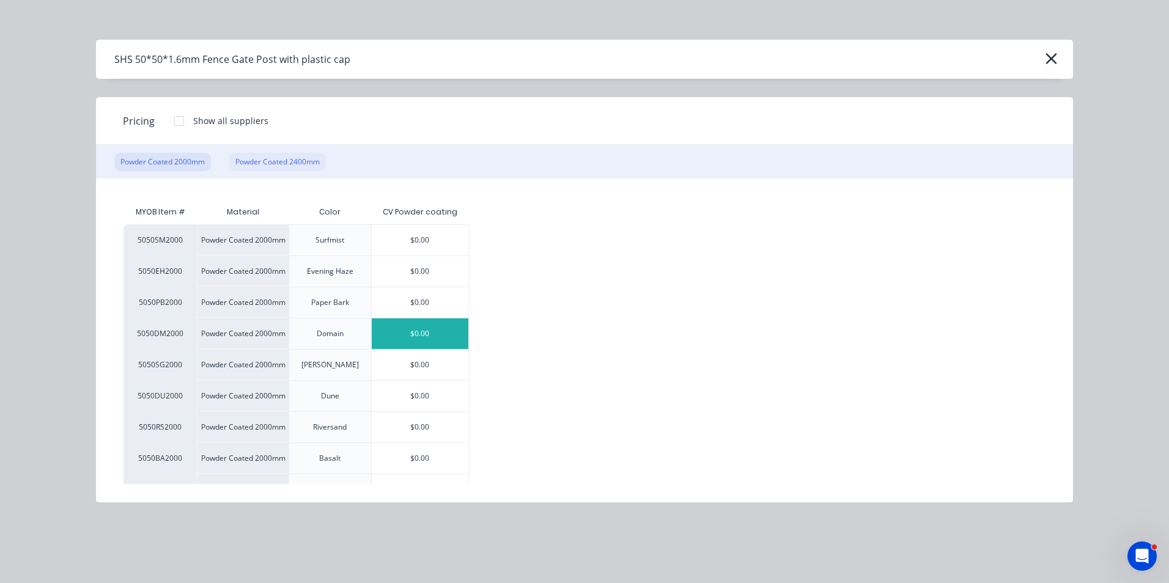
click at [271, 168] on div "Powder Coated 2400mm" at bounding box center [277, 162] width 97 height 18
click at [292, 156] on div "Powder Coated 2400mm" at bounding box center [277, 162] width 97 height 18
click at [436, 331] on div "$0.00" at bounding box center [420, 333] width 97 height 31
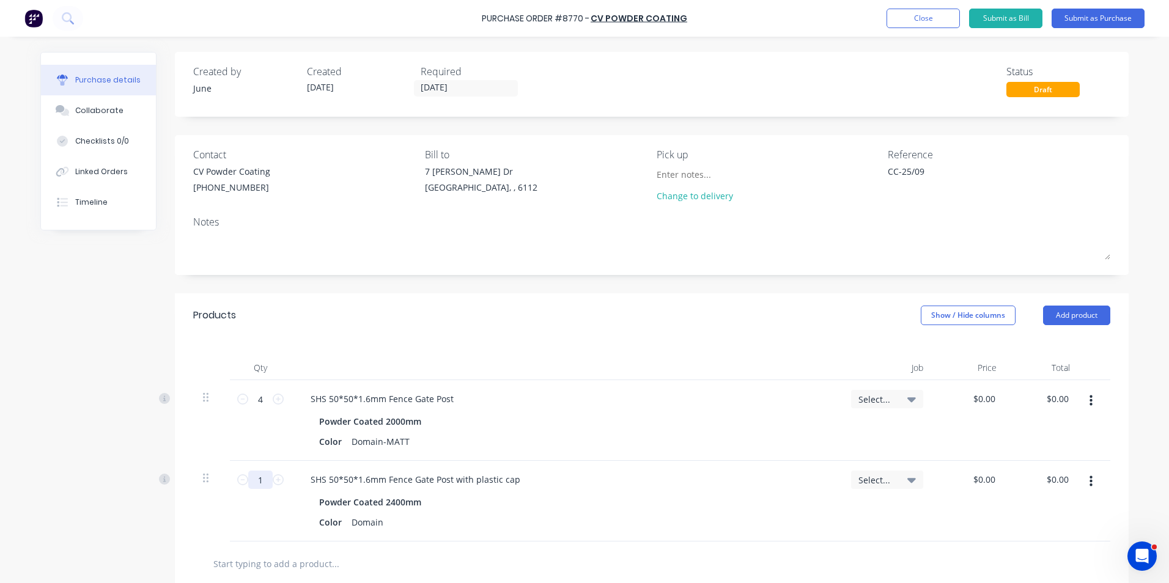
type textarea "x"
click at [264, 477] on input "1" at bounding box center [260, 480] width 24 height 18
type input "15"
type textarea "x"
type input "15"
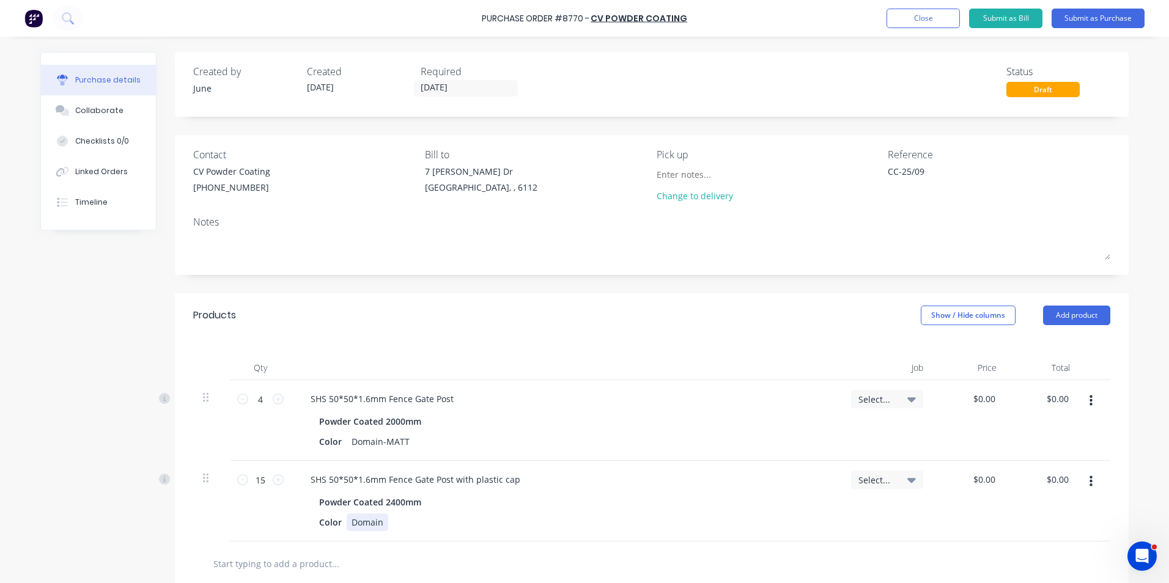
type textarea "x"
click at [384, 522] on div "Color Domain" at bounding box center [563, 522] width 499 height 18
type textarea "x"
drag, startPoint x: 450, startPoint y: 478, endPoint x: 630, endPoint y: 487, distance: 179.9
click at [630, 487] on div "SHS 50*50*1.6mm Fence Gate Post with plastic cap" at bounding box center [566, 480] width 531 height 18
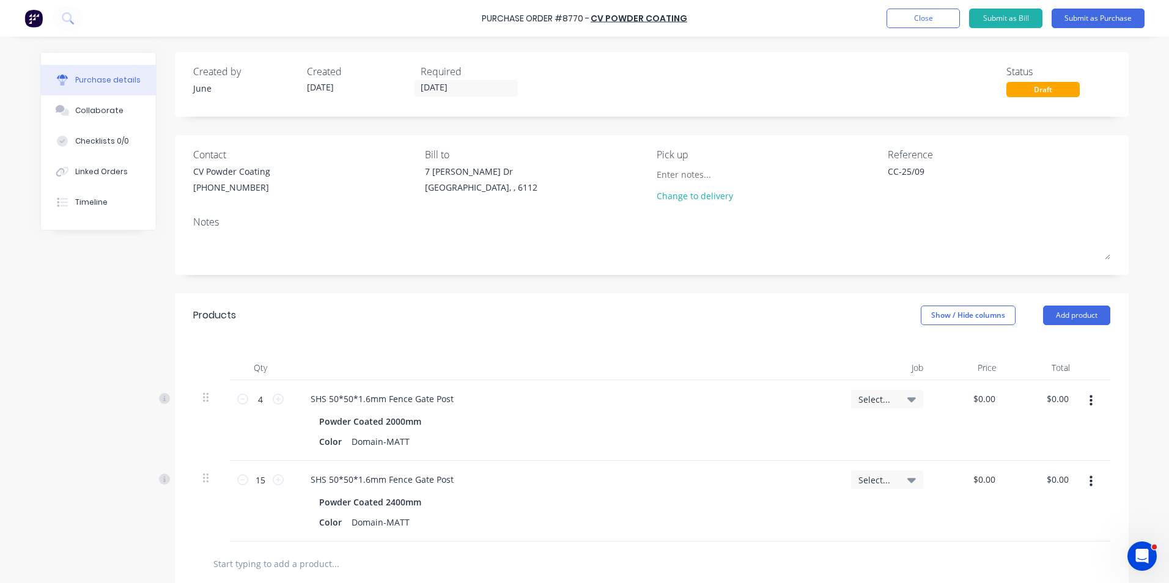
click at [630, 487] on div "SHS 50*50*1.6mm Fence Gate Post" at bounding box center [566, 480] width 531 height 18
click at [1105, 16] on button "Submit as Purchase" at bounding box center [1097, 19] width 93 height 20
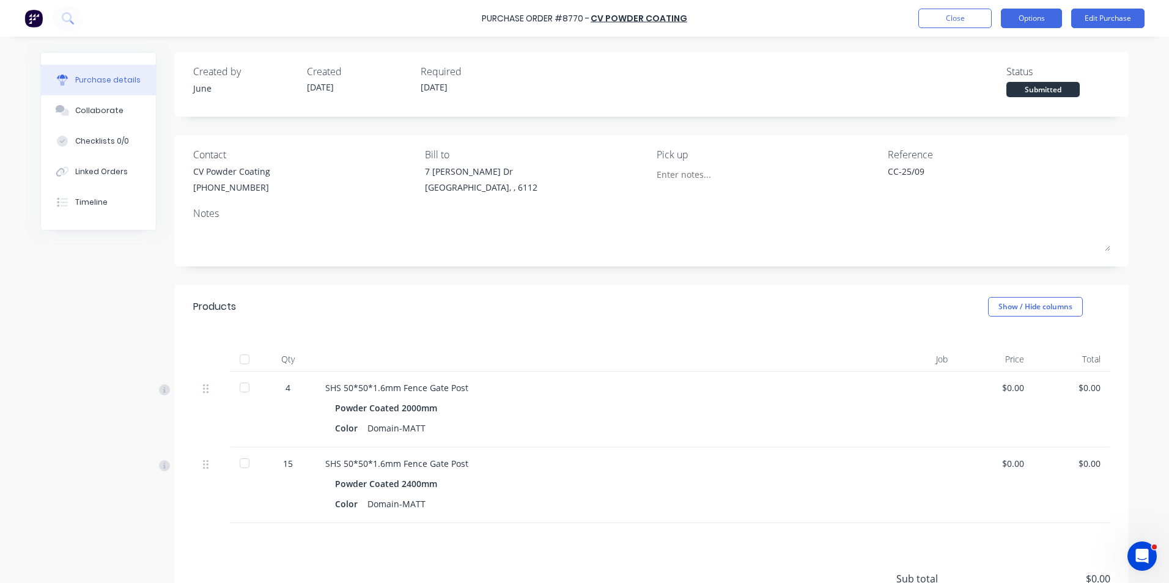
click at [1036, 10] on button "Options" at bounding box center [1031, 19] width 61 height 20
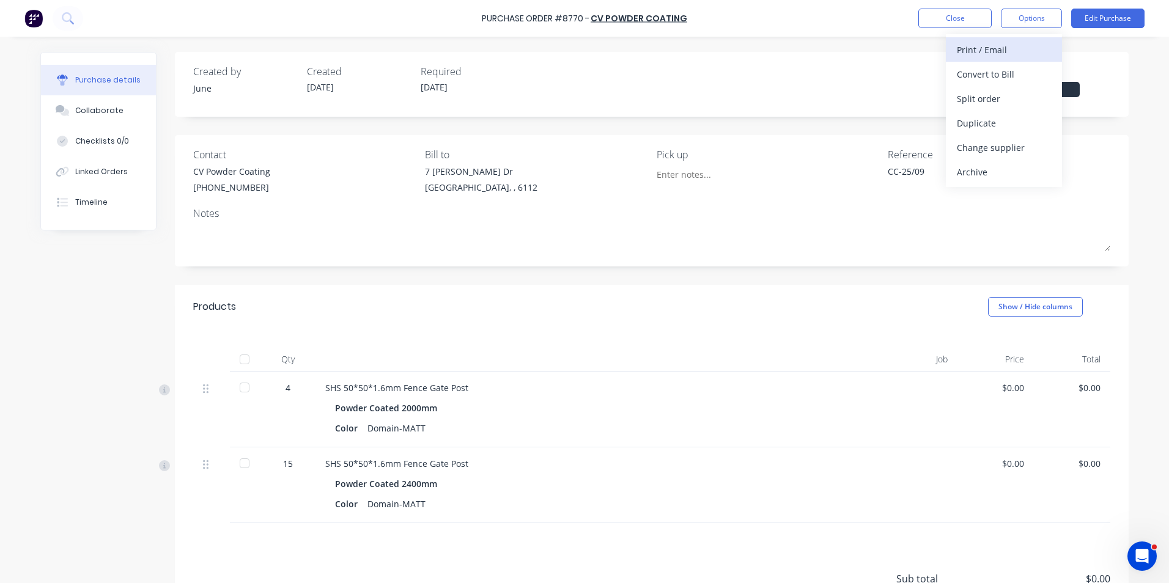
click at [1019, 50] on div "Print / Email" at bounding box center [1004, 50] width 94 height 18
click at [1000, 106] on div "Without pricing" at bounding box center [1004, 99] width 94 height 18
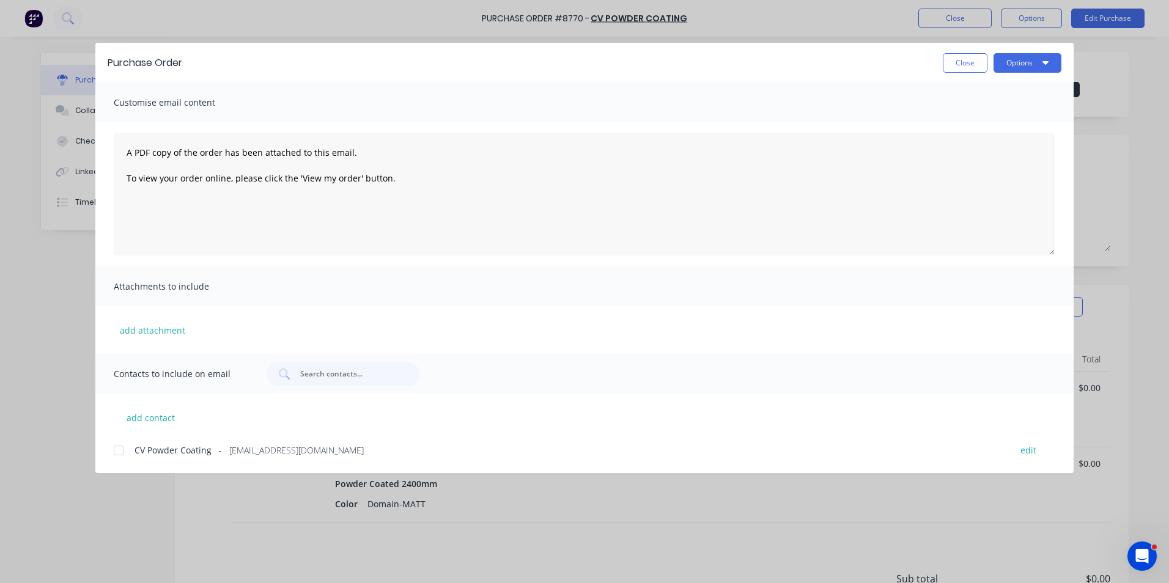
click at [119, 449] on div at bounding box center [118, 450] width 24 height 24
click at [1031, 63] on button "Options" at bounding box center [1027, 63] width 68 height 20
click at [1004, 140] on div "Email" at bounding box center [1003, 143] width 94 height 18
click at [976, 68] on button "Close" at bounding box center [965, 63] width 45 height 20
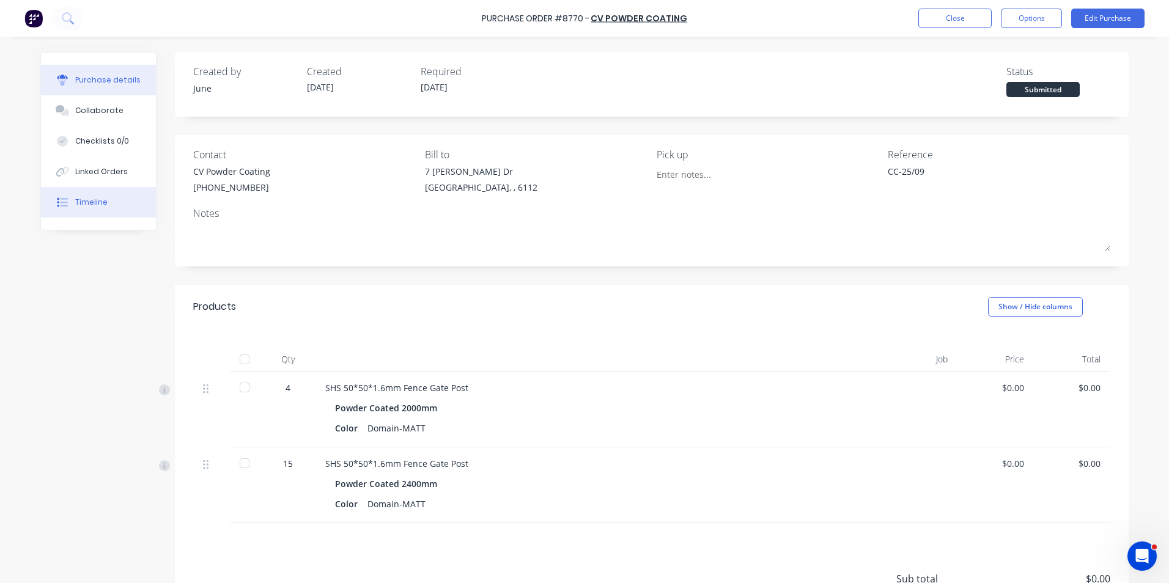
drag, startPoint x: 86, startPoint y: 204, endPoint x: 94, endPoint y: 202, distance: 8.8
click at [86, 205] on div "Timeline" at bounding box center [91, 202] width 32 height 11
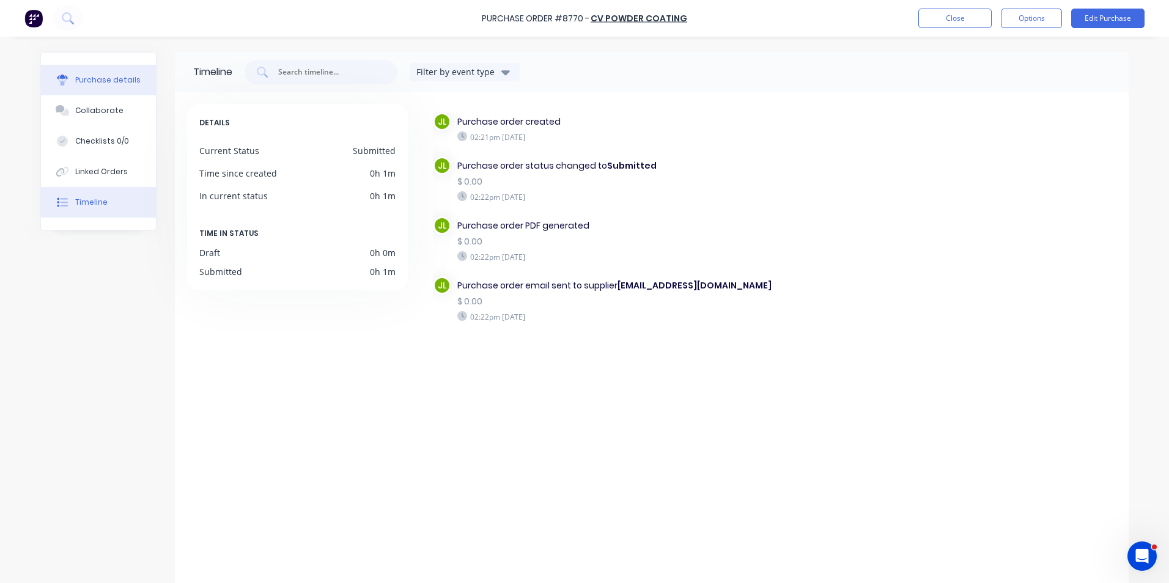
click at [105, 81] on div "Purchase details" at bounding box center [107, 80] width 65 height 11
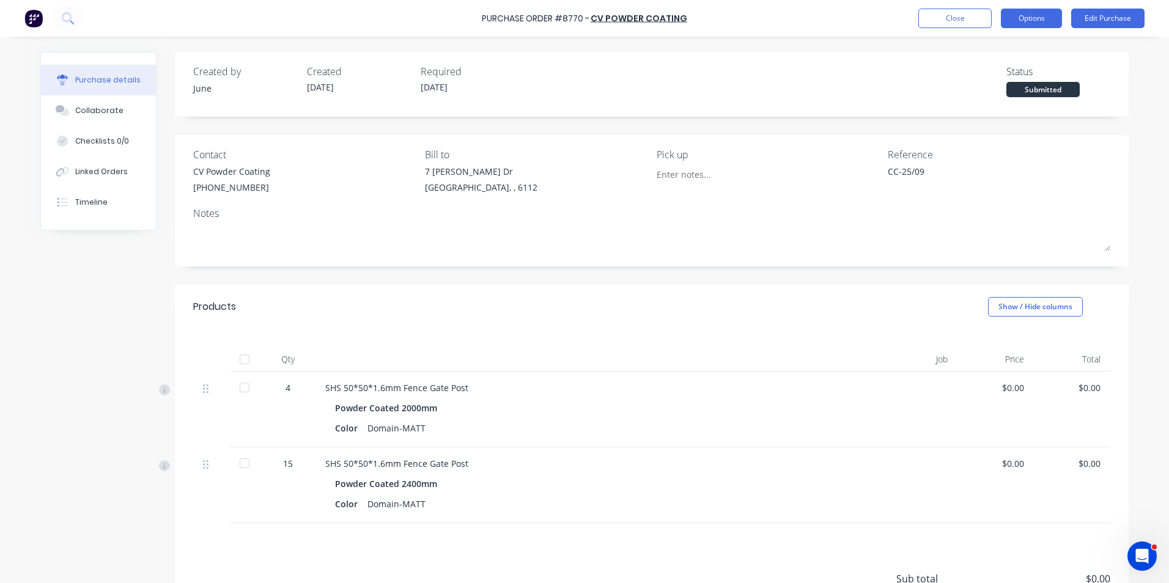
click at [1038, 15] on button "Options" at bounding box center [1031, 19] width 61 height 20
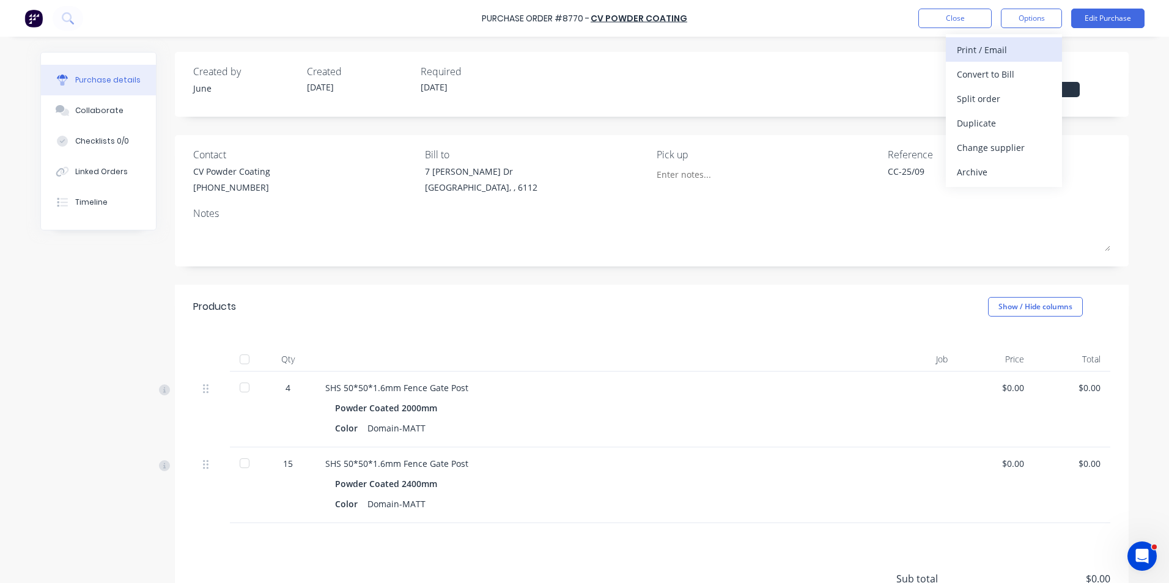
click at [1021, 56] on div "Print / Email" at bounding box center [1004, 50] width 94 height 18
click at [1000, 99] on div "Without pricing" at bounding box center [1004, 99] width 94 height 18
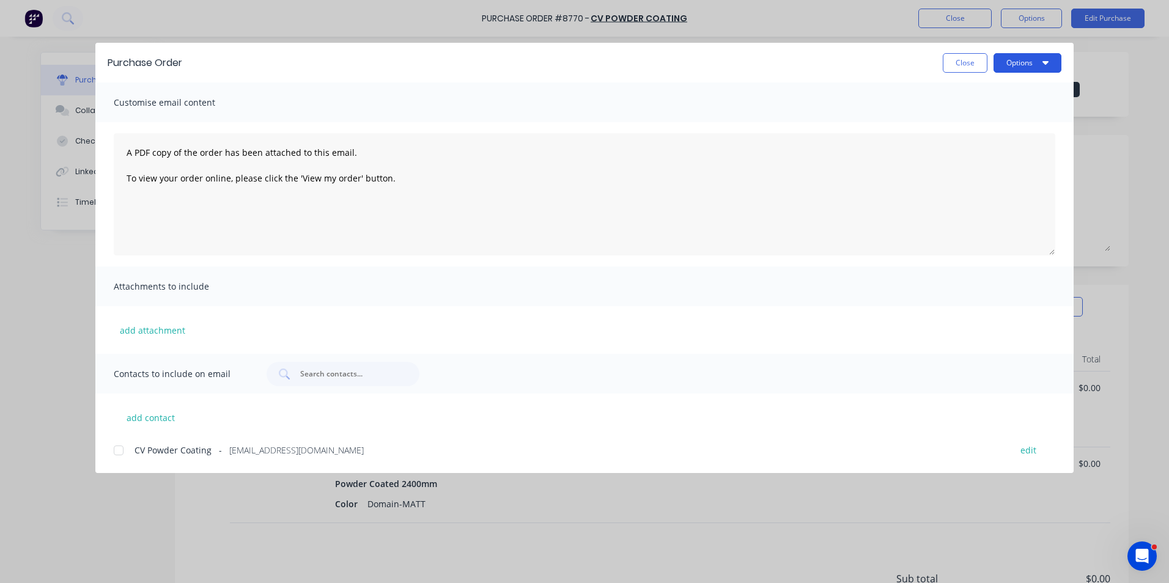
click at [1025, 66] on button "Options" at bounding box center [1027, 63] width 68 height 20
click at [1014, 112] on div "Print" at bounding box center [1003, 118] width 94 height 18
click at [969, 61] on button "Close" at bounding box center [965, 63] width 45 height 20
type textarea "x"
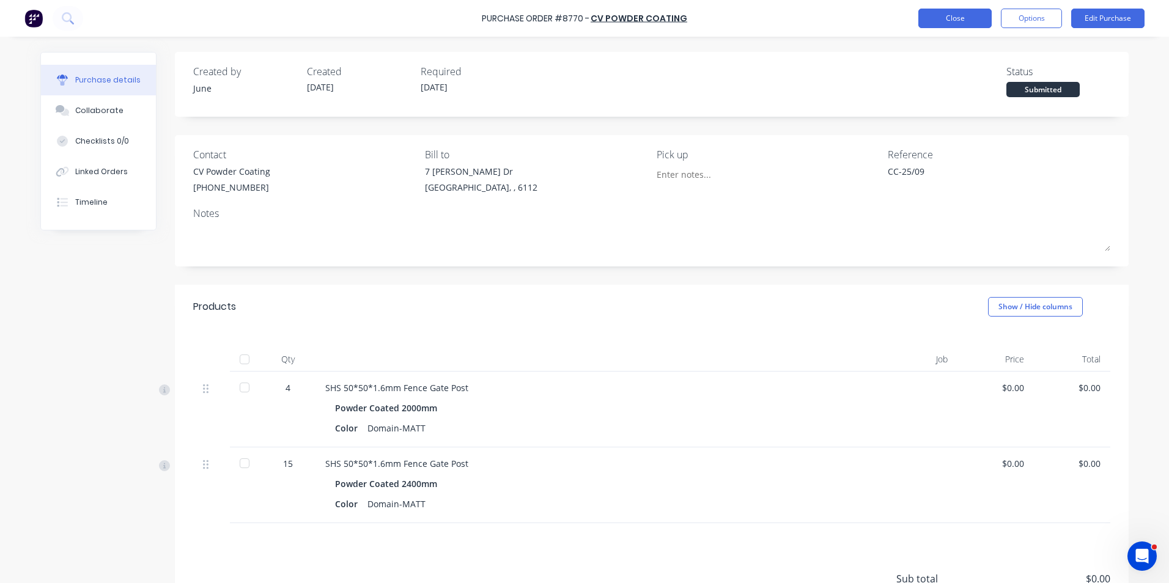
click at [955, 18] on button "Close" at bounding box center [954, 19] width 73 height 20
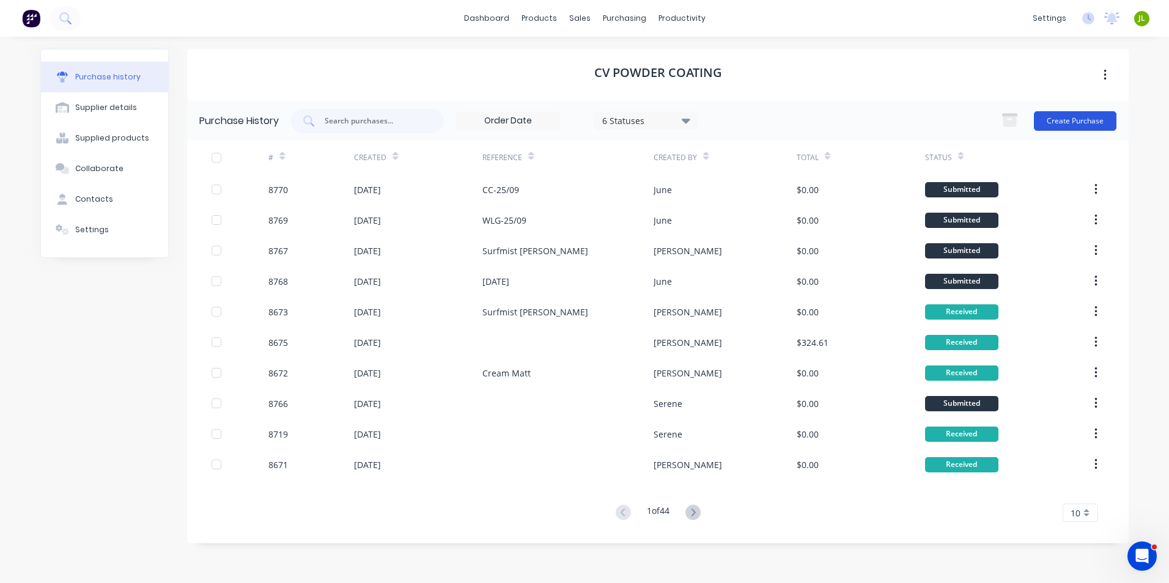
click at [1059, 116] on button "Create Purchase" at bounding box center [1075, 121] width 83 height 20
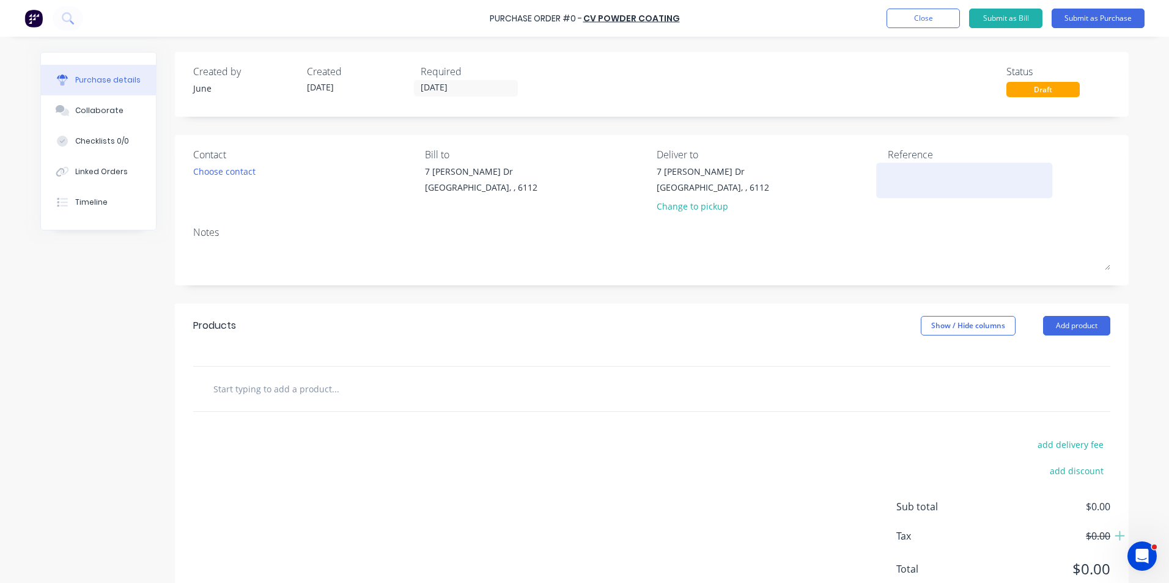
click at [888, 175] on textarea at bounding box center [964, 179] width 153 height 28
type textarea "SM-"
type textarea "x"
type textarea "SM-2"
type textarea "x"
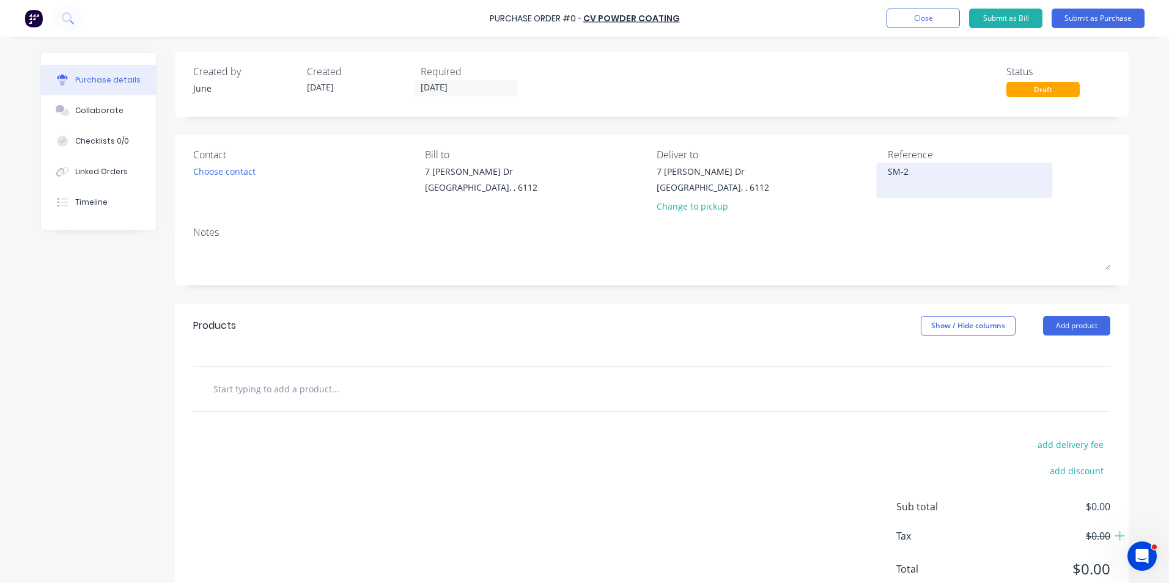
type textarea "SM-25"
type textarea "x"
type textarea "SM-25/"
type textarea "x"
type textarea "SM-25/0"
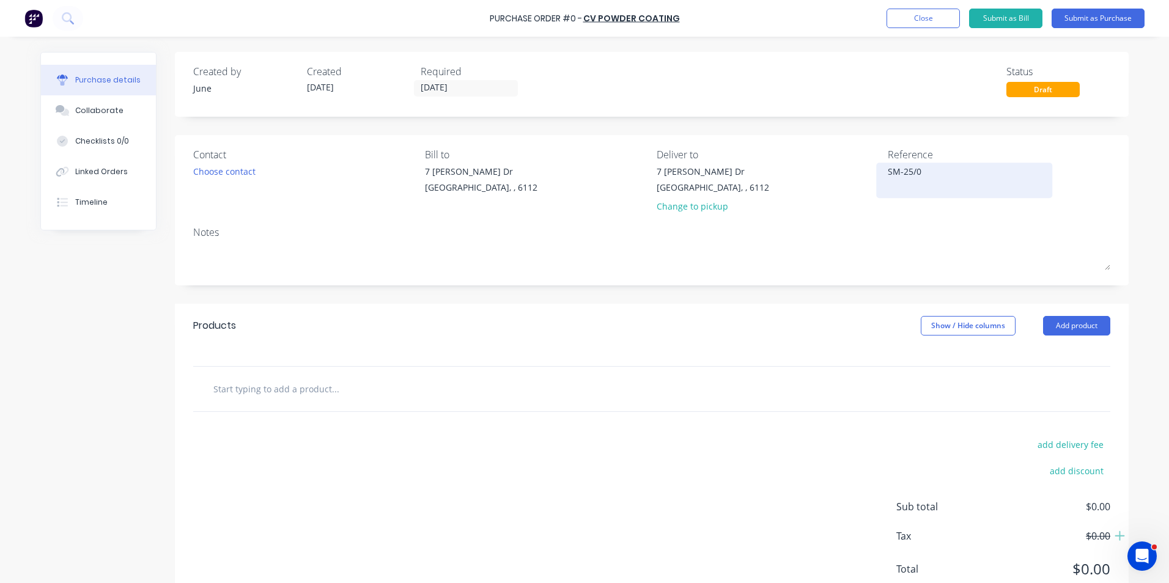
type textarea "x"
type textarea "SM-25/09"
type textarea "x"
type textarea "SM-25/09"
click at [690, 210] on div "Change to pickup" at bounding box center [712, 206] width 112 height 13
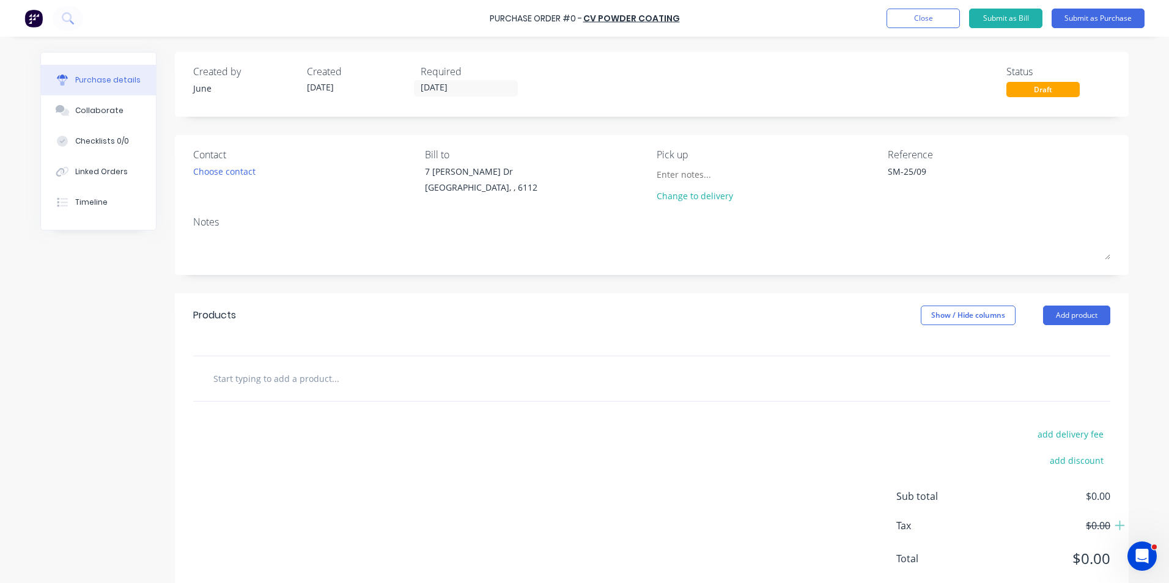
click at [262, 167] on div "Choose contact" at bounding box center [304, 171] width 222 height 13
click at [243, 175] on div "Choose contact" at bounding box center [224, 171] width 62 height 13
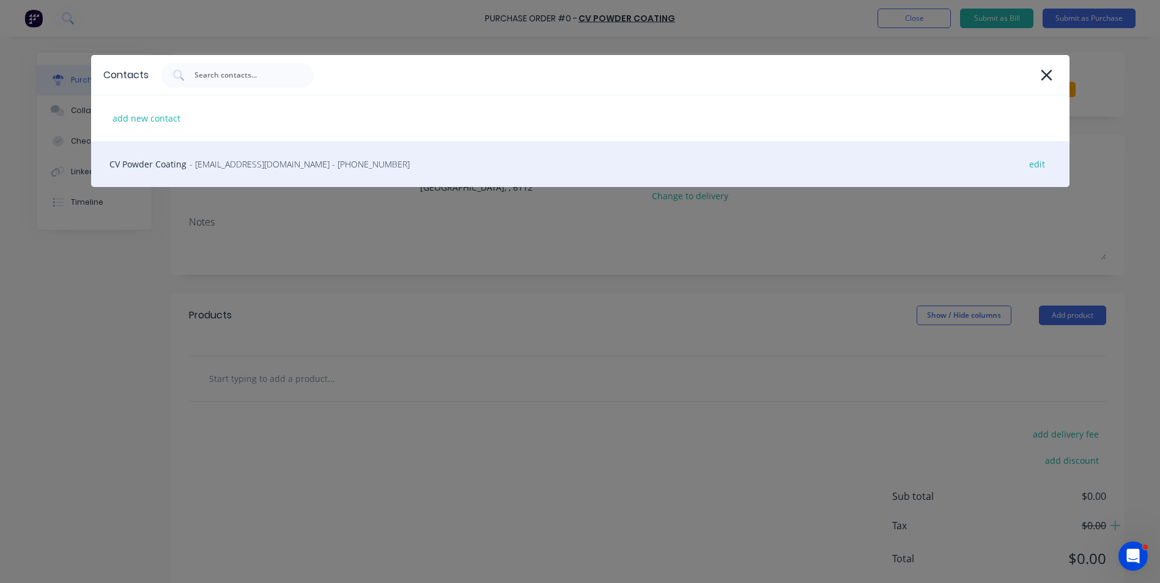
click at [229, 172] on div "CV Powder Coating - admin@cvpc.au - (08) 9455 3669 edit" at bounding box center [580, 164] width 978 height 46
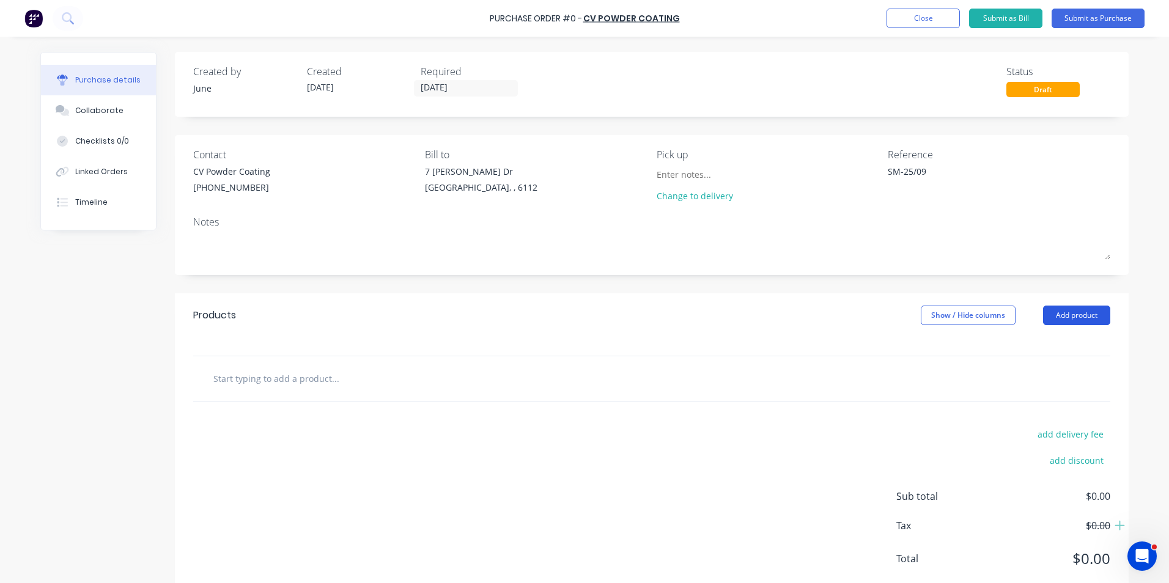
click at [1074, 324] on button "Add product" at bounding box center [1076, 316] width 67 height 20
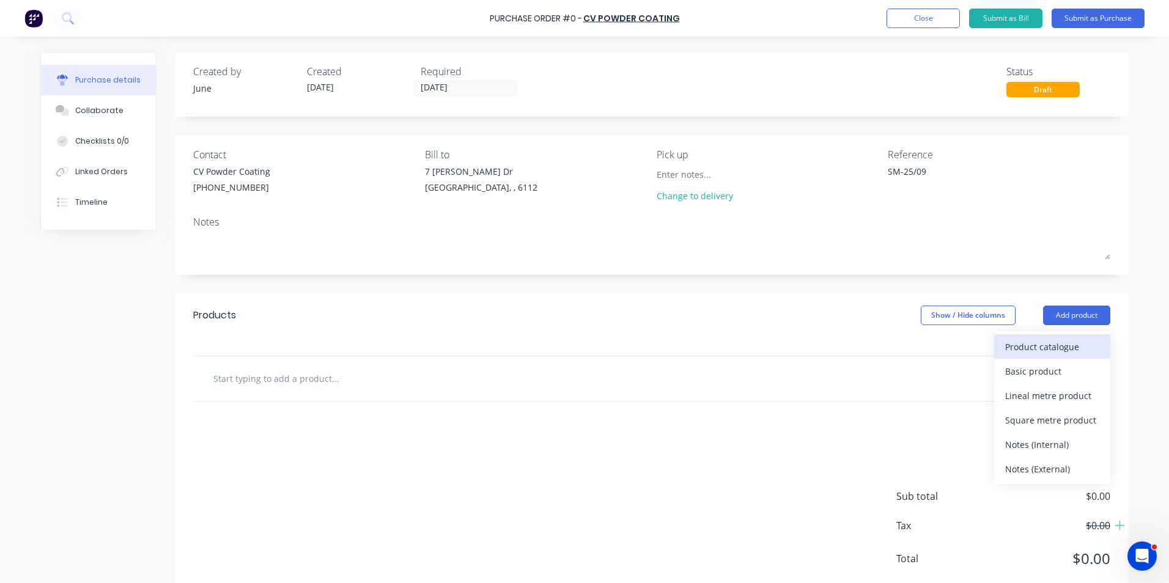
click at [1062, 344] on div "Product catalogue" at bounding box center [1052, 347] width 94 height 18
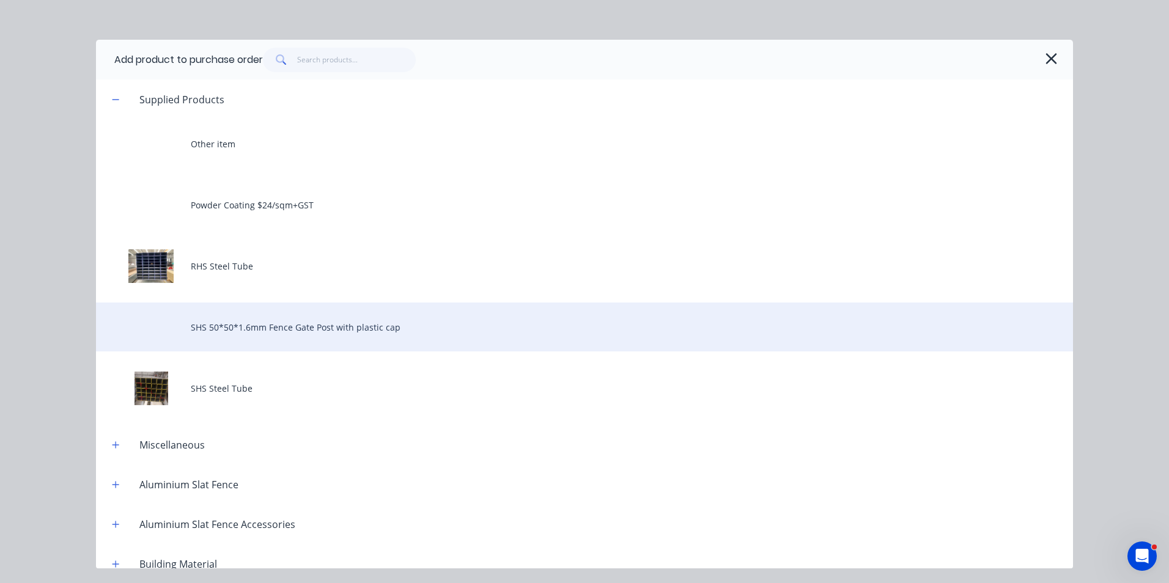
click at [269, 326] on div "SHS 50*50*1.6mm Fence Gate Post with plastic cap" at bounding box center [584, 327] width 977 height 49
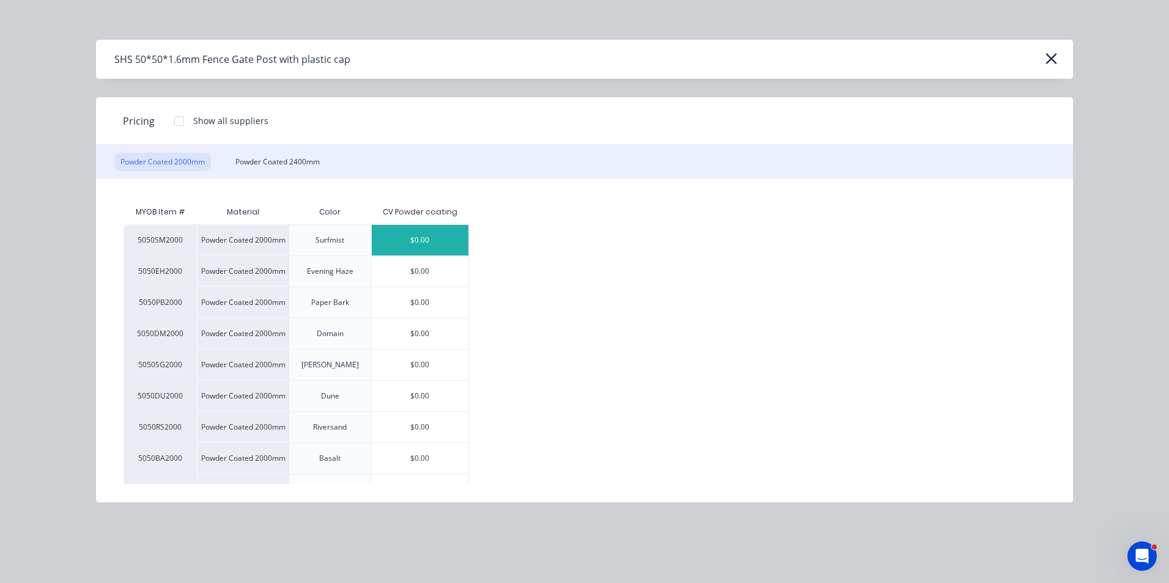
click at [405, 229] on div "$0.00" at bounding box center [420, 240] width 97 height 31
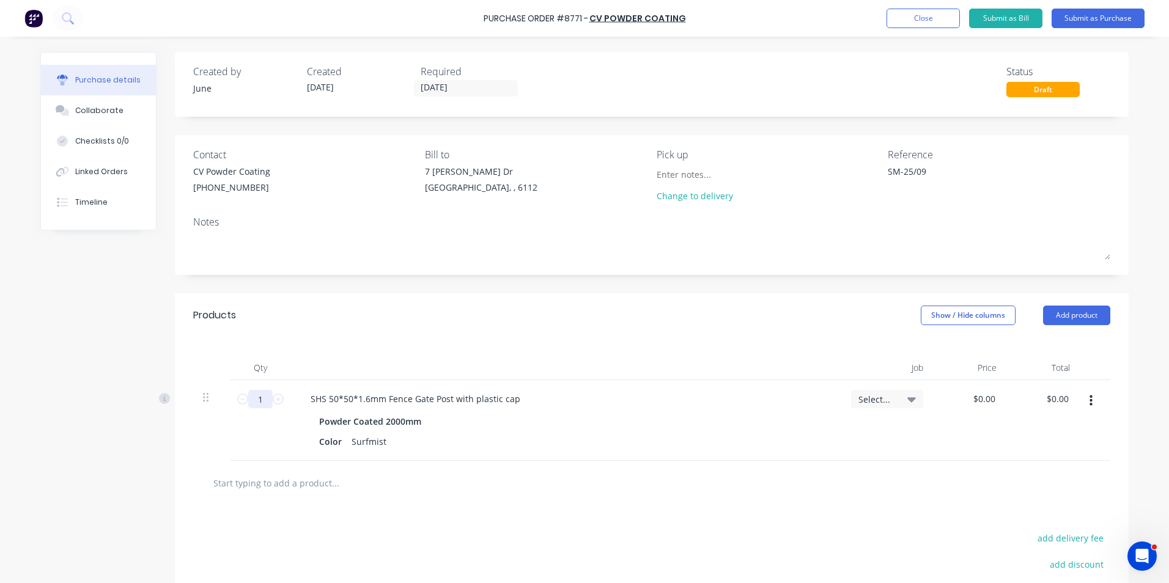
click at [261, 395] on input "1" at bounding box center [260, 399] width 24 height 18
type textarea "x"
type input "11"
type textarea "x"
type input "11"
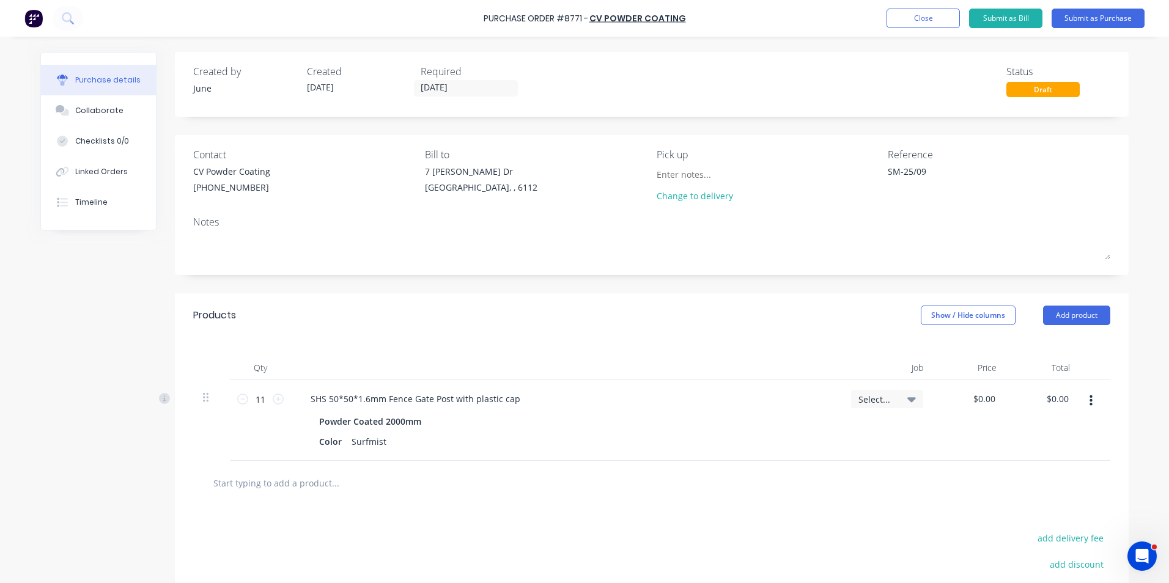
click at [418, 300] on div "Products Show / Hide columns Add product" at bounding box center [652, 315] width 954 height 44
type textarea "x"
drag, startPoint x: 445, startPoint y: 403, endPoint x: 548, endPoint y: 392, distance: 103.3
click at [548, 392] on div "SHS 50*50*1.6mm Fence Gate Post with plastic cap" at bounding box center [566, 399] width 531 height 18
click at [471, 415] on div "Powder Coated 2000mm" at bounding box center [566, 422] width 494 height 18
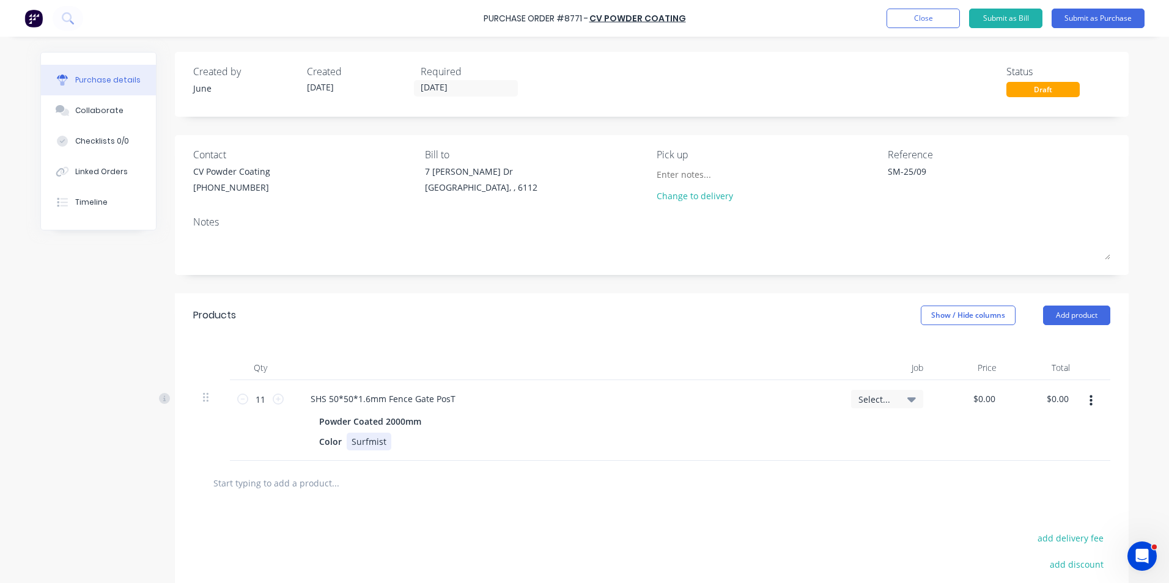
type textarea "x"
click at [385, 446] on div "Color Surfmist" at bounding box center [563, 442] width 499 height 18
click at [502, 444] on div "Color Surfmist-MATT" at bounding box center [563, 442] width 499 height 18
click at [547, 463] on div at bounding box center [651, 483] width 917 height 45
click at [1089, 404] on button "button" at bounding box center [1090, 401] width 29 height 22
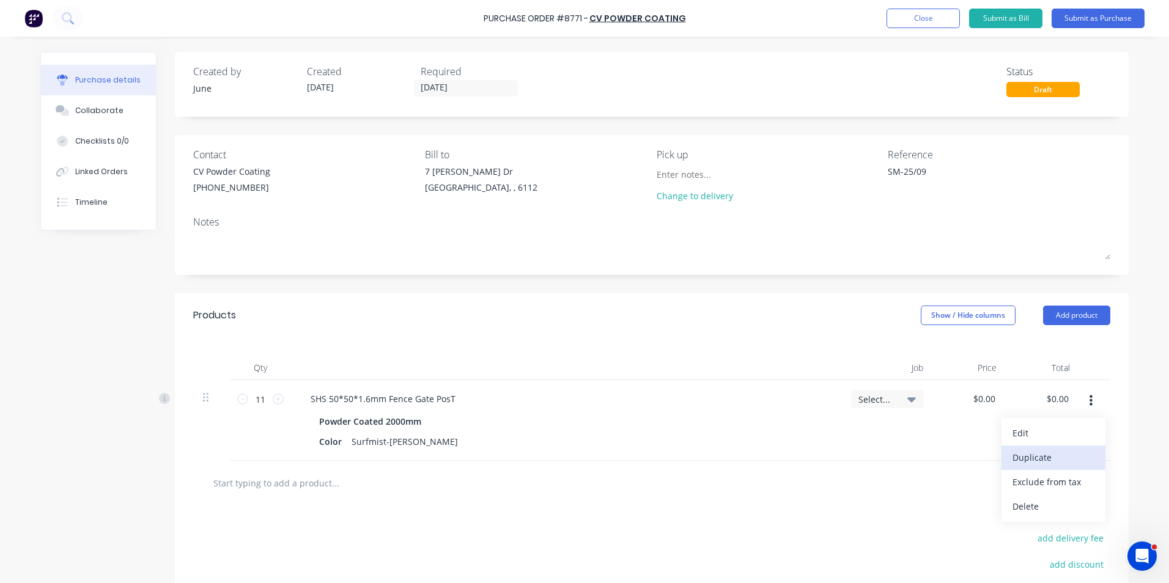
click at [1085, 454] on button "Duplicate" at bounding box center [1053, 458] width 104 height 24
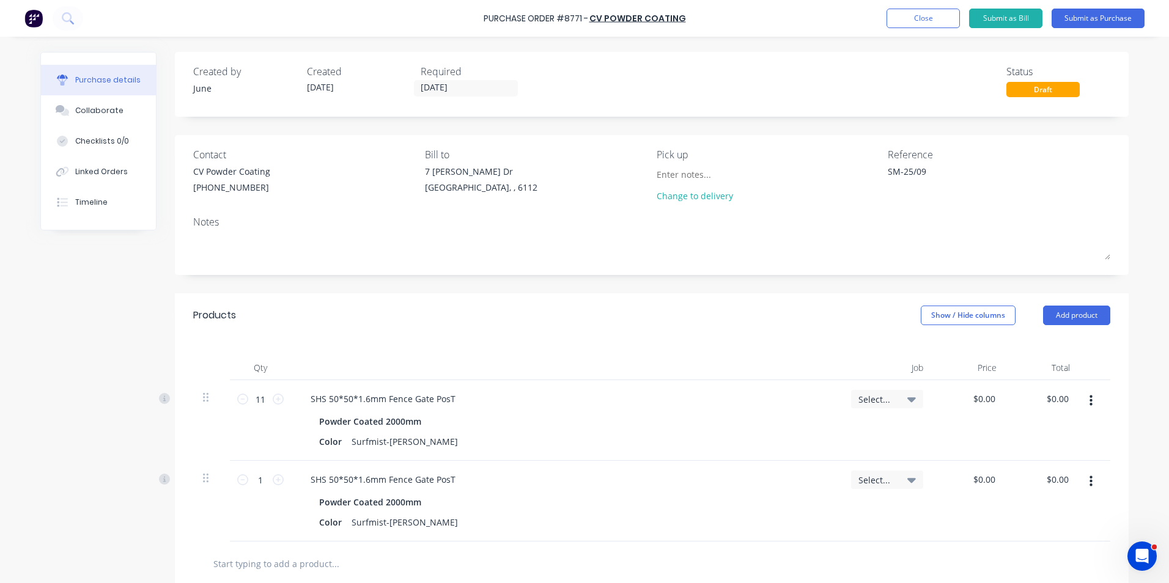
click at [1082, 480] on button "button" at bounding box center [1090, 482] width 29 height 22
click at [1080, 508] on button "Edit" at bounding box center [1053, 514] width 104 height 24
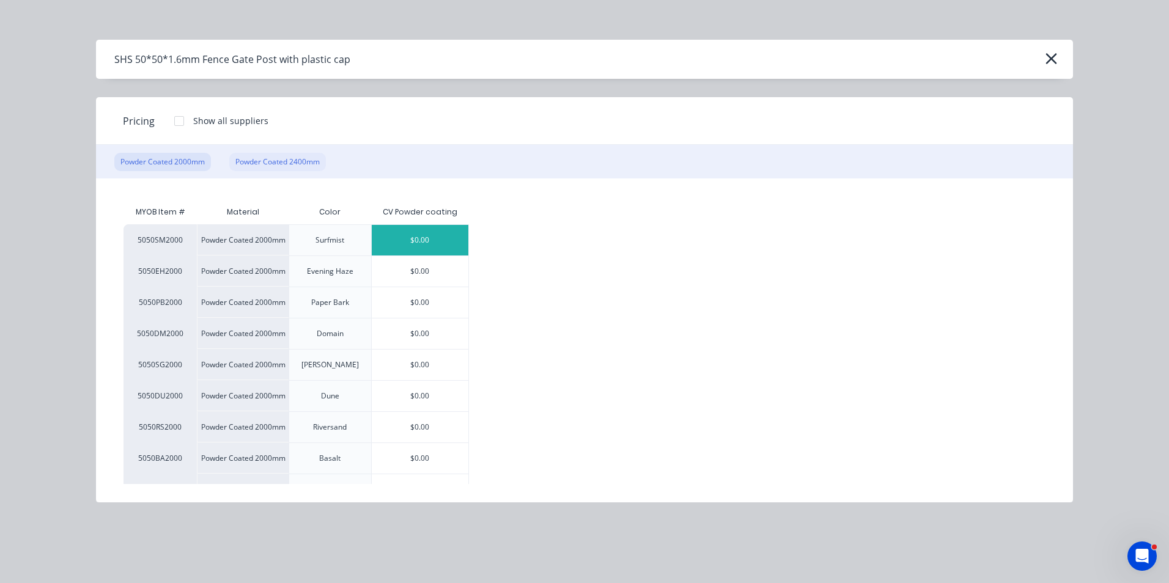
click at [272, 160] on div "Powder Coated 2400mm" at bounding box center [277, 162] width 97 height 18
click at [403, 240] on div "$0.00" at bounding box center [420, 240] width 97 height 31
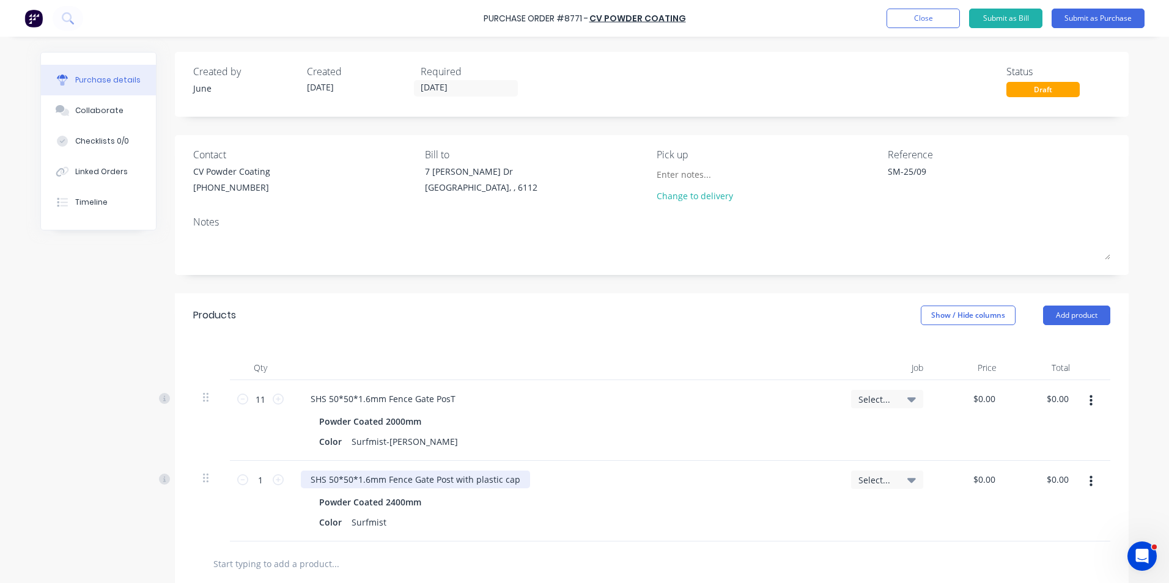
type textarea "x"
drag, startPoint x: 448, startPoint y: 476, endPoint x: 548, endPoint y: 477, distance: 99.6
click at [548, 477] on div "SHS 50*50*1.6mm Fence Gate Post with plastic cap" at bounding box center [566, 480] width 531 height 18
type textarea "x"
click at [381, 523] on div "Surfmist" at bounding box center [369, 522] width 45 height 18
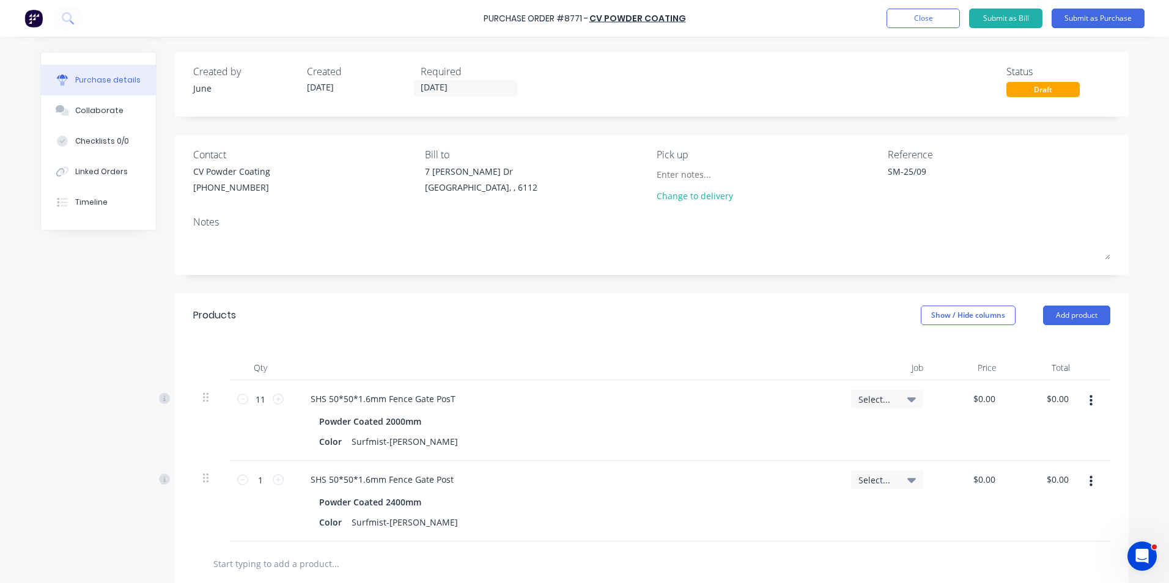
click at [534, 506] on div "Powder Coated 2400mm" at bounding box center [566, 502] width 494 height 18
click at [257, 477] on input "1" at bounding box center [260, 480] width 24 height 18
type textarea "x"
type input "6"
type textarea "x"
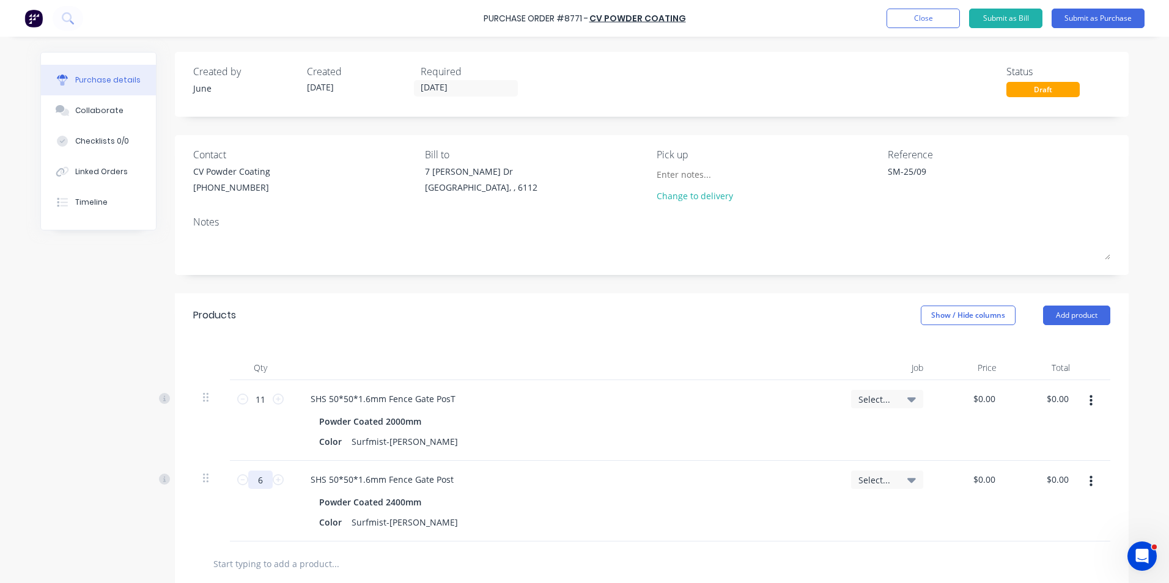
type input "6"
click at [663, 387] on div "SHS 50*50*1.6mm Fence Gate PosT Powder Coated 2000mm Color Surfmist-MATT" at bounding box center [566, 420] width 550 height 81
click at [1086, 21] on button "Submit as Purchase" at bounding box center [1097, 19] width 93 height 20
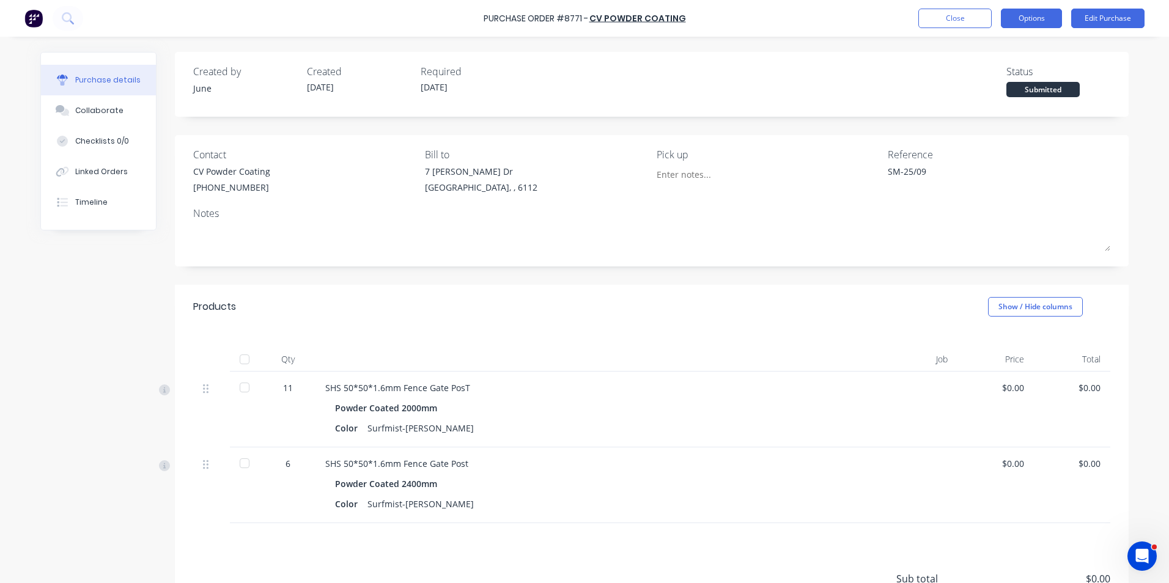
click at [1015, 17] on button "Options" at bounding box center [1031, 19] width 61 height 20
click at [1017, 46] on div "Print / Email" at bounding box center [1004, 50] width 94 height 18
click at [1005, 90] on div "Without pricing" at bounding box center [1004, 99] width 94 height 18
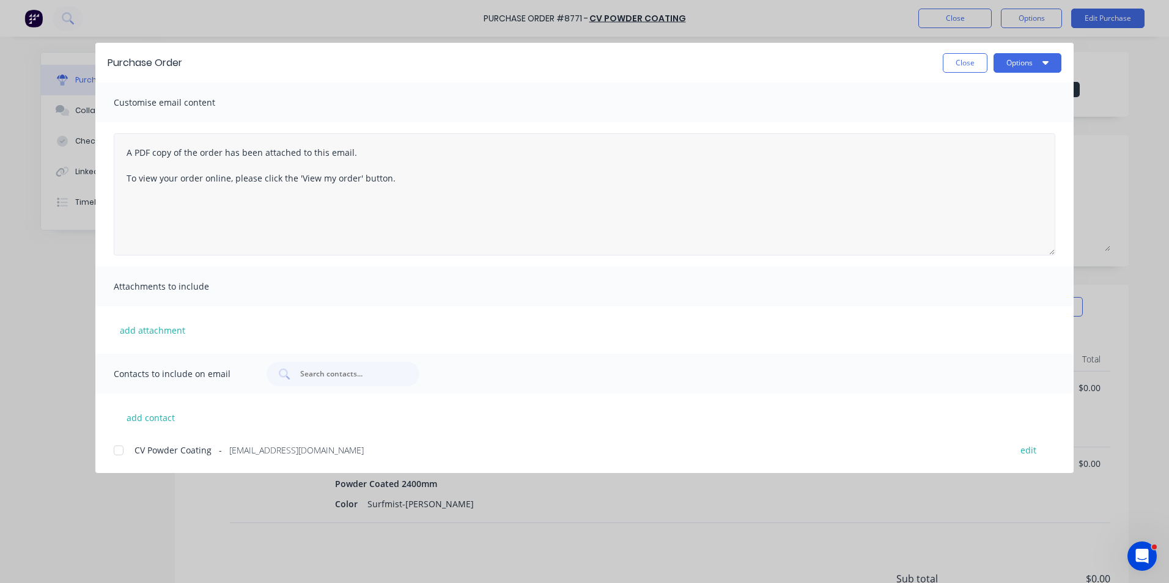
drag, startPoint x: 120, startPoint y: 448, endPoint x: 613, endPoint y: 231, distance: 538.3
click at [120, 448] on div at bounding box center [118, 450] width 24 height 24
click at [1010, 68] on button "Options" at bounding box center [1027, 63] width 68 height 20
click at [991, 144] on div "Email" at bounding box center [1003, 143] width 94 height 18
click at [1034, 59] on button "Options" at bounding box center [1027, 63] width 68 height 20
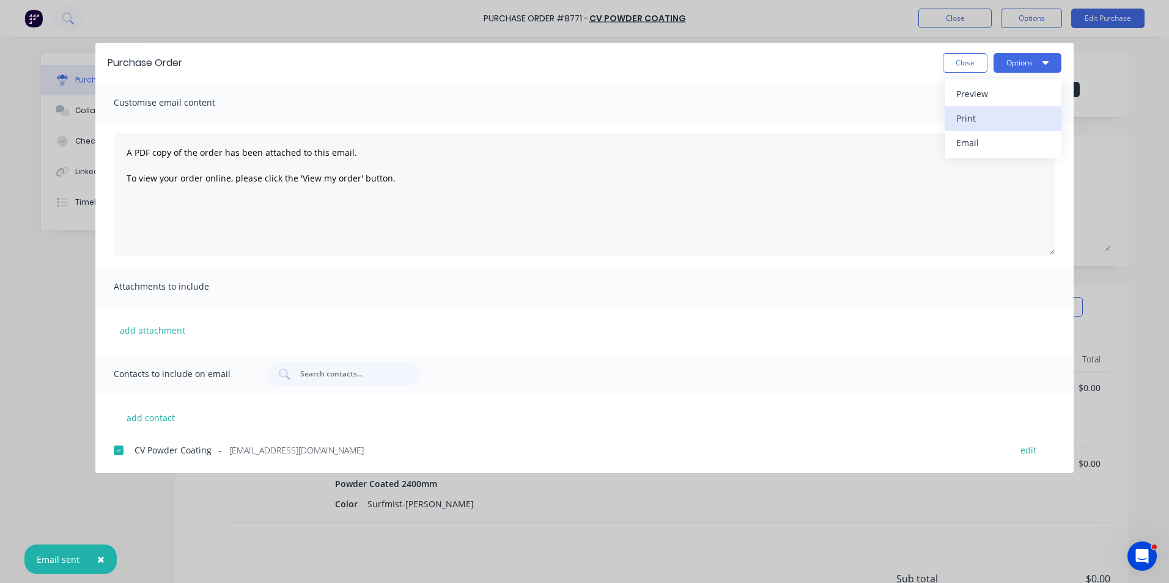
click at [1021, 117] on div "Print" at bounding box center [1003, 118] width 94 height 18
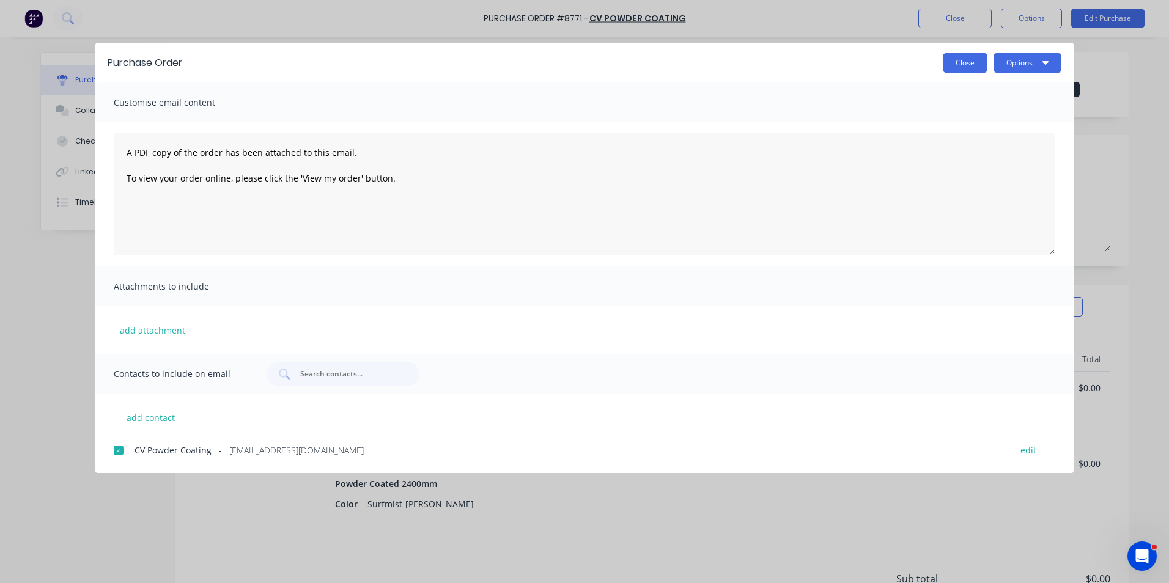
click at [960, 55] on button "Close" at bounding box center [965, 63] width 45 height 20
type textarea "x"
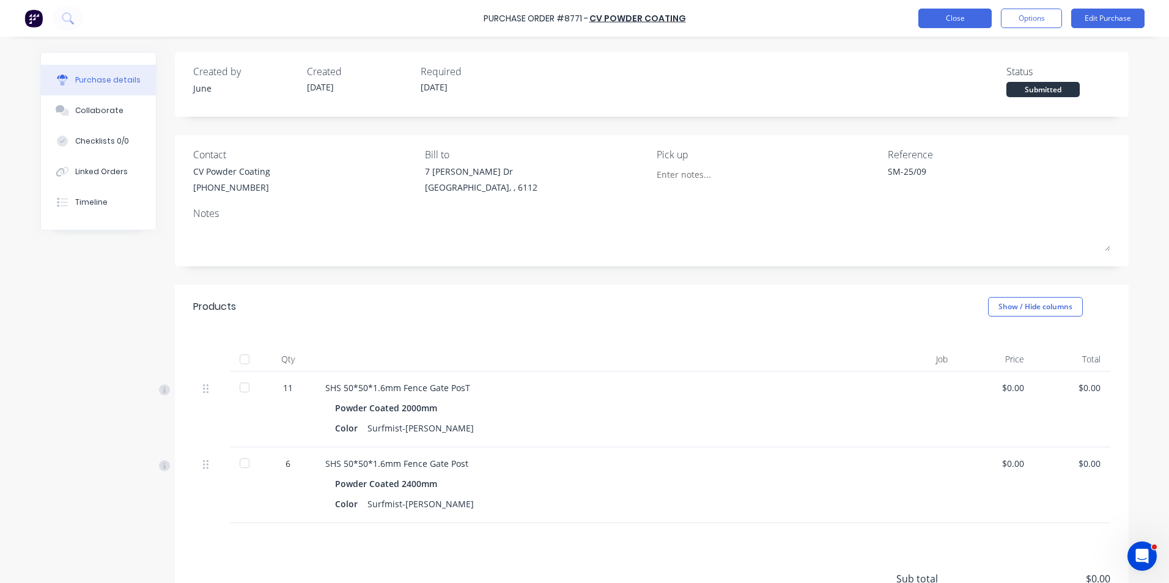
click at [955, 15] on button "Close" at bounding box center [954, 19] width 73 height 20
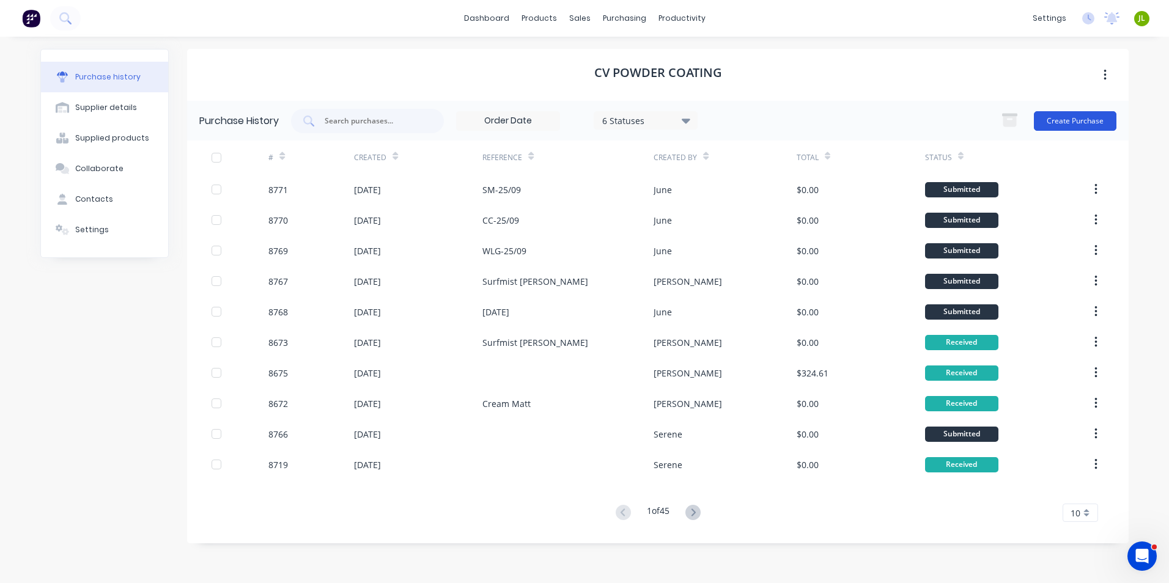
click at [1082, 121] on button "Create Purchase" at bounding box center [1075, 121] width 83 height 20
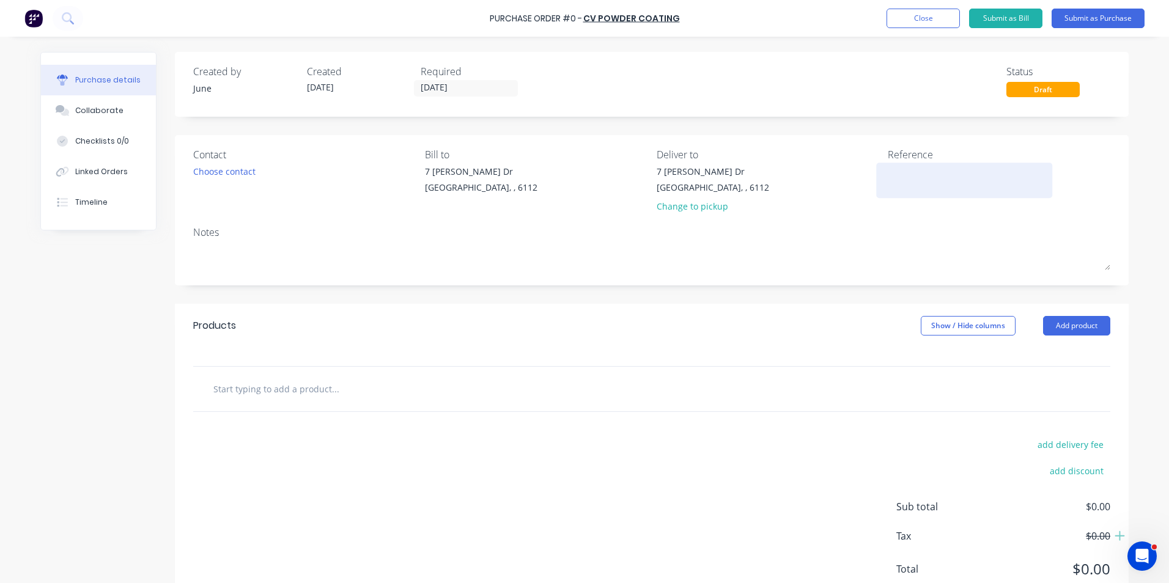
click at [905, 175] on textarea at bounding box center [964, 179] width 153 height 28
type textarea "SG-25/09"
type textarea "x"
type textarea "SG-25/09"
drag, startPoint x: 1079, startPoint y: 322, endPoint x: 1079, endPoint y: 331, distance: 9.2
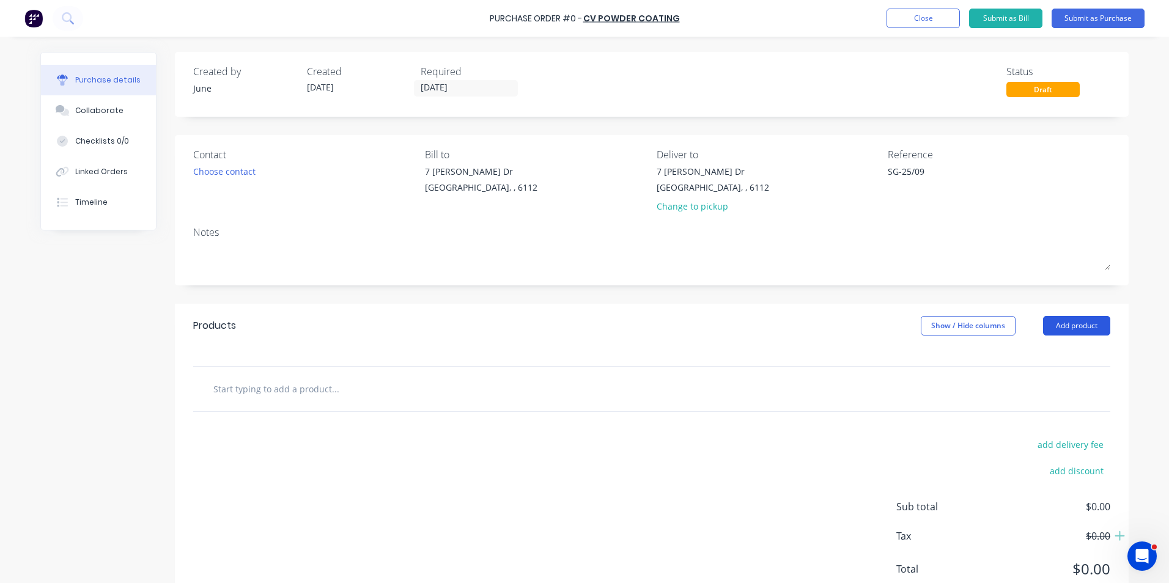
click at [1079, 326] on button "Add product" at bounding box center [1076, 326] width 67 height 20
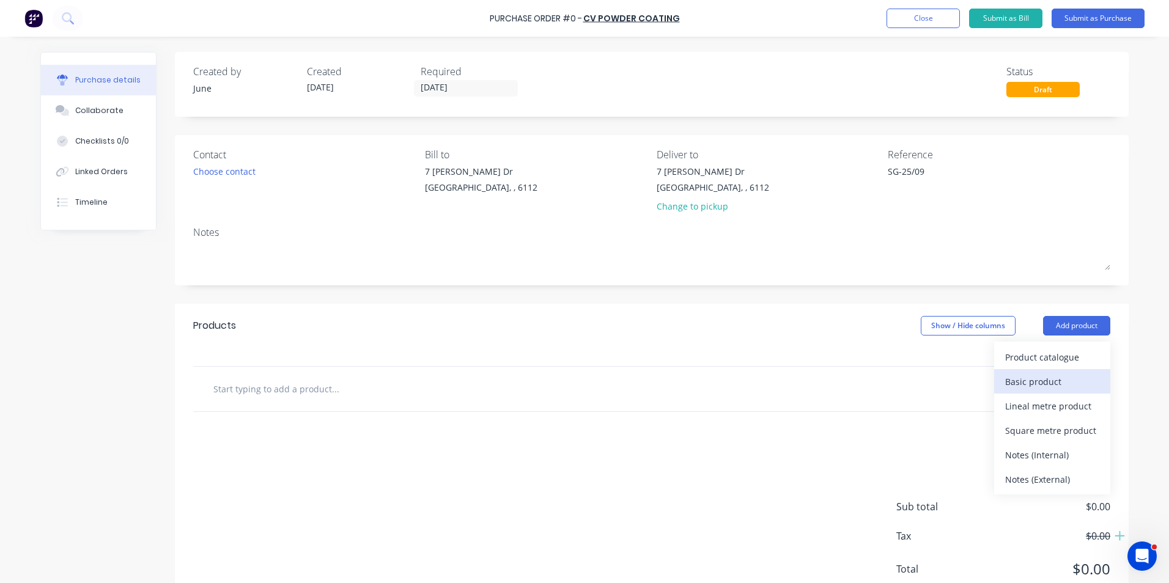
click at [1064, 372] on button "Basic product" at bounding box center [1052, 381] width 116 height 24
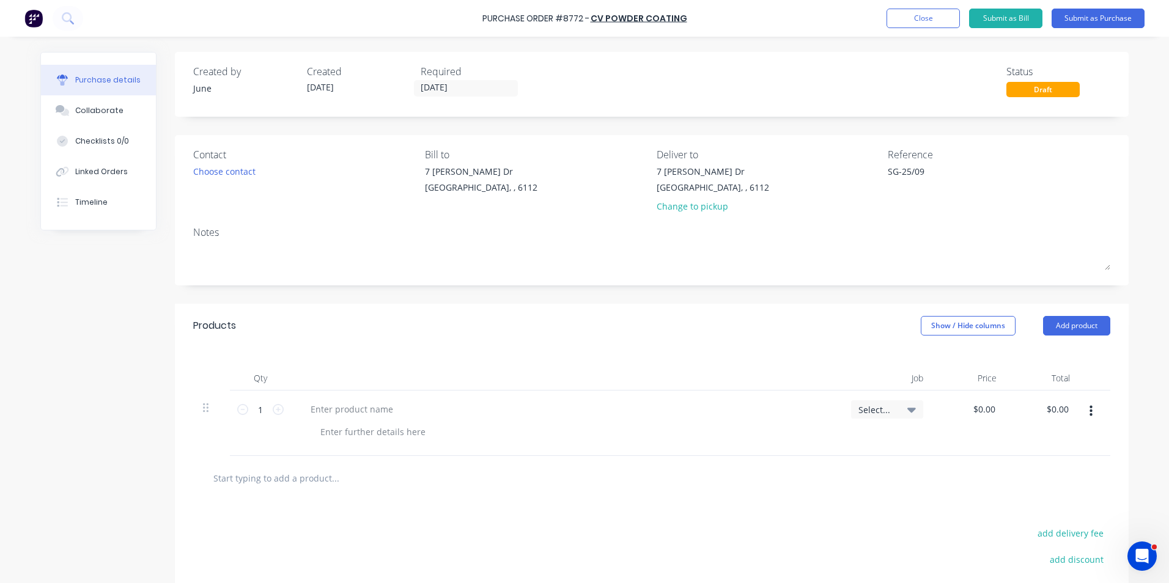
drag, startPoint x: 1080, startPoint y: 408, endPoint x: 1081, endPoint y: 424, distance: 16.5
click at [1080, 416] on button "button" at bounding box center [1090, 411] width 29 height 22
drag, startPoint x: 1056, startPoint y: 511, endPoint x: 1090, endPoint y: 362, distance: 152.6
click at [1056, 511] on button "Delete" at bounding box center [1053, 517] width 104 height 24
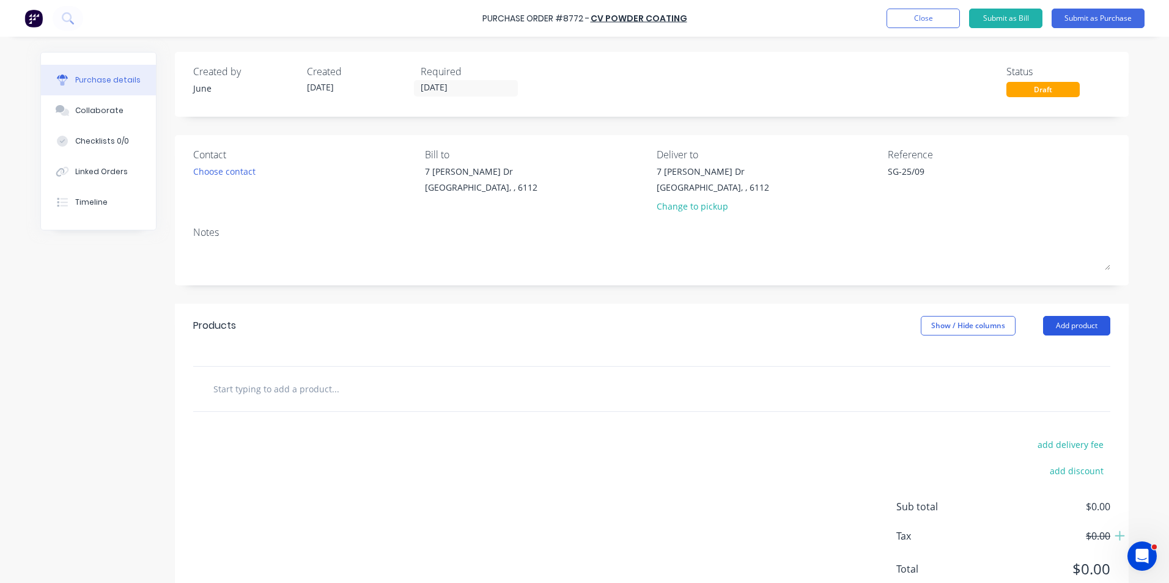
click at [1085, 325] on button "Add product" at bounding box center [1076, 326] width 67 height 20
click at [1075, 360] on div "Product catalogue" at bounding box center [1052, 357] width 94 height 18
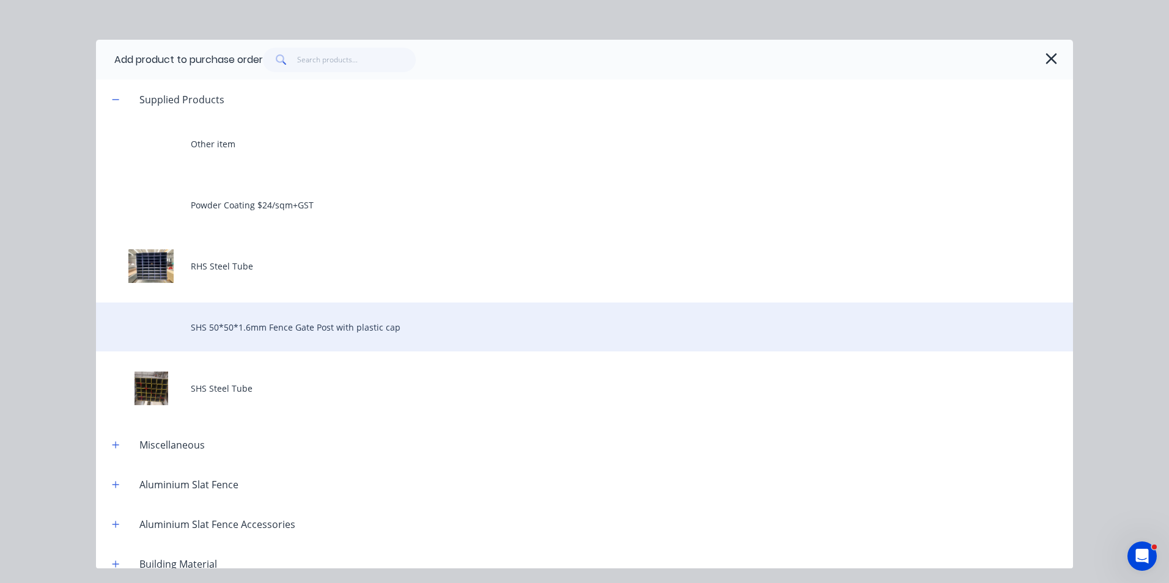
click at [257, 337] on div "SHS 50*50*1.6mm Fence Gate Post with plastic cap" at bounding box center [584, 327] width 977 height 49
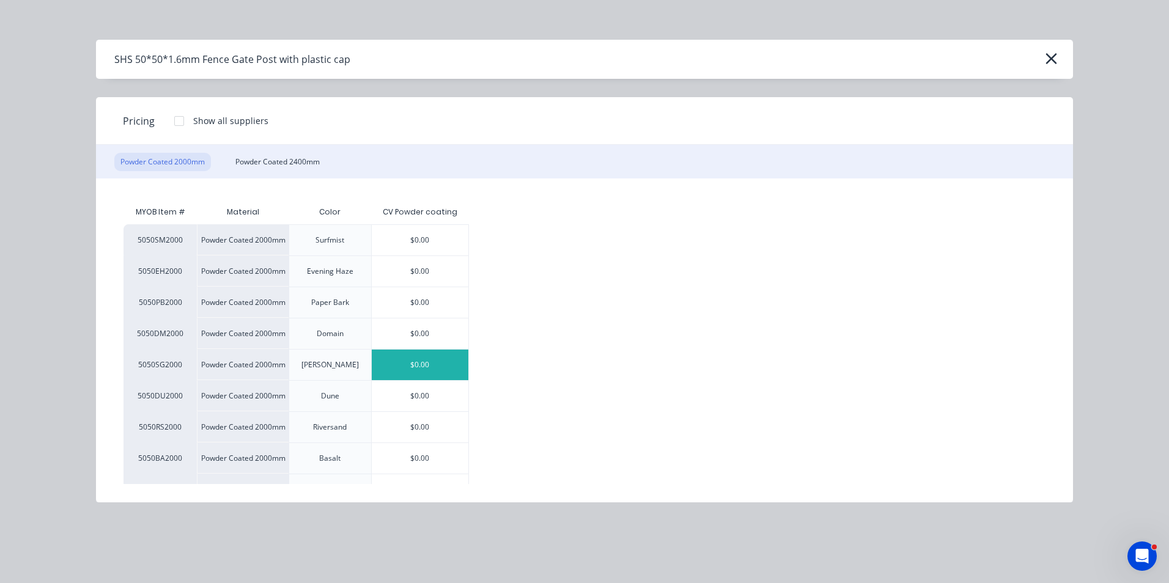
click at [414, 369] on div "$0.00" at bounding box center [420, 365] width 97 height 31
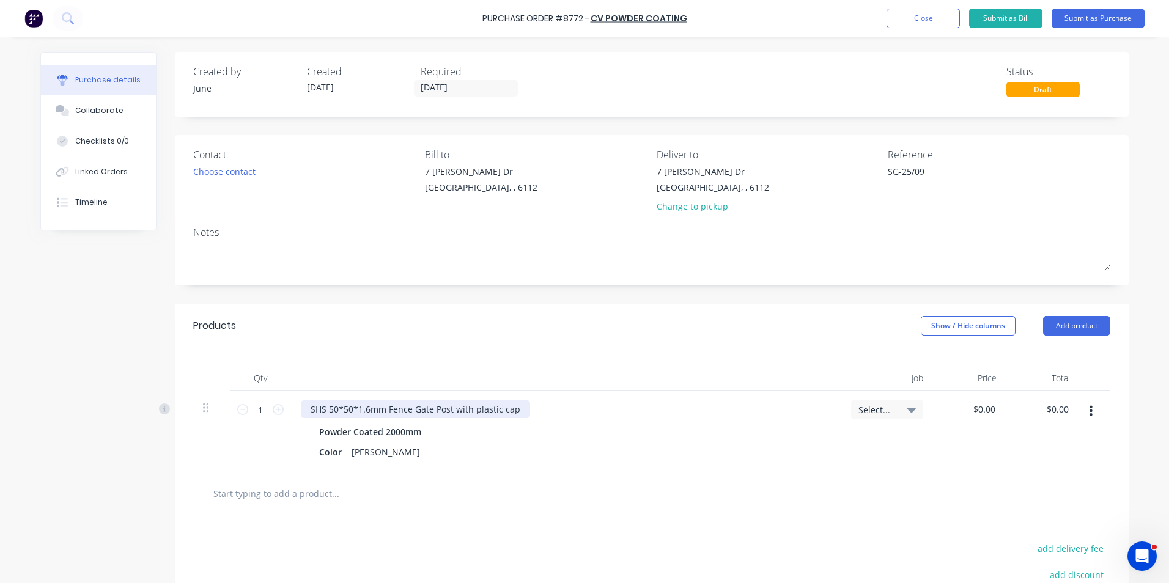
type textarea "x"
drag, startPoint x: 447, startPoint y: 408, endPoint x: 646, endPoint y: 408, distance: 199.3
click at [646, 408] on div "SHS 50*50*1.6mm Fence Gate Post with plastic cap" at bounding box center [566, 409] width 531 height 18
click at [253, 411] on input "1" at bounding box center [260, 409] width 24 height 18
type textarea "x"
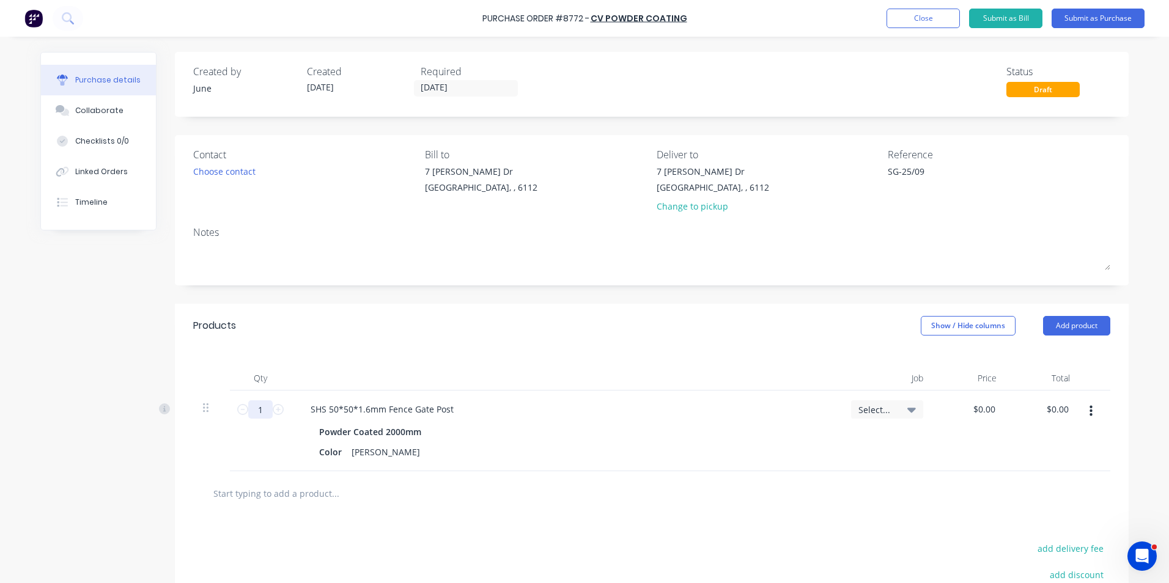
type input "17"
type textarea "x"
type input "17"
click at [557, 439] on div "Powder Coated 2000mm" at bounding box center [566, 432] width 494 height 18
type textarea "x"
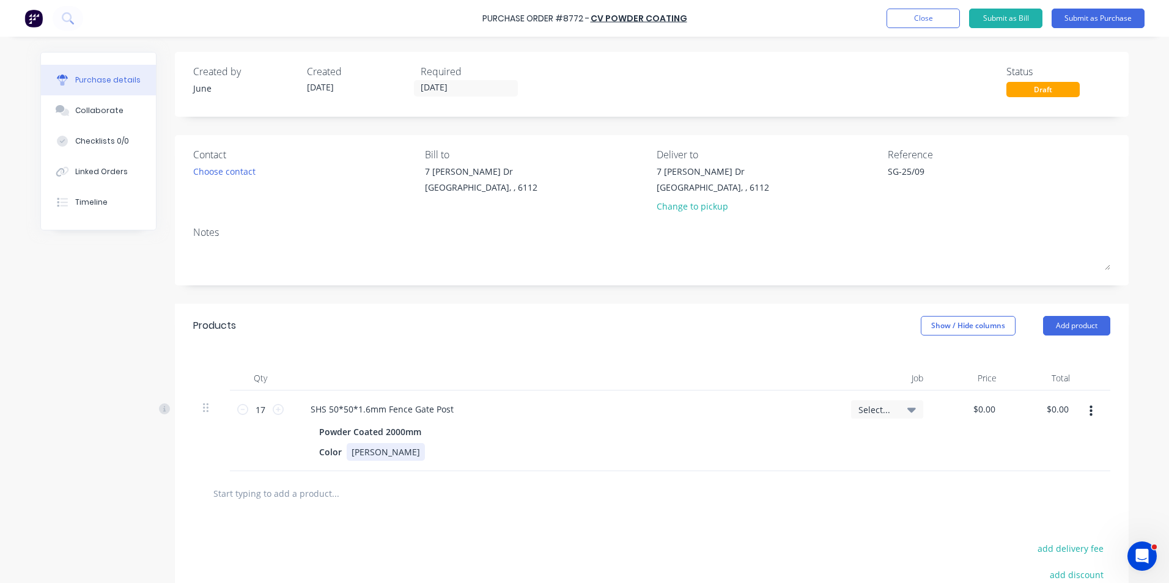
click at [394, 451] on div "Color Shale Grey" at bounding box center [563, 452] width 499 height 18
click at [1081, 411] on button "button" at bounding box center [1090, 411] width 29 height 22
click at [1067, 472] on button "Duplicate" at bounding box center [1053, 468] width 104 height 24
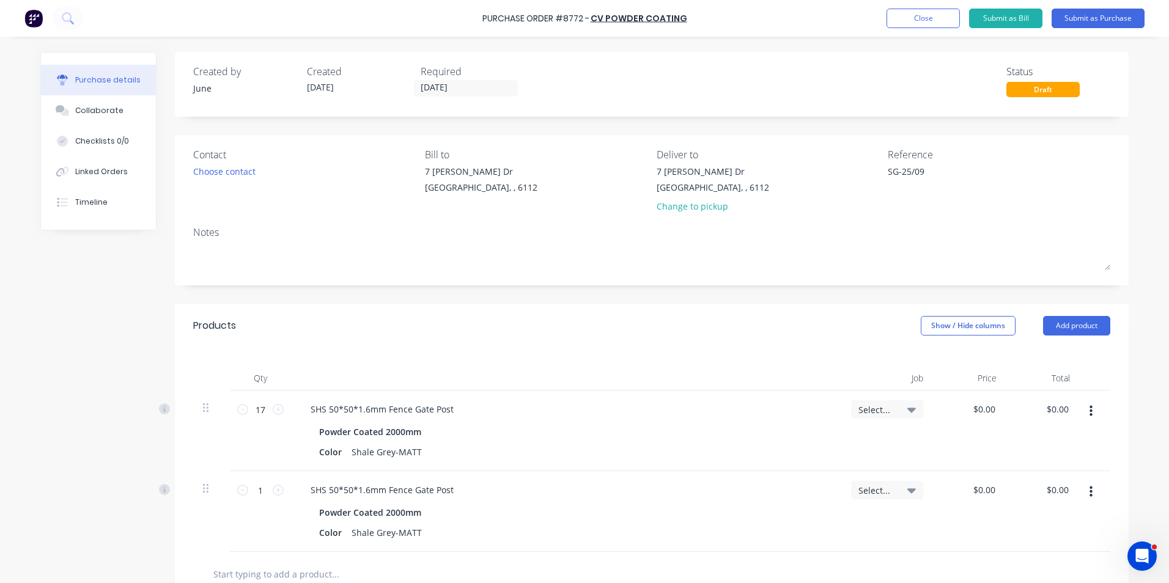
click at [1089, 494] on icon "button" at bounding box center [1090, 491] width 3 height 13
click at [1081, 518] on button "Edit" at bounding box center [1053, 524] width 104 height 24
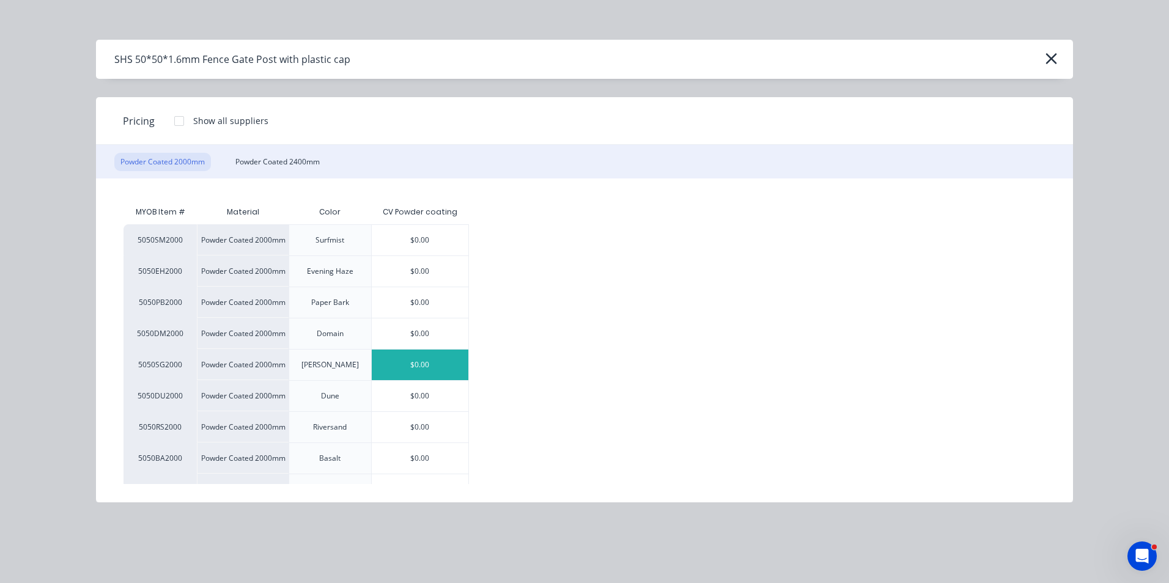
click at [278, 149] on div "Powder Coated 2000mm Powder Coated 2400mm" at bounding box center [584, 162] width 977 height 34
click at [278, 157] on div "Powder Coated 2400mm" at bounding box center [277, 162] width 97 height 18
click at [401, 361] on div "$0.00" at bounding box center [420, 365] width 97 height 31
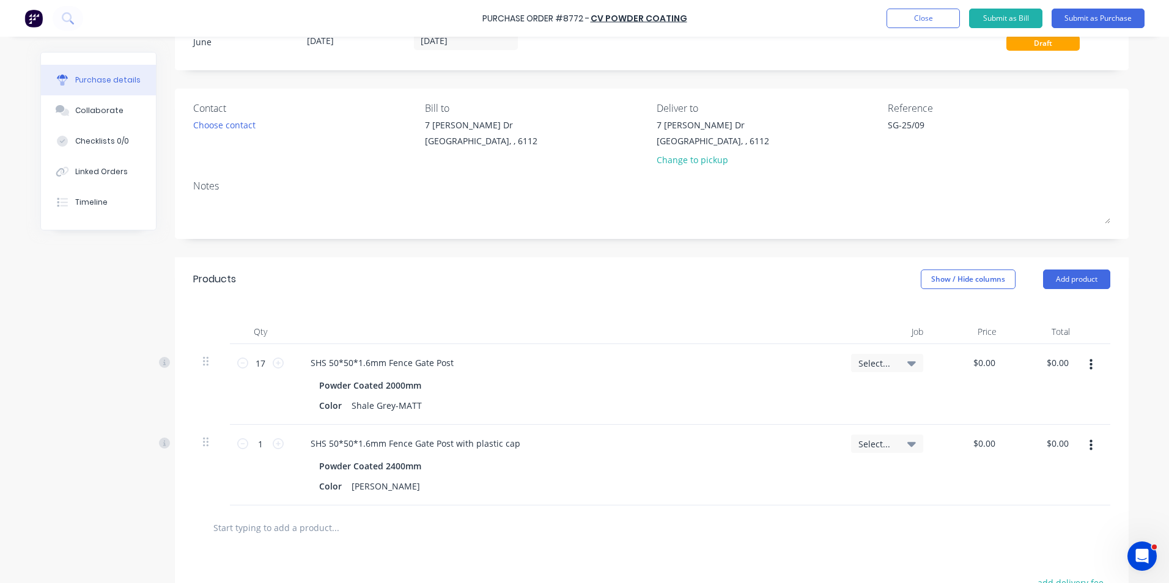
scroll to position [122, 0]
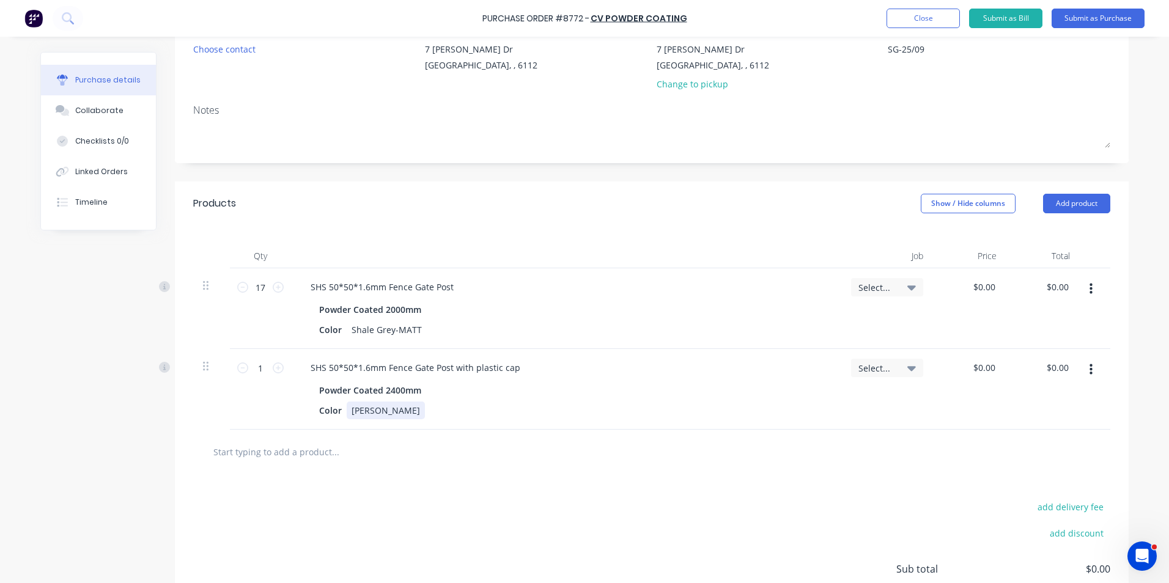
type textarea "x"
click at [390, 411] on div "[PERSON_NAME]" at bounding box center [386, 411] width 78 height 18
type textarea "x"
drag, startPoint x: 450, startPoint y: 365, endPoint x: 625, endPoint y: 378, distance: 175.3
click at [625, 378] on div "SHS 50*50*1.6mm Fence Gate Post with plastic cap Powder Coated 2400mm Color Sha…" at bounding box center [566, 389] width 550 height 81
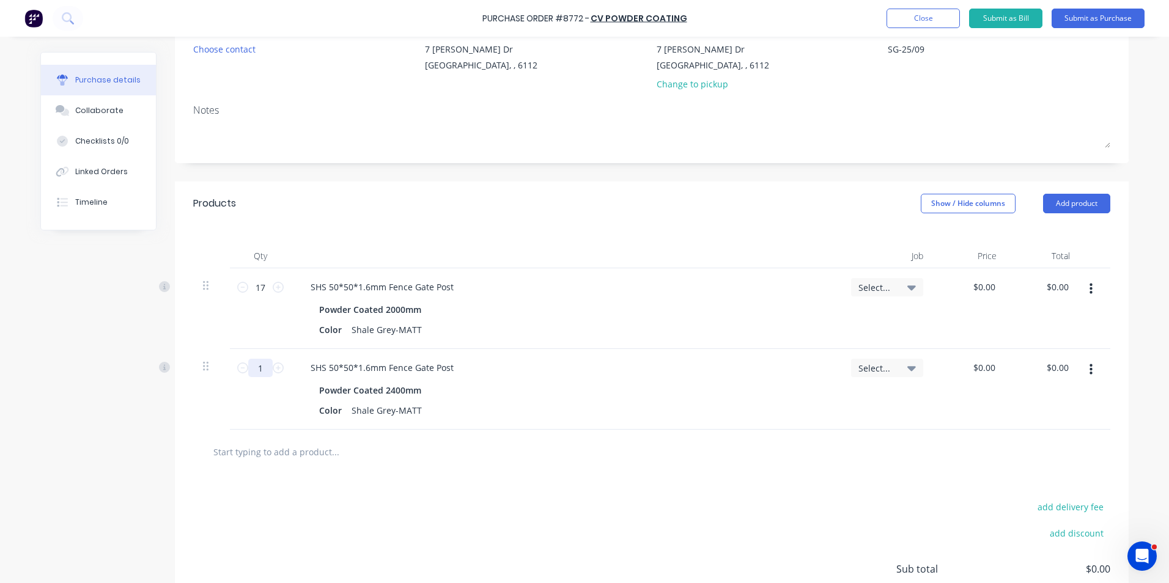
type textarea "x"
click at [255, 360] on input "1" at bounding box center [260, 368] width 24 height 18
type textarea "x"
type input "6"
type textarea "x"
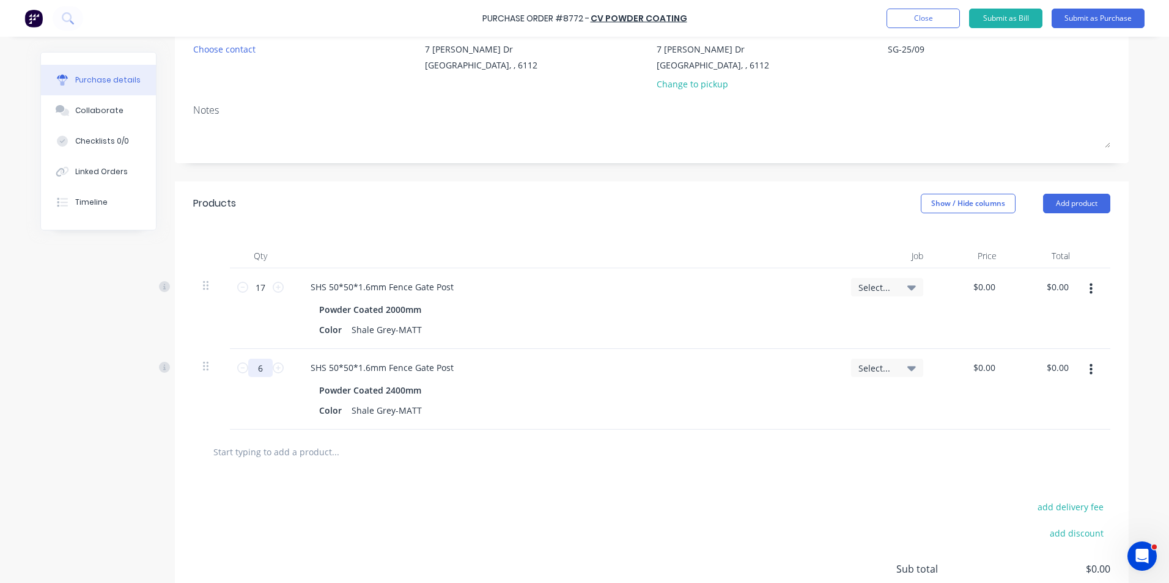
type input "6"
click at [490, 471] on div at bounding box center [651, 452] width 917 height 45
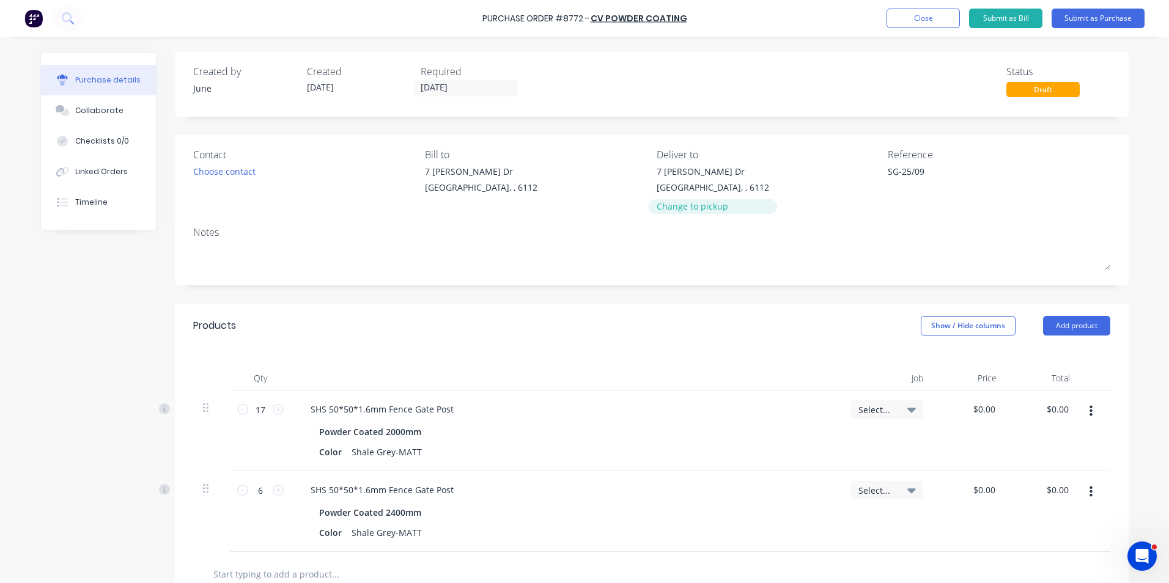
click at [690, 208] on div "Change to pickup" at bounding box center [712, 206] width 112 height 13
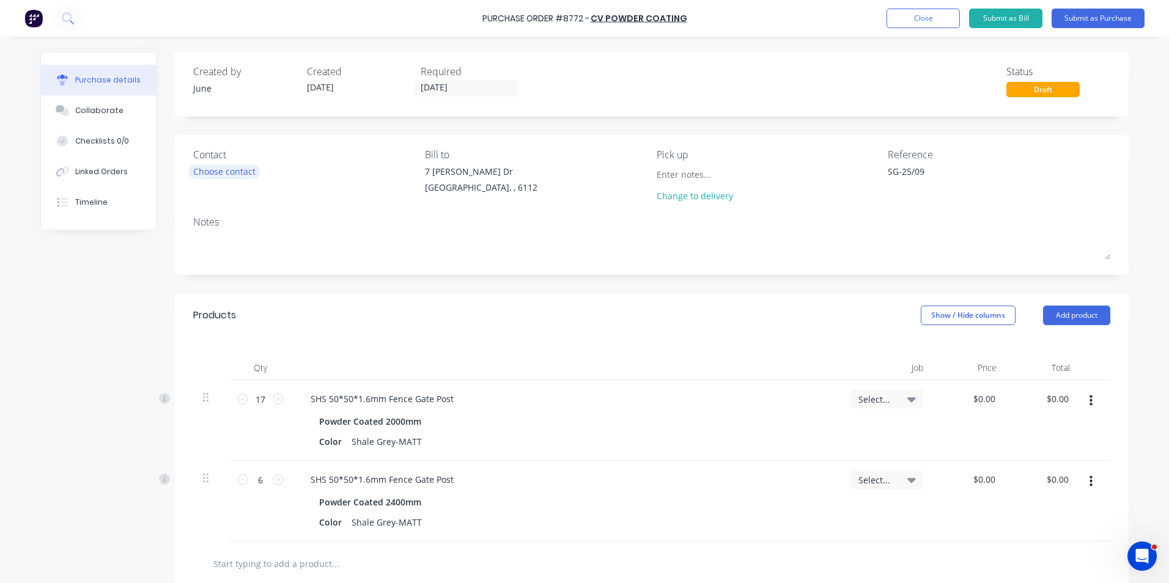
click at [211, 173] on div "Choose contact" at bounding box center [224, 171] width 62 height 13
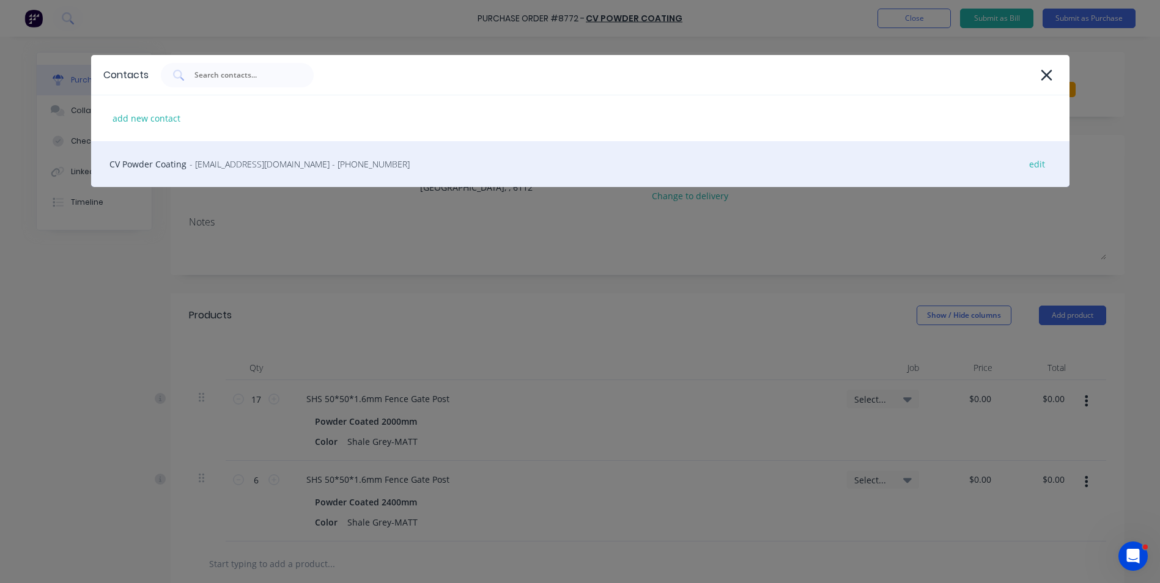
click at [229, 176] on div "CV Powder Coating - admin@cvpc.au - (08) 9455 3669 edit" at bounding box center [580, 164] width 978 height 46
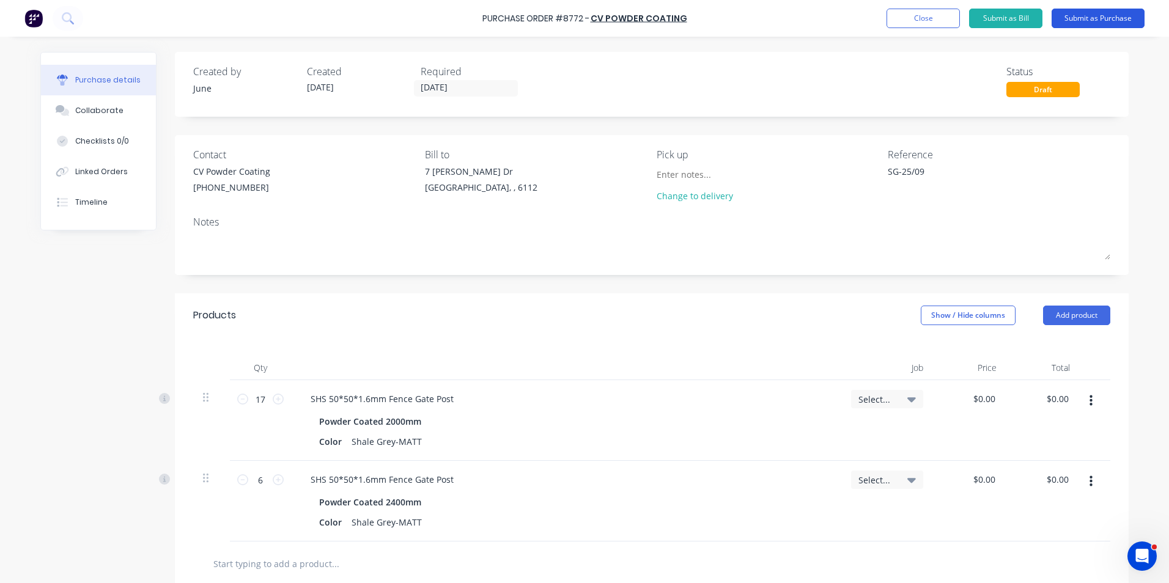
click at [1079, 18] on button "Submit as Purchase" at bounding box center [1097, 19] width 93 height 20
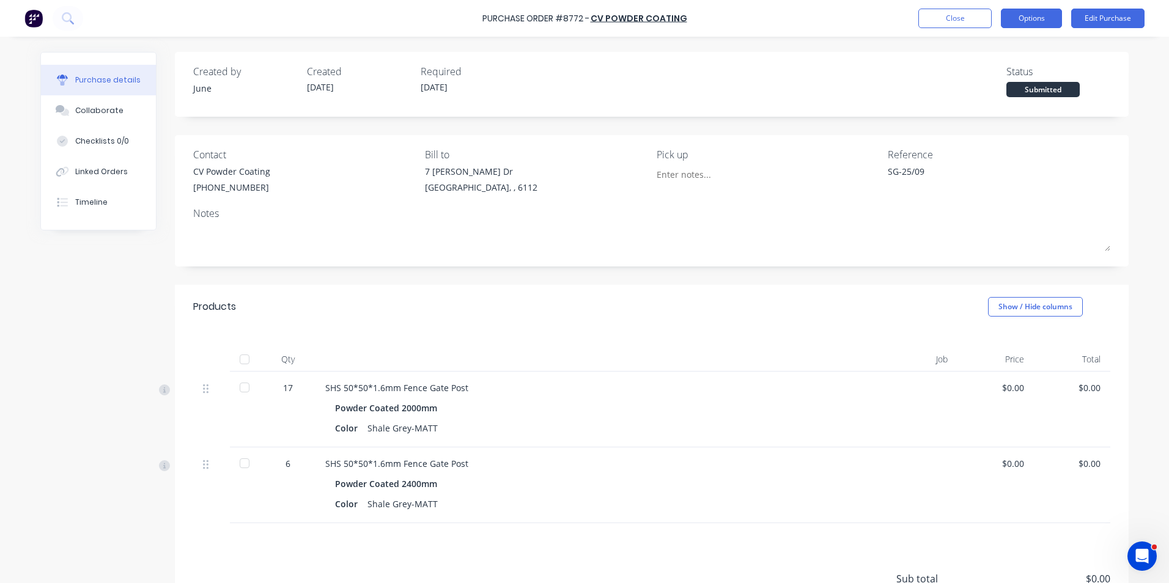
click at [1039, 18] on button "Options" at bounding box center [1031, 19] width 61 height 20
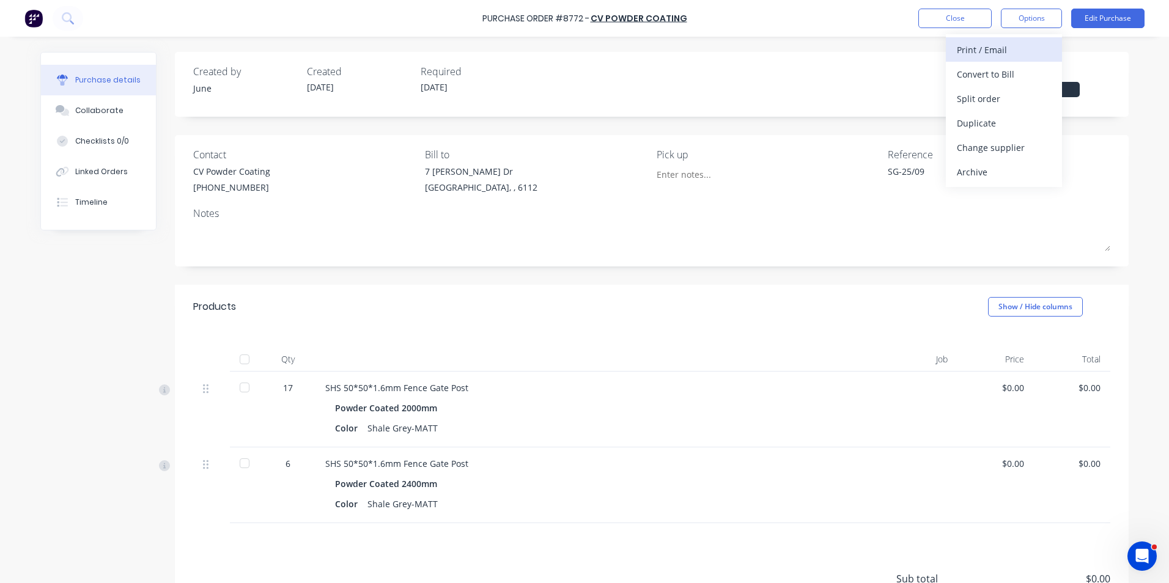
click at [1011, 56] on div "Print / Email" at bounding box center [1004, 50] width 94 height 18
click at [1004, 98] on div "Without pricing" at bounding box center [1004, 99] width 94 height 18
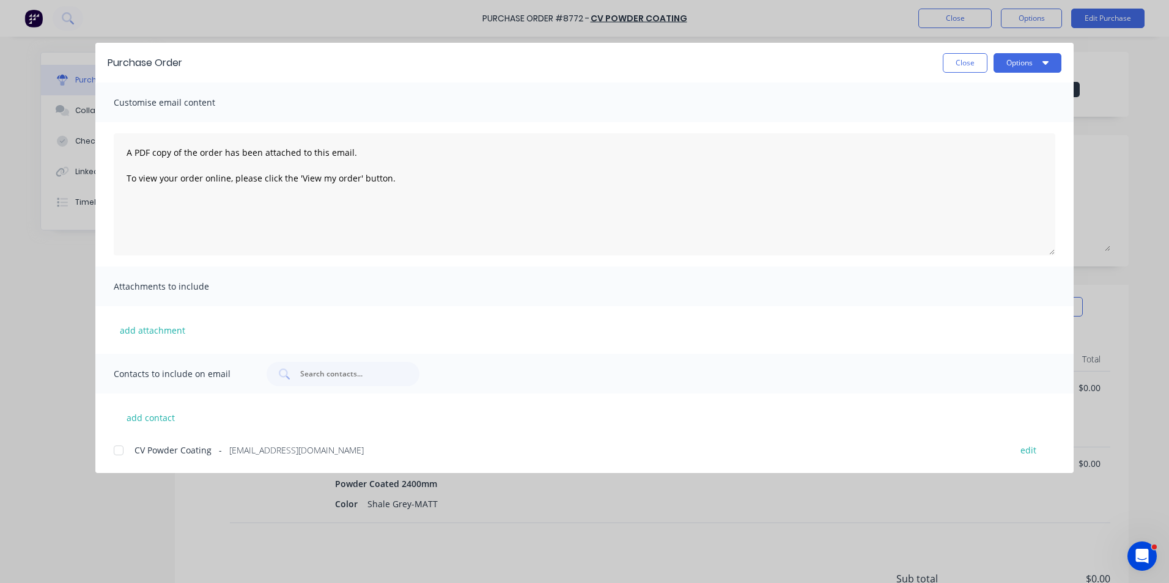
click at [122, 461] on div at bounding box center [118, 450] width 24 height 24
click at [1017, 58] on button "Options" at bounding box center [1027, 63] width 68 height 20
click at [1012, 147] on div "Email" at bounding box center [1003, 143] width 94 height 18
click at [1023, 56] on button "Options" at bounding box center [1027, 63] width 68 height 20
click at [1015, 114] on div "Print" at bounding box center [1003, 118] width 94 height 18
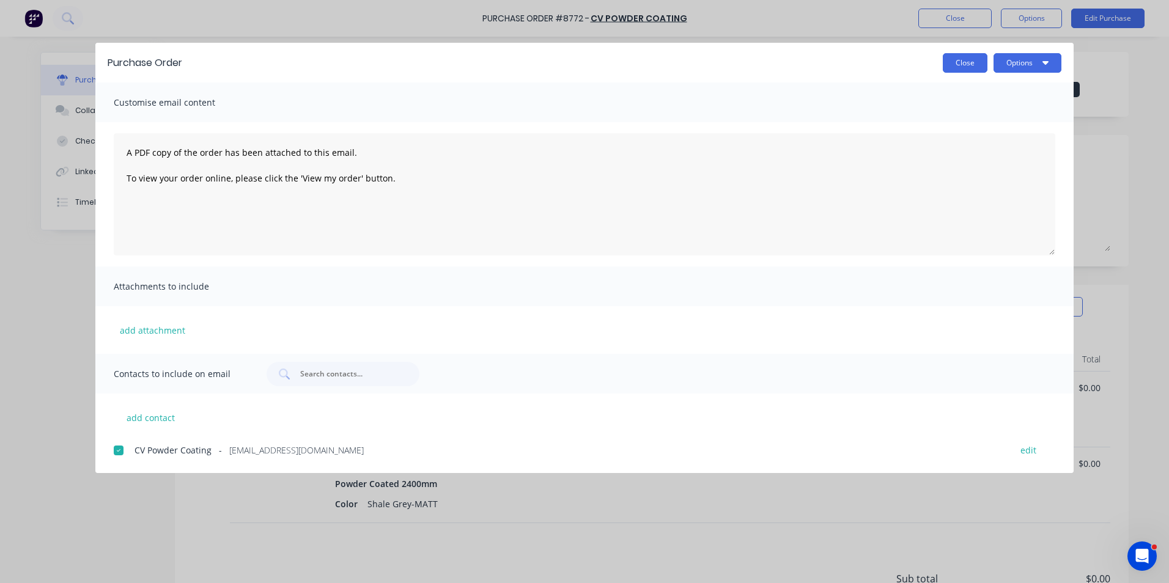
click at [968, 62] on button "Close" at bounding box center [965, 63] width 45 height 20
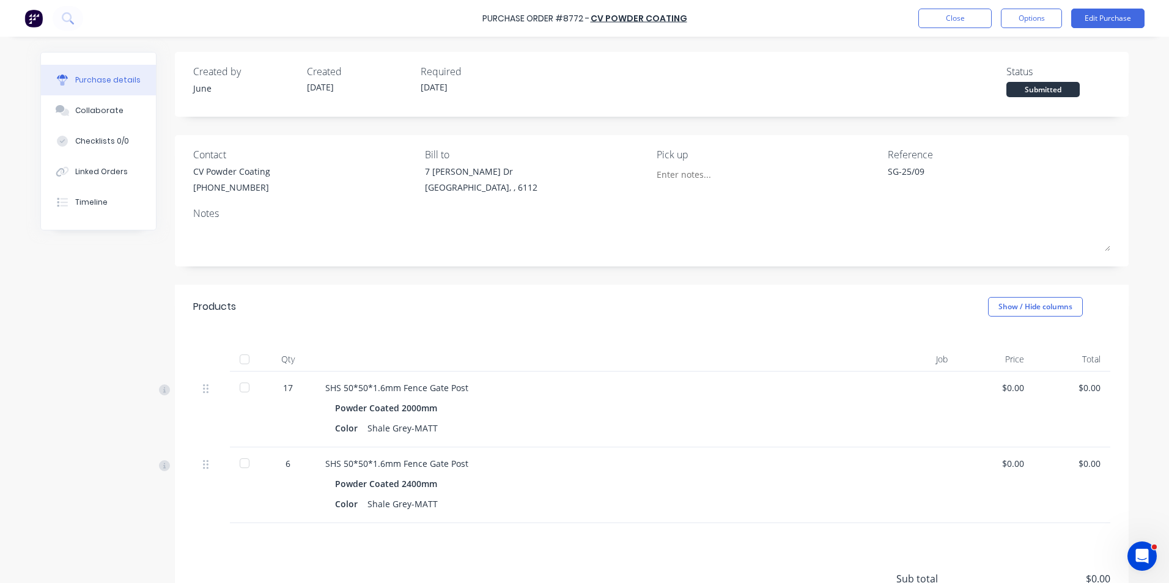
type textarea "x"
click at [927, 17] on button "Close" at bounding box center [954, 19] width 73 height 20
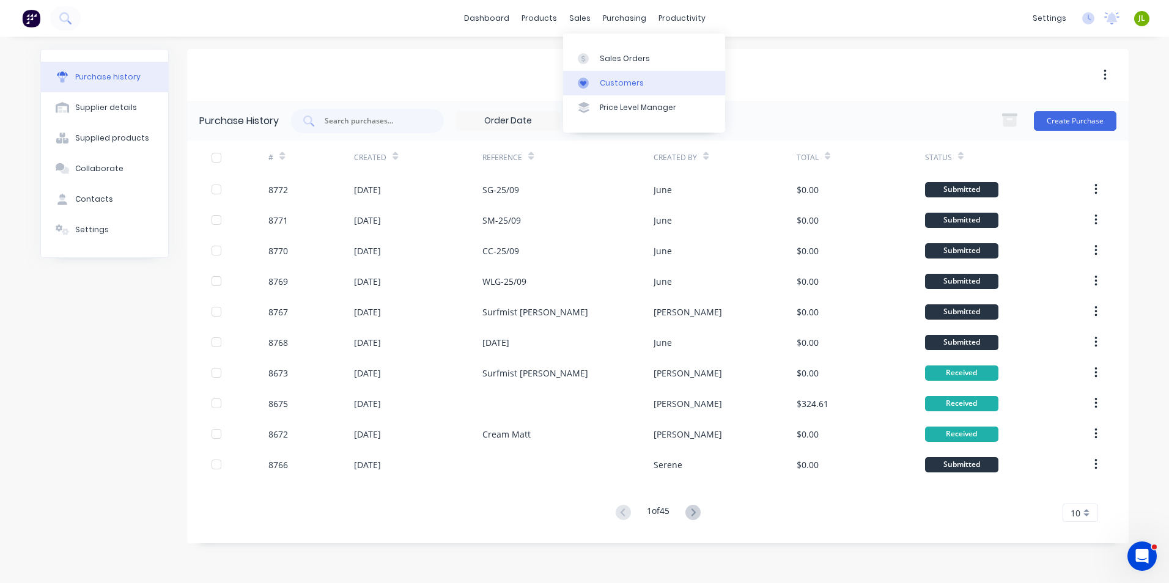
click at [609, 90] on link "Customers" at bounding box center [644, 83] width 162 height 24
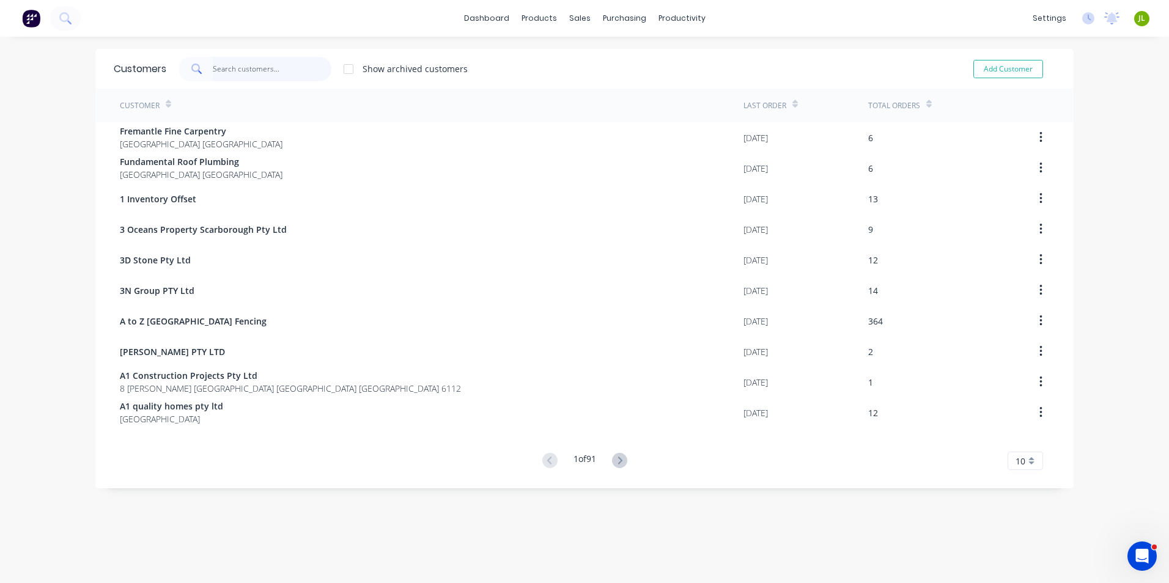
click at [257, 72] on input "text" at bounding box center [272, 69] width 119 height 24
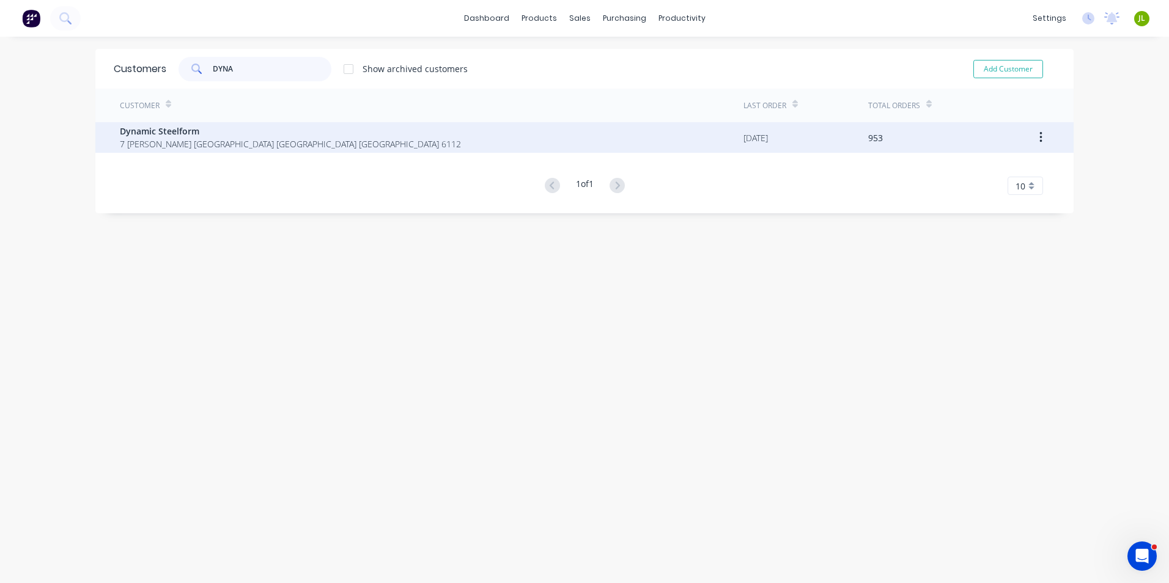
type input "DYNA"
click at [249, 139] on span "7 Cartwright Forrestdale Western Australia Australia 6112" at bounding box center [290, 144] width 341 height 13
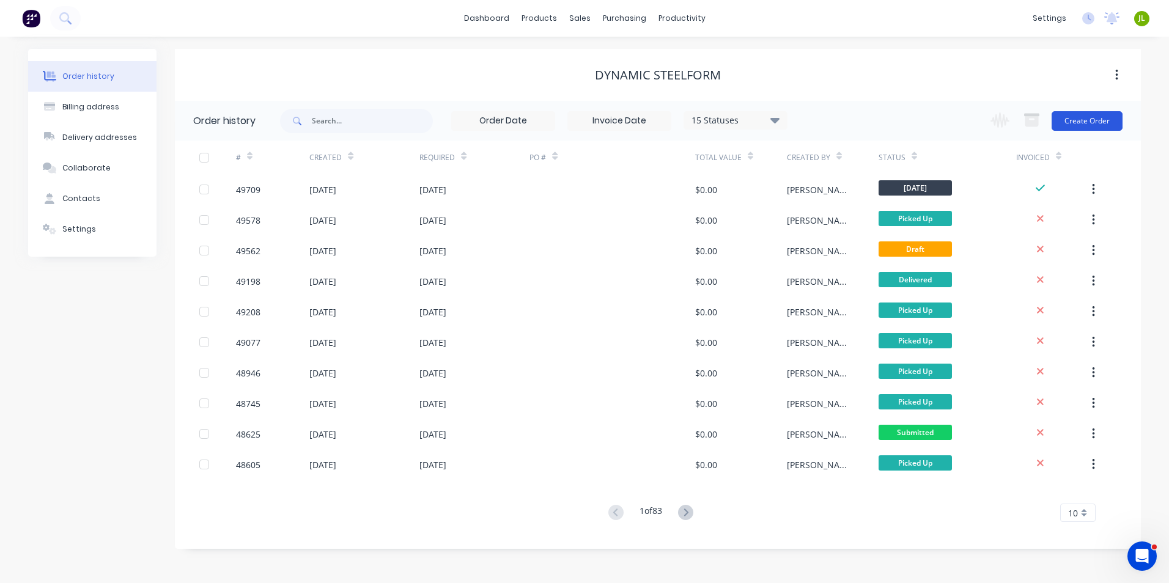
click at [1085, 116] on button "Create Order" at bounding box center [1086, 121] width 71 height 20
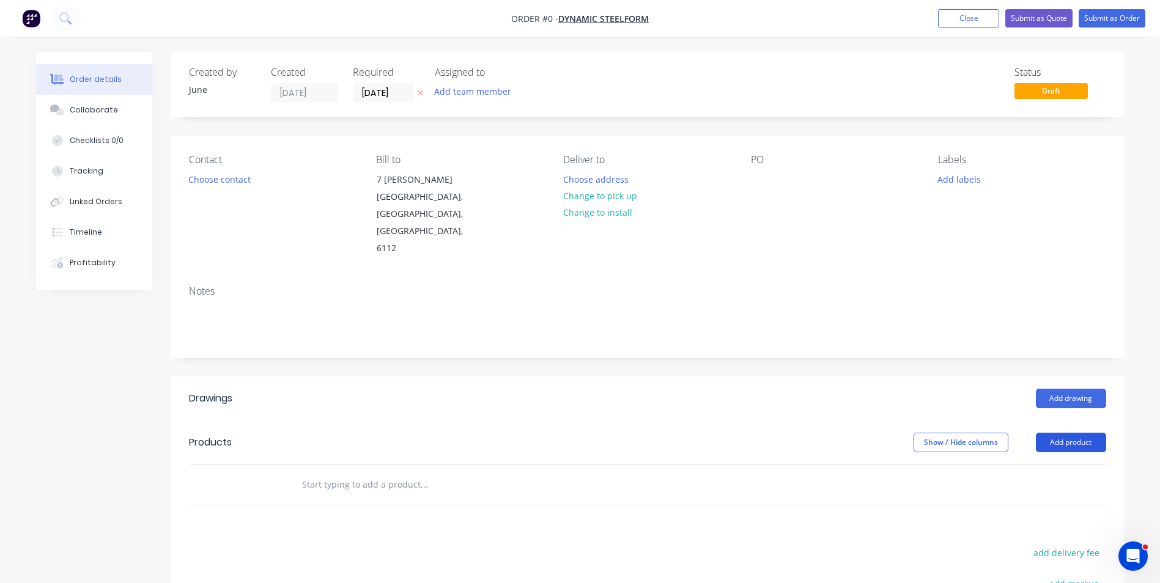
click at [1056, 433] on button "Add product" at bounding box center [1070, 443] width 70 height 20
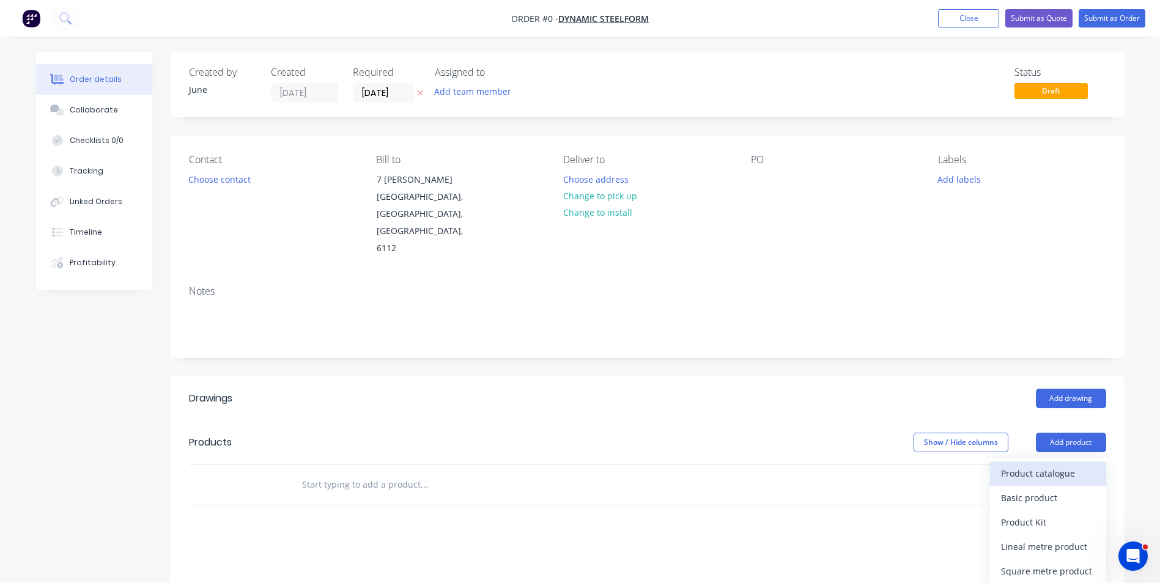
click at [1057, 465] on div "Product catalogue" at bounding box center [1048, 474] width 94 height 18
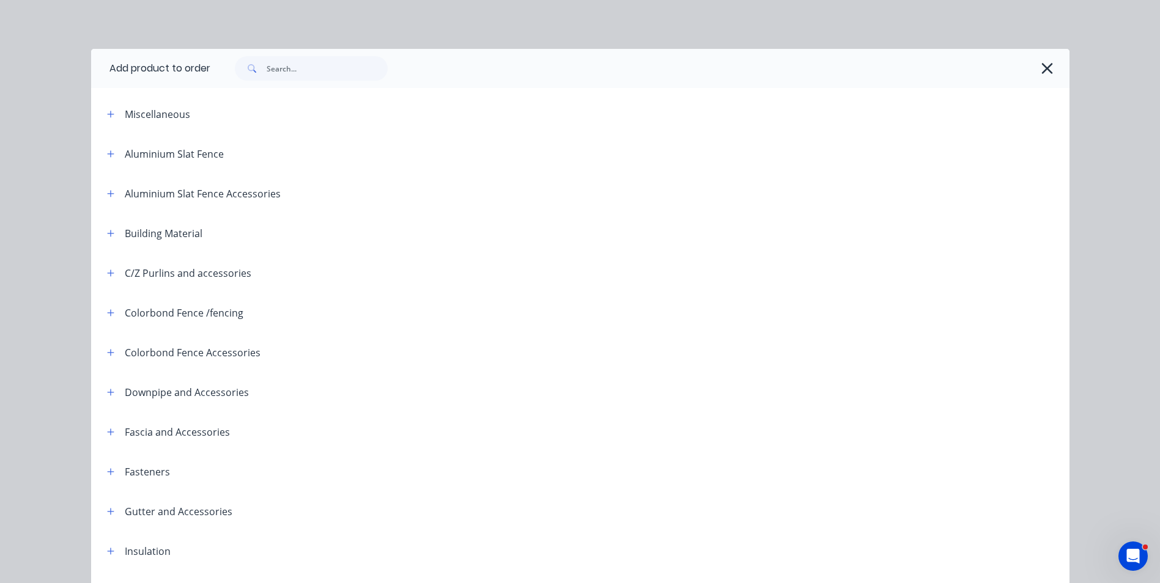
click at [292, 49] on div at bounding box center [639, 68] width 859 height 39
click at [291, 58] on input "text" at bounding box center [326, 68] width 121 height 24
type input "SHS"
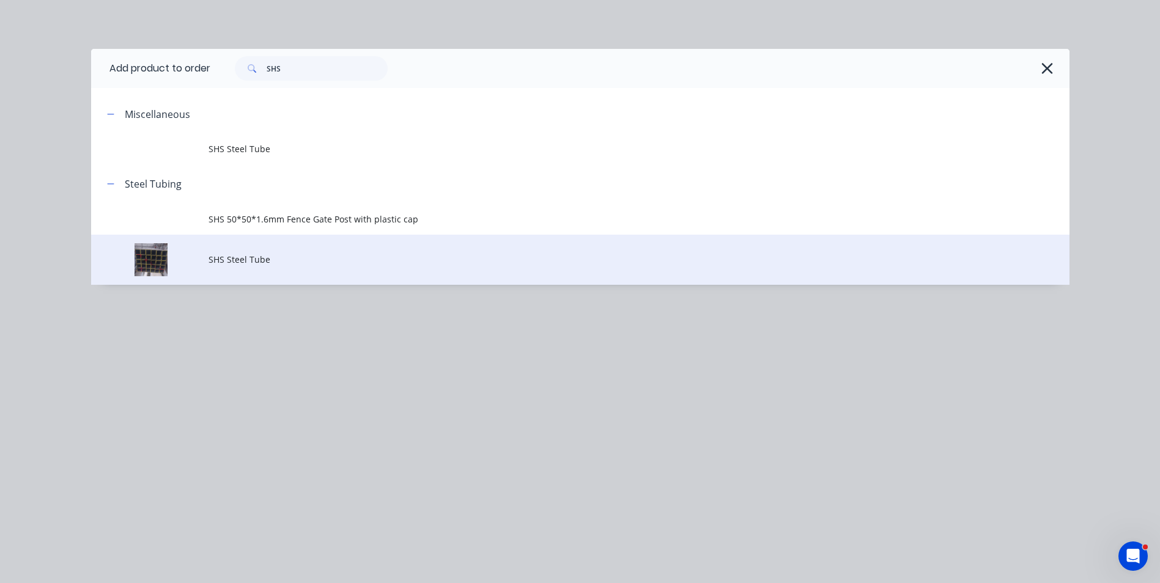
click at [277, 274] on td "SHS Steel Tube" at bounding box center [638, 260] width 861 height 51
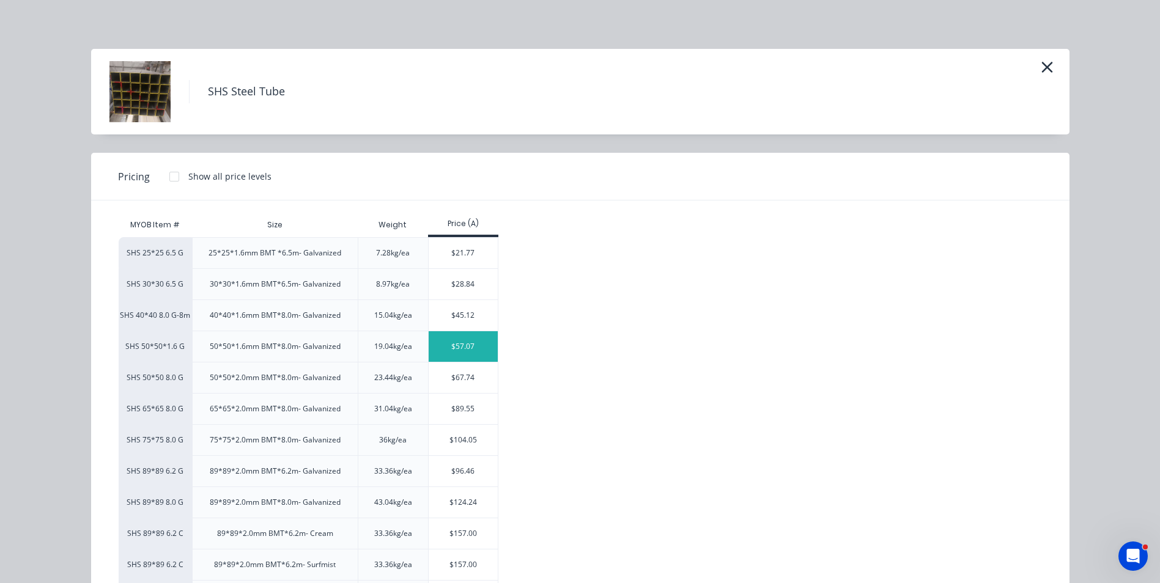
click at [470, 349] on div "$57.07" at bounding box center [462, 346] width 69 height 31
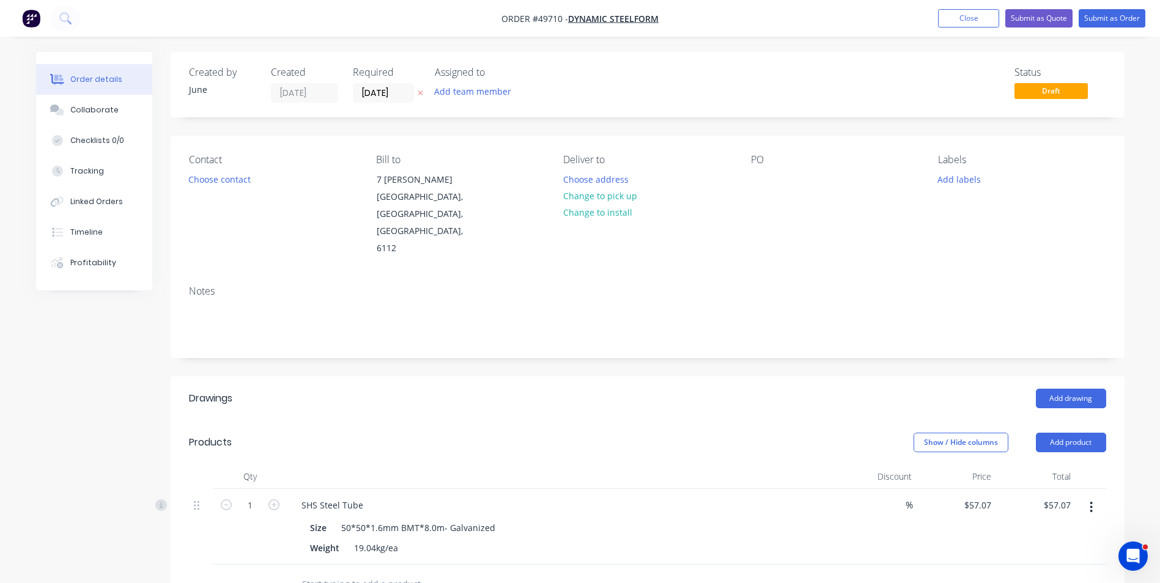
scroll to position [183, 0]
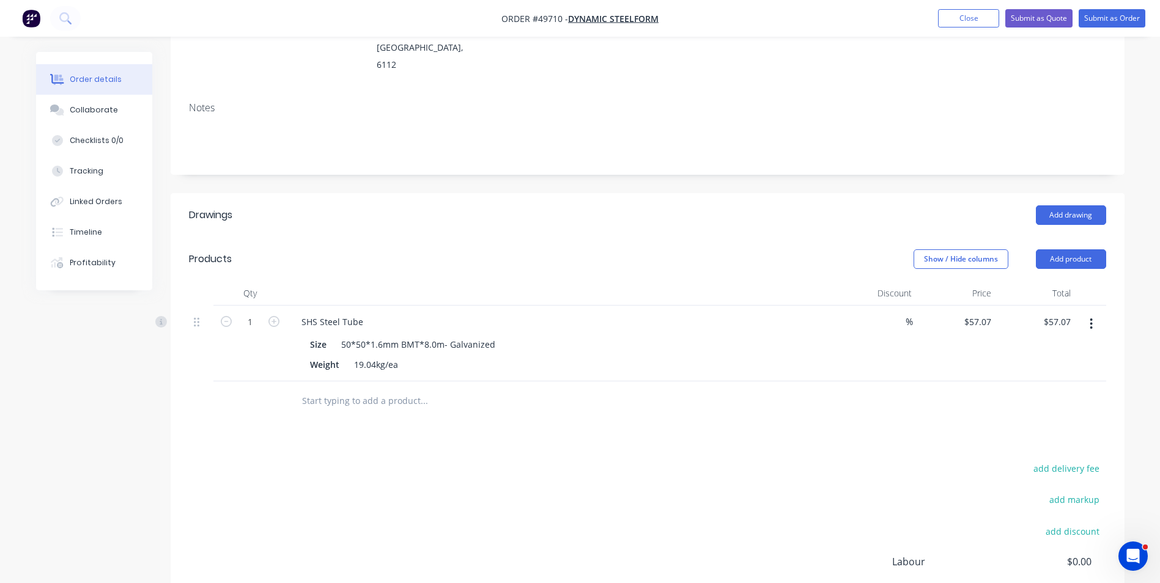
click at [990, 306] on div "$57.07 $57.07" at bounding box center [955, 344] width 79 height 76
click at [983, 313] on input "57.07" at bounding box center [979, 322] width 33 height 18
type input "$0.00"
click at [806, 381] on div at bounding box center [647, 401] width 917 height 40
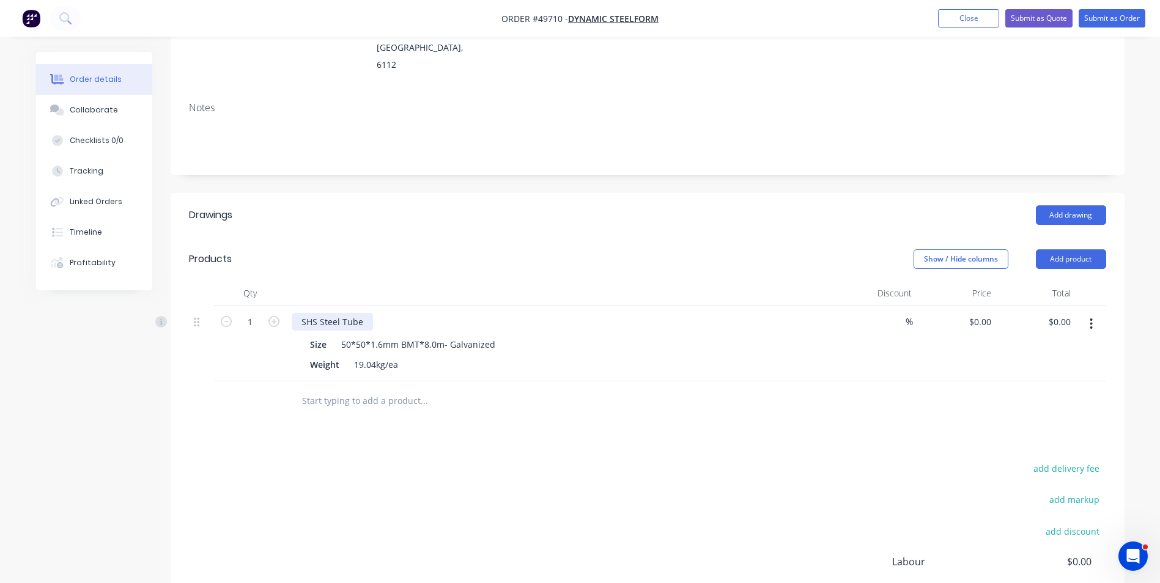
click at [367, 313] on div "SHS Steel Tube" at bounding box center [332, 322] width 81 height 18
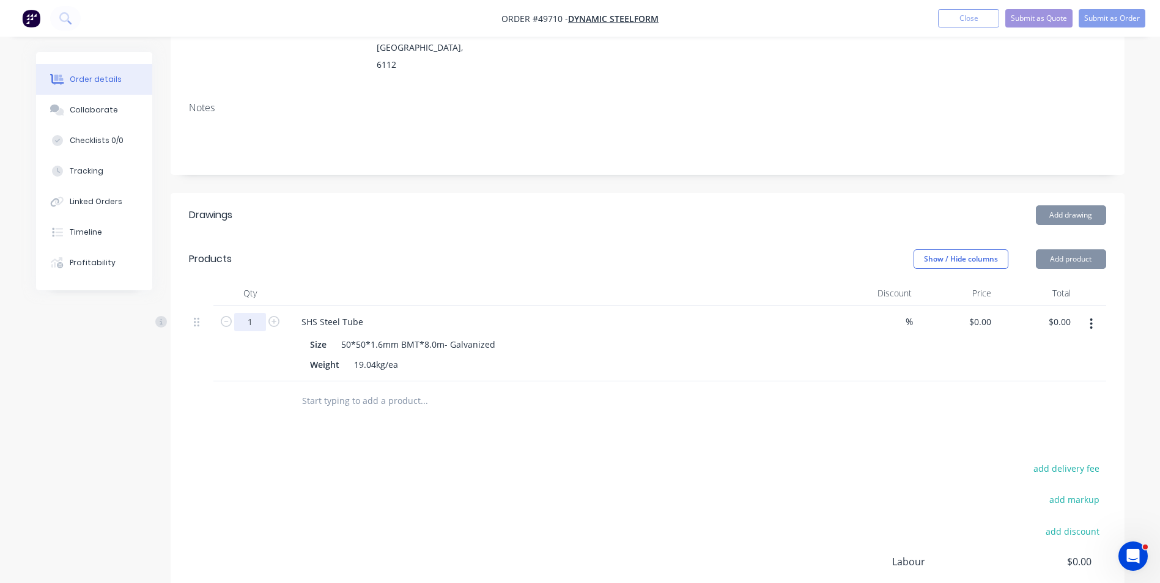
click at [251, 313] on input "1" at bounding box center [250, 322] width 32 height 18
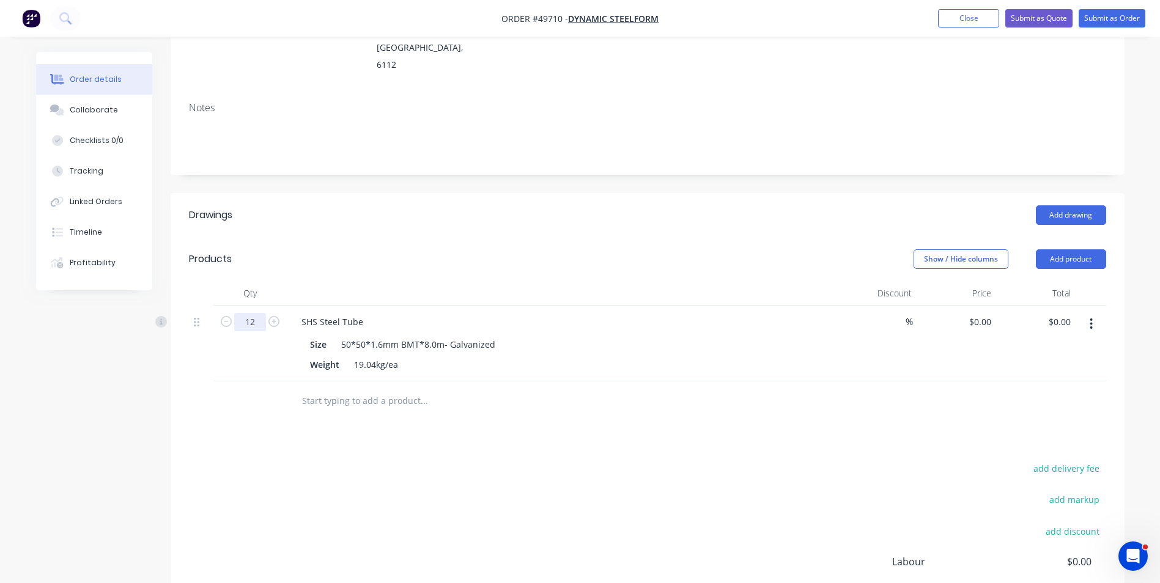
type input "12"
click at [382, 313] on div "SHS Steel Tube" at bounding box center [562, 322] width 540 height 18
click at [362, 313] on div "SHS Steel Tube" at bounding box center [332, 322] width 81 height 18
click at [526, 389] on input "text" at bounding box center [423, 401] width 244 height 24
click at [1090, 317] on icon "button" at bounding box center [1090, 323] width 3 height 13
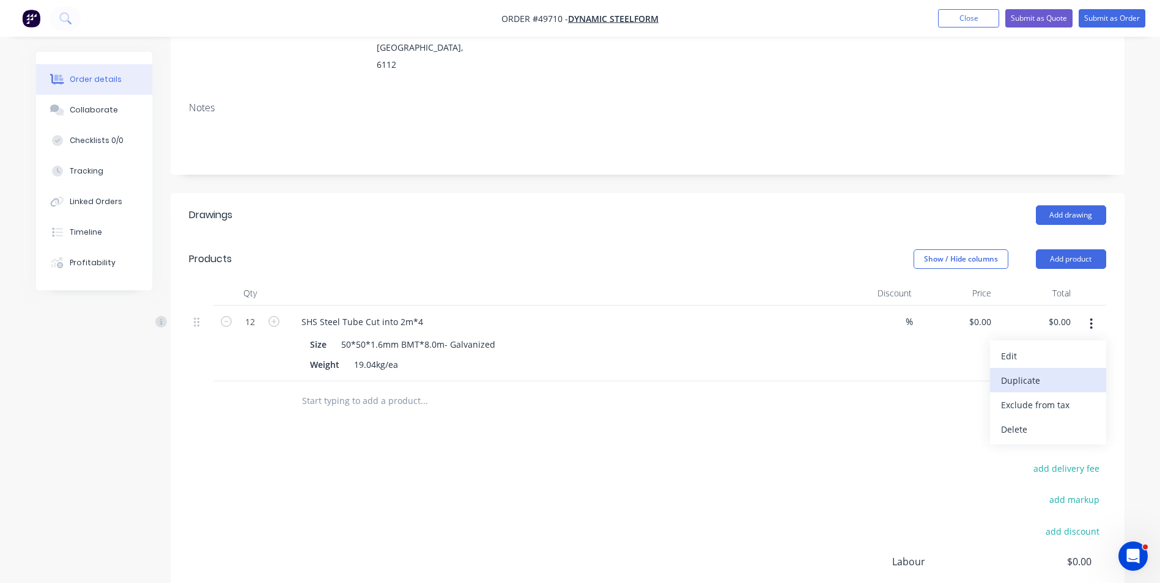
click at [1076, 372] on div "Duplicate" at bounding box center [1048, 381] width 94 height 18
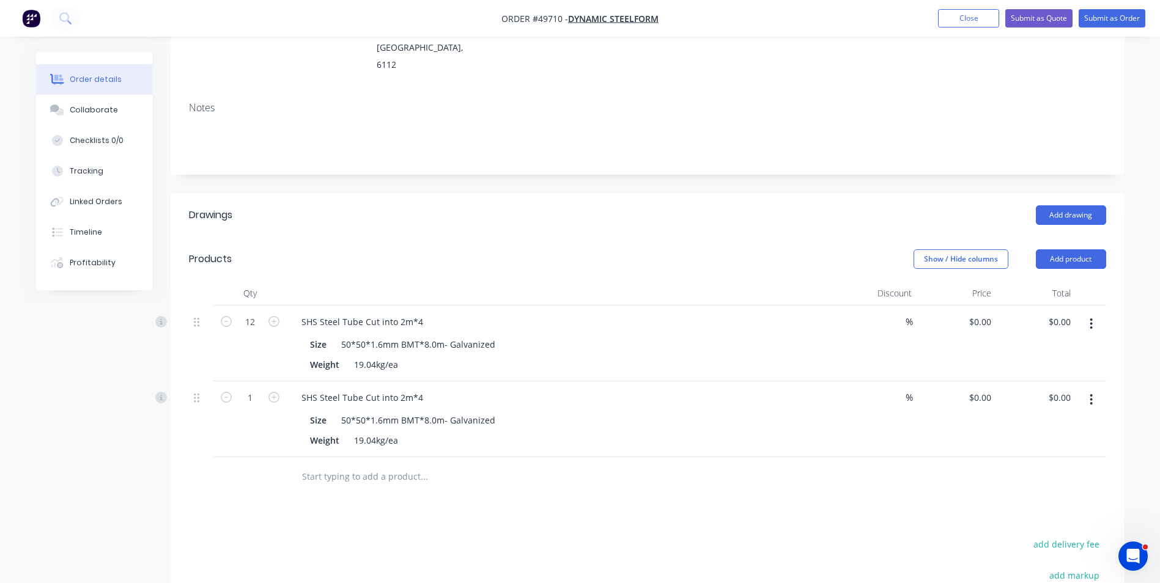
click at [1090, 393] on icon "button" at bounding box center [1090, 399] width 3 height 13
click at [1068, 423] on div "Edit" at bounding box center [1048, 432] width 94 height 18
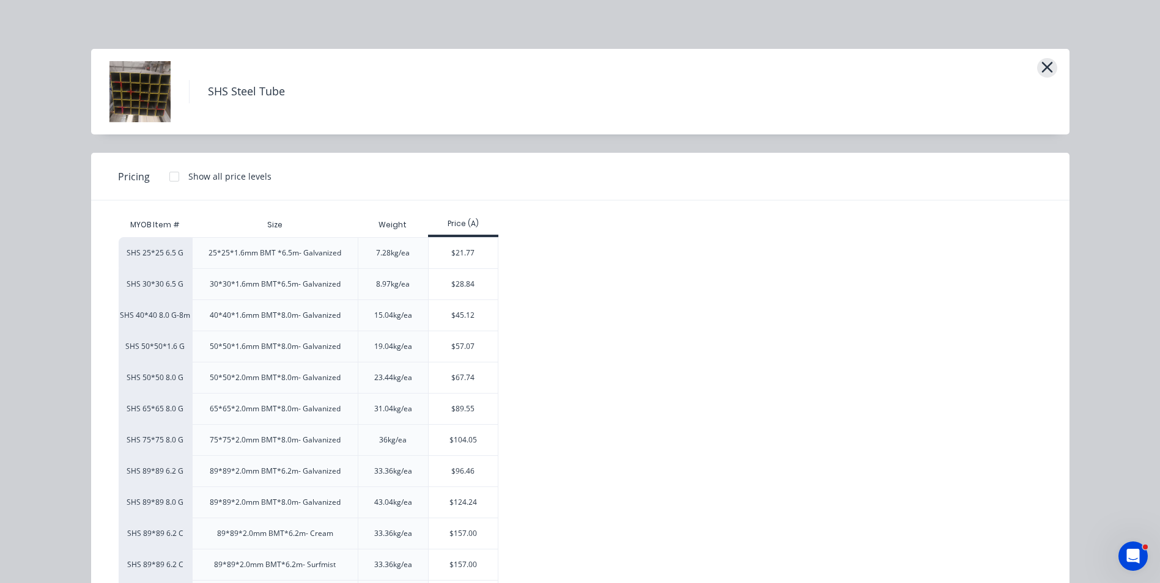
click at [1040, 61] on icon "button" at bounding box center [1046, 67] width 13 height 17
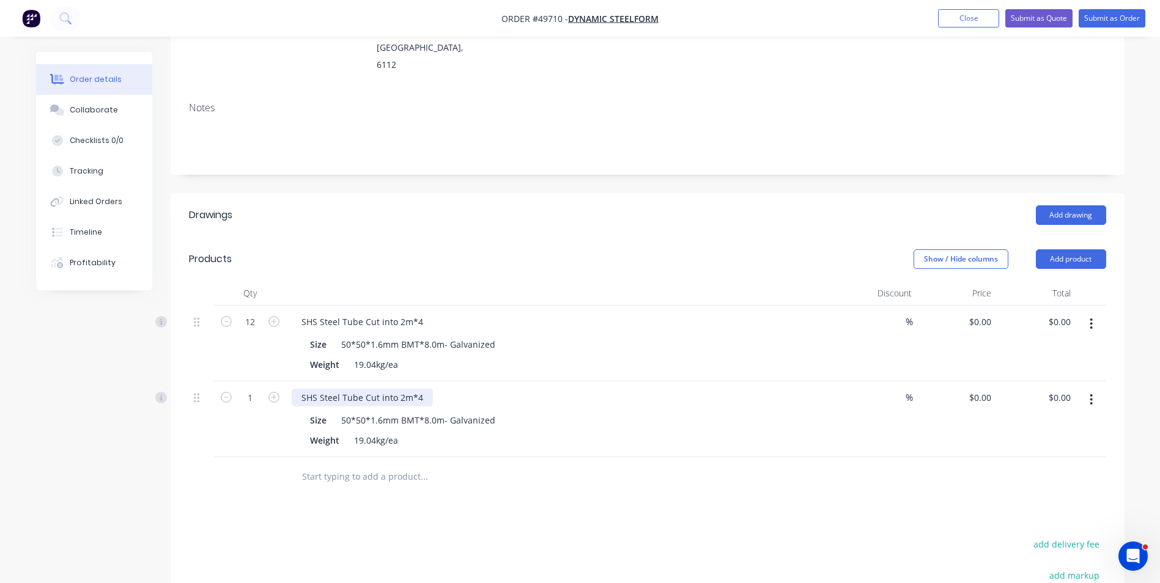
click at [399, 389] on div "SHS Steel Tube Cut into 2m*4" at bounding box center [362, 398] width 141 height 18
drag, startPoint x: 425, startPoint y: 365, endPoint x: 419, endPoint y: 366, distance: 6.8
click at [419, 389] on div "SHS Steel Tube Cut into 2.4m*4" at bounding box center [366, 398] width 149 height 18
click at [640, 485] on div "Drawings Add drawing Products Show / Hide columns Add product Qty Discount Pric…" at bounding box center [648, 478] width 954 height 570
click at [251, 389] on input "1" at bounding box center [250, 398] width 32 height 18
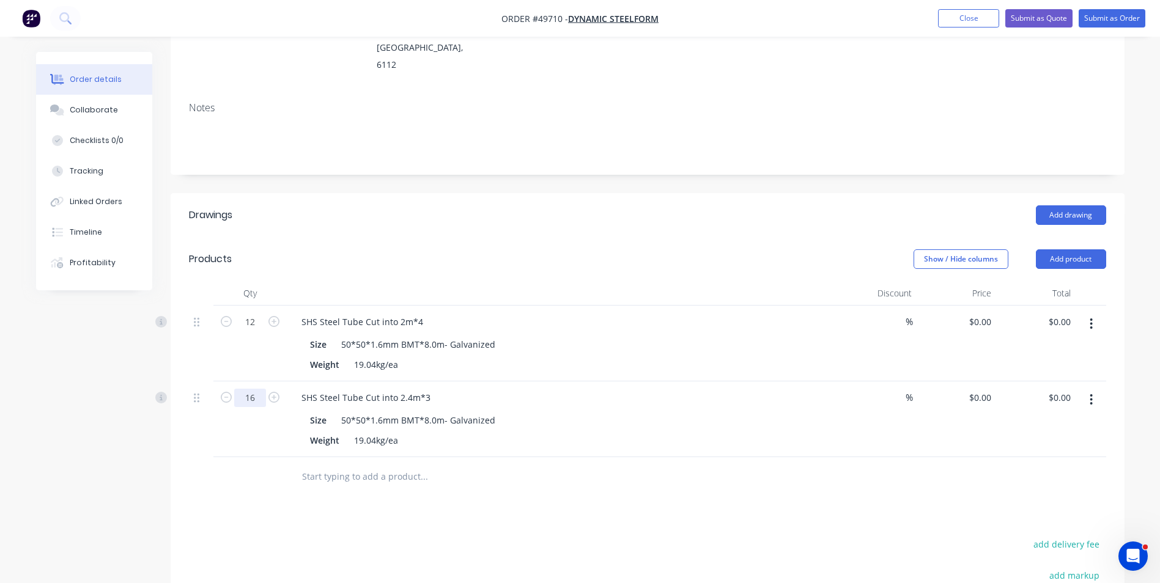
type input "16"
click at [688, 356] on div "Weight 19.04kg/ea" at bounding box center [559, 365] width 509 height 18
click at [763, 457] on div at bounding box center [647, 477] width 917 height 40
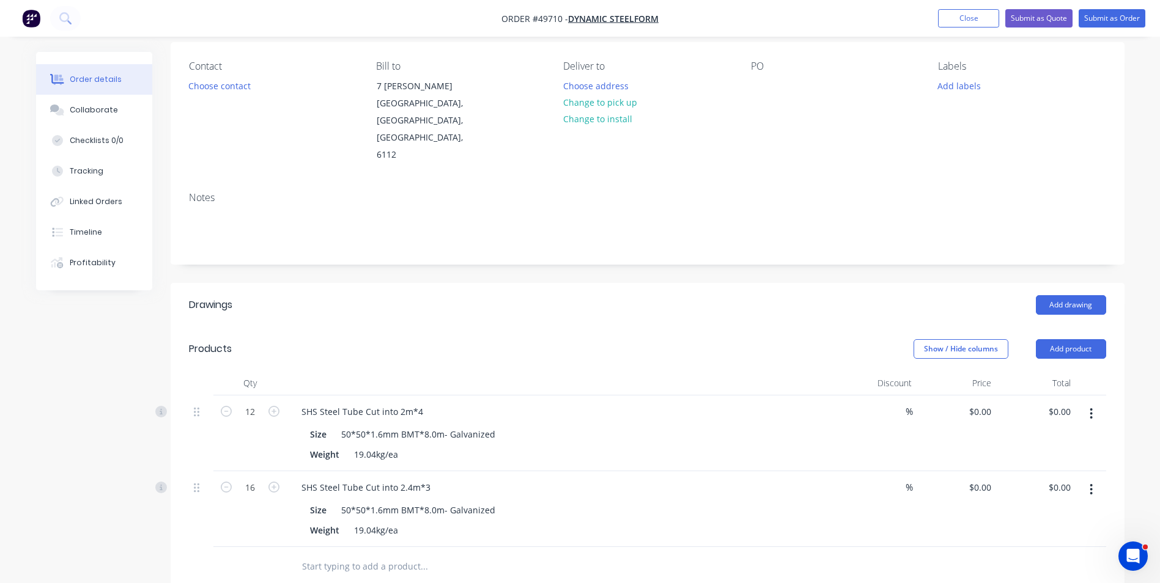
scroll to position [0, 0]
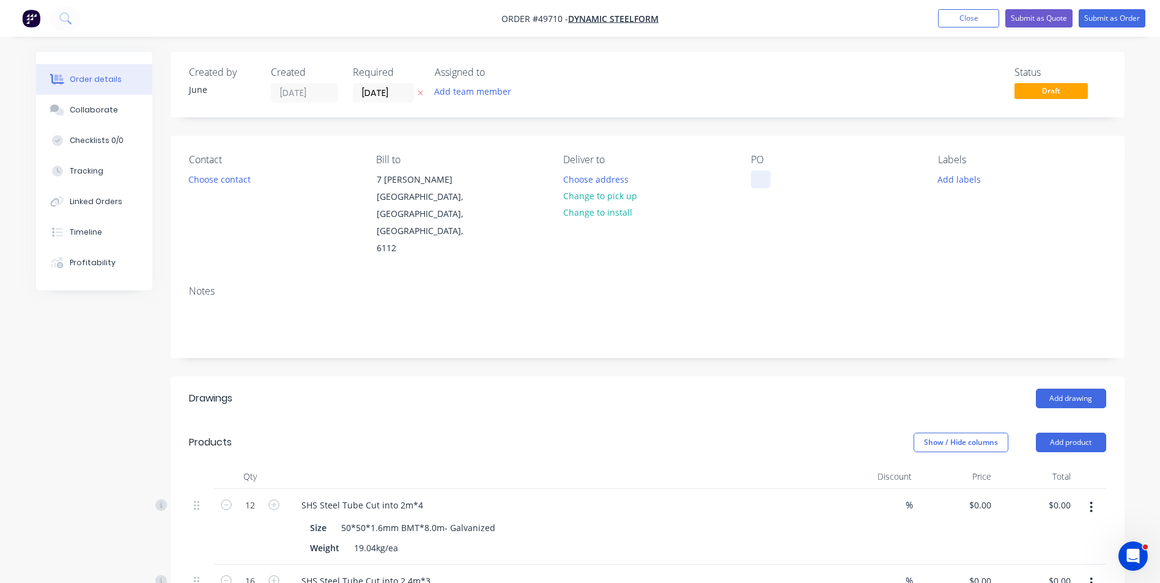
click at [761, 182] on div at bounding box center [761, 180] width 20 height 18
click at [727, 239] on div "Contact Choose contact Bill to 7 Cartwright Forrestdale, Western Australia, Aus…" at bounding box center [648, 206] width 954 height 140
click at [601, 196] on button "Change to pick up" at bounding box center [599, 196] width 87 height 17
click at [1107, 24] on button "Submit as Order" at bounding box center [1111, 18] width 67 height 18
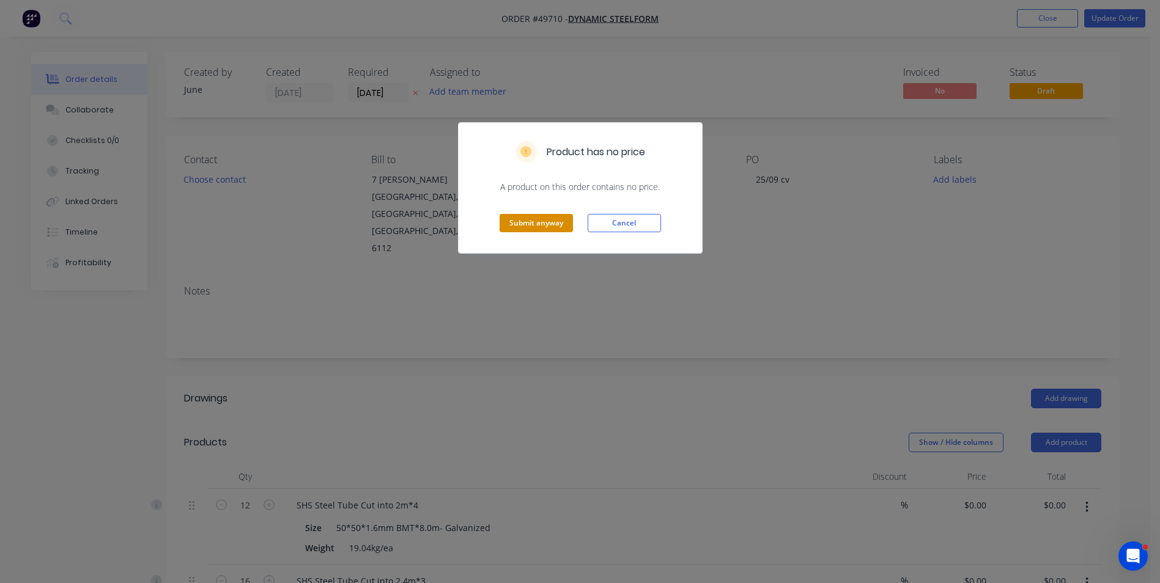
click at [545, 224] on button "Submit anyway" at bounding box center [535, 223] width 73 height 18
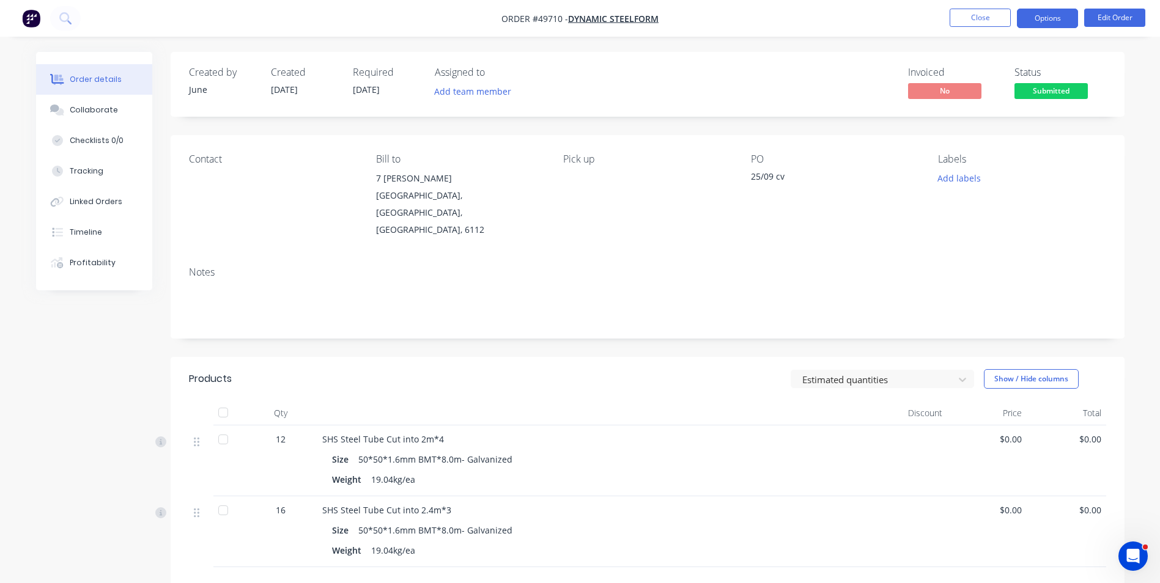
click at [1048, 25] on button "Options" at bounding box center [1046, 19] width 61 height 20
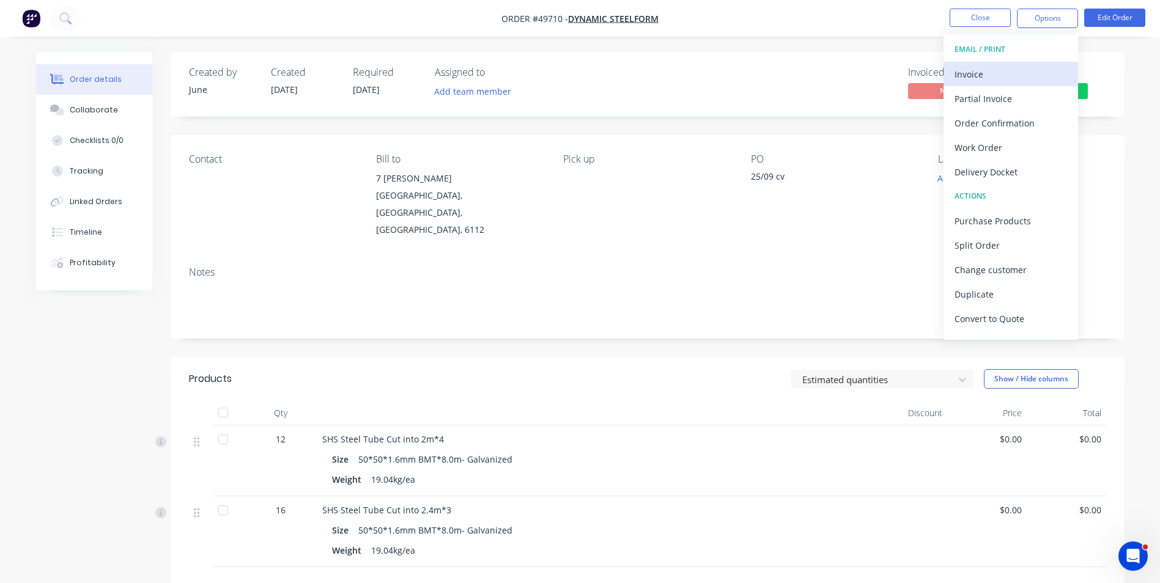
click at [1023, 64] on button "Invoice" at bounding box center [1010, 74] width 134 height 24
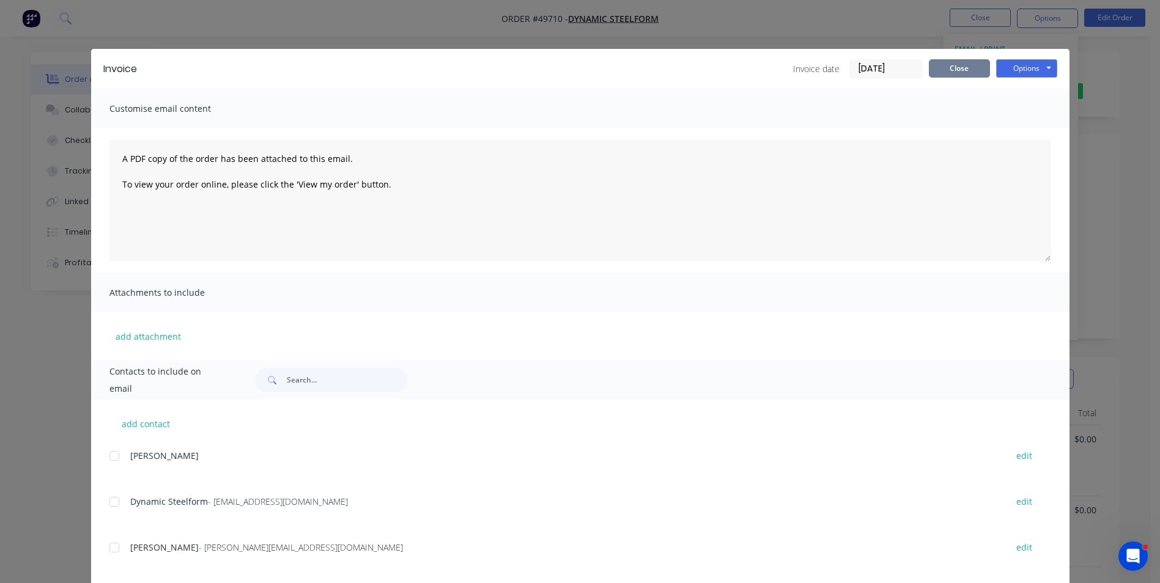
click at [966, 70] on button "Close" at bounding box center [958, 68] width 61 height 18
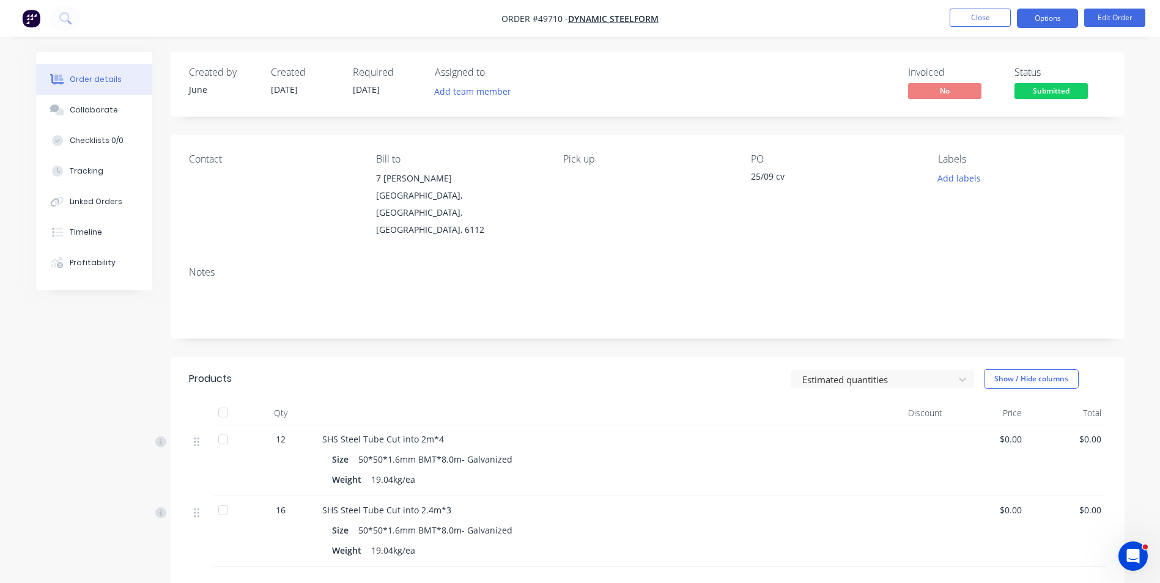
click at [1060, 15] on button "Options" at bounding box center [1046, 19] width 61 height 20
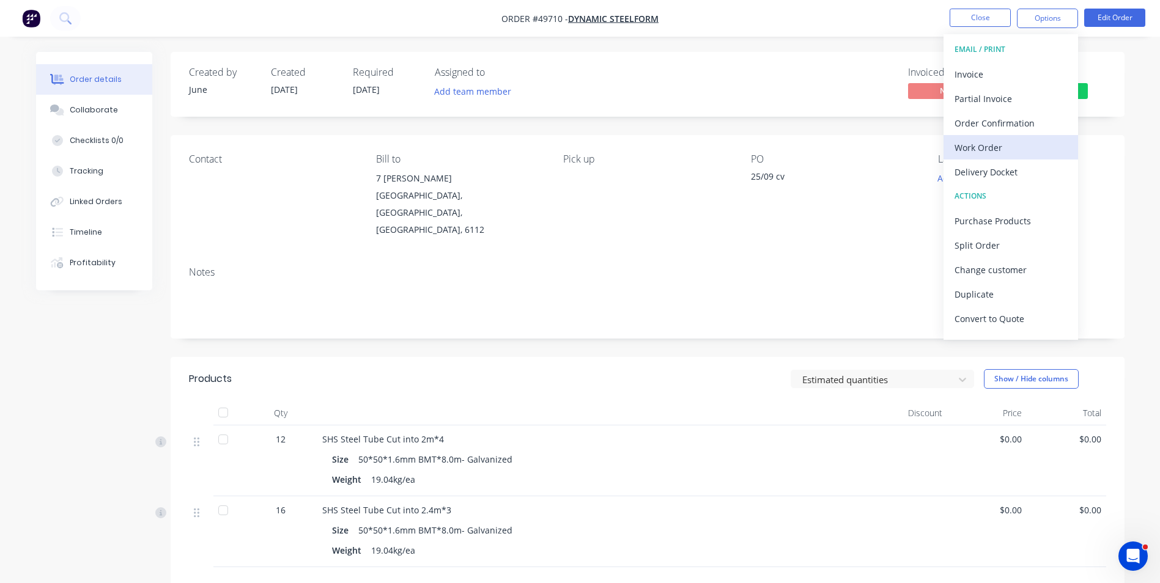
click at [998, 144] on div "Work Order" at bounding box center [1010, 148] width 112 height 18
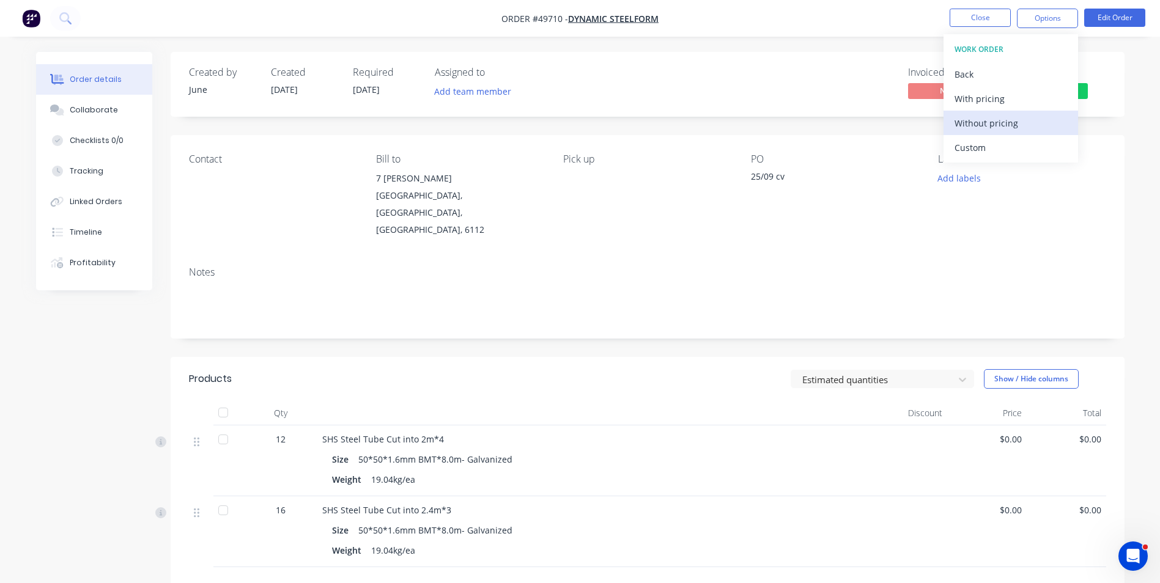
click at [1003, 130] on div "Without pricing" at bounding box center [1010, 123] width 112 height 18
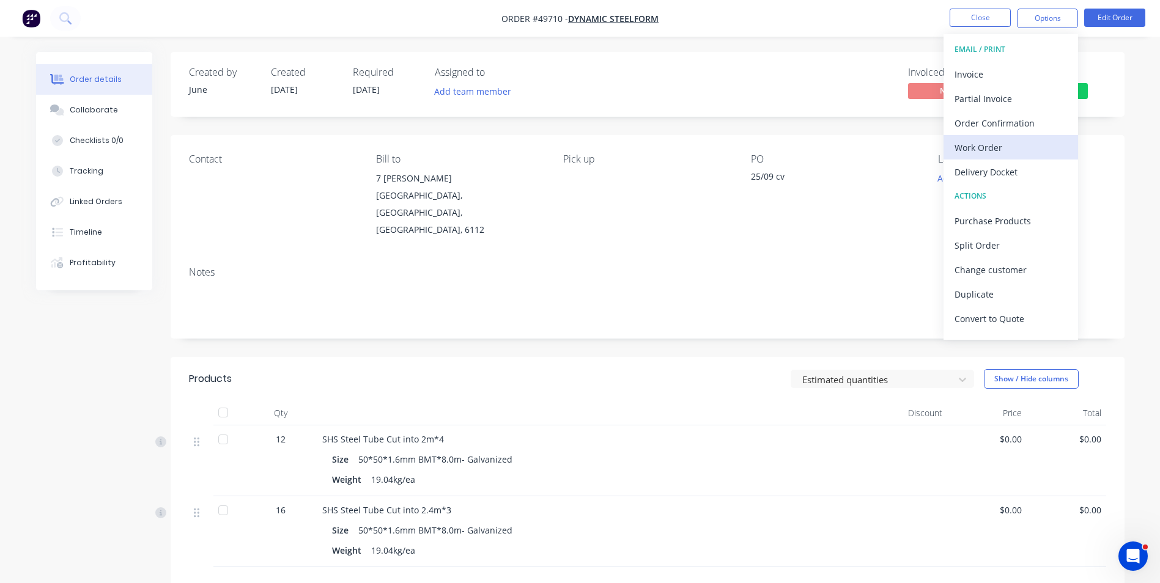
click at [990, 148] on div "Work Order" at bounding box center [1010, 148] width 112 height 18
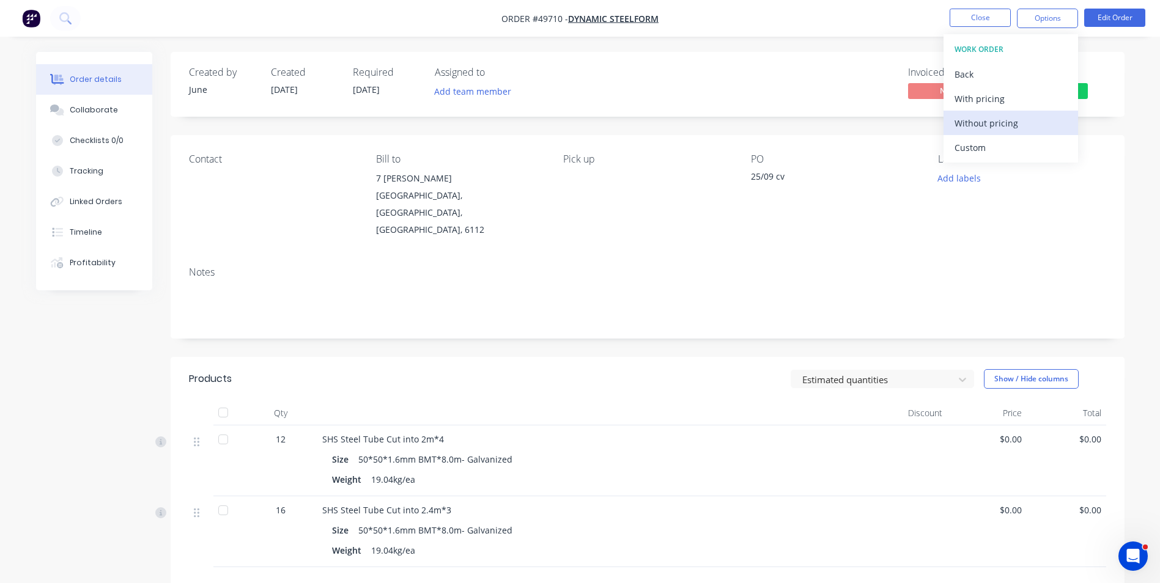
click at [992, 125] on div "Without pricing" at bounding box center [1010, 123] width 112 height 18
click at [656, 257] on div "Notes" at bounding box center [648, 298] width 954 height 82
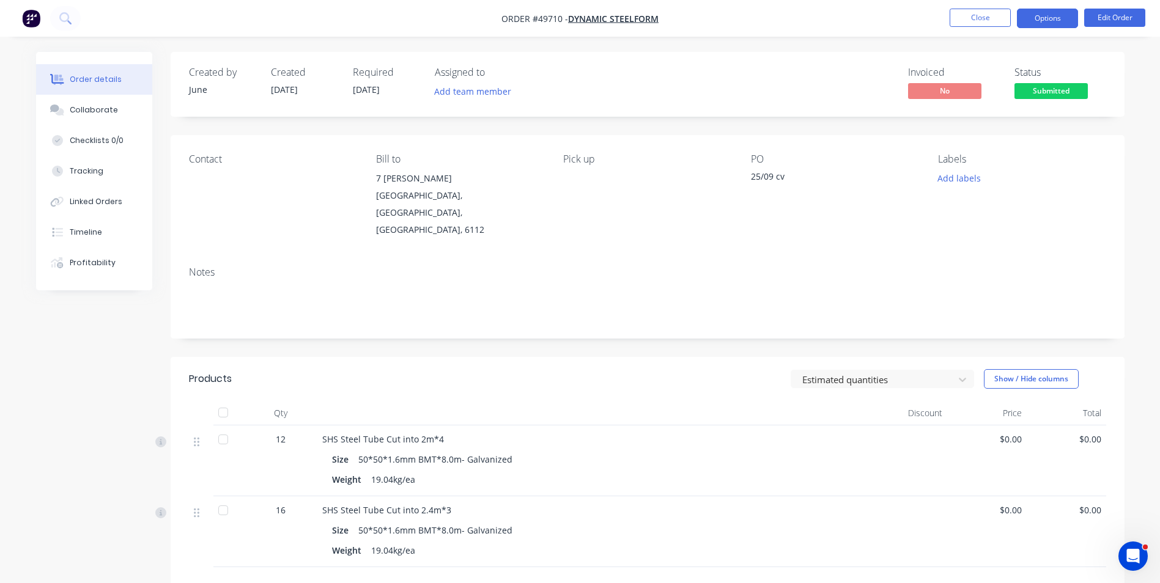
click at [1052, 21] on button "Options" at bounding box center [1046, 19] width 61 height 20
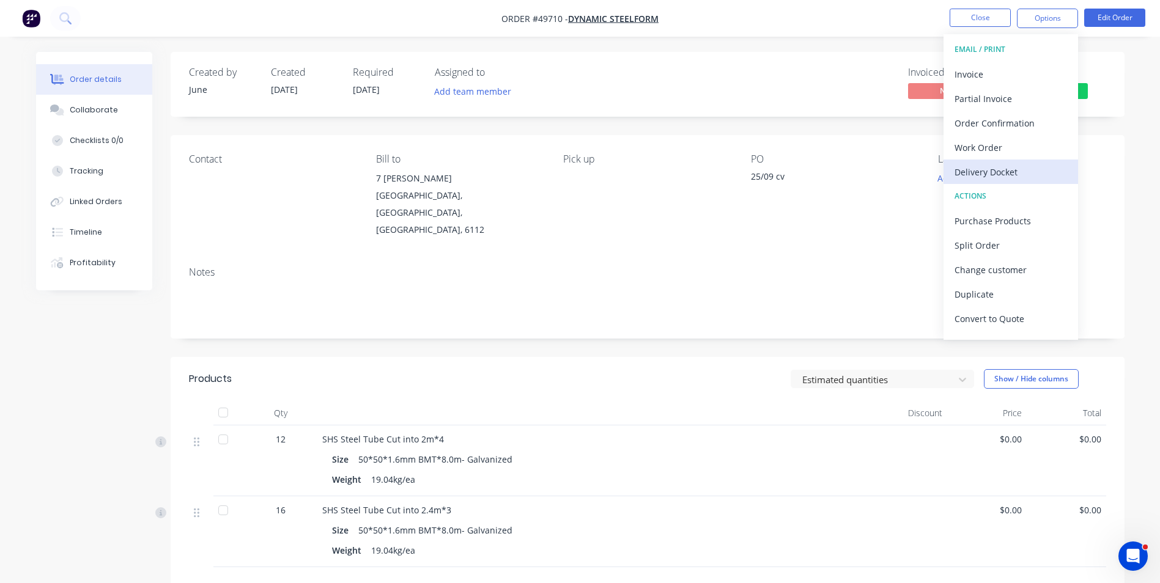
click at [1020, 164] on div "Delivery Docket" at bounding box center [1010, 172] width 112 height 18
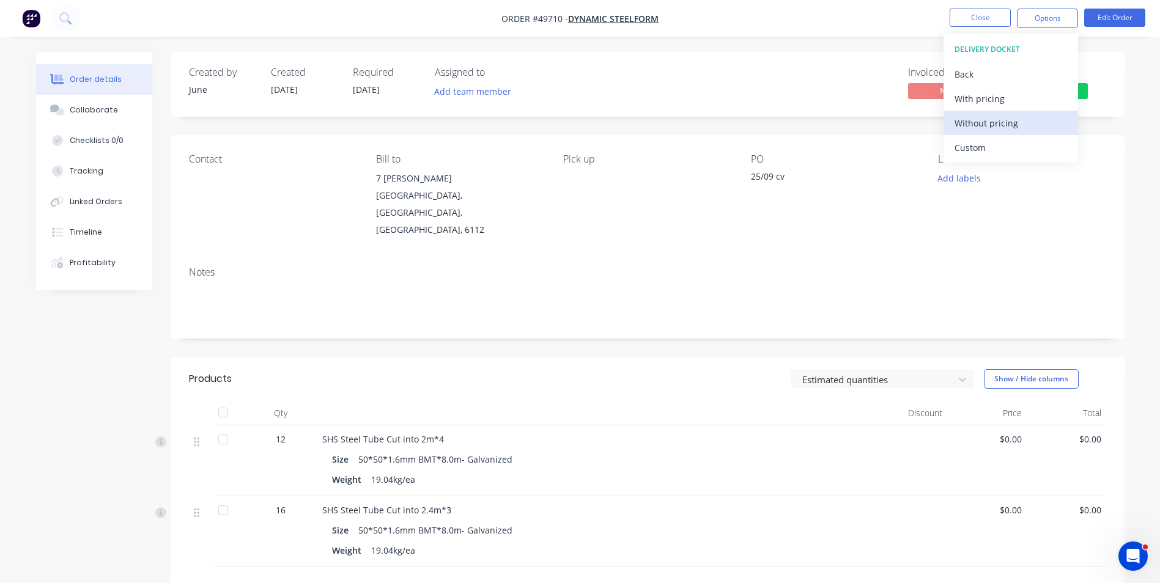
click at [996, 119] on div "Without pricing" at bounding box center [1010, 123] width 112 height 18
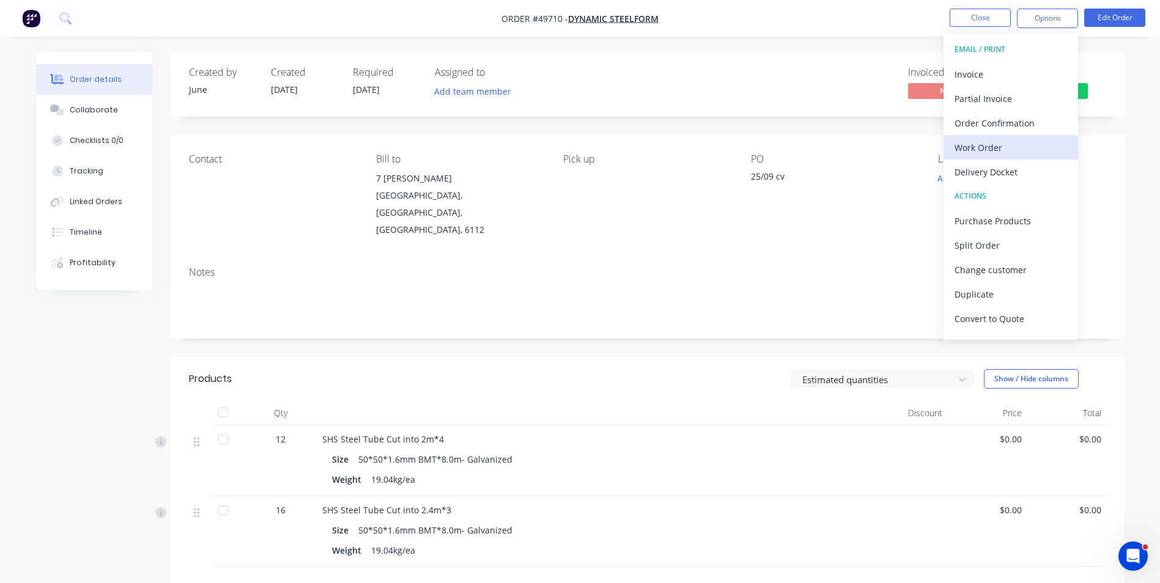
click at [961, 156] on button "Work Order" at bounding box center [1010, 147] width 134 height 24
click at [961, 156] on button "Custom" at bounding box center [1010, 147] width 134 height 24
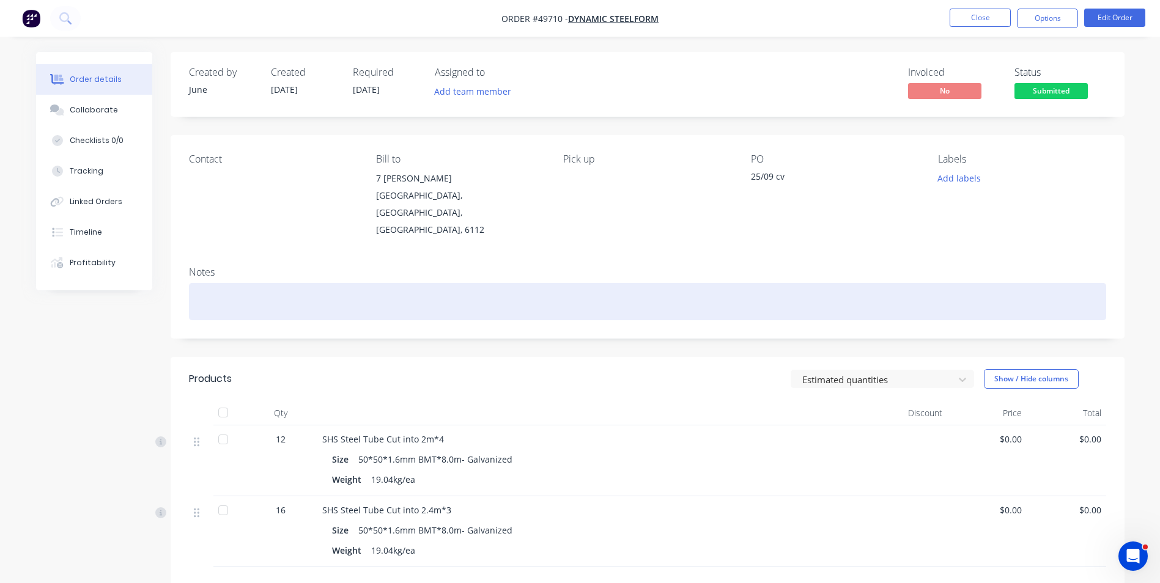
click at [727, 283] on div at bounding box center [647, 301] width 917 height 37
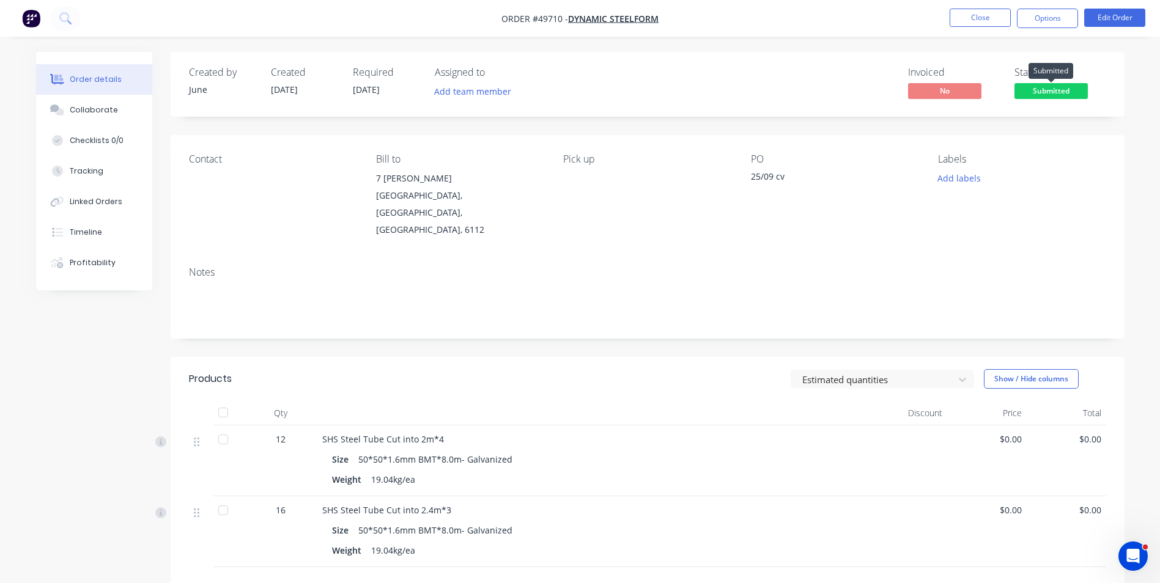
click at [1065, 92] on span "Submitted" at bounding box center [1050, 90] width 73 height 15
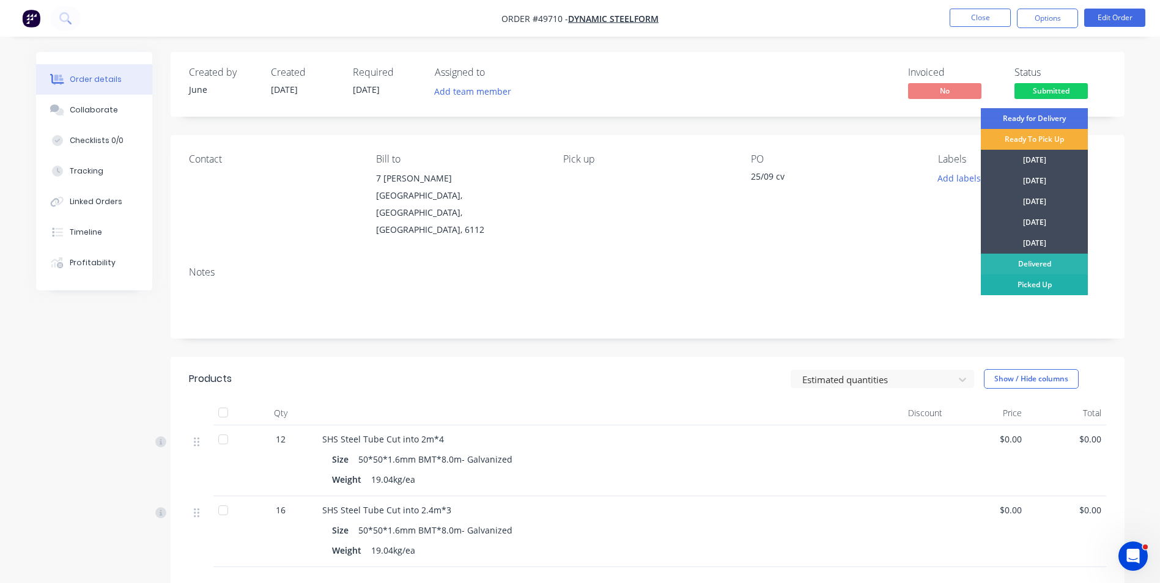
click at [1043, 282] on div "Picked Up" at bounding box center [1033, 284] width 107 height 21
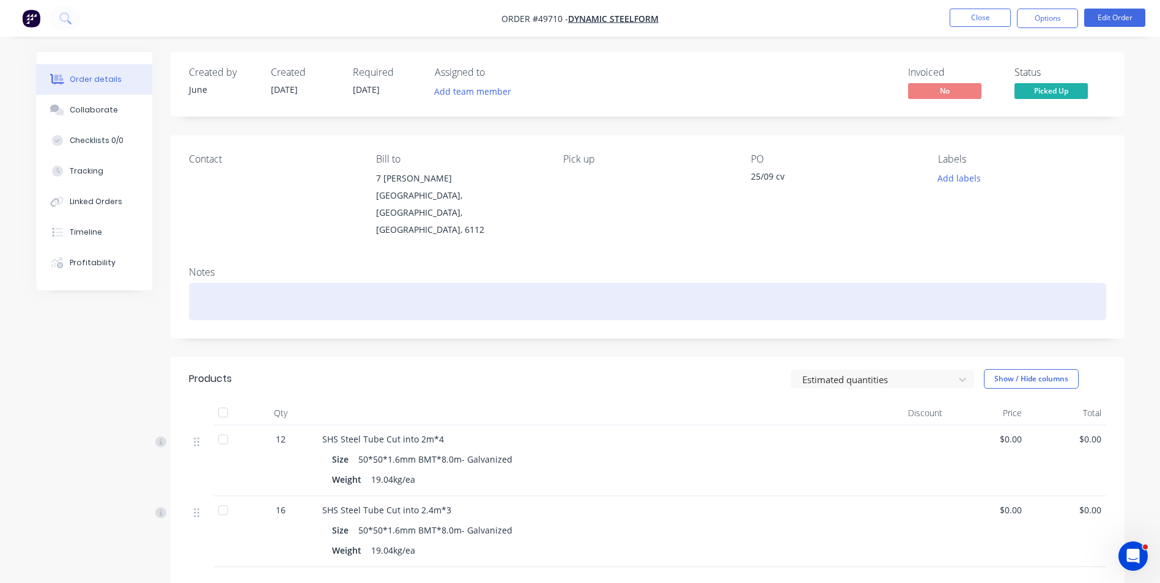
click at [191, 283] on div at bounding box center [647, 301] width 917 height 37
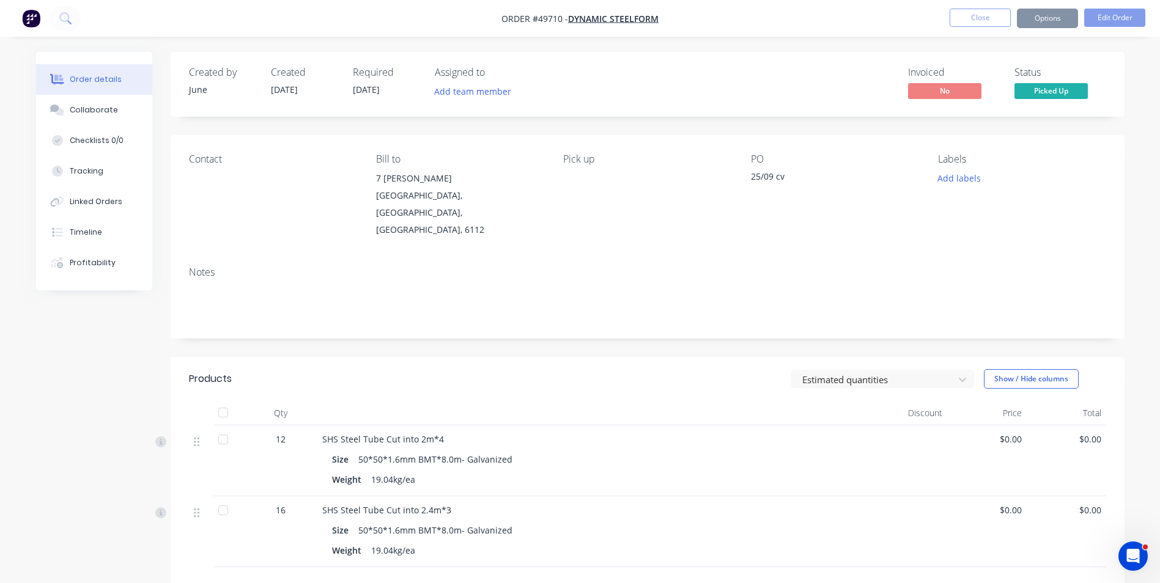
click at [685, 175] on div "Pick up" at bounding box center [646, 195] width 167 height 85
click at [965, 27] on li "Close" at bounding box center [979, 19] width 61 height 20
click at [988, 11] on button "Close" at bounding box center [979, 18] width 61 height 18
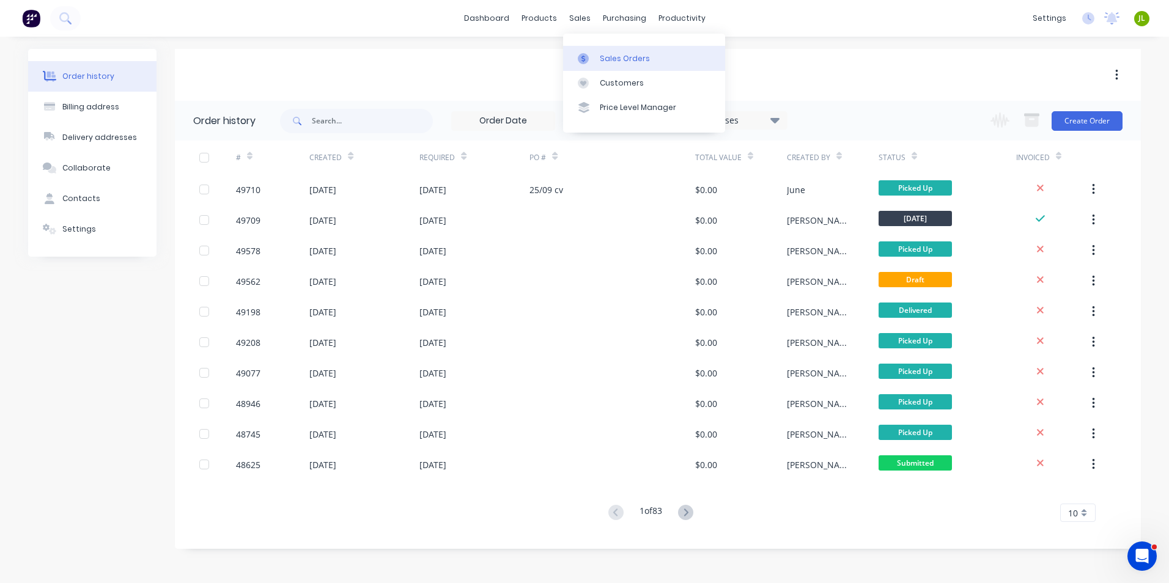
click at [608, 61] on div "Sales Orders" at bounding box center [625, 58] width 50 height 11
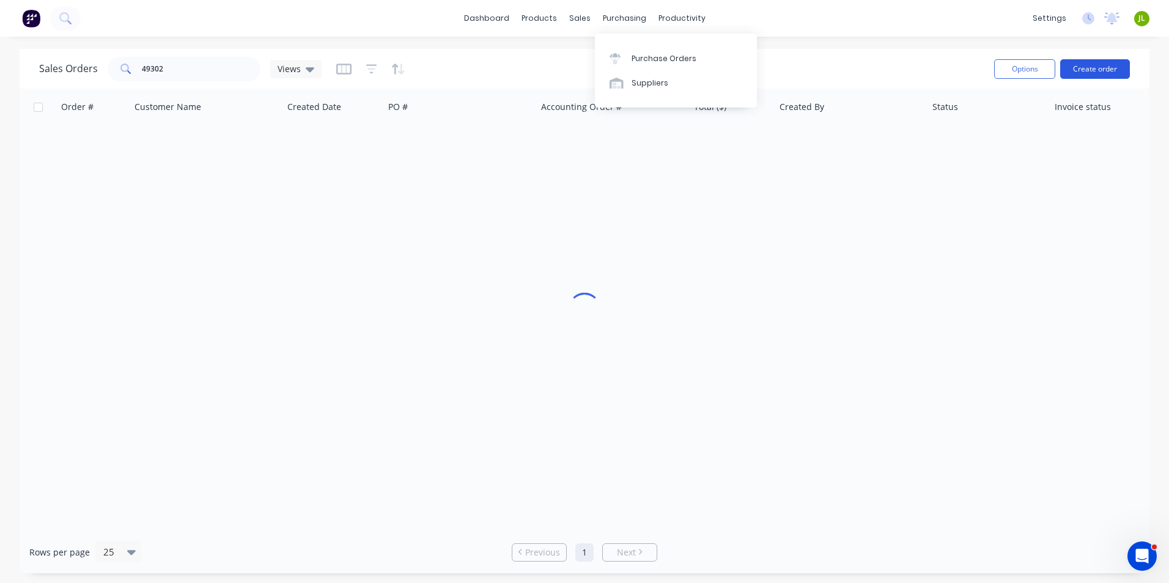
click at [1093, 72] on button "Create order" at bounding box center [1095, 69] width 70 height 20
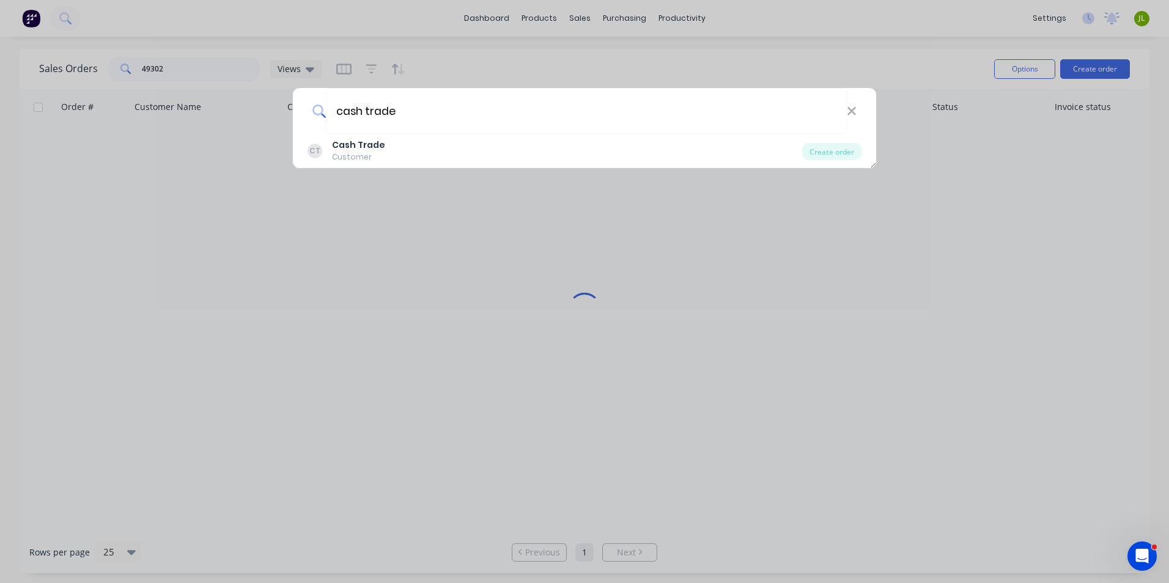
type input "cash trade"
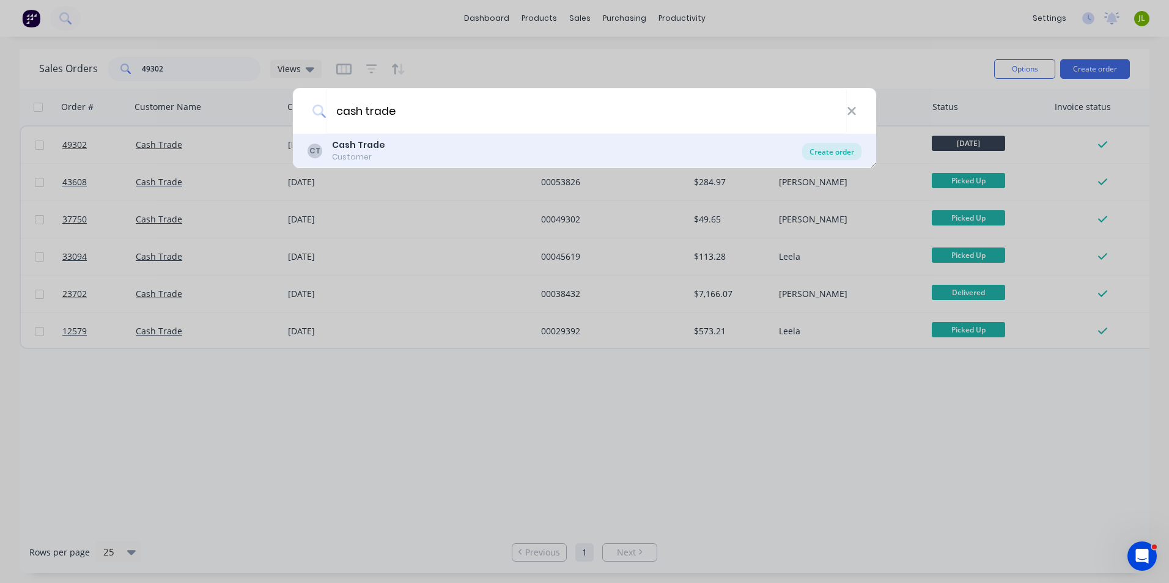
click at [815, 149] on div "Create order" at bounding box center [831, 151] width 59 height 17
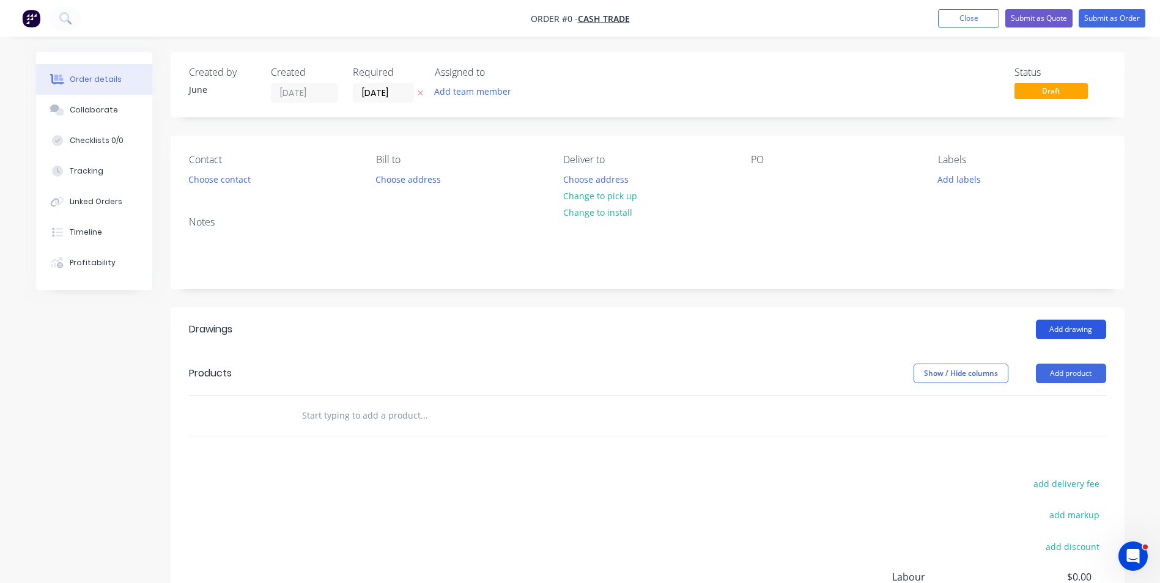
click at [1081, 330] on button "Add drawing" at bounding box center [1070, 330] width 70 height 20
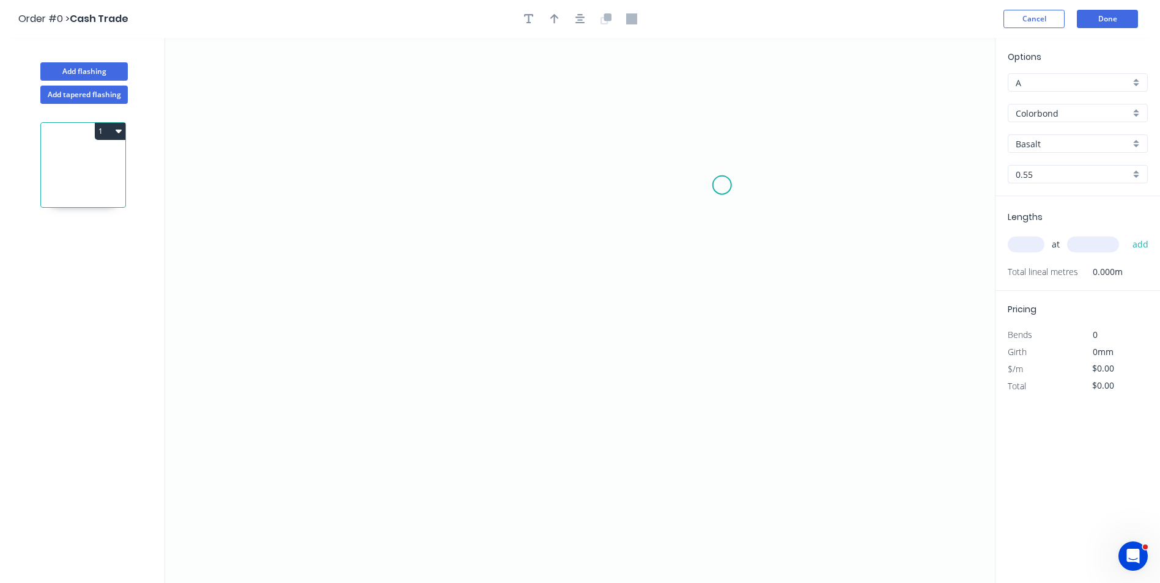
click at [722, 185] on icon "0" at bounding box center [579, 310] width 829 height 545
click at [685, 156] on icon "0" at bounding box center [579, 310] width 829 height 545
click at [413, 151] on icon "0 ?" at bounding box center [579, 310] width 829 height 545
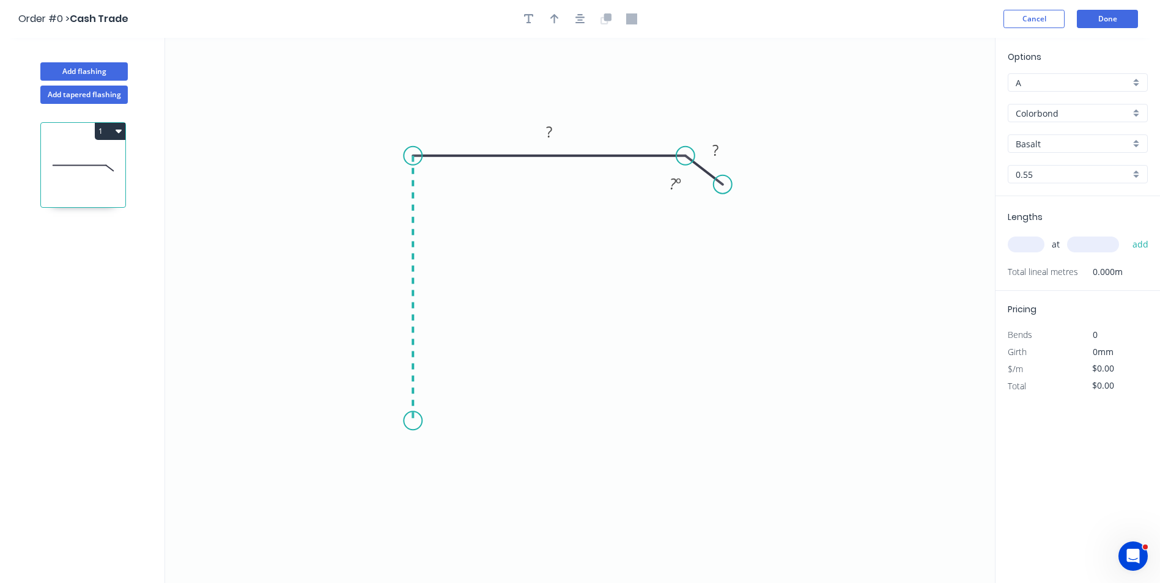
click at [395, 421] on icon "0 ? ? ? º" at bounding box center [579, 310] width 829 height 545
click at [452, 457] on icon "0 ? ? ? ? º" at bounding box center [579, 310] width 829 height 545
click at [452, 457] on circle at bounding box center [452, 459] width 18 height 18
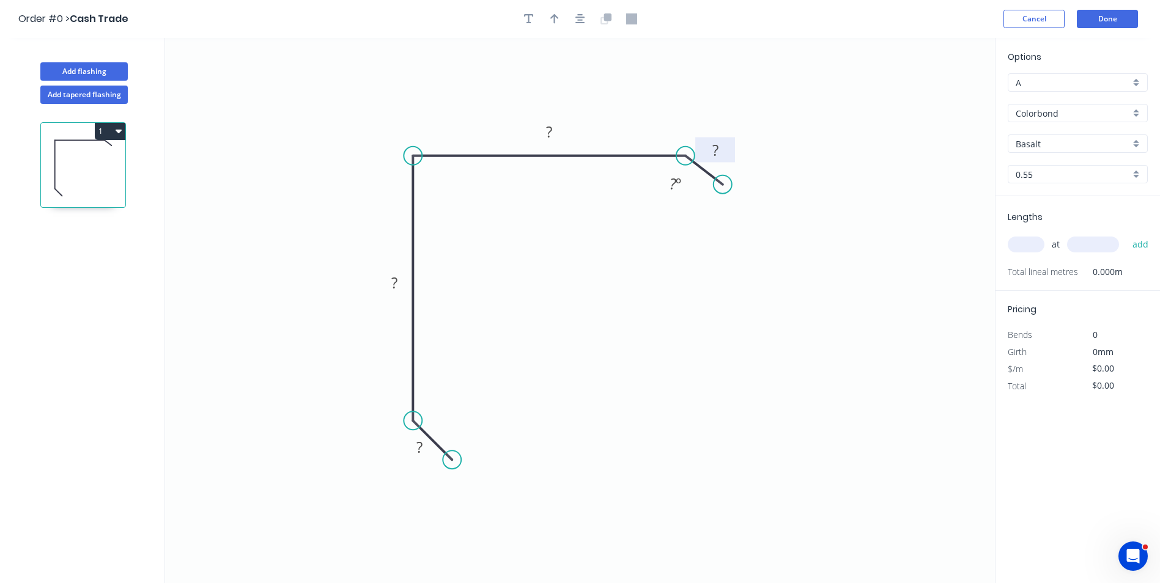
click at [707, 145] on rect at bounding box center [715, 150] width 24 height 17
click at [568, 133] on rect at bounding box center [549, 131] width 40 height 25
click at [540, 131] on rect at bounding box center [549, 132] width 24 height 17
click at [393, 287] on tspan "?" at bounding box center [394, 283] width 6 height 20
click at [417, 451] on tspan "?" at bounding box center [419, 447] width 6 height 20
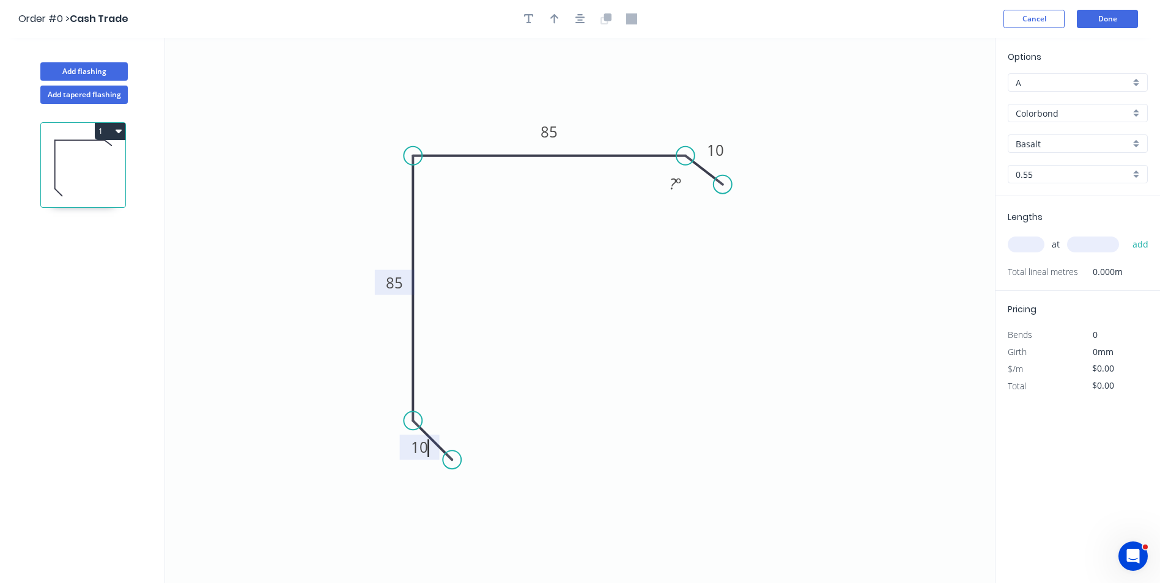
type input "$10.12"
click at [392, 279] on tspan "85" at bounding box center [394, 283] width 17 height 20
click at [546, 138] on tspan "85" at bounding box center [548, 132] width 17 height 20
click at [613, 241] on icon "0 10 75 75 10 ? º" at bounding box center [579, 310] width 829 height 545
click at [717, 186] on circle at bounding box center [717, 187] width 18 height 18
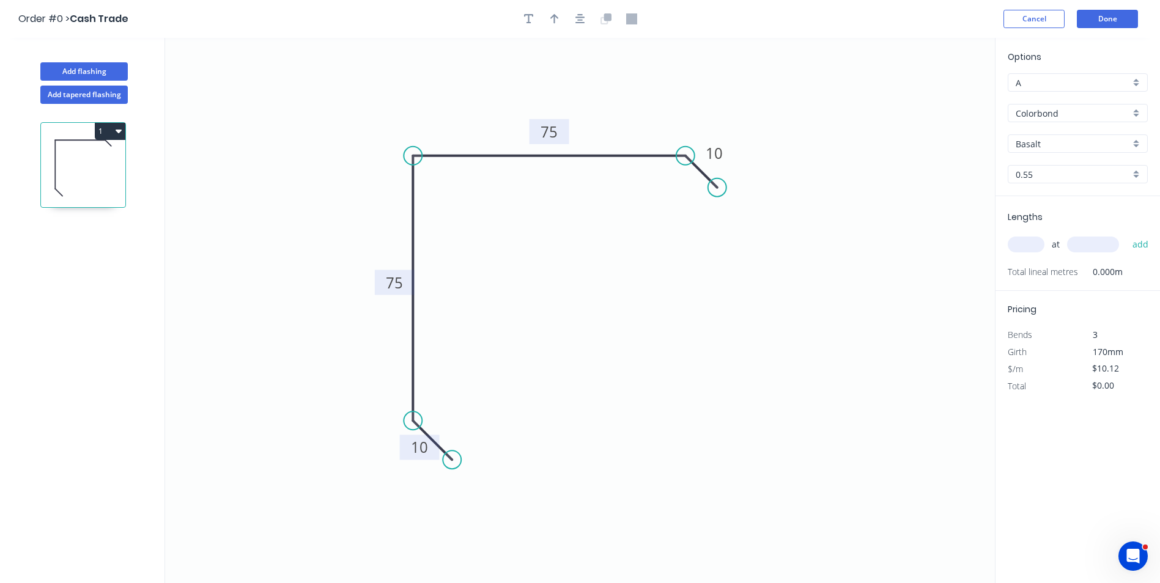
click at [1066, 150] on div "Basalt" at bounding box center [1077, 143] width 140 height 18
click at [1064, 103] on div "Options A A Colorbond Colorbond Basalt Classic Cream Cottage Green Deep Ocean D…" at bounding box center [1077, 123] width 164 height 146
click at [1136, 113] on div "Colorbond" at bounding box center [1077, 113] width 140 height 18
click at [1073, 156] on div "Zincalume" at bounding box center [1077, 157] width 139 height 21
type input "Zincalume"
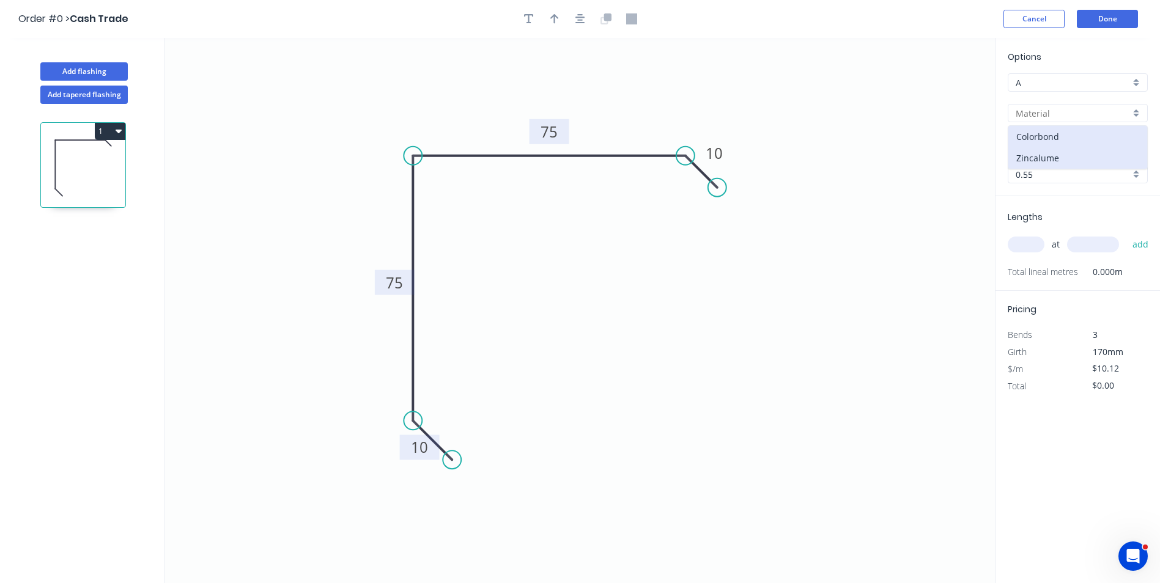
type input "Zinc"
type input "$8.36"
click at [1040, 174] on input "0.55" at bounding box center [1072, 174] width 114 height 13
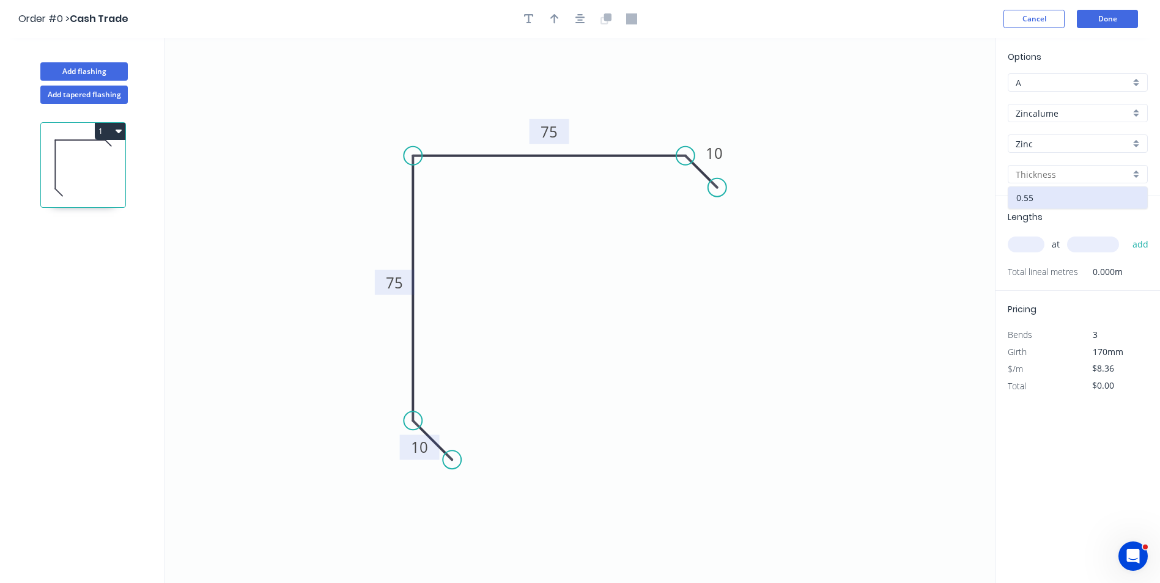
click at [1026, 249] on input "text" at bounding box center [1025, 245] width 37 height 16
type input "6"
click at [1104, 245] on input "text" at bounding box center [1093, 245] width 52 height 16
type input "3000"
click at [1126, 234] on button "add" at bounding box center [1140, 244] width 29 height 21
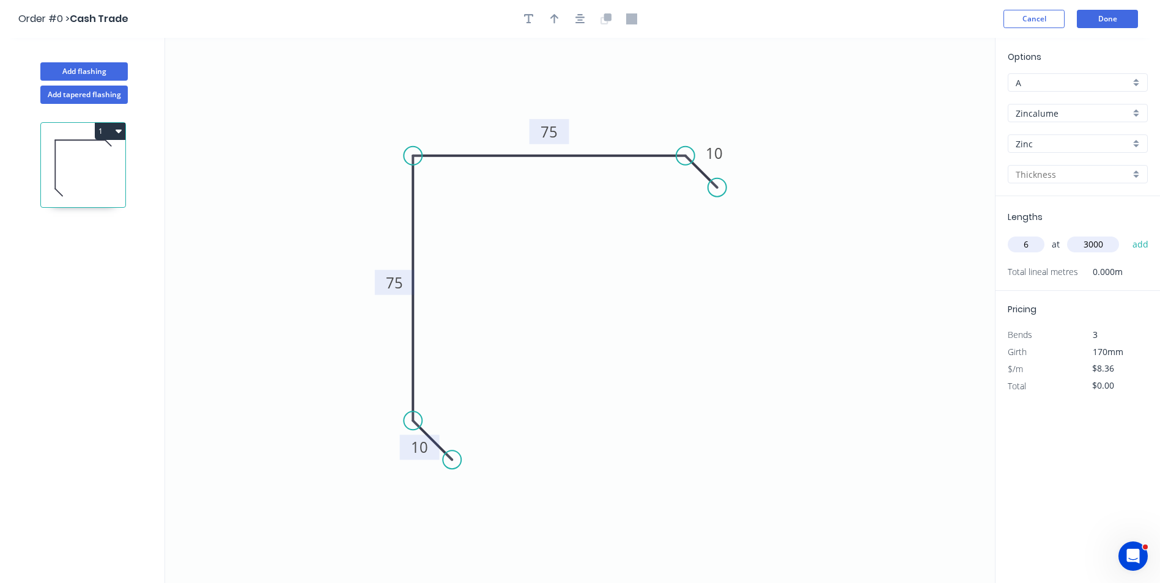
type input "$150.48"
click at [72, 73] on button "Add flashing" at bounding box center [83, 71] width 87 height 18
type input "$0.00"
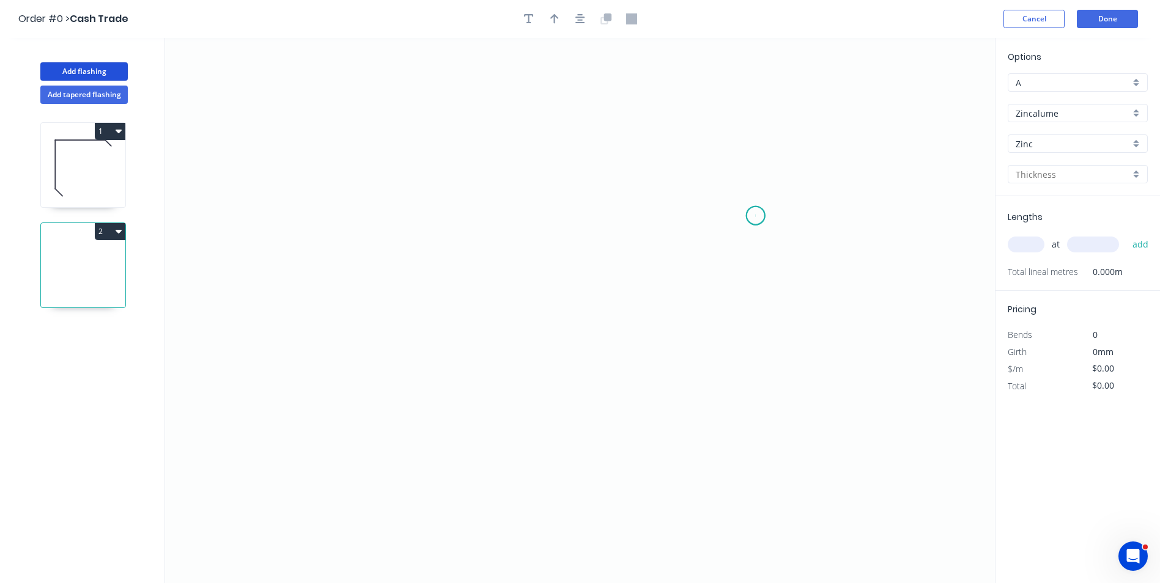
drag, startPoint x: 755, startPoint y: 216, endPoint x: 273, endPoint y: 153, distance: 487.0
click at [755, 216] on icon "0" at bounding box center [579, 310] width 829 height 545
click at [377, 222] on icon "0" at bounding box center [579, 310] width 829 height 545
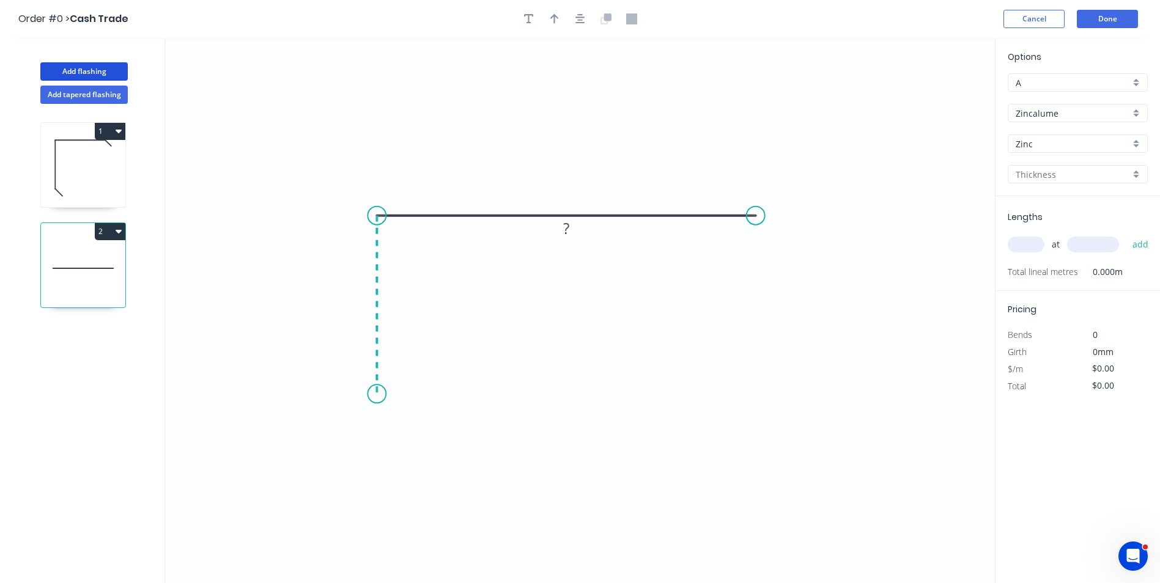
click at [375, 394] on icon "0 ?" at bounding box center [579, 310] width 829 height 545
click at [563, 399] on icon "0 ? ?" at bounding box center [579, 310] width 829 height 545
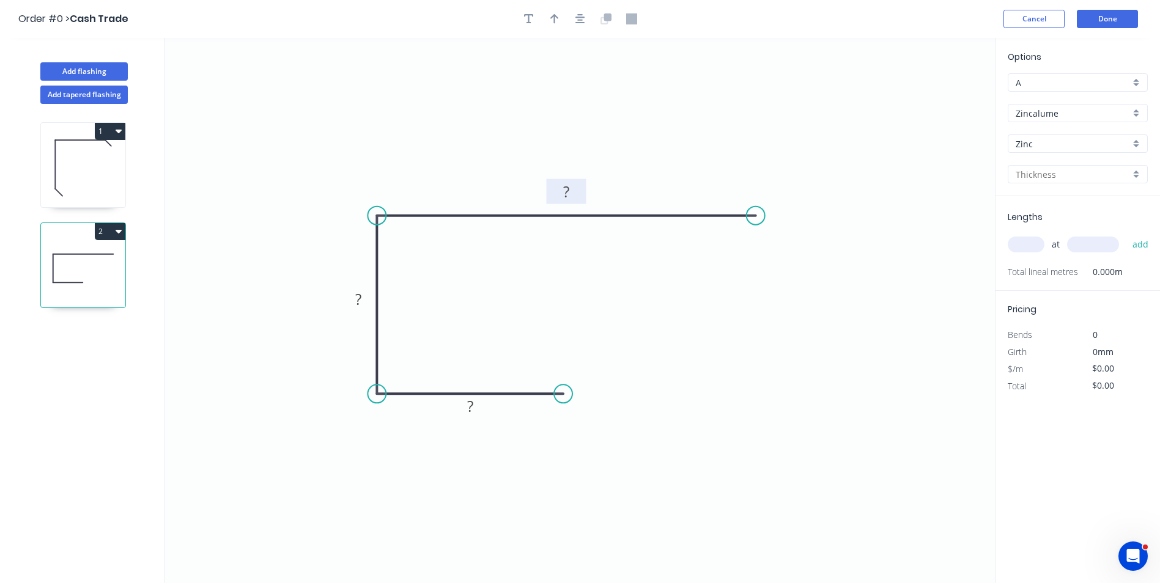
click at [570, 193] on rect at bounding box center [566, 192] width 24 height 17
click at [362, 289] on rect at bounding box center [359, 299] width 40 height 25
click at [351, 301] on rect at bounding box center [358, 300] width 24 height 17
click at [471, 407] on tspan "?" at bounding box center [470, 406] width 6 height 20
click at [755, 218] on circle at bounding box center [755, 216] width 18 height 18
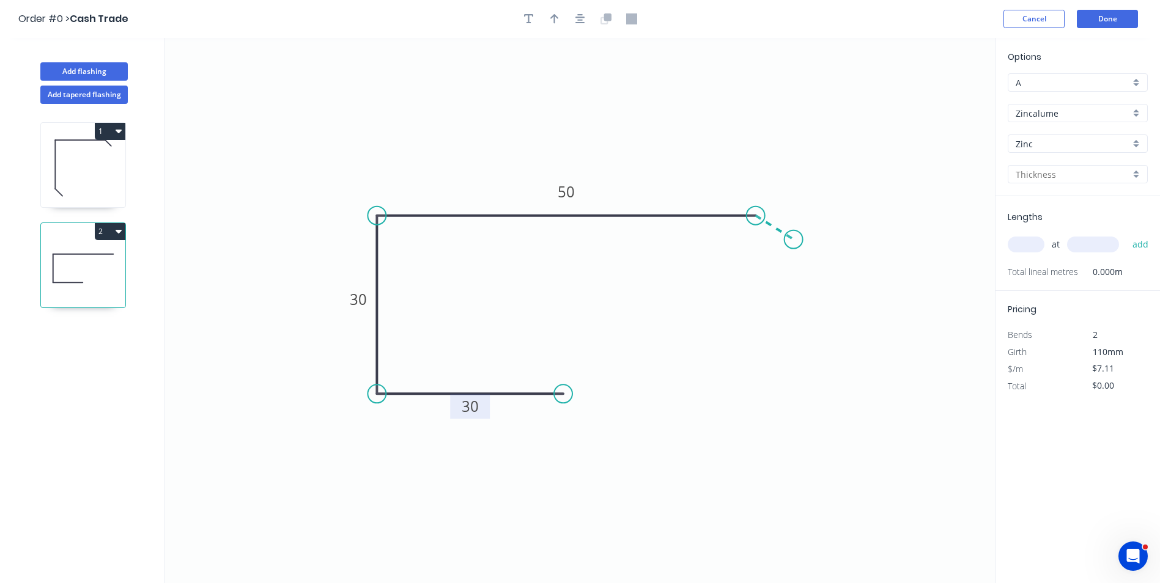
click at [793, 240] on icon "0 30 30 50" at bounding box center [579, 310] width 829 height 545
click at [793, 240] on circle at bounding box center [793, 239] width 18 height 18
drag, startPoint x: 790, startPoint y: 237, endPoint x: 777, endPoint y: 238, distance: 12.9
click at [773, 238] on circle at bounding box center [764, 228] width 18 height 18
click at [800, 254] on div "Delete point" at bounding box center [838, 253] width 123 height 25
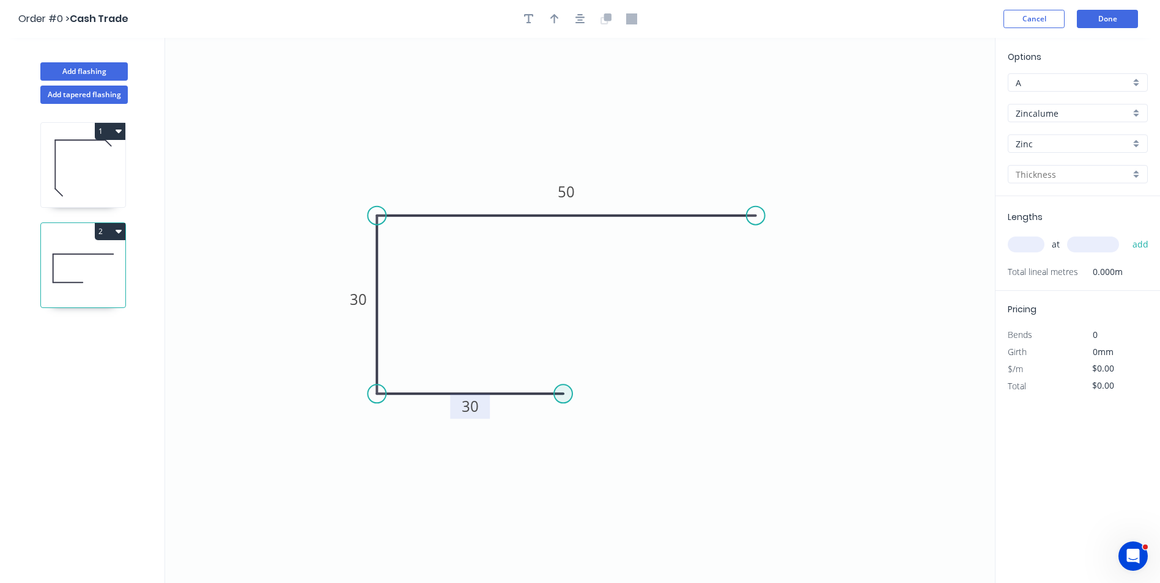
click at [561, 391] on circle at bounding box center [563, 393] width 18 height 18
click at [599, 369] on icon "0 30 30 50" at bounding box center [579, 310] width 829 height 545
click at [599, 369] on circle at bounding box center [599, 368] width 18 height 18
click at [601, 397] on rect at bounding box center [591, 391] width 24 height 17
click at [594, 365] on circle at bounding box center [593, 363] width 18 height 18
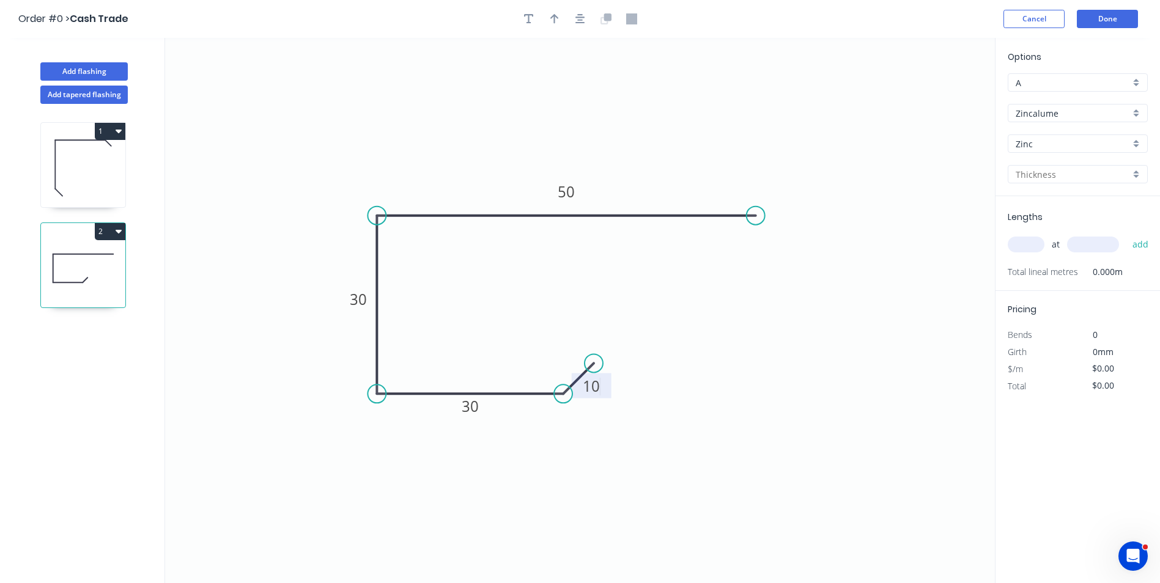
type input "$7.63"
click at [571, 362] on icon "0 10 30 30 50" at bounding box center [579, 310] width 829 height 545
drag, startPoint x: 594, startPoint y: 364, endPoint x: 602, endPoint y: 375, distance: 13.5
click at [602, 375] on circle at bounding box center [602, 374] width 18 height 18
click at [554, 358] on tspan "?" at bounding box center [553, 363] width 7 height 20
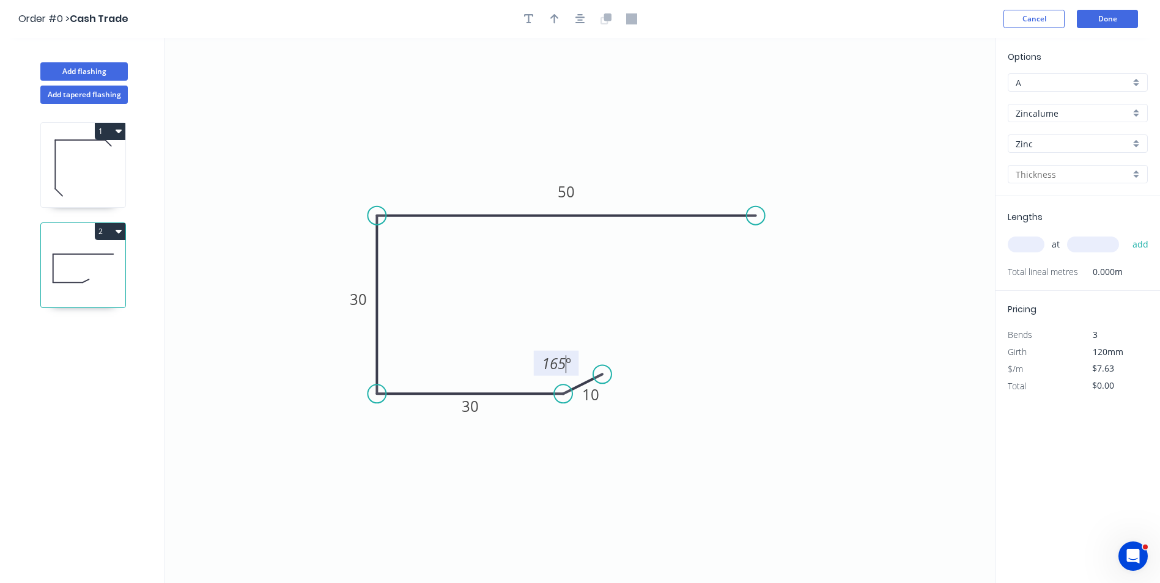
click at [649, 337] on icon "0 10 30 30 50 165 º" at bounding box center [579, 310] width 829 height 545
click at [629, 114] on icon "0 10 30 30 50 165 º" at bounding box center [579, 310] width 829 height 545
click at [1032, 237] on input "text" at bounding box center [1025, 245] width 37 height 16
type input "6"
click at [1095, 240] on input "text" at bounding box center [1093, 245] width 52 height 16
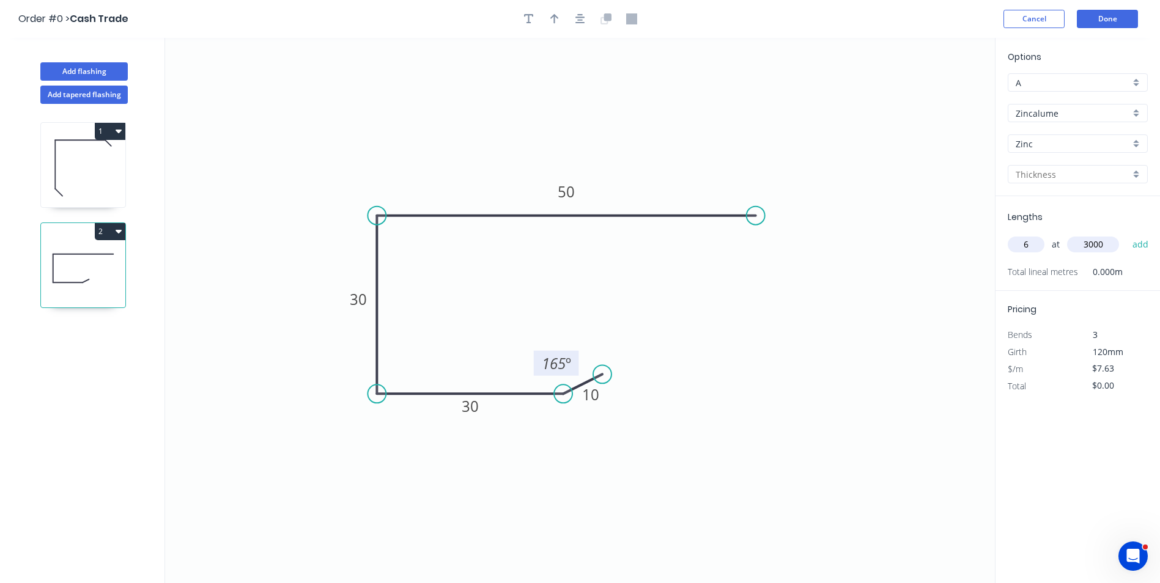
type input "3000"
click at [1126, 234] on button "add" at bounding box center [1140, 244] width 29 height 21
type input "$137.34"
click at [771, 311] on icon "0 10 30 30 50 165 º" at bounding box center [579, 310] width 829 height 545
drag, startPoint x: 883, startPoint y: 148, endPoint x: 890, endPoint y: 138, distance: 12.4
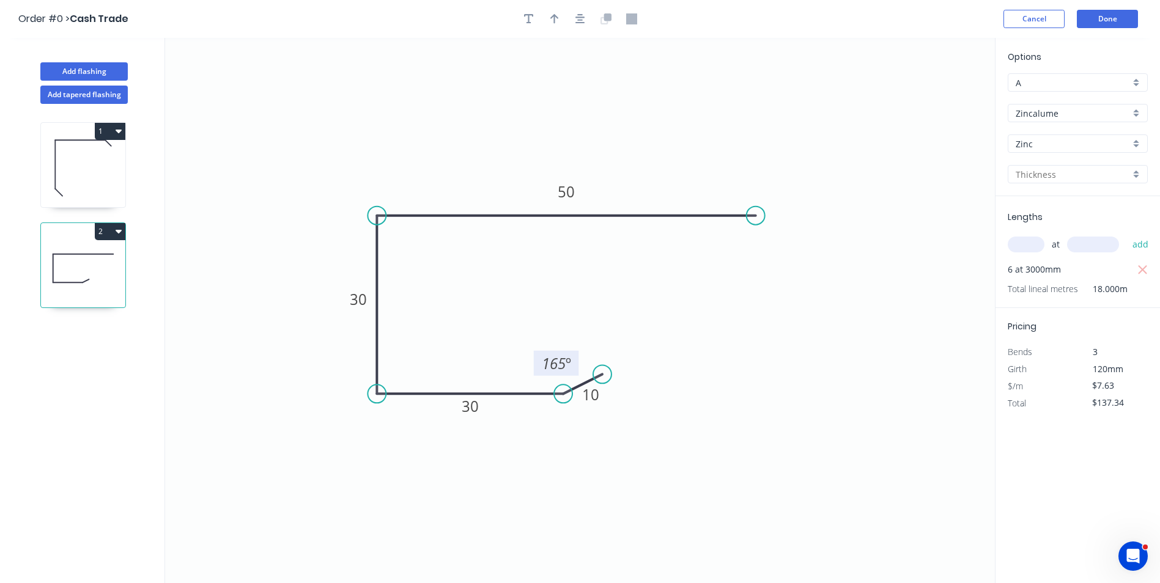
click at [884, 141] on icon "0 10 30 30 50 165 º" at bounding box center [579, 310] width 829 height 545
click at [1106, 26] on button "Done" at bounding box center [1106, 19] width 61 height 18
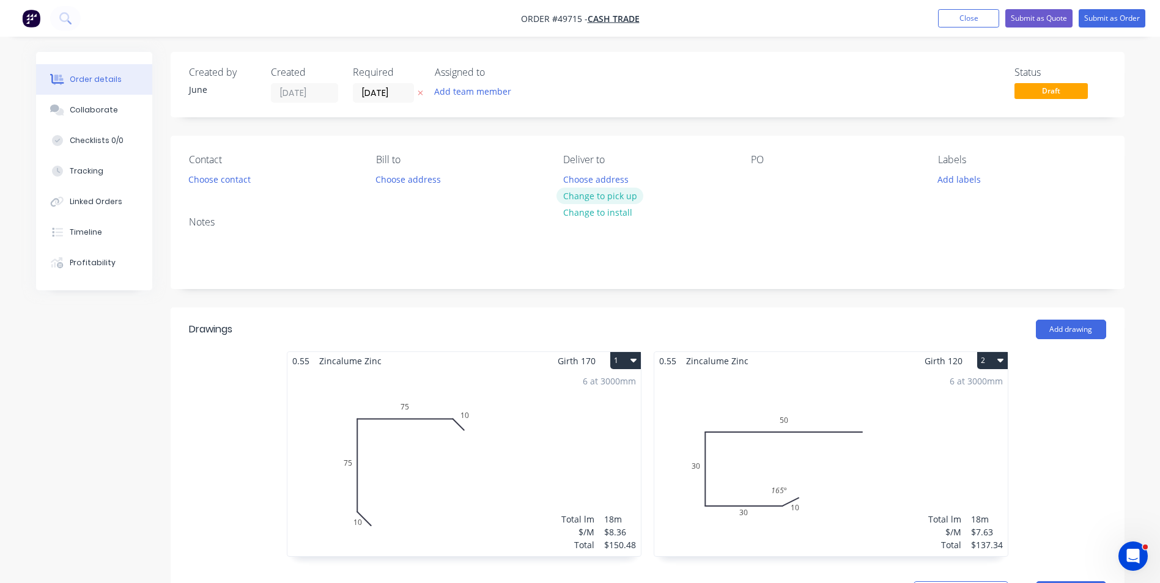
click at [604, 193] on button "Change to pick up" at bounding box center [599, 196] width 87 height 17
click at [241, 183] on button "Choose contact" at bounding box center [219, 179] width 75 height 17
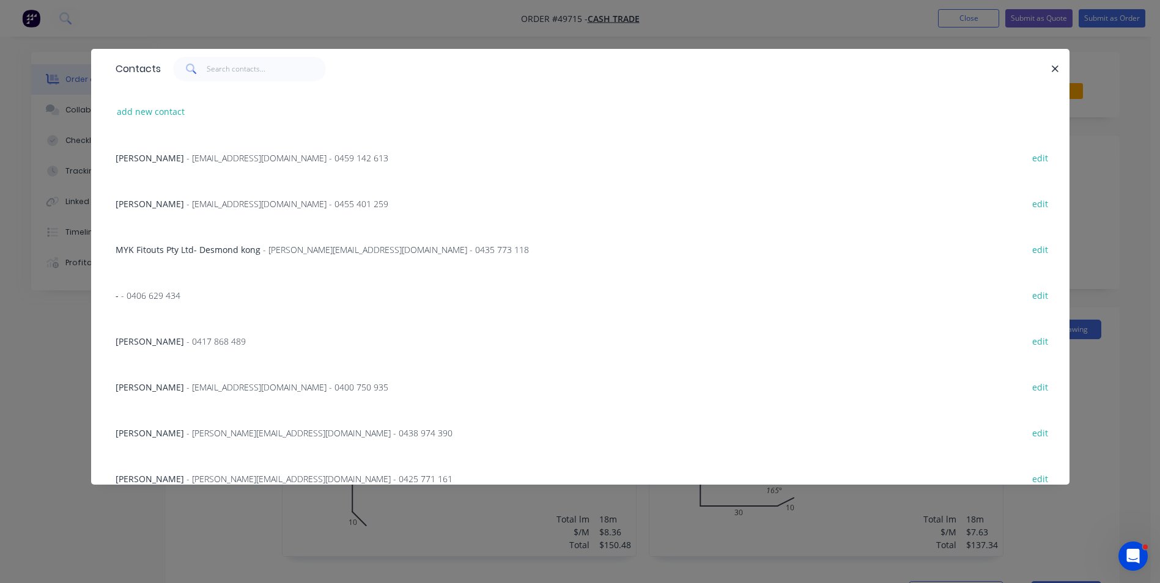
click at [194, 111] on div "add new contact" at bounding box center [579, 112] width 941 height 46
click at [164, 112] on button "add new contact" at bounding box center [151, 111] width 81 height 17
select select "AU"
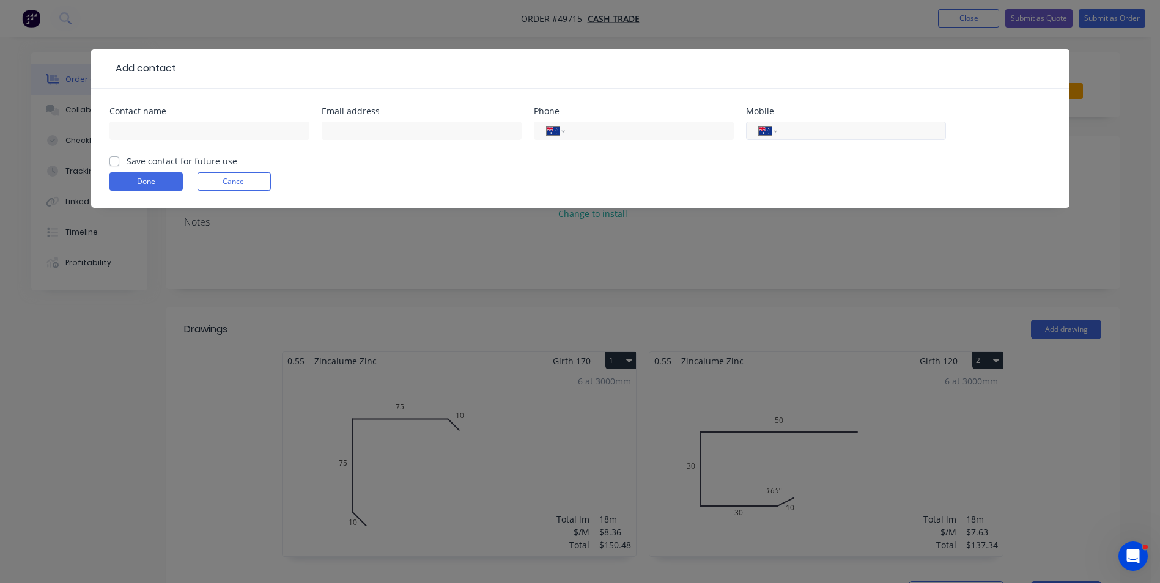
click at [870, 125] on input "tel" at bounding box center [858, 131] width 147 height 14
type input "0418 606 158"
click at [142, 119] on div at bounding box center [209, 137] width 200 height 36
click at [144, 131] on input "text" at bounding box center [209, 131] width 200 height 18
type input "Scott"
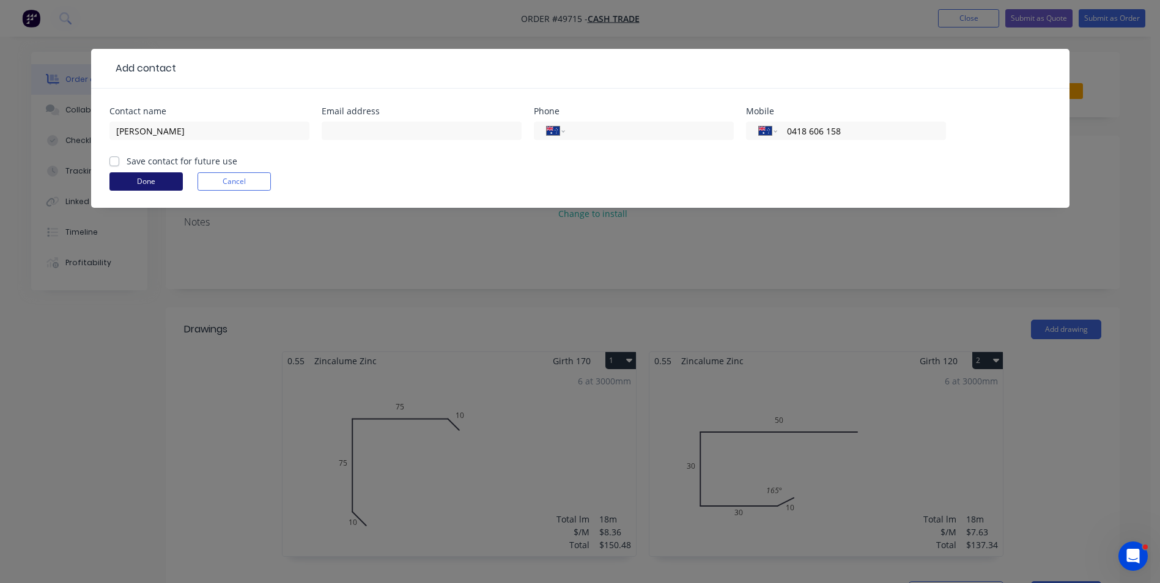
click at [146, 177] on button "Done" at bounding box center [145, 181] width 73 height 18
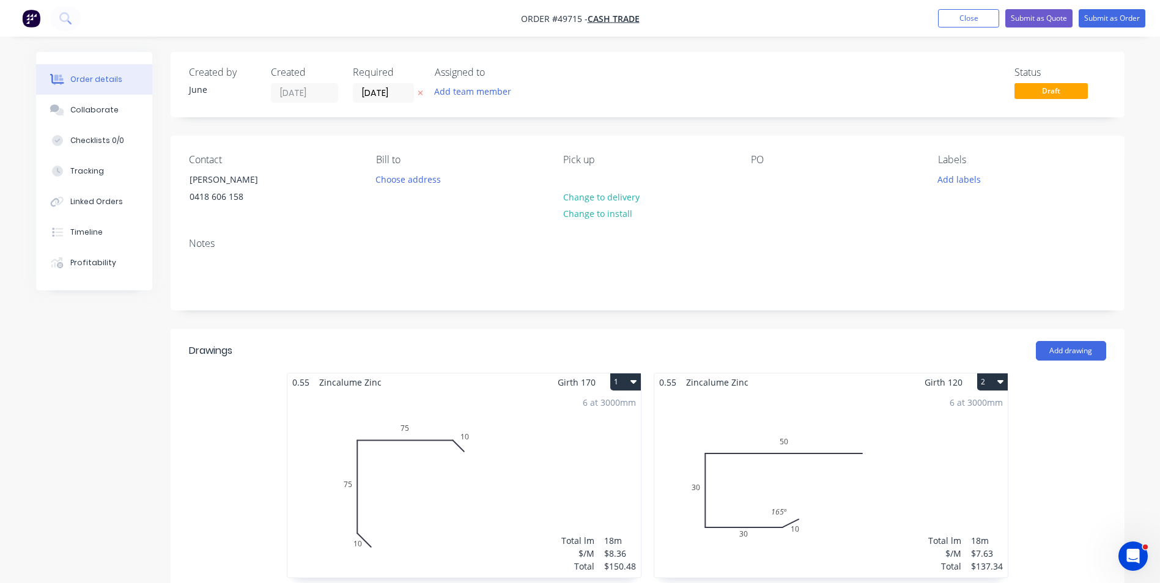
click at [375, 237] on div "Notes" at bounding box center [648, 269] width 954 height 82
click at [364, 92] on input "[DATE]" at bounding box center [383, 93] width 60 height 18
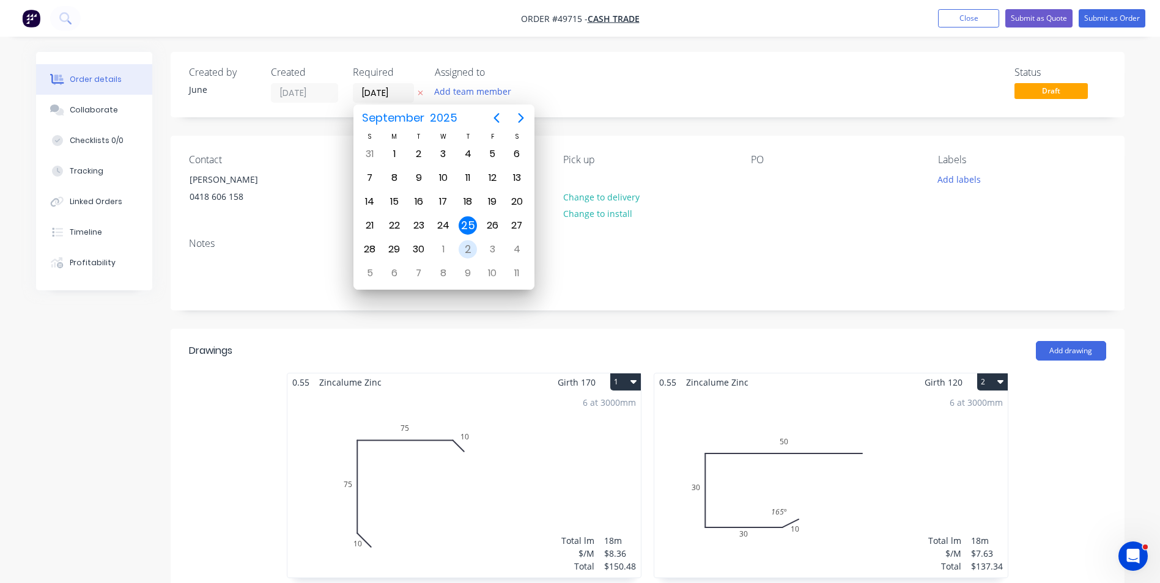
click at [472, 254] on div "2" at bounding box center [467, 249] width 18 height 18
type input "02/10/25"
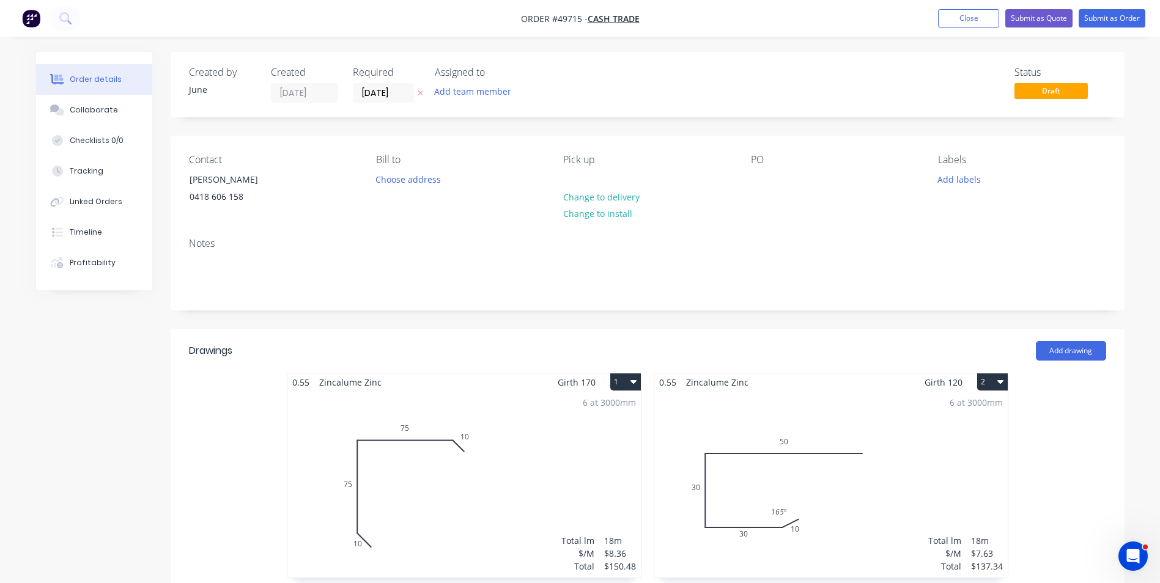
click at [560, 108] on div "Created by June Created 25/09/25 Required 02/10/25 Assigned to Add team member …" at bounding box center [648, 84] width 954 height 65
drag, startPoint x: 253, startPoint y: 196, endPoint x: 185, endPoint y: 200, distance: 68.0
click at [185, 200] on div "Scott 0418 606 158" at bounding box center [240, 190] width 122 height 39
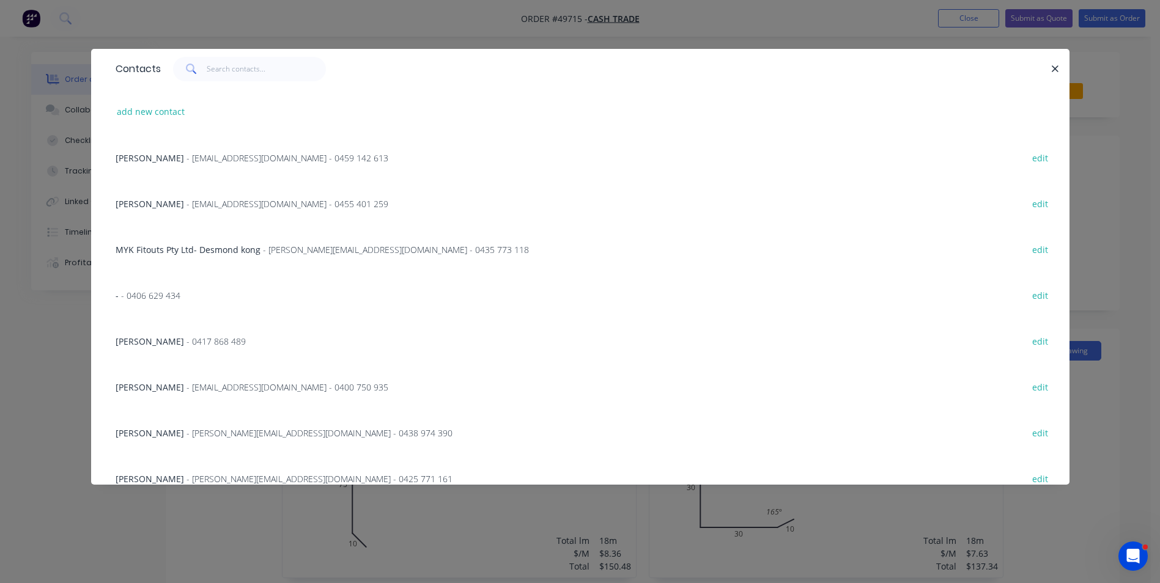
copy div "0418 606 158"
click at [1055, 67] on icon "button" at bounding box center [1055, 69] width 8 height 11
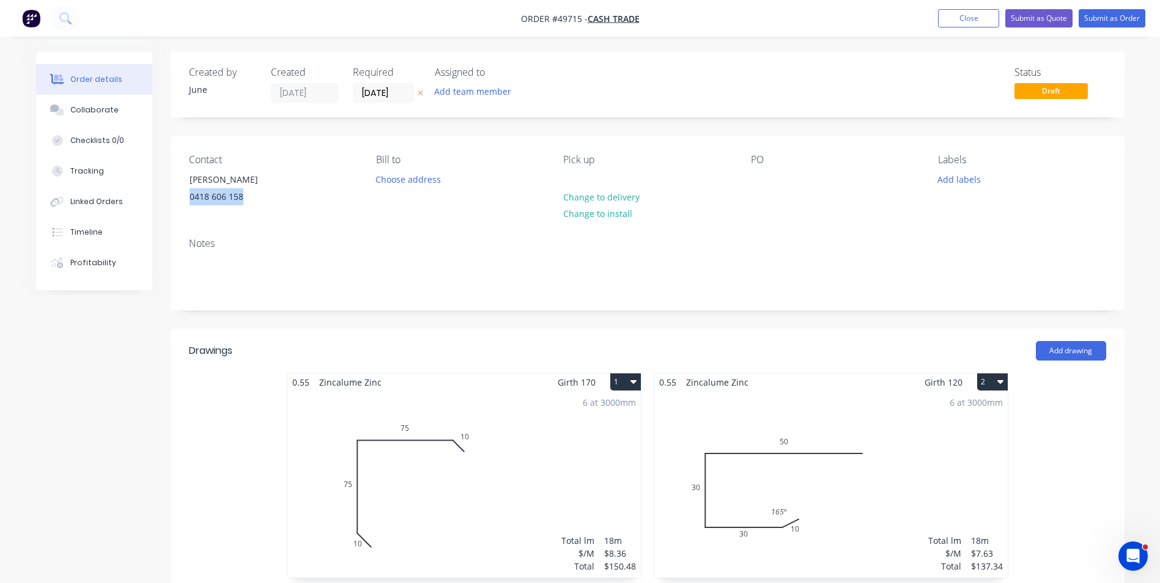
copy div "0418 606 158"
click at [222, 182] on div "Scott" at bounding box center [239, 179] width 101 height 17
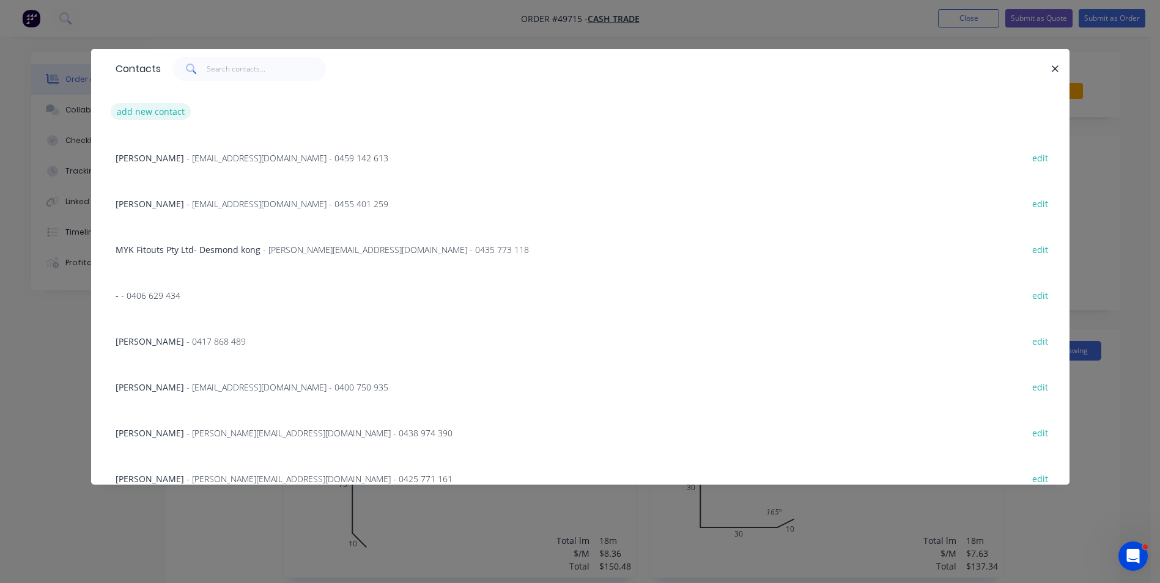
click at [144, 110] on button "add new contact" at bounding box center [151, 111] width 81 height 17
select select "AU"
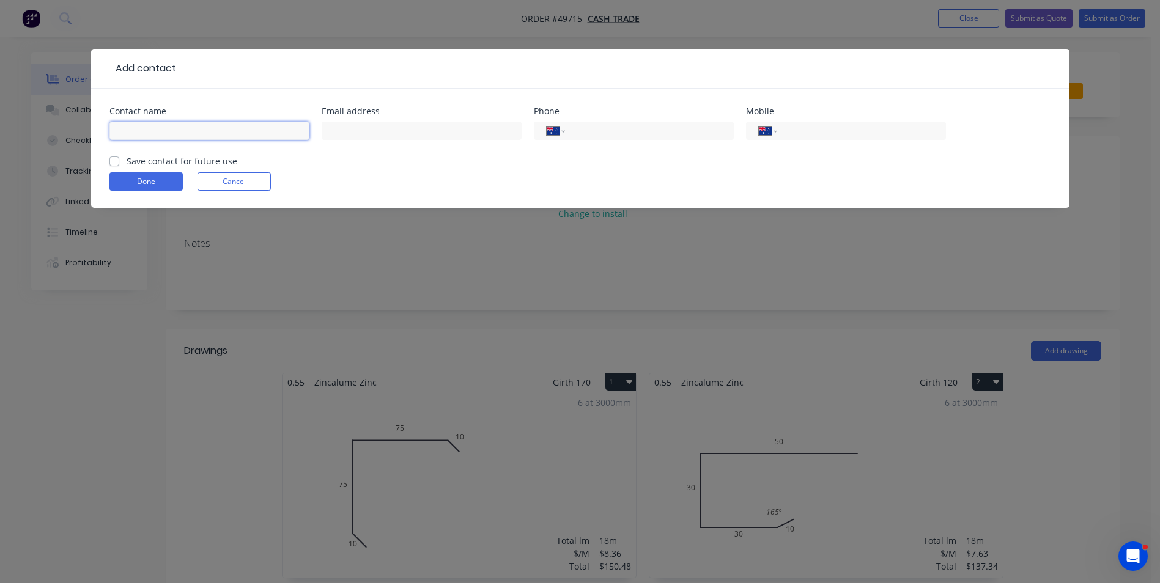
click at [160, 127] on input "text" at bounding box center [209, 131] width 200 height 18
click at [384, 133] on input "text" at bounding box center [422, 131] width 200 height 18
click at [848, 129] on input "tel" at bounding box center [858, 131] width 147 height 14
paste input "0418 606 158"
click at [685, 172] on div "Done Cancel" at bounding box center [579, 181] width 941 height 18
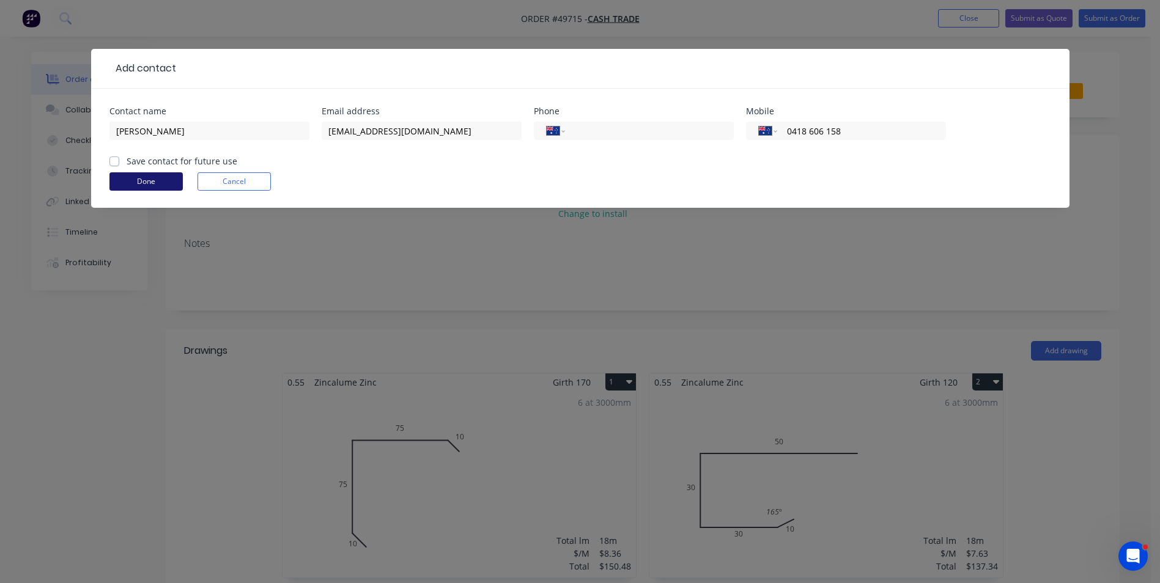
click at [155, 180] on button "Done" at bounding box center [145, 181] width 73 height 18
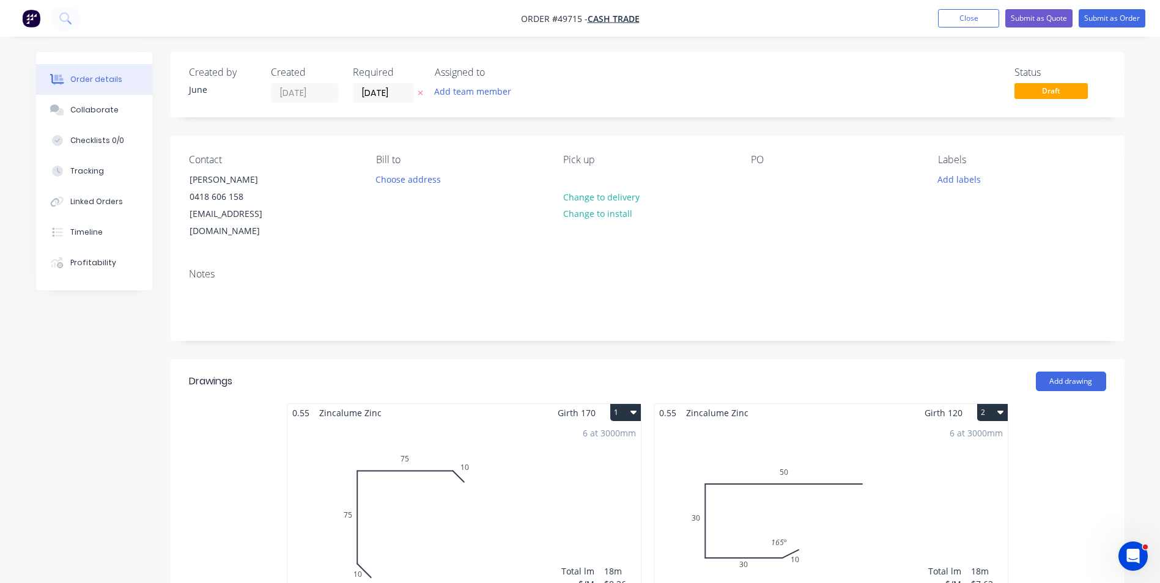
click at [741, 268] on div "Notes" at bounding box center [647, 274] width 917 height 12
click at [1108, 21] on button "Submit as Order" at bounding box center [1111, 18] width 67 height 18
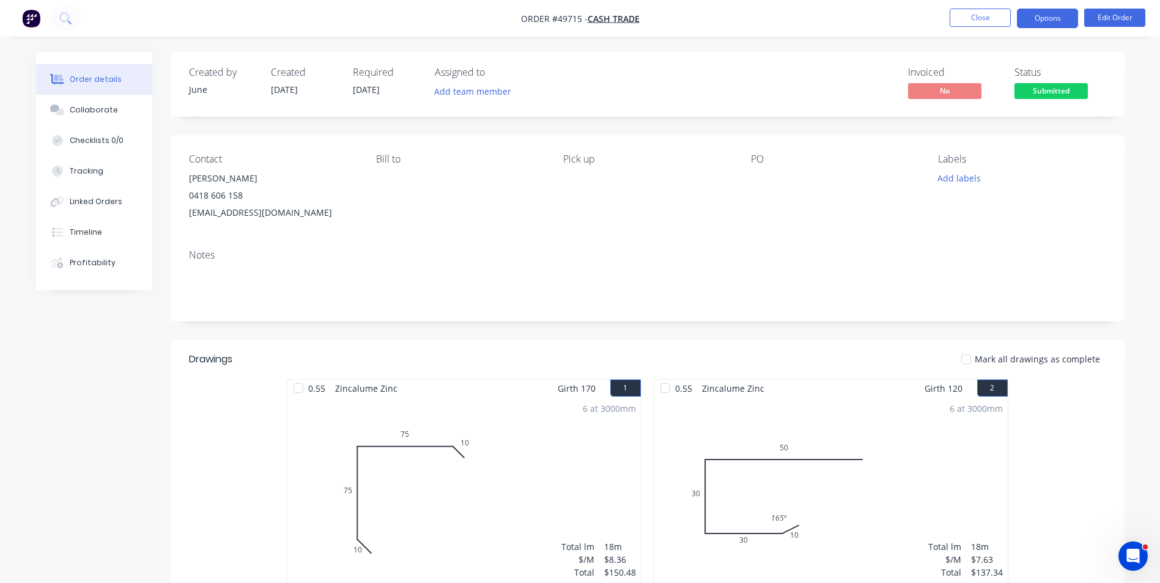
click at [1054, 23] on button "Options" at bounding box center [1046, 19] width 61 height 20
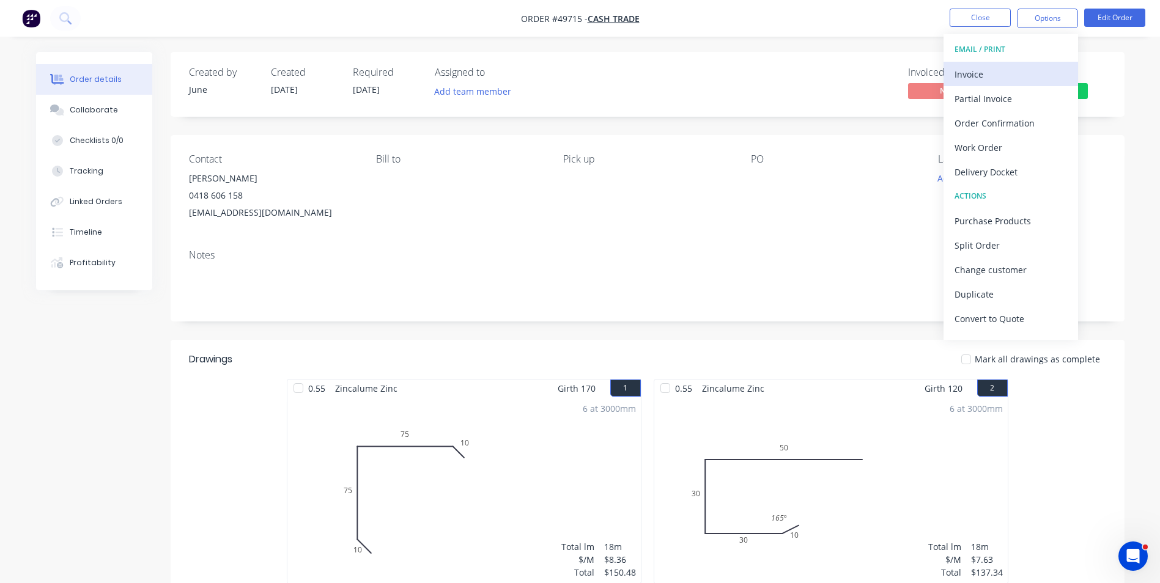
click at [1034, 65] on div "Invoice" at bounding box center [1010, 74] width 112 height 18
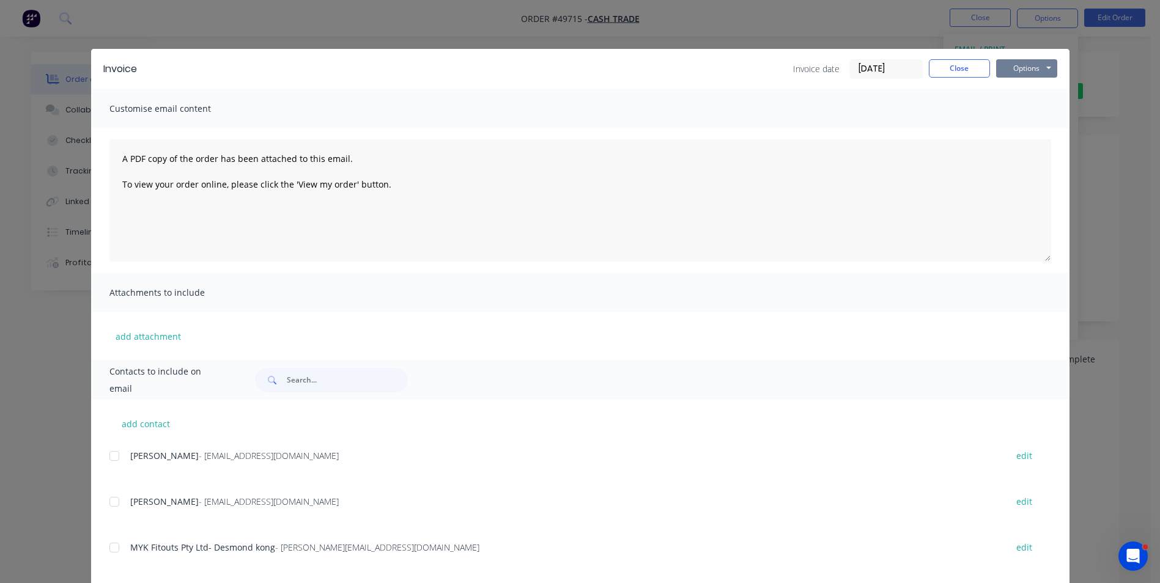
click at [1010, 70] on button "Options" at bounding box center [1026, 68] width 61 height 18
click at [1021, 111] on button "Print" at bounding box center [1035, 110] width 78 height 20
click at [961, 66] on button "Close" at bounding box center [958, 68] width 61 height 18
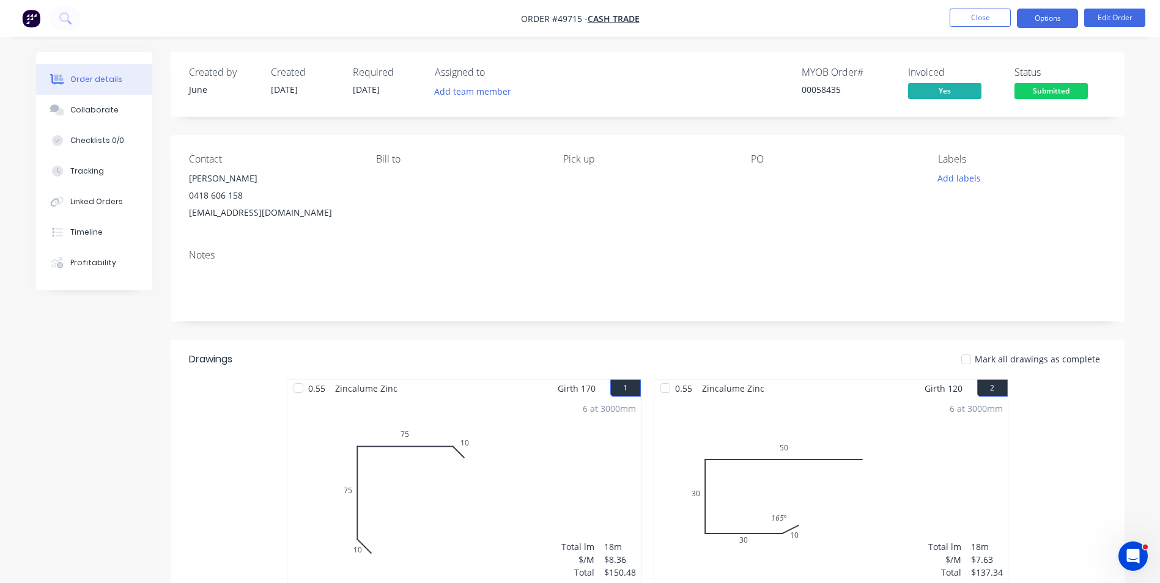
click at [1062, 20] on button "Options" at bounding box center [1046, 19] width 61 height 20
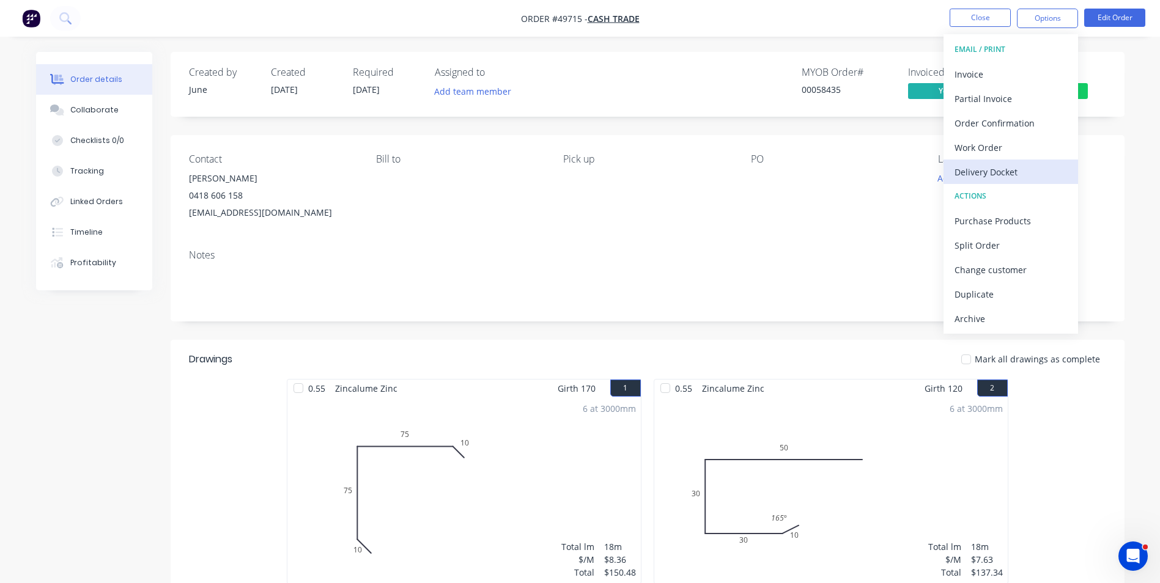
click at [977, 178] on div "Delivery Docket" at bounding box center [1010, 172] width 112 height 18
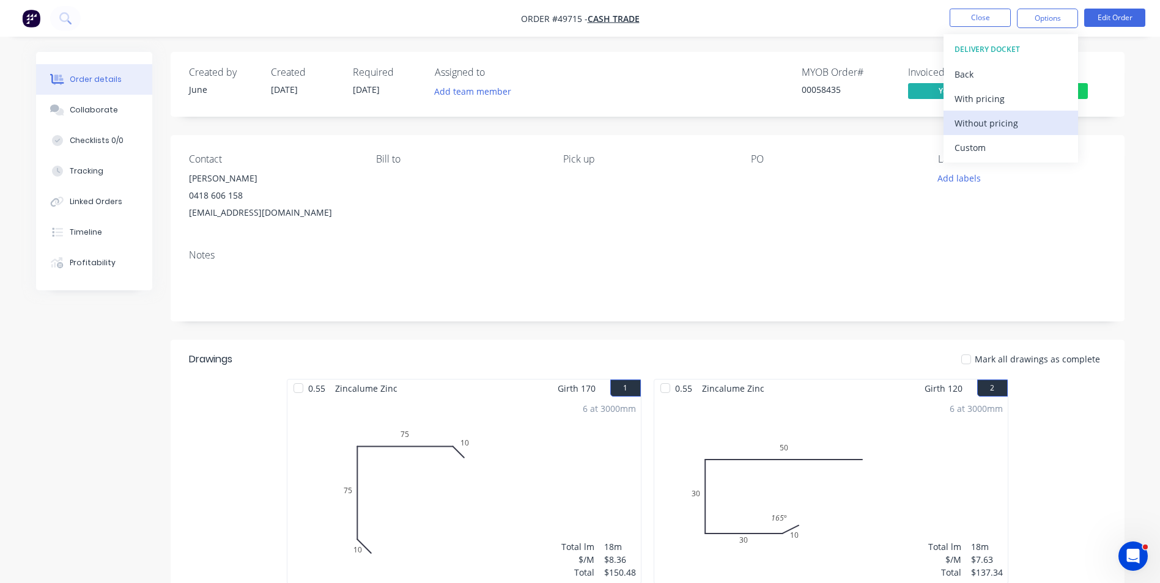
click at [993, 125] on div "Without pricing" at bounding box center [1010, 123] width 112 height 18
click at [794, 201] on div "PO" at bounding box center [834, 187] width 167 height 68
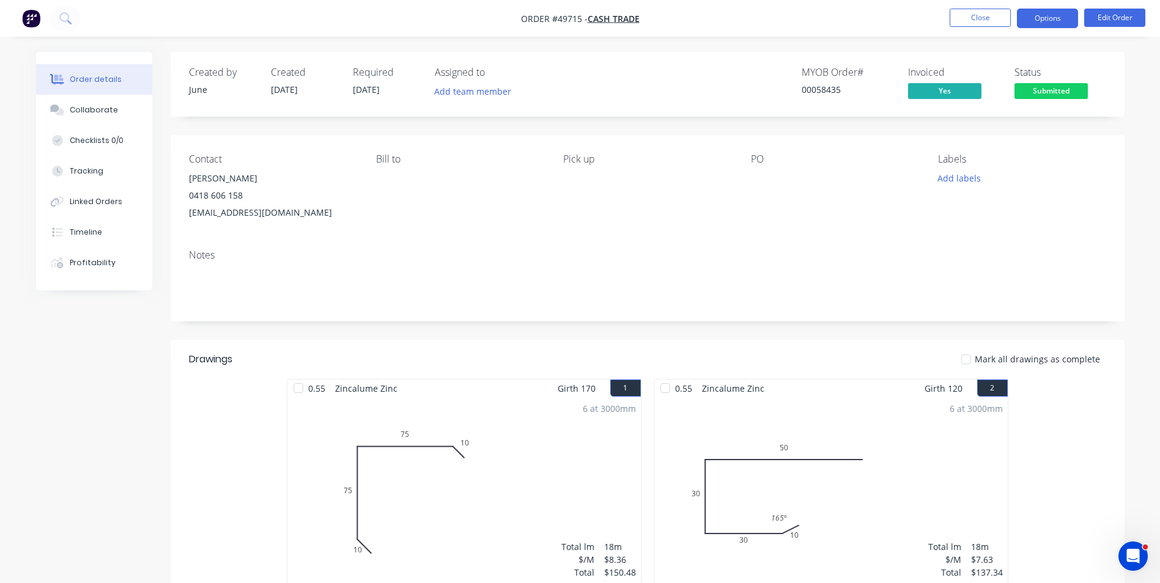
click at [1070, 15] on button "Options" at bounding box center [1046, 19] width 61 height 20
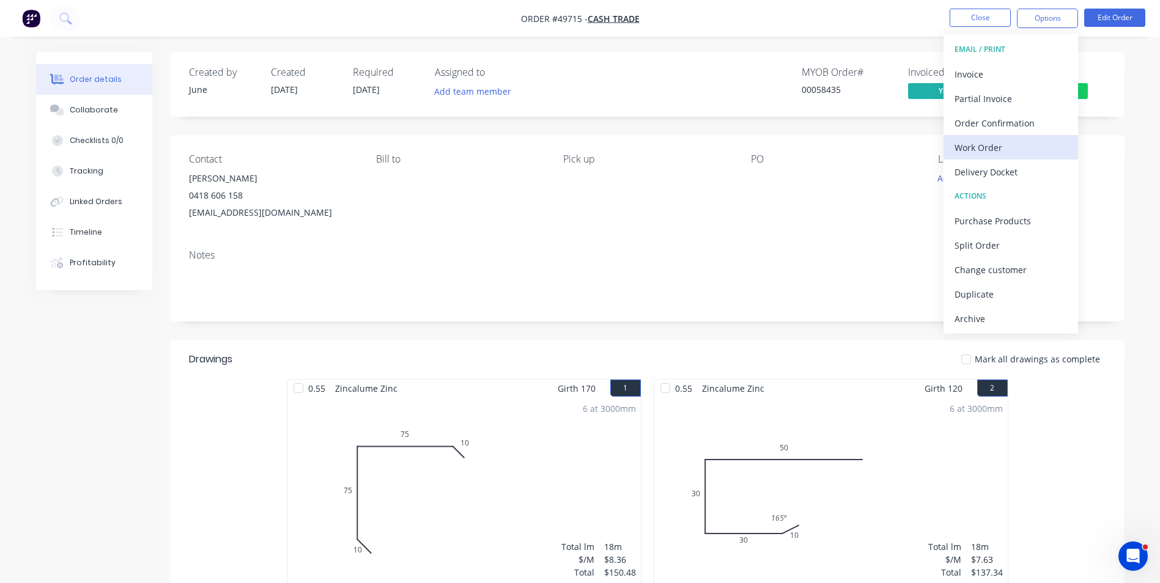
click at [1006, 152] on div "Work Order" at bounding box center [1010, 148] width 112 height 18
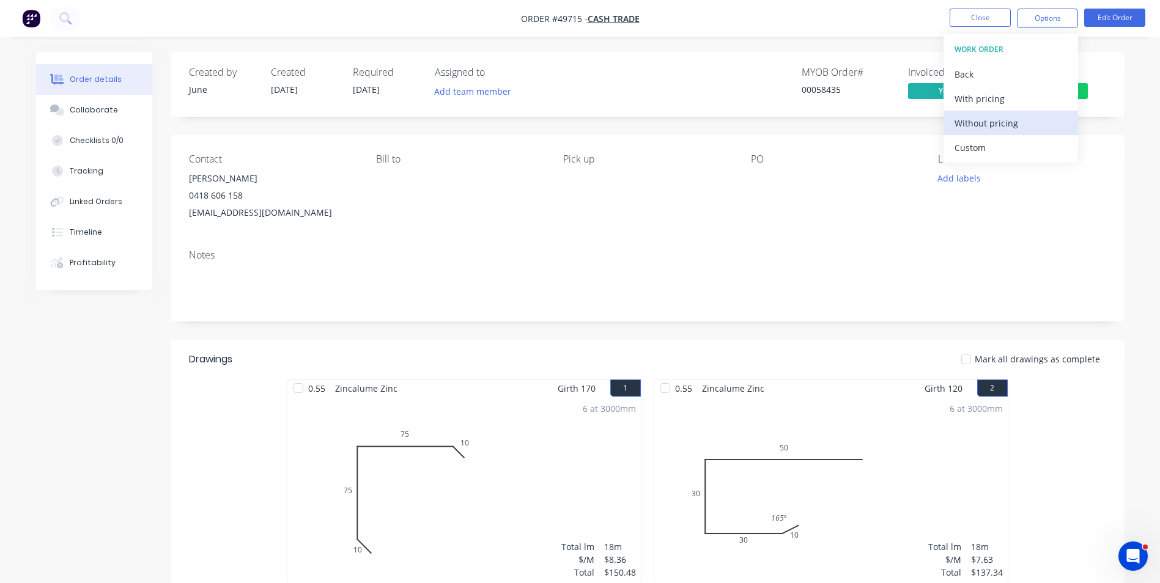
click at [987, 114] on div "Without pricing" at bounding box center [1010, 123] width 112 height 18
click at [730, 79] on div "MYOB Order # 00058435 Invoiced Yes Status Submitted" at bounding box center [831, 84] width 549 height 35
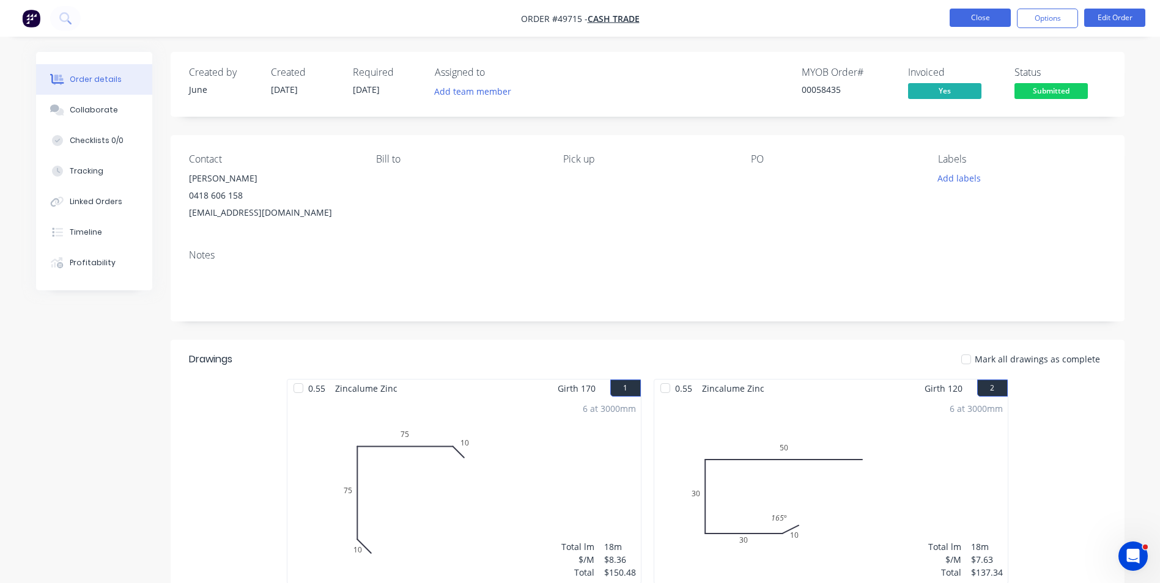
click at [971, 13] on button "Close" at bounding box center [979, 18] width 61 height 18
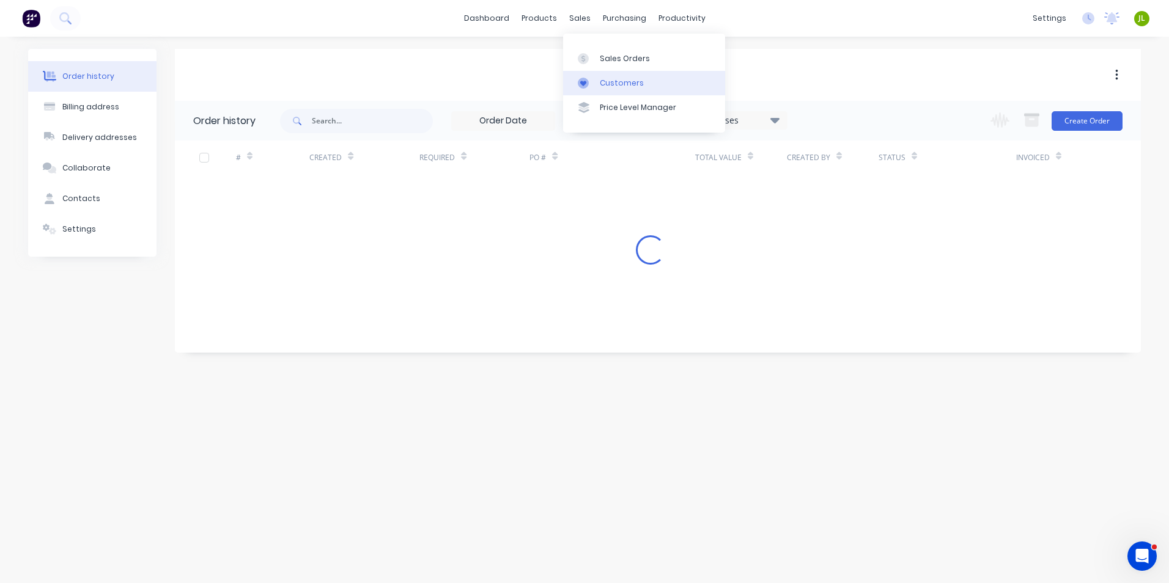
click at [595, 86] on div at bounding box center [587, 83] width 18 height 11
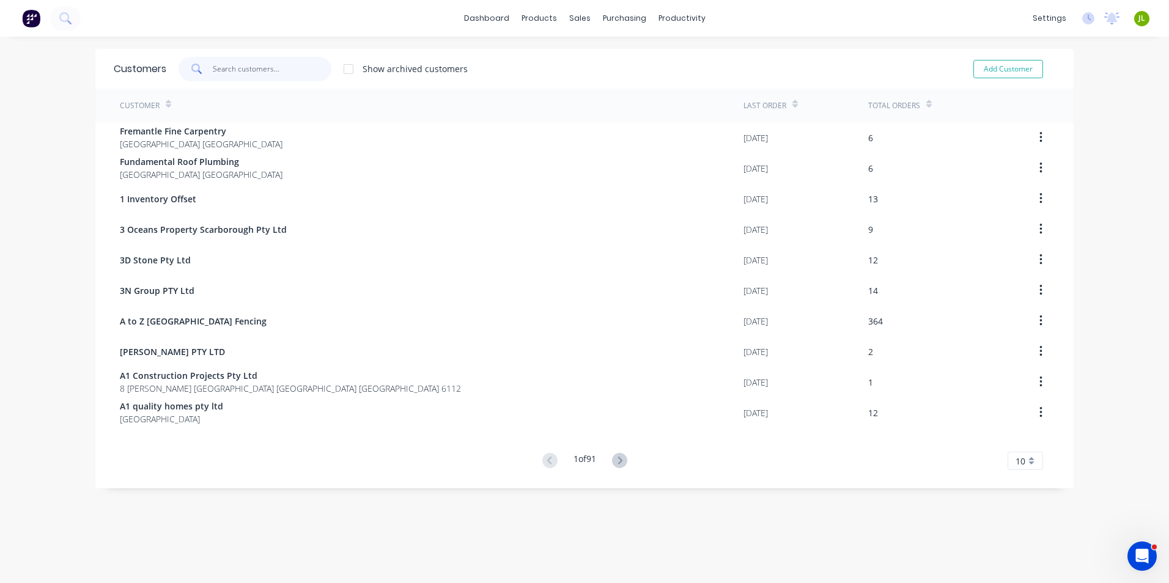
click at [265, 76] on input "text" at bounding box center [272, 69] width 119 height 24
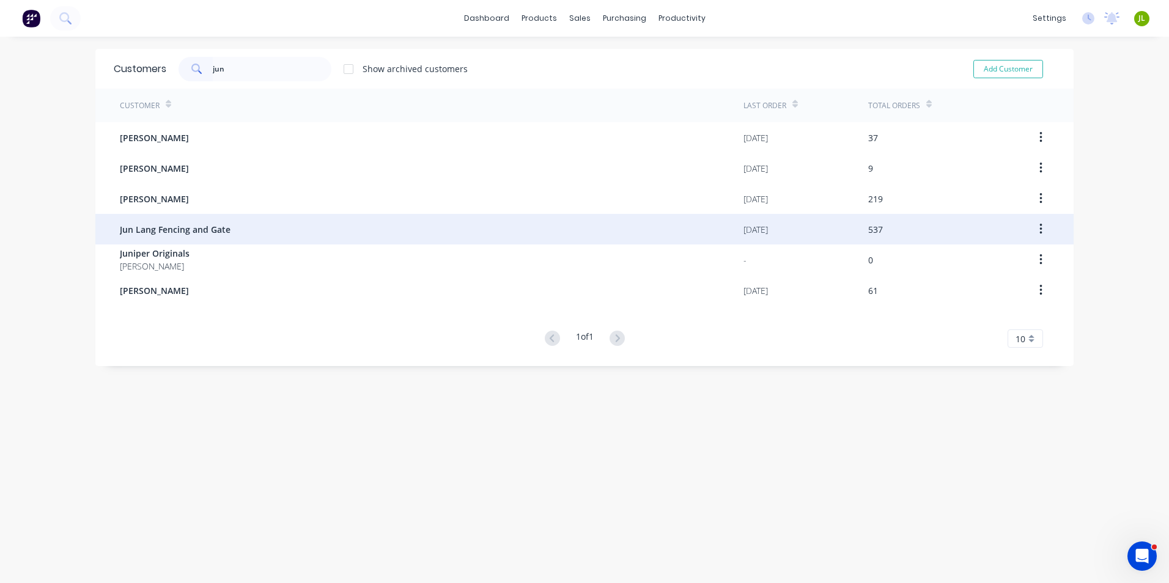
click at [187, 235] on span "Jun Lang Fencing and Gate" at bounding box center [175, 229] width 111 height 13
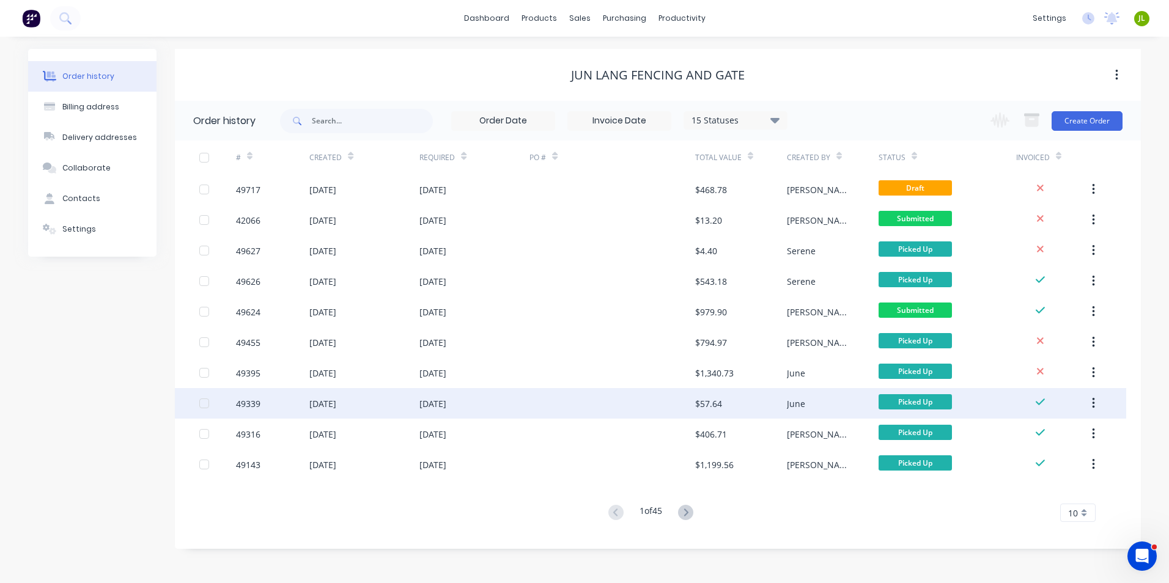
click at [509, 405] on div "16 Sep 2025" at bounding box center [474, 403] width 110 height 31
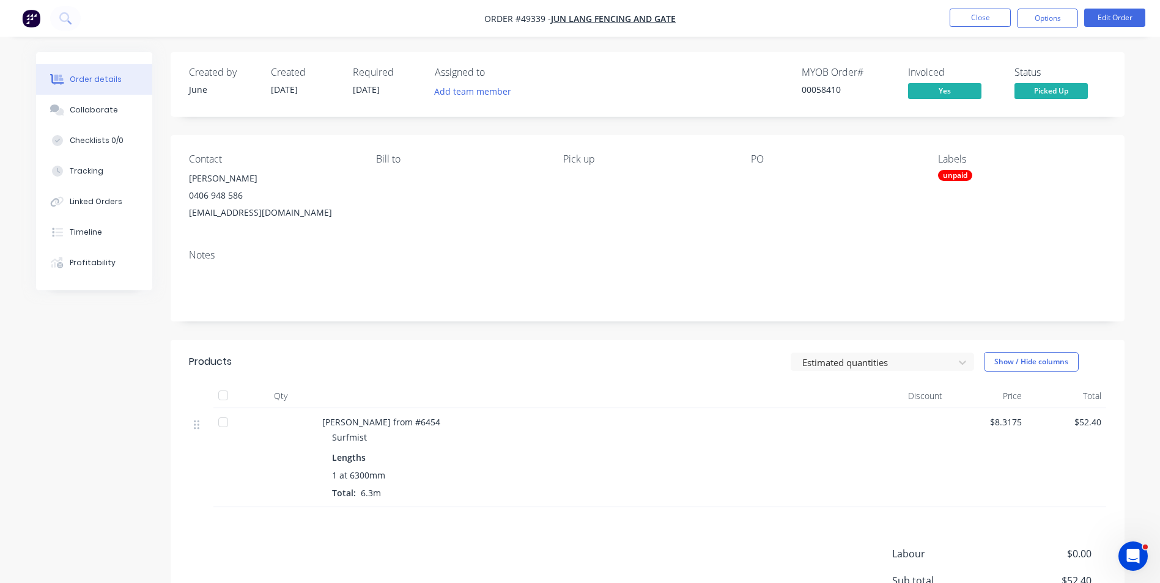
click at [1039, 91] on span "Picked Up" at bounding box center [1050, 90] width 73 height 15
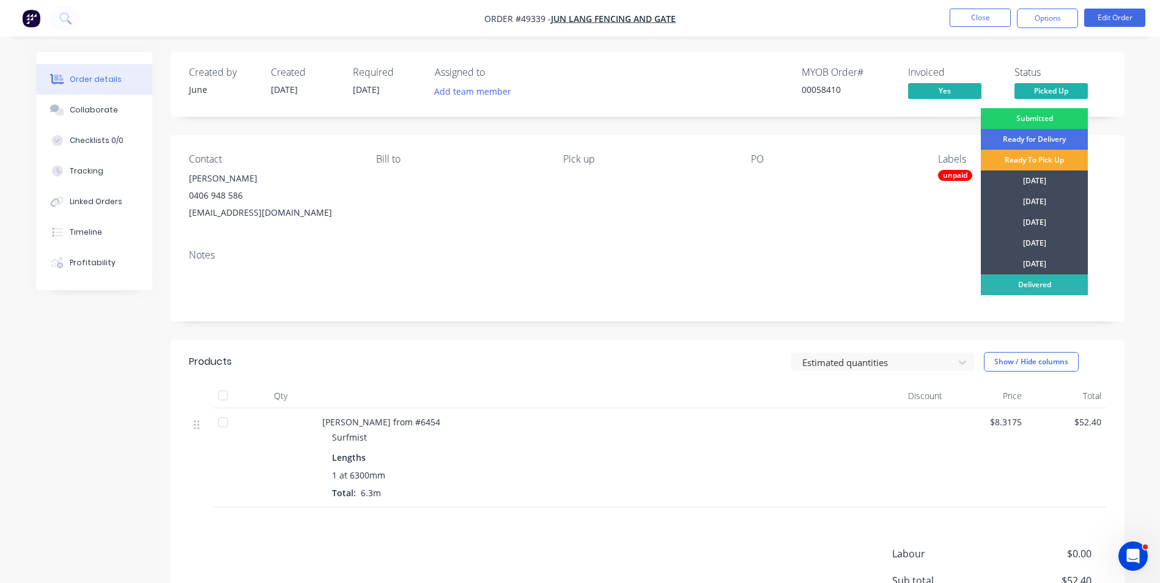
click at [1042, 160] on div "Ready To Pick Up" at bounding box center [1033, 160] width 107 height 21
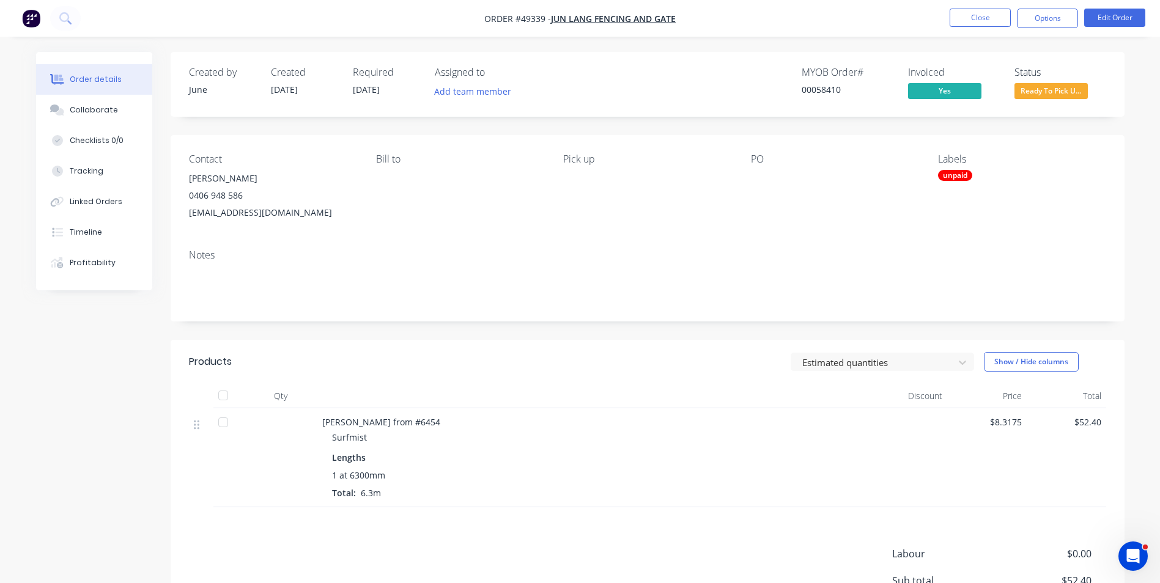
click at [950, 177] on div "unpaid" at bounding box center [955, 175] width 34 height 11
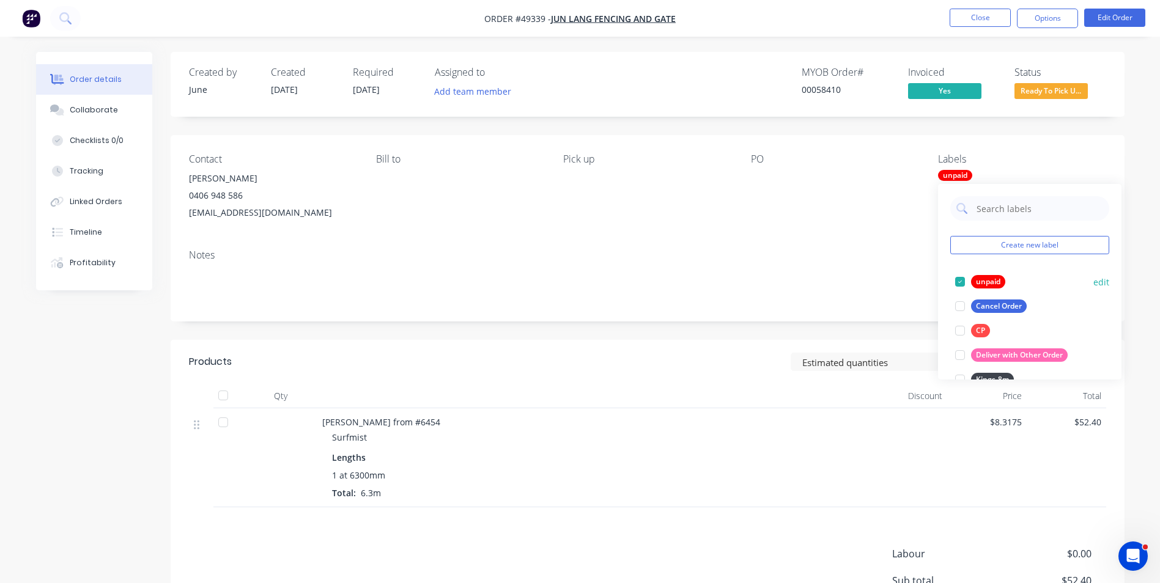
click at [961, 285] on div at bounding box center [959, 282] width 24 height 24
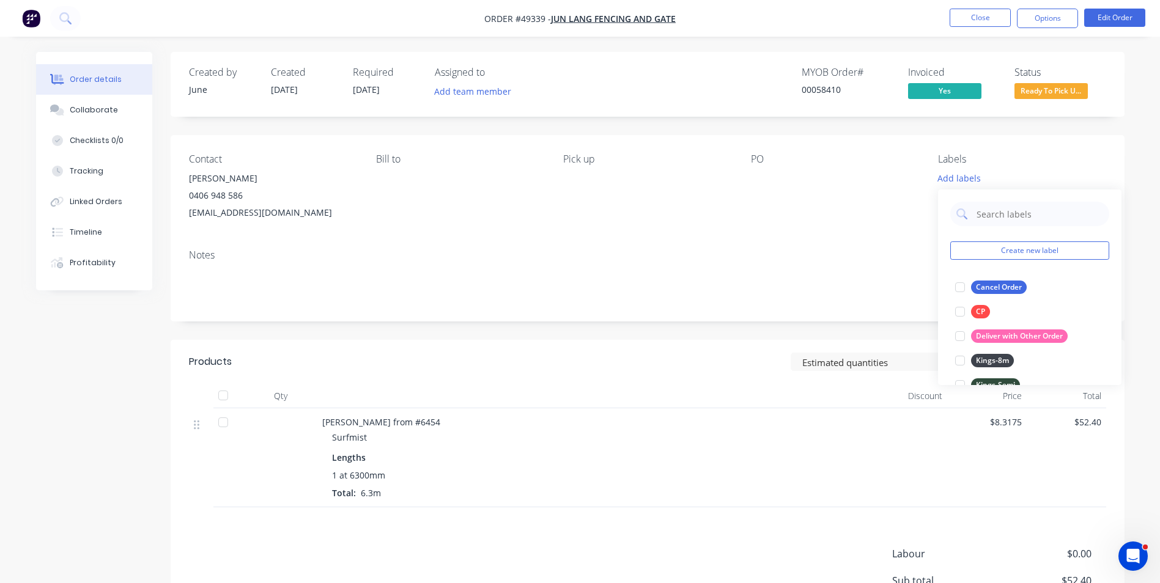
click at [864, 263] on div "Notes" at bounding box center [648, 281] width 954 height 82
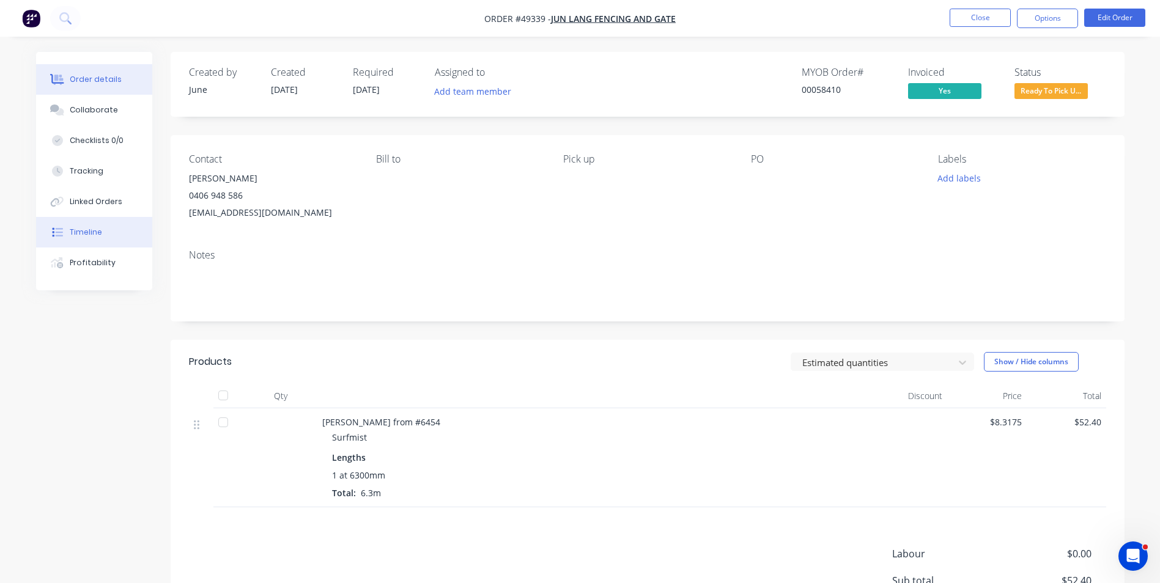
click at [84, 222] on button "Timeline" at bounding box center [94, 232] width 116 height 31
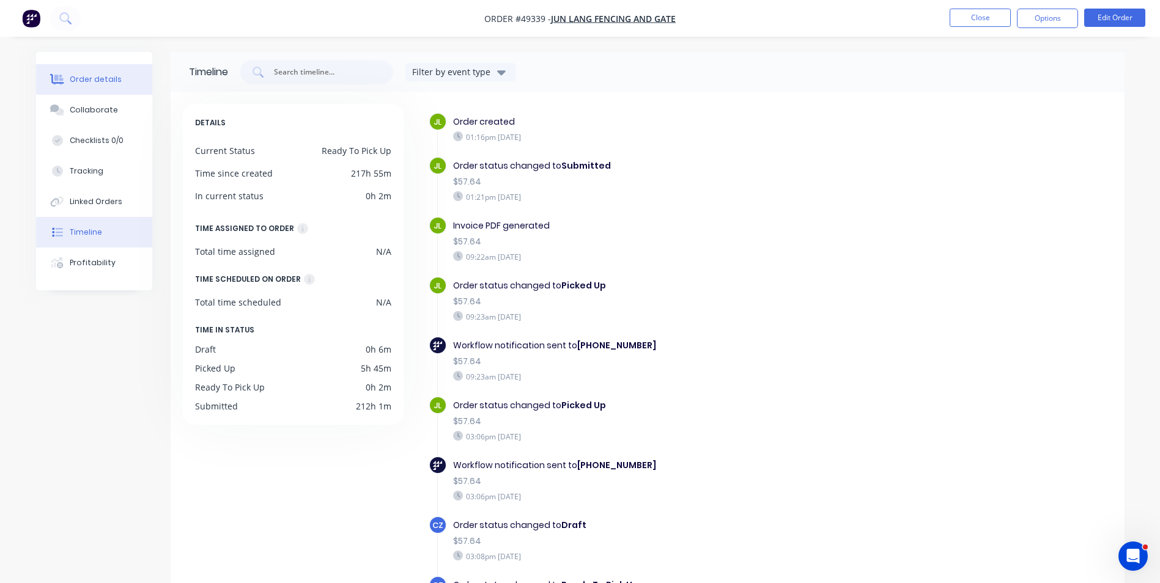
click at [80, 75] on div "Order details" at bounding box center [96, 79] width 52 height 11
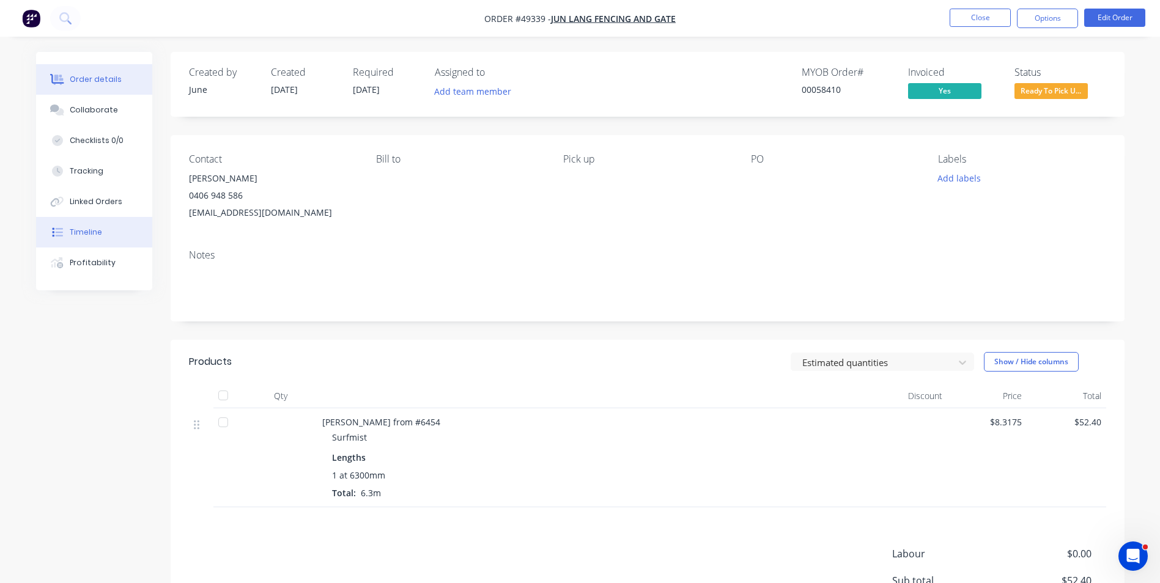
click at [86, 224] on button "Timeline" at bounding box center [94, 232] width 116 height 31
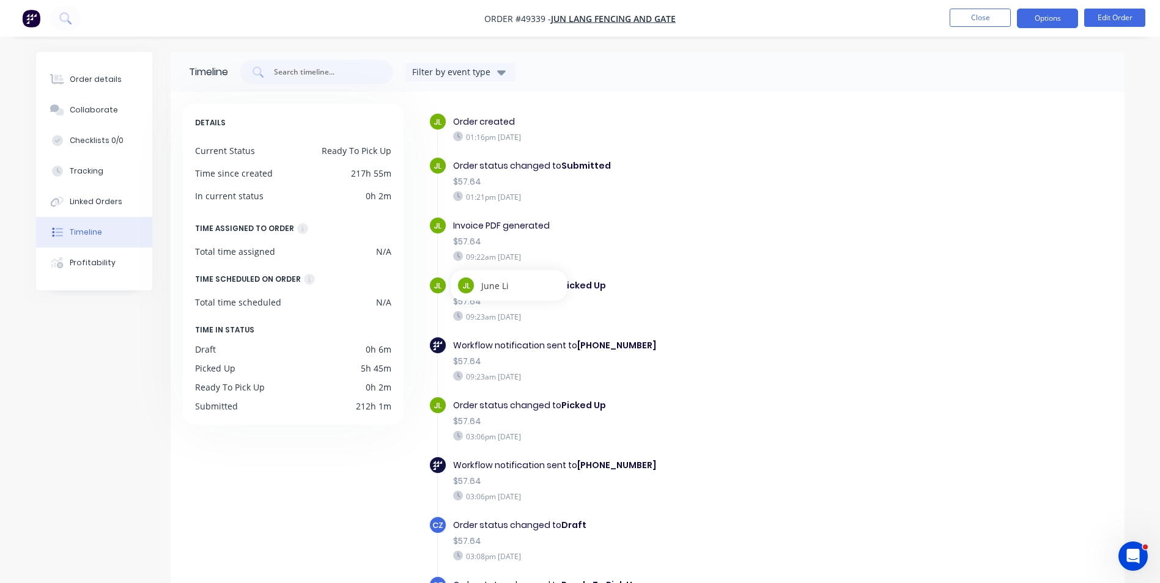
click at [1065, 20] on button "Options" at bounding box center [1046, 19] width 61 height 20
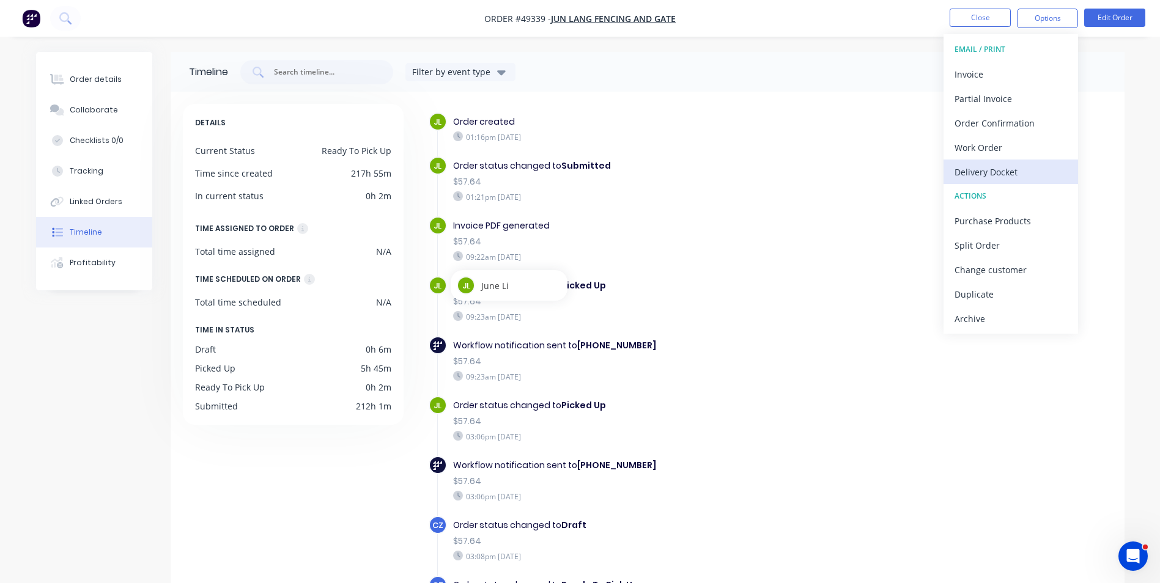
click at [1024, 165] on div "Delivery Docket" at bounding box center [1010, 172] width 112 height 18
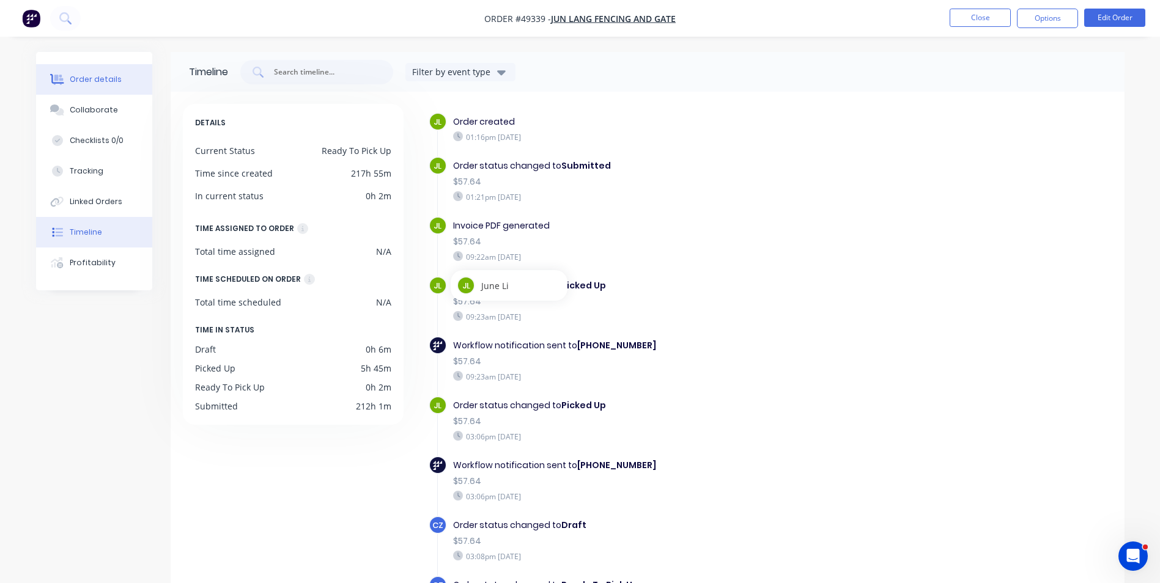
click at [88, 73] on button "Order details" at bounding box center [94, 79] width 116 height 31
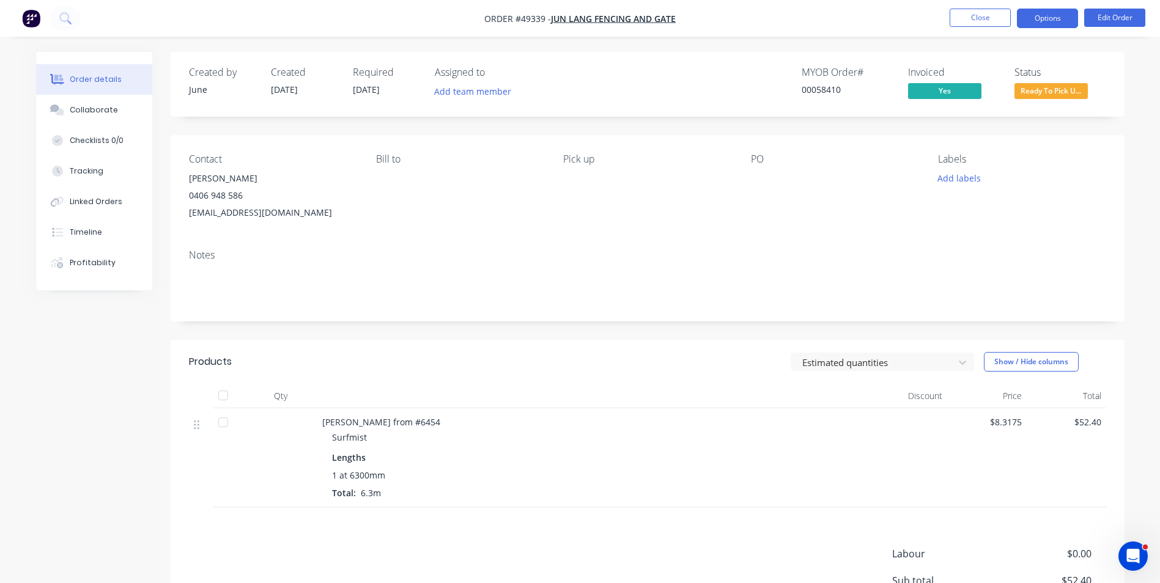
click at [1045, 20] on button "Options" at bounding box center [1046, 19] width 61 height 20
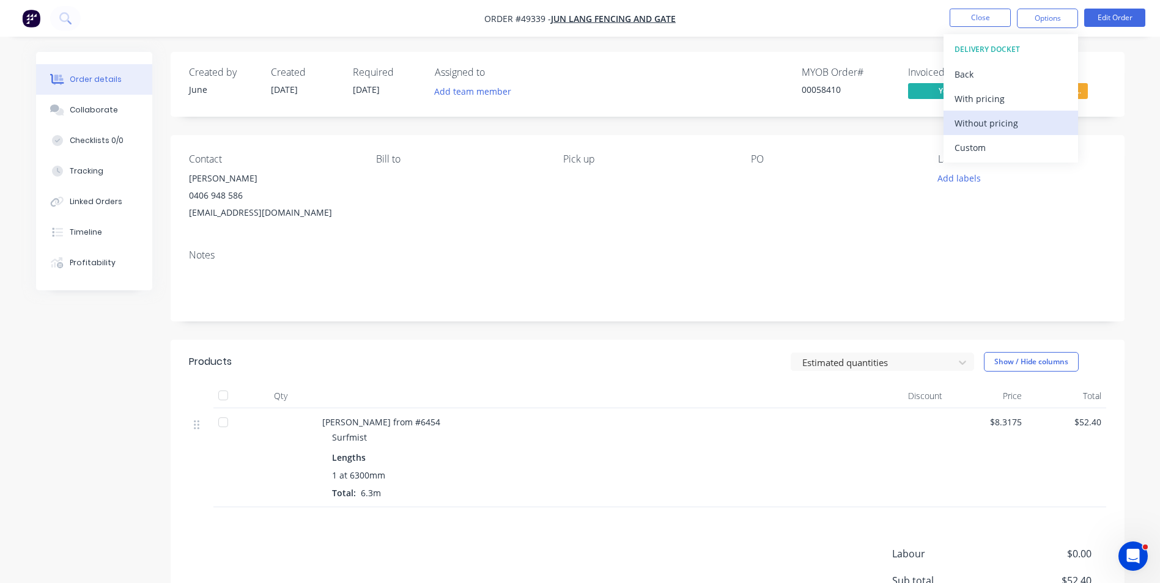
click at [1011, 128] on div "Without pricing" at bounding box center [1010, 123] width 112 height 18
drag, startPoint x: 127, startPoint y: 379, endPoint x: 148, endPoint y: 400, distance: 29.8
click at [128, 379] on div "Created by June Created 16/09/25 Required 16/09/25 Assigned to Add team member …" at bounding box center [580, 375] width 1088 height 646
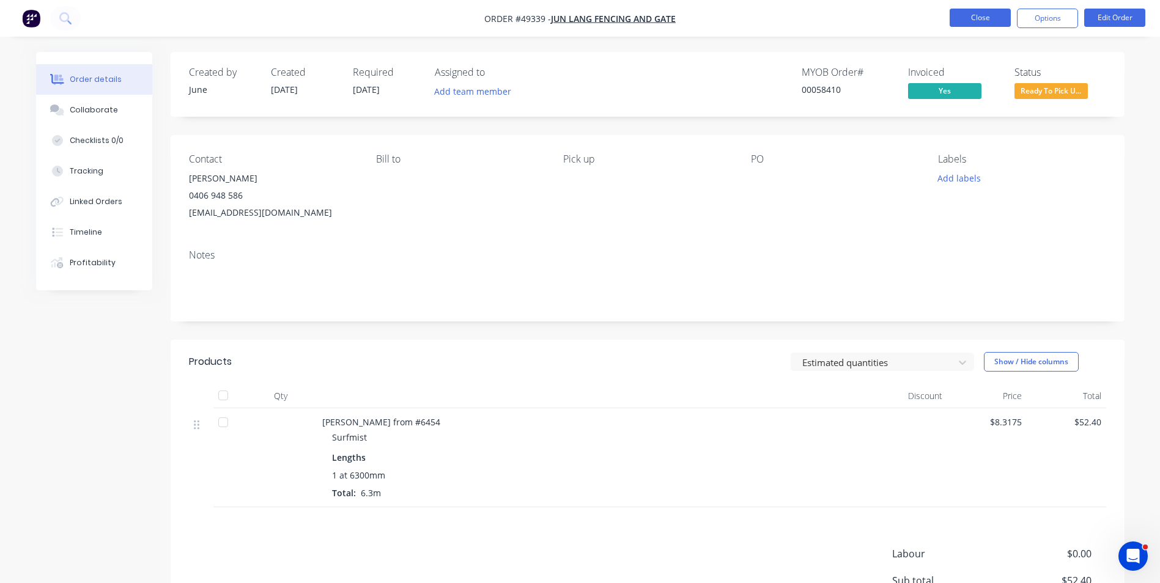
click at [993, 12] on button "Close" at bounding box center [979, 18] width 61 height 18
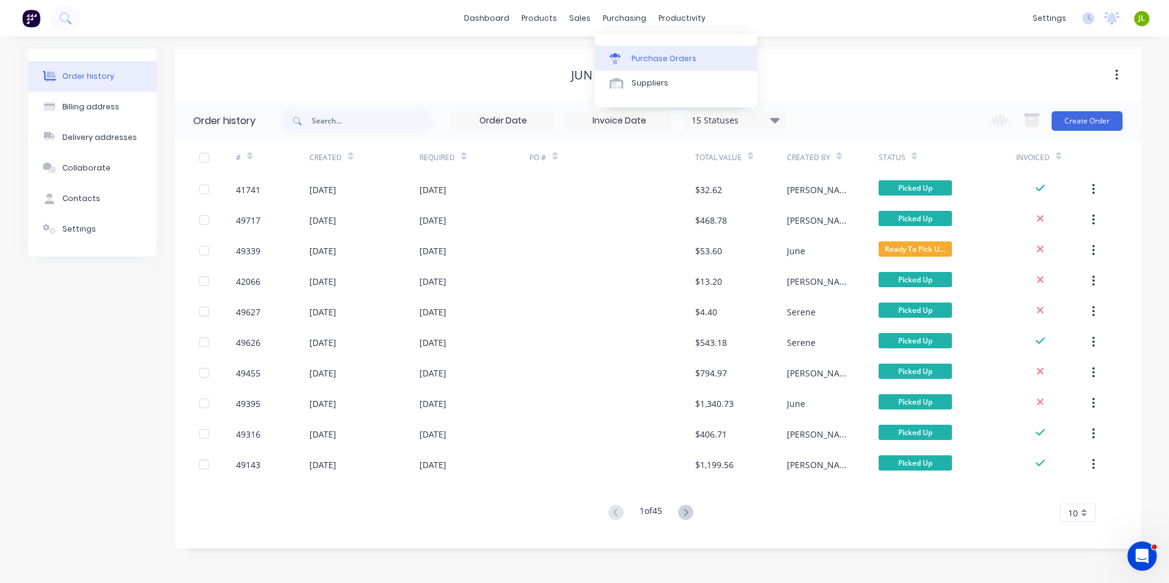
click at [633, 57] on div "Purchase Orders" at bounding box center [663, 58] width 65 height 11
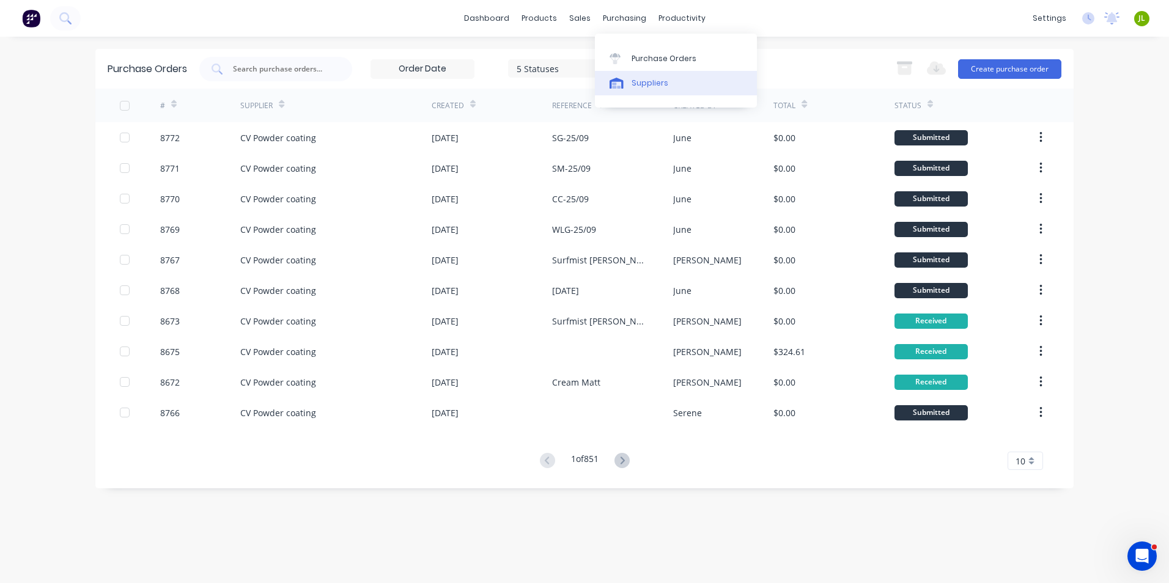
click at [658, 85] on div "Suppliers" at bounding box center [649, 83] width 37 height 11
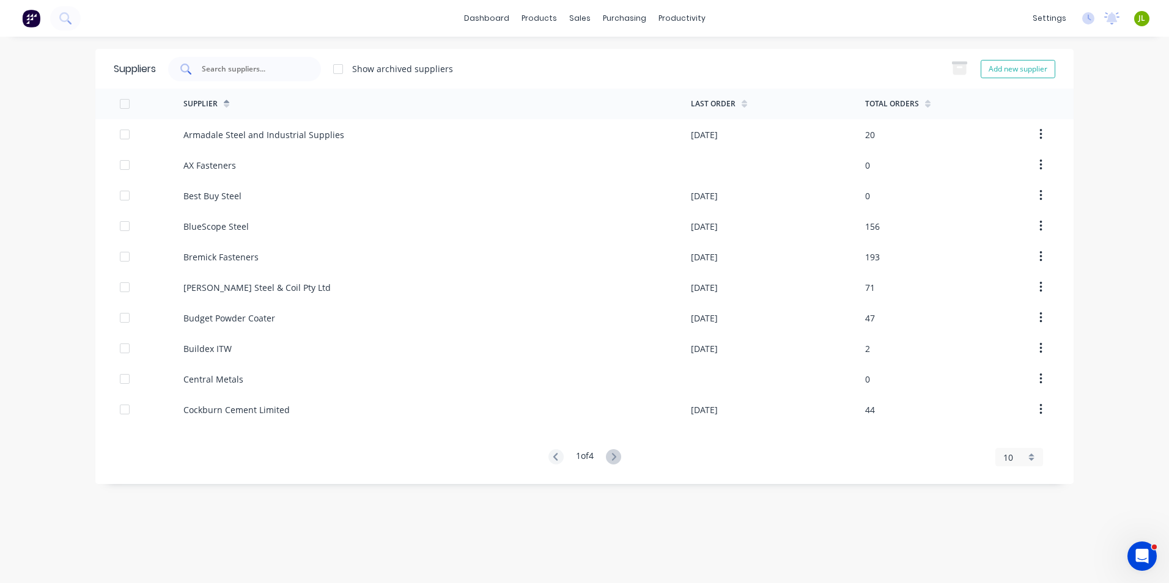
click at [274, 75] on div at bounding box center [244, 69] width 153 height 24
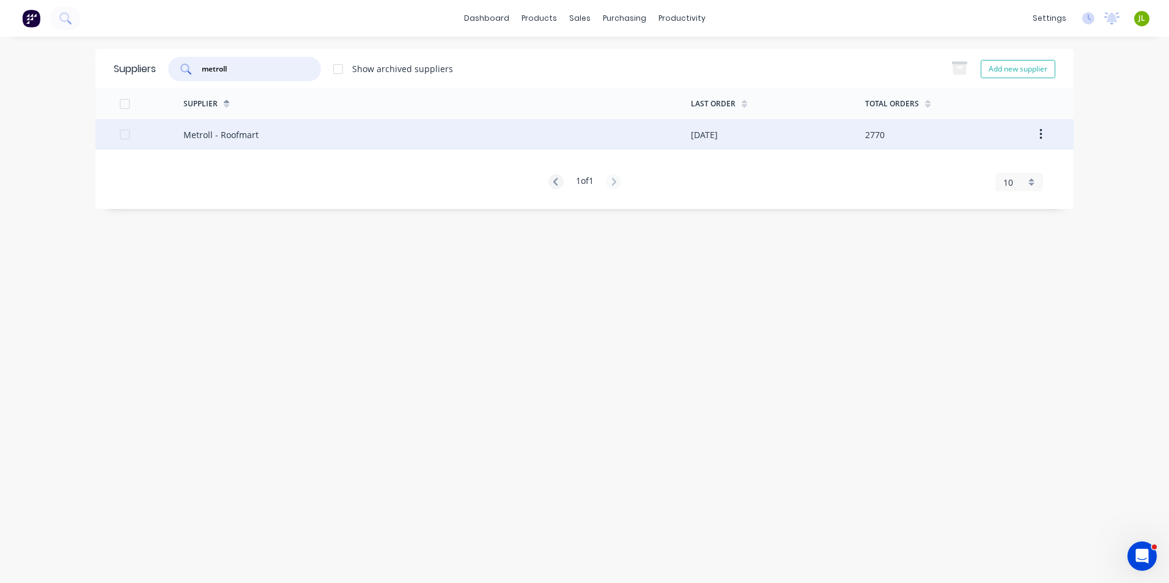
click at [326, 126] on div "Metroll - Roofmart" at bounding box center [436, 134] width 507 height 31
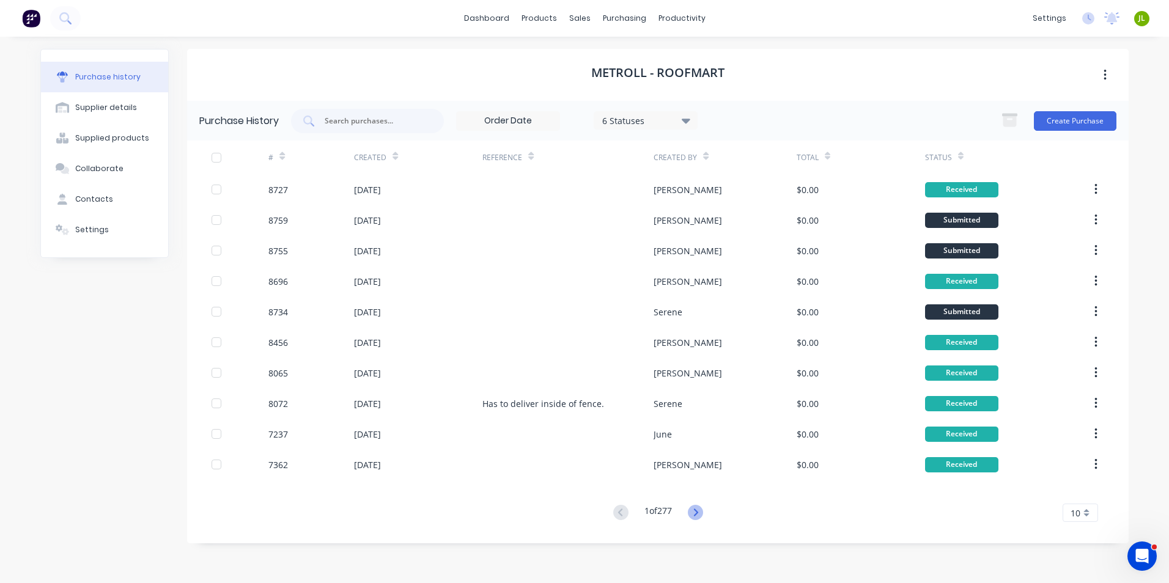
click at [696, 512] on icon at bounding box center [695, 512] width 15 height 15
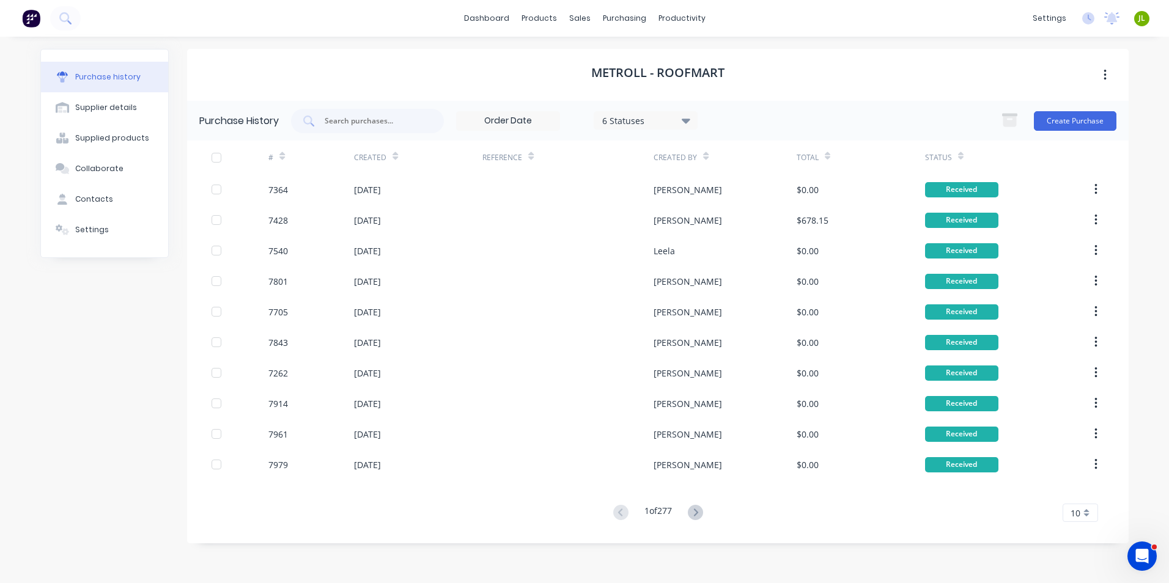
click at [688, 510] on button at bounding box center [695, 513] width 23 height 18
click at [694, 511] on icon at bounding box center [695, 512] width 15 height 15
click at [689, 513] on icon at bounding box center [695, 512] width 15 height 15
click at [685, 119] on icon at bounding box center [686, 121] width 9 height 5
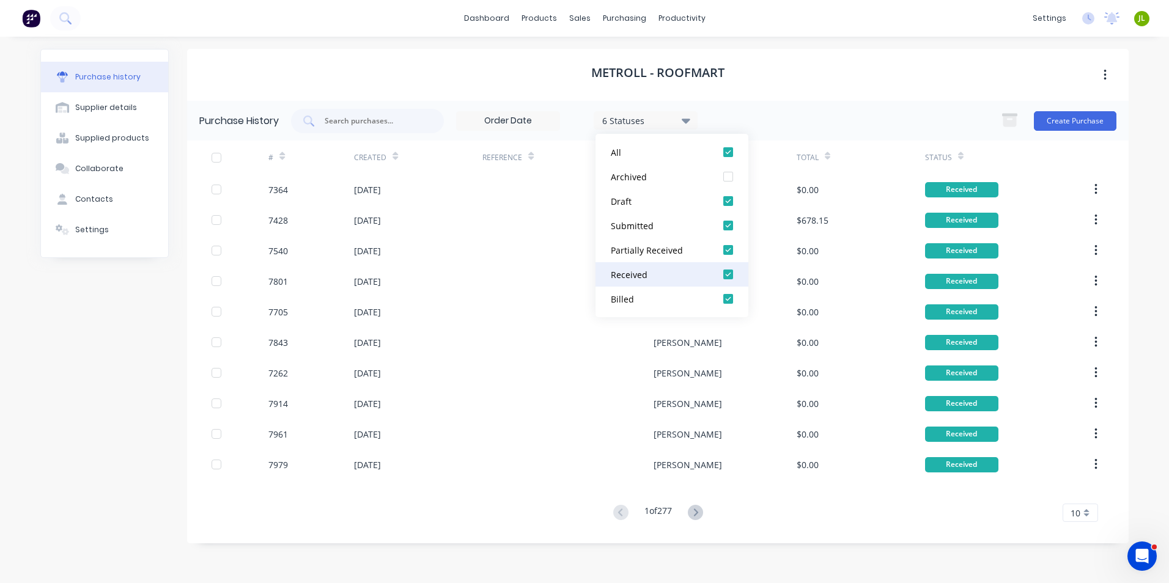
click at [729, 270] on div at bounding box center [728, 274] width 24 height 24
